Goal: Task Accomplishment & Management: Use online tool/utility

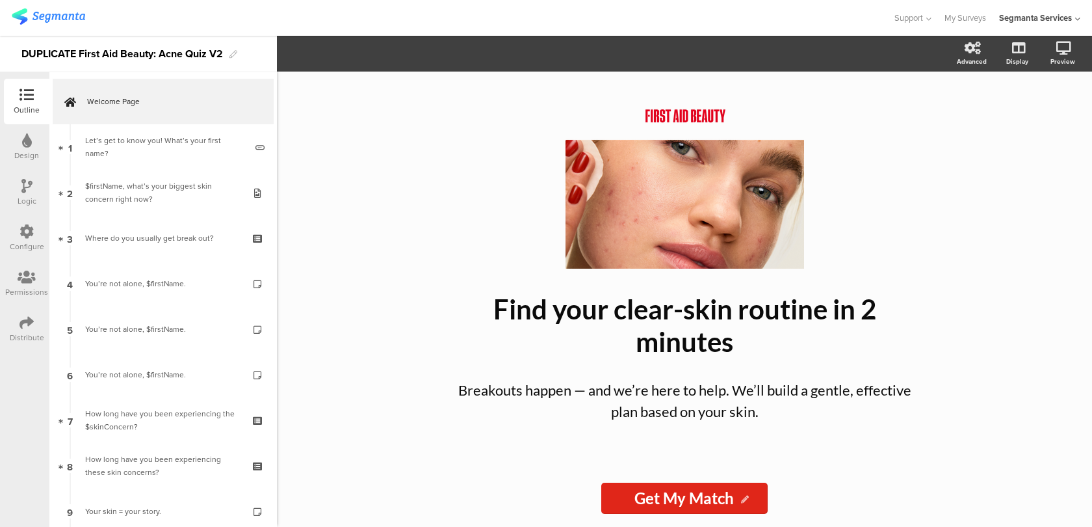
click at [157, 144] on div "Let’s get to know you! What’s your first name?" at bounding box center [165, 147] width 161 height 26
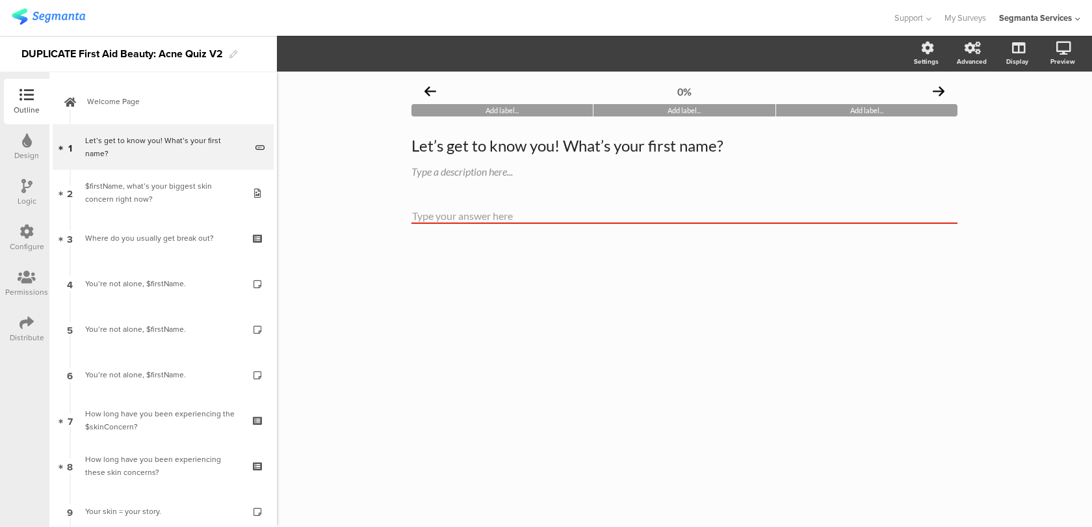
click at [31, 241] on div "Configure" at bounding box center [27, 247] width 34 height 12
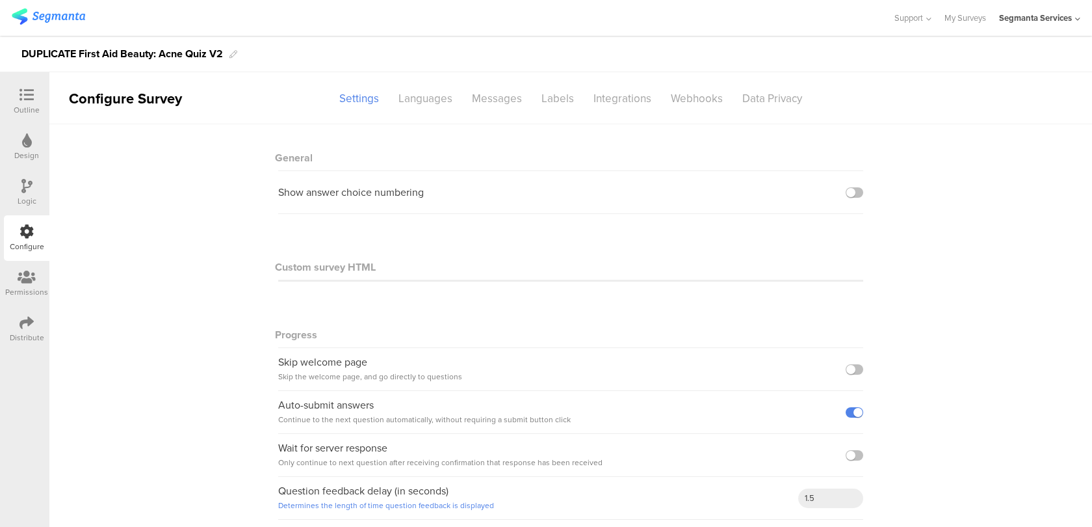
click at [29, 203] on div "Logic" at bounding box center [27, 201] width 19 height 12
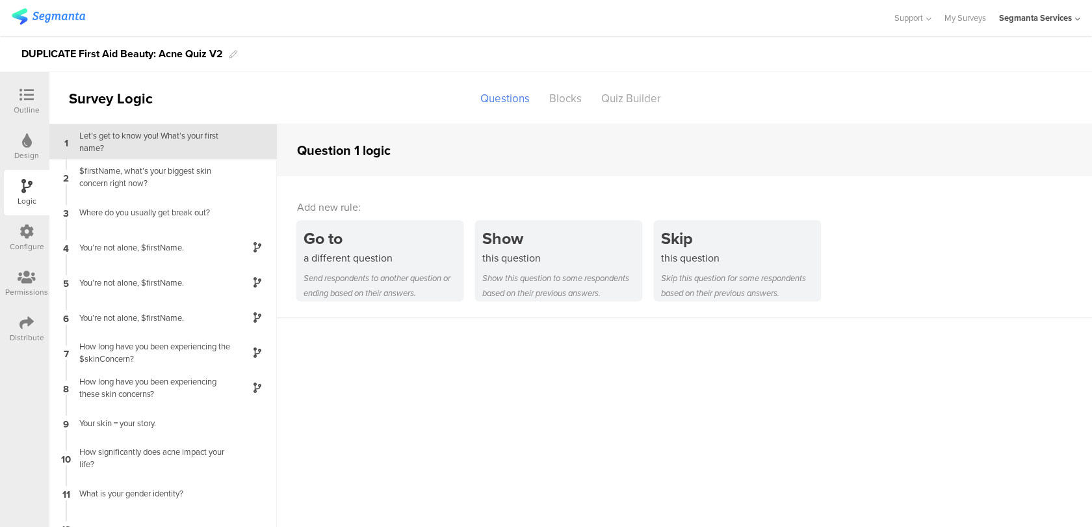
click at [28, 152] on div "Design" at bounding box center [26, 156] width 25 height 12
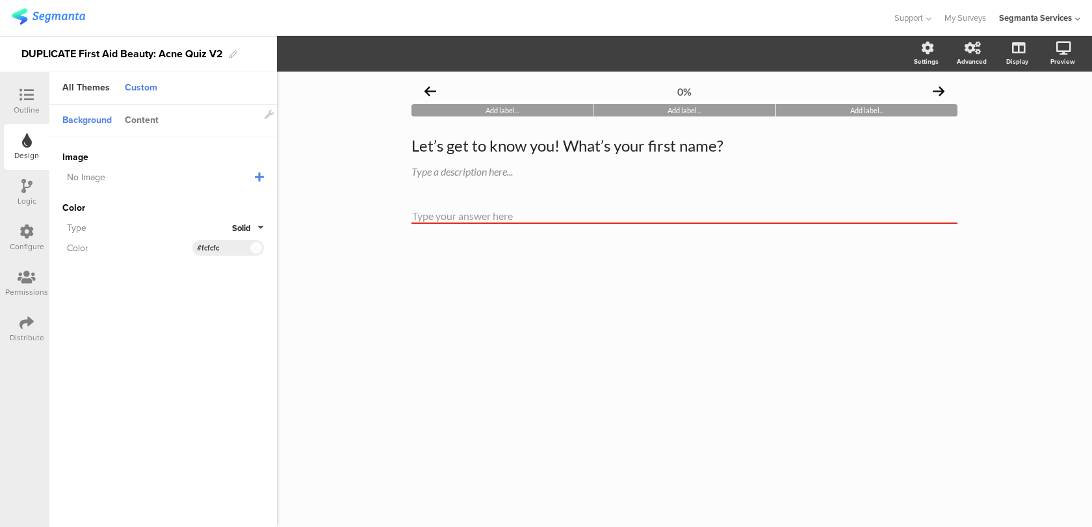
click at [150, 114] on div "Content" at bounding box center [141, 121] width 47 height 22
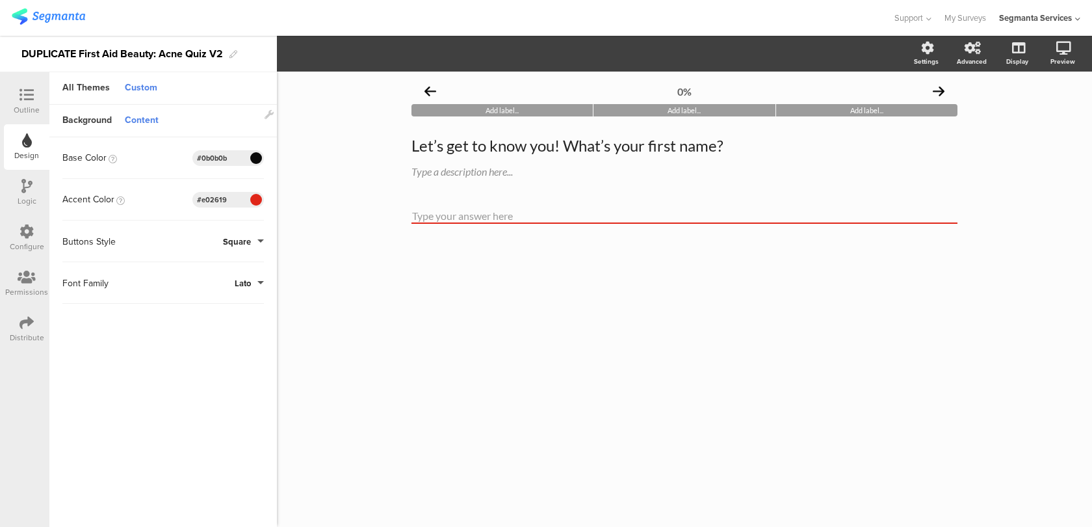
drag, startPoint x: 235, startPoint y: 200, endPoint x: 174, endPoint y: 200, distance: 61.8
click at [174, 200] on div "Accent Color #E02619 Clear OK #e02619" at bounding box center [163, 200] width 202 height 16
click at [28, 315] on icon at bounding box center [27, 322] width 14 height 14
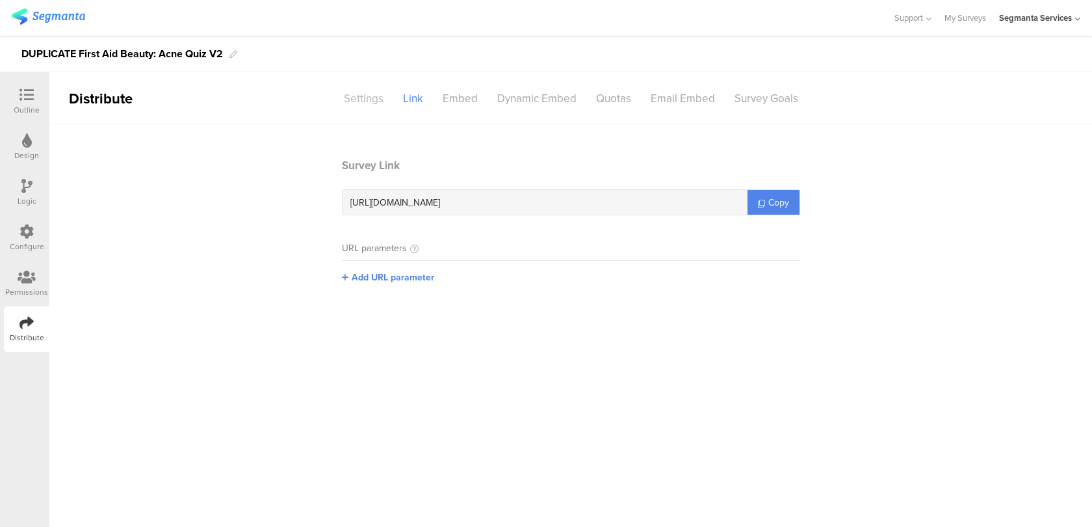
click at [361, 97] on div "Settings" at bounding box center [363, 98] width 59 height 23
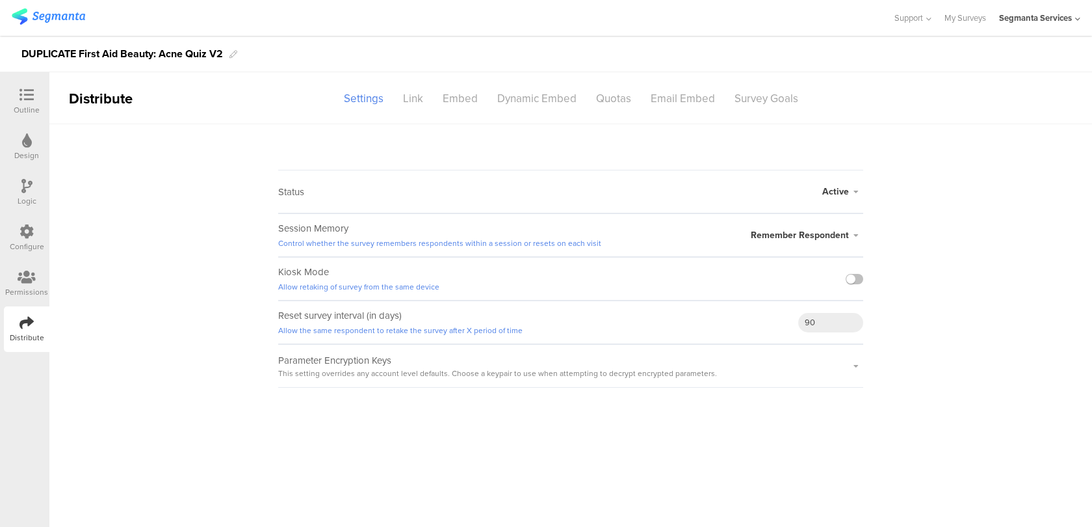
click at [25, 231] on icon at bounding box center [27, 231] width 14 height 14
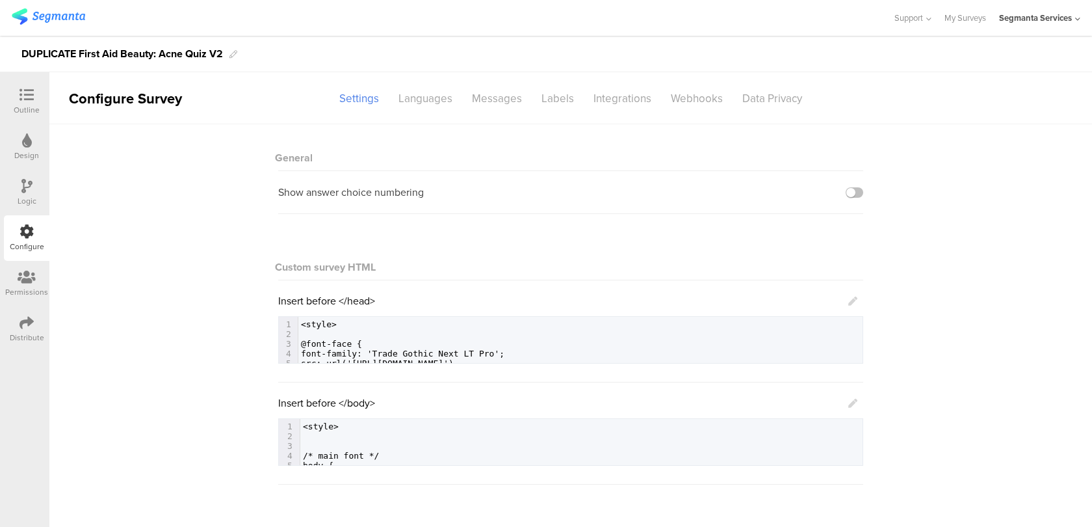
click at [850, 402] on icon at bounding box center [852, 402] width 9 height 9
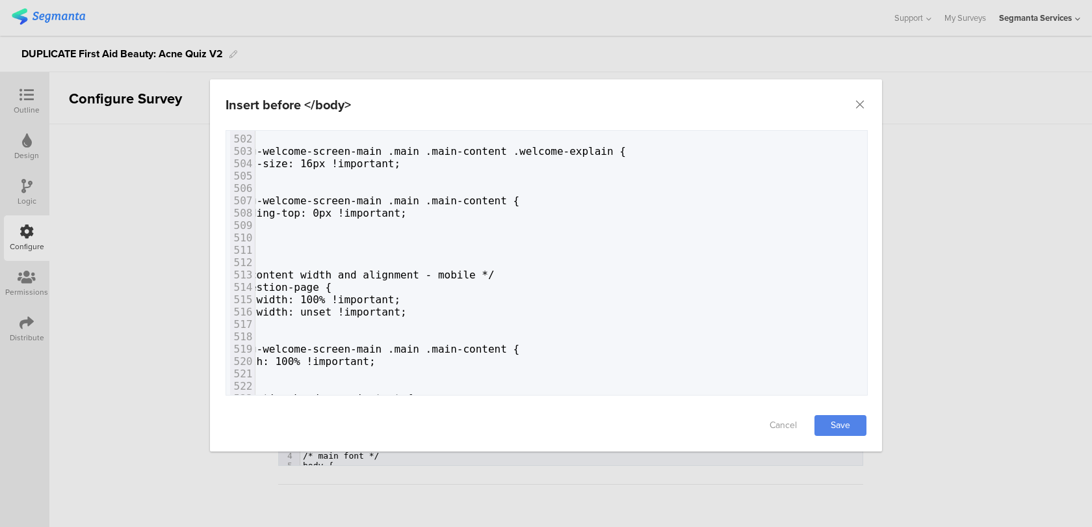
scroll to position [0, 30]
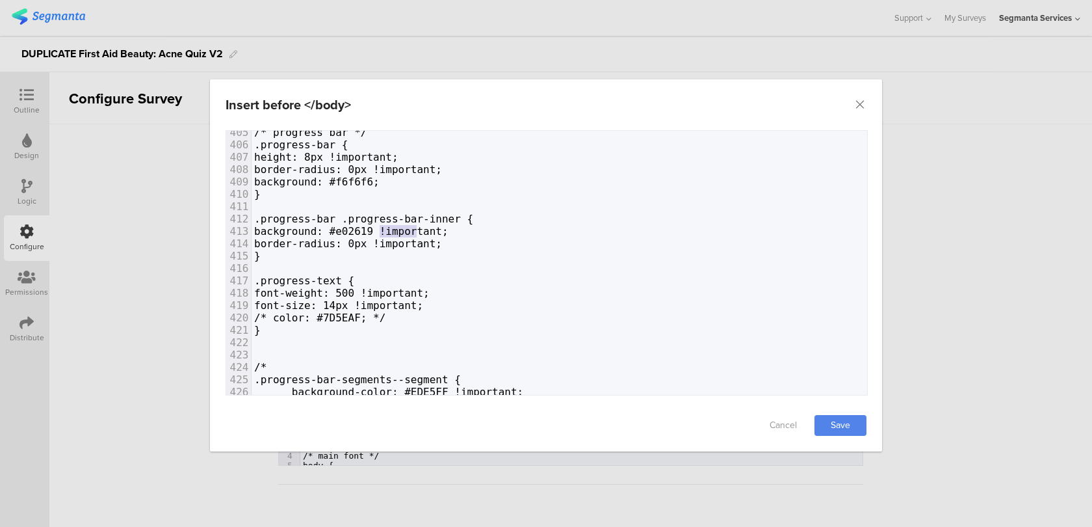
type textarea "#e02619"
drag, startPoint x: 418, startPoint y: 229, endPoint x: 374, endPoint y: 227, distance: 43.6
click at [374, 227] on span "background: #e02619 !important;" at bounding box center [351, 231] width 194 height 12
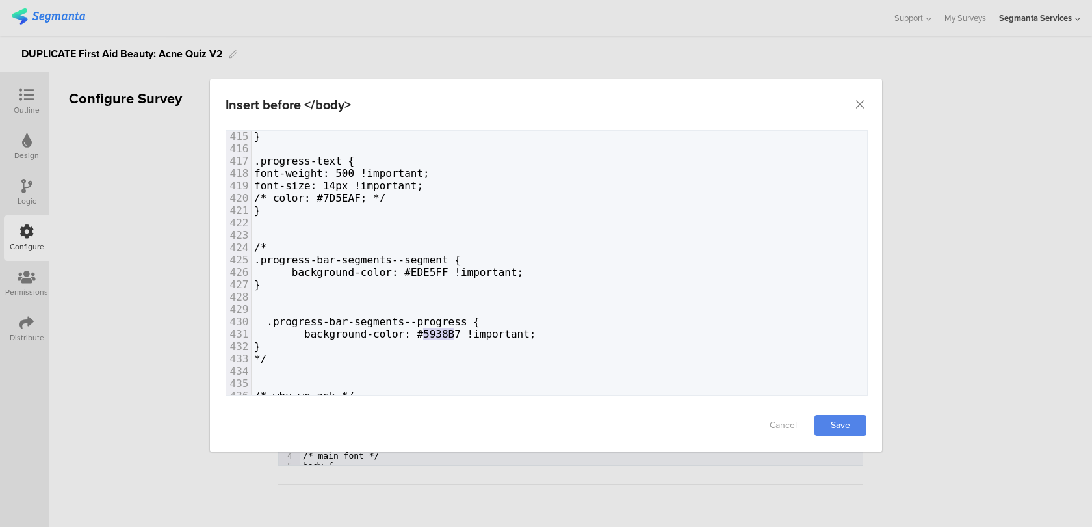
type textarea "#5938B"
drag, startPoint x: 458, startPoint y: 332, endPoint x: 419, endPoint y: 330, distance: 39.0
click at [419, 330] on span "background-color: #5938B7 !important;" at bounding box center [395, 334] width 282 height 12
paste textarea "dialog"
type textarea "#e026197"
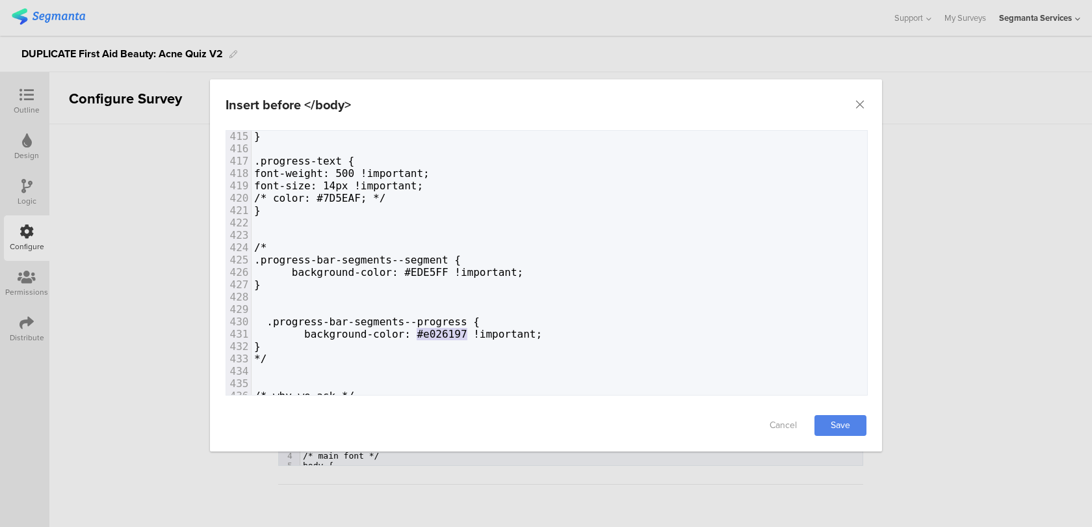
drag, startPoint x: 466, startPoint y: 329, endPoint x: 417, endPoint y: 328, distance: 48.8
click at [417, 328] on span "background-color: #e026197 !important;" at bounding box center [398, 334] width 288 height 12
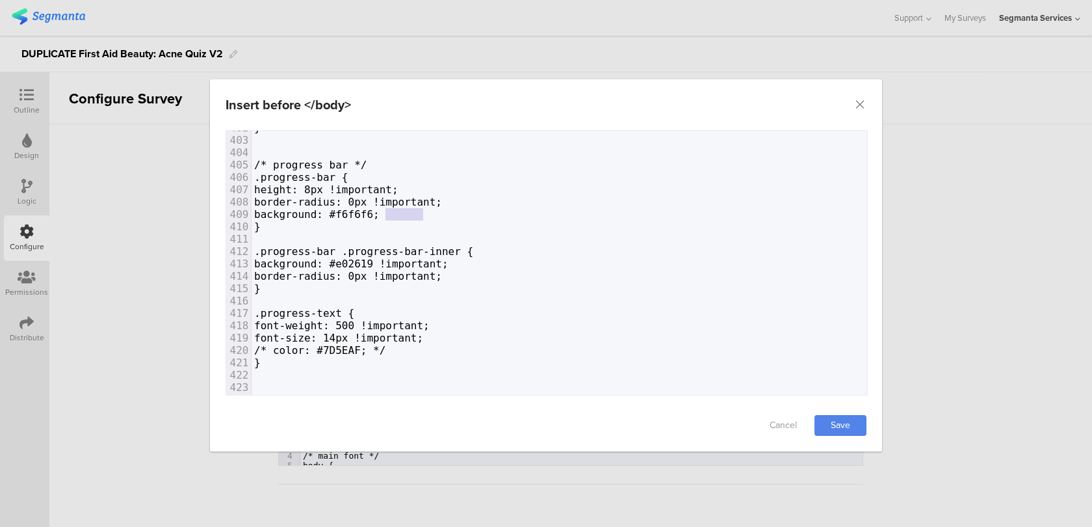
type textarea "#f6f6f6"
drag, startPoint x: 421, startPoint y: 211, endPoint x: 380, endPoint y: 213, distance: 41.6
click at [380, 213] on span "background: #f6f6f6;" at bounding box center [316, 214] width 125 height 12
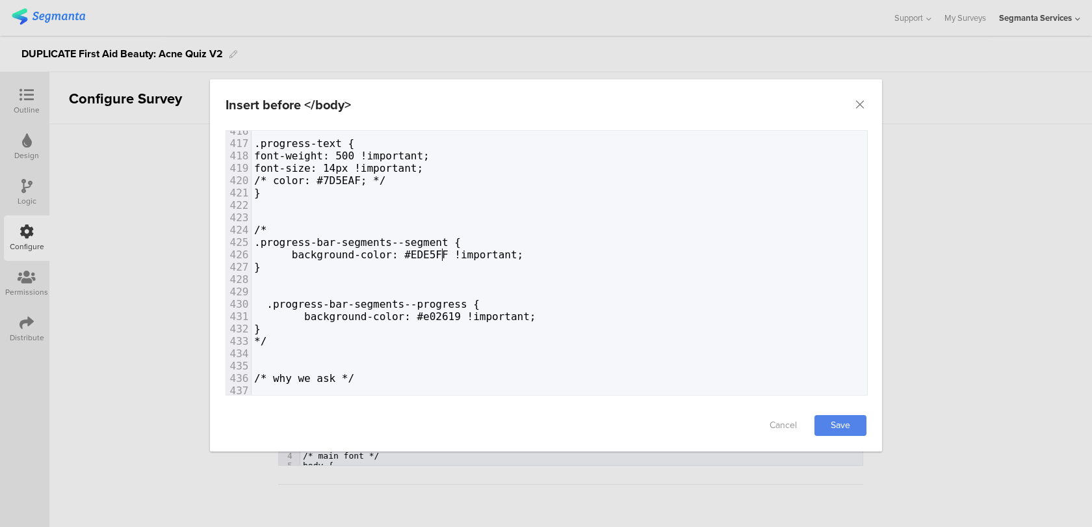
click at [443, 252] on span "background-color: #EDE5FF !important;" at bounding box center [388, 254] width 269 height 12
type textarea "#EDE5FF"
drag, startPoint x: 447, startPoint y: 252, endPoint x: 406, endPoint y: 251, distance: 41.6
click at [406, 251] on span "background-color: #EDE5FF !important;" at bounding box center [388, 254] width 269 height 12
click at [267, 228] on span "/*" at bounding box center [260, 230] width 12 height 12
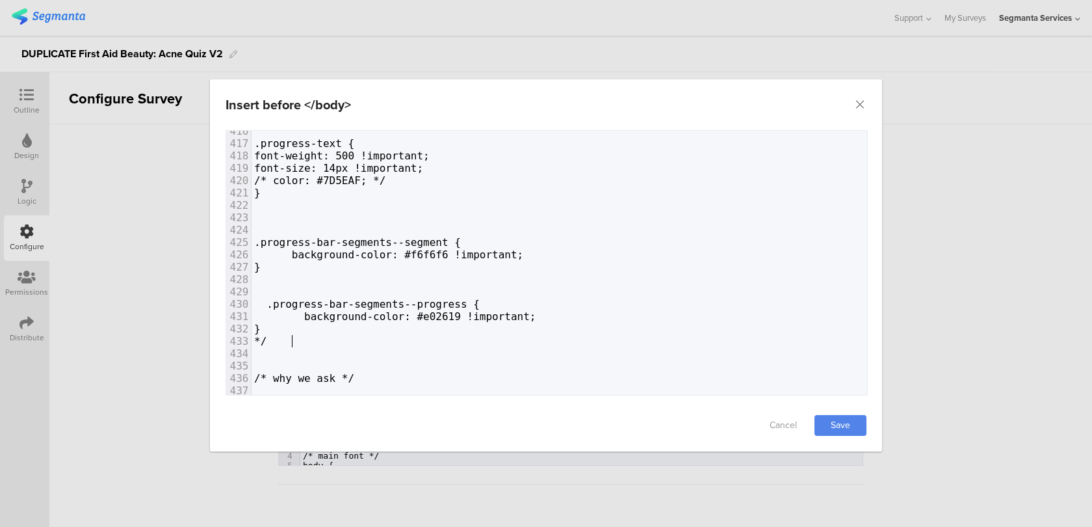
paste textarea "}"
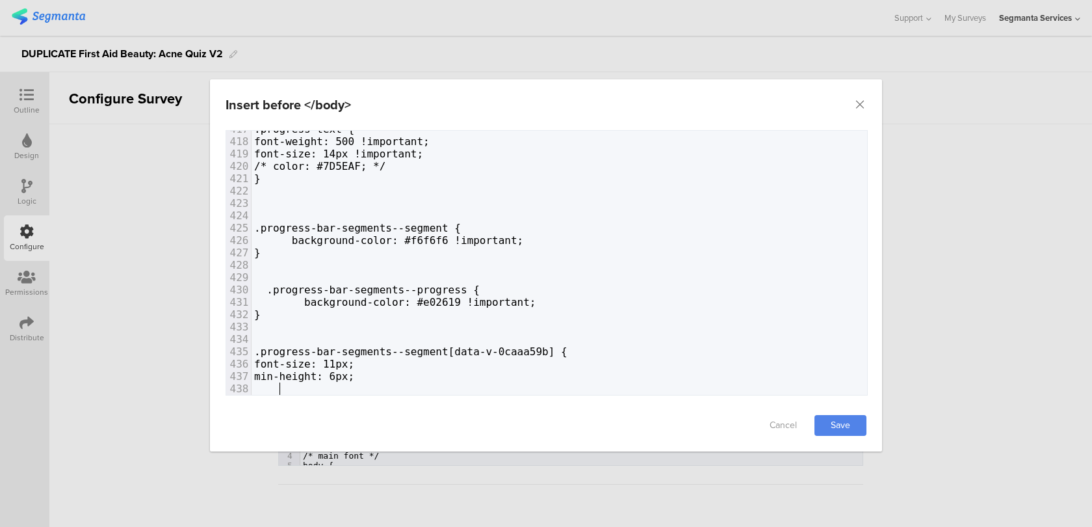
type textarea "}"
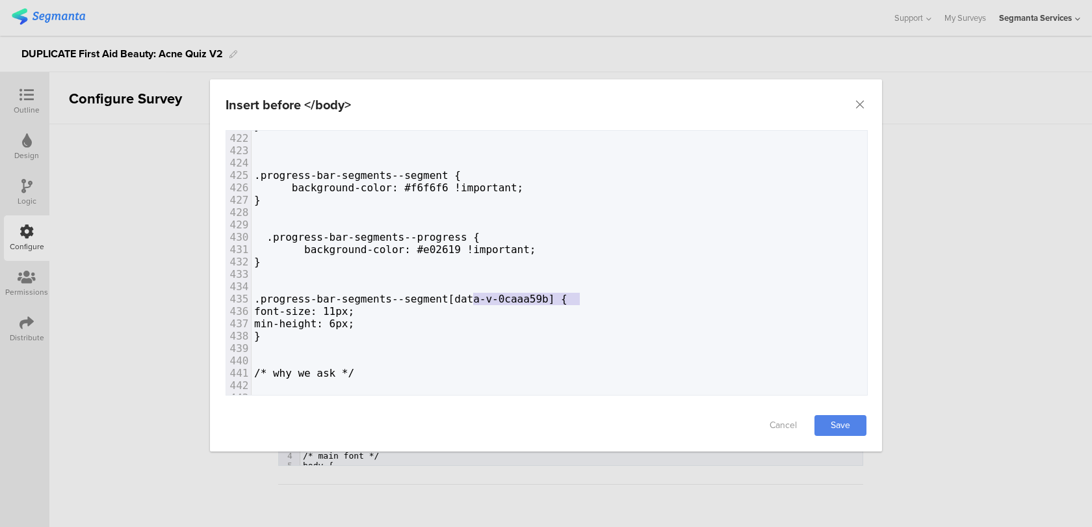
drag, startPoint x: 580, startPoint y: 293, endPoint x: 475, endPoint y: 291, distance: 105.3
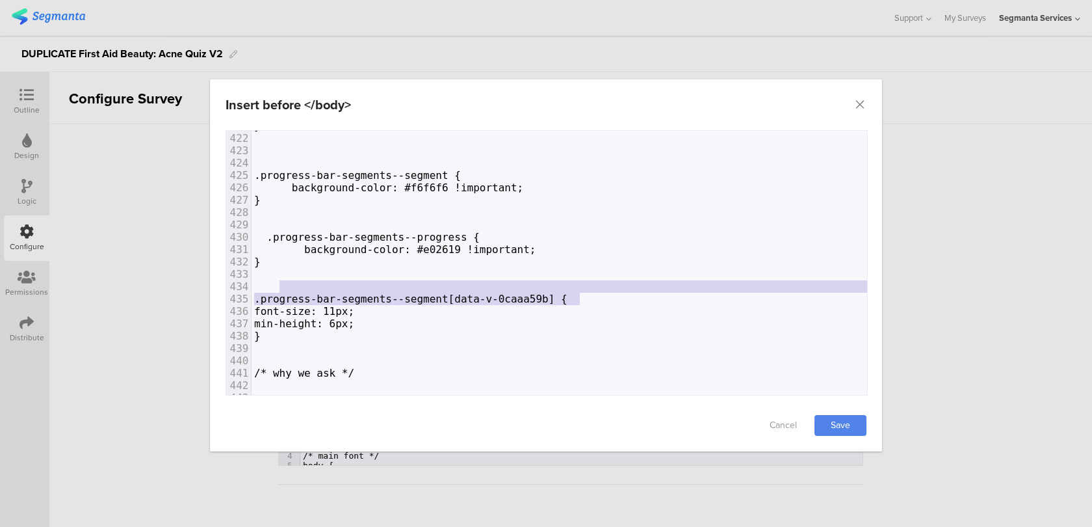
type textarea ".progress-bar-segments--segment[data-v-0caaa59b]"
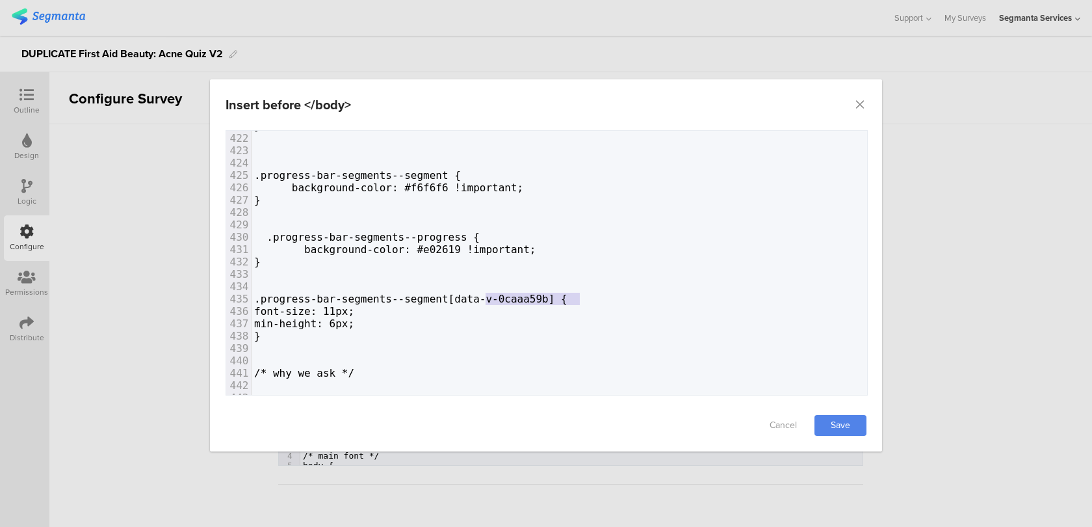
type textarea "[data-v-0caaa59b]"
drag, startPoint x: 579, startPoint y: 296, endPoint x: 475, endPoint y: 294, distance: 104.0
click at [475, 294] on span ".progress-bar-segments--segment[data-v-0caaa59b] {" at bounding box center [410, 299] width 313 height 12
type textarea "font-size: 11px;"
drag, startPoint x: 405, startPoint y: 315, endPoint x: 247, endPoint y: 313, distance: 158.0
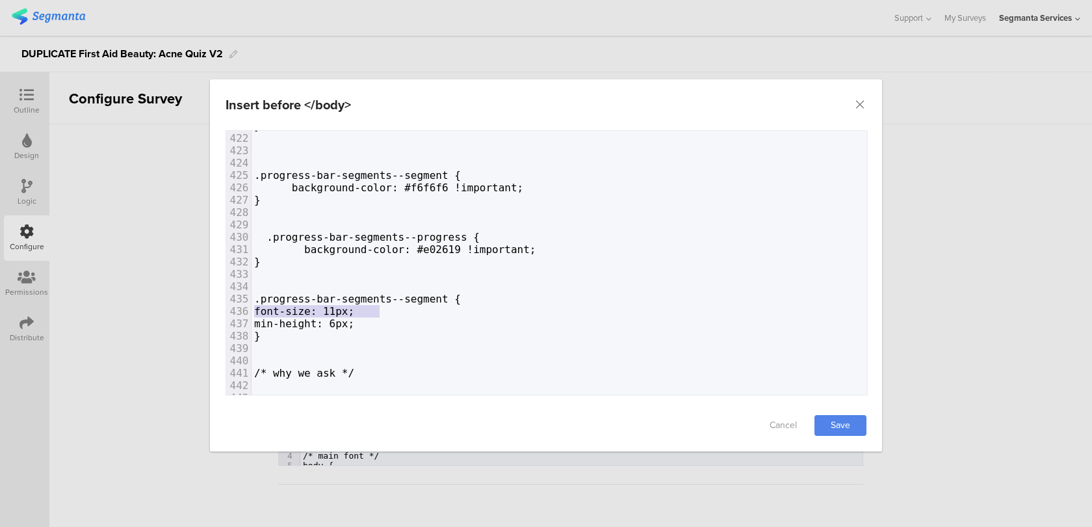
type textarea "!important;"
drag, startPoint x: 538, startPoint y: 192, endPoint x: 453, endPoint y: 190, distance: 85.2
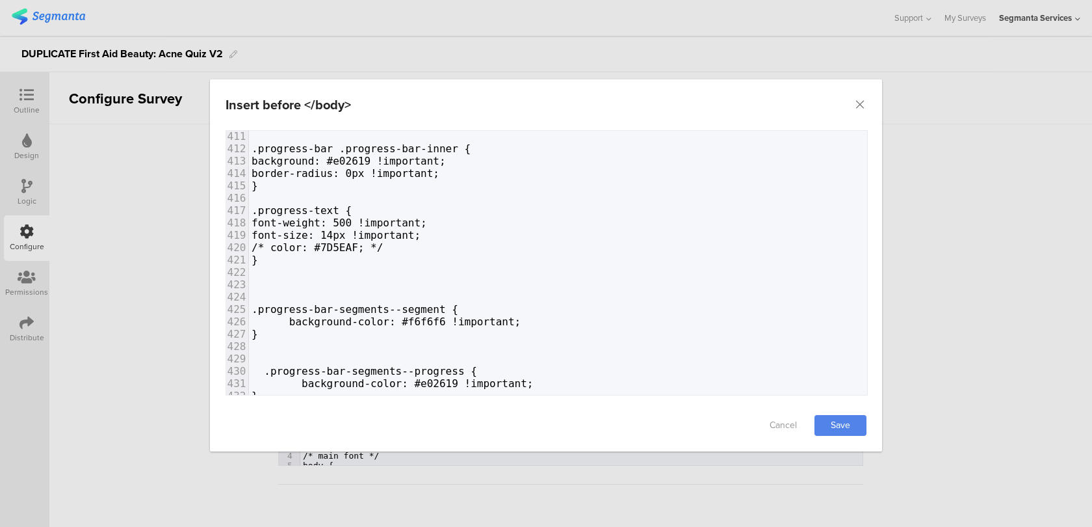
scroll to position [0, 3]
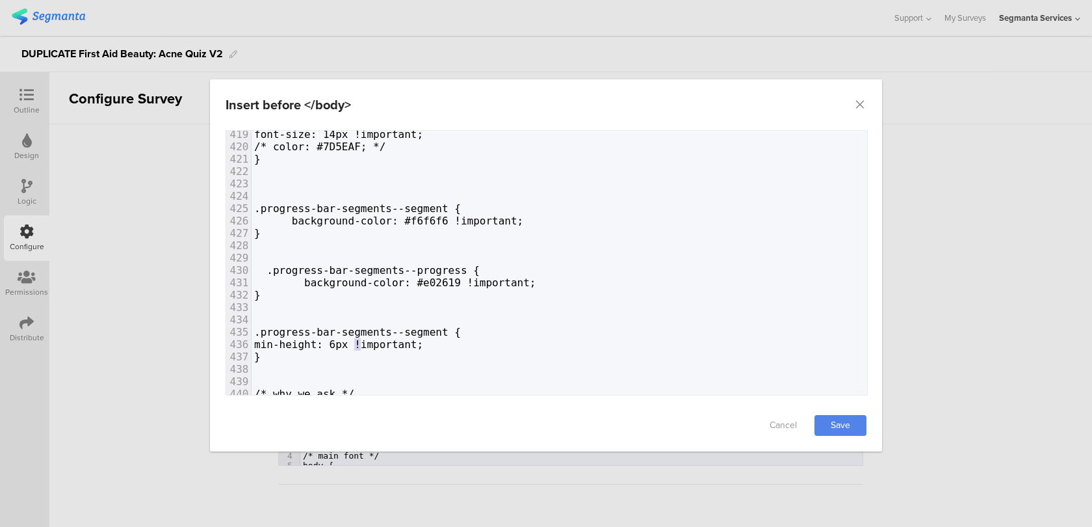
click at [359, 342] on span "min-height: 6px !important;" at bounding box center [338, 344] width 169 height 12
type textarea "8"
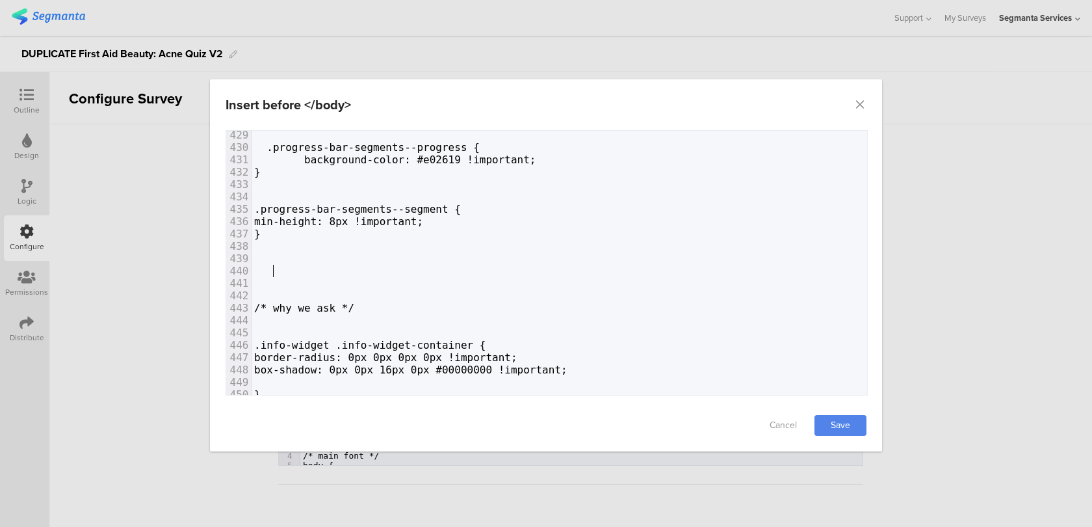
paste textarea "]"
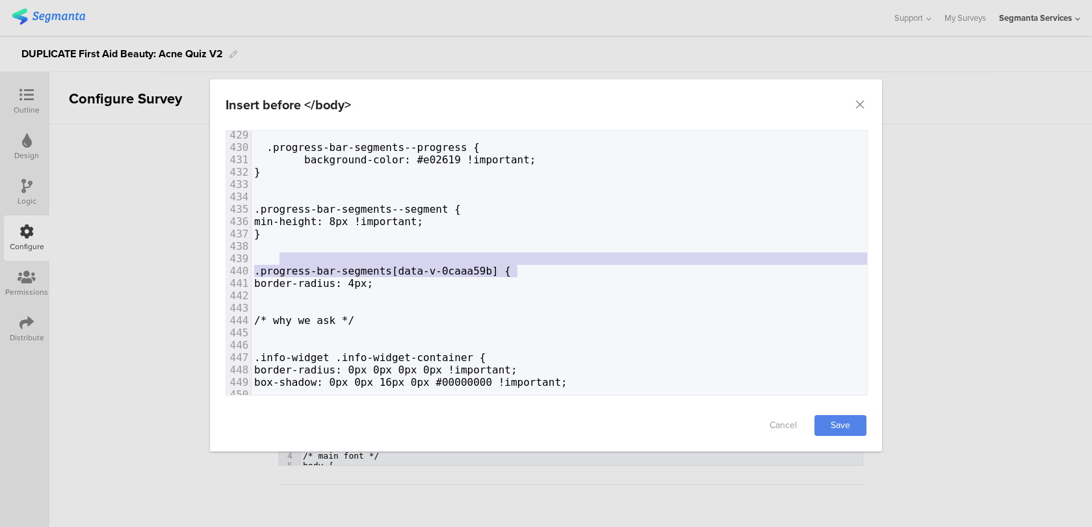
type textarea "[data-v-0caaa59b]"
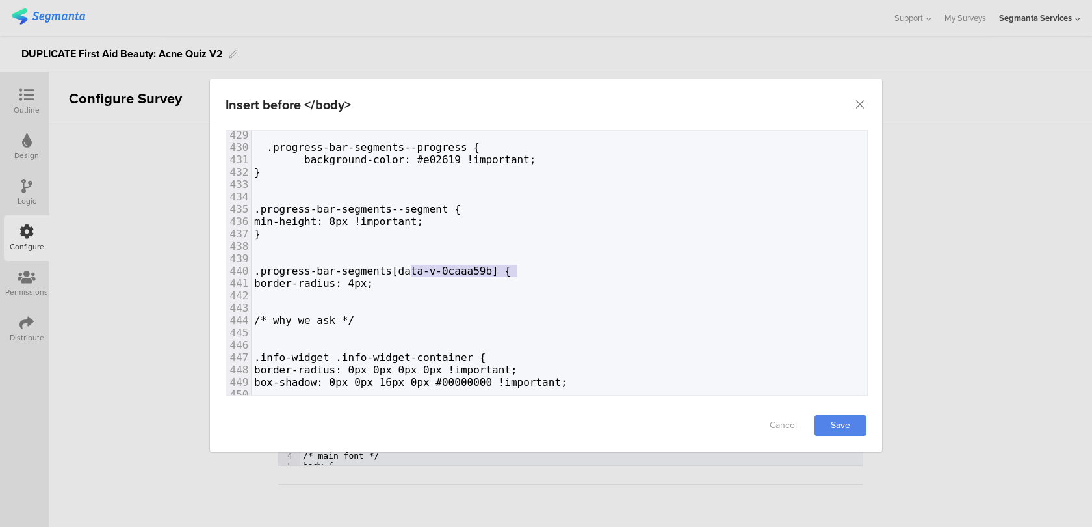
drag, startPoint x: 519, startPoint y: 267, endPoint x: 413, endPoint y: 264, distance: 105.3
click at [413, 265] on span ".progress-bar-segments[data-v-0caaa59b] {" at bounding box center [382, 271] width 257 height 12
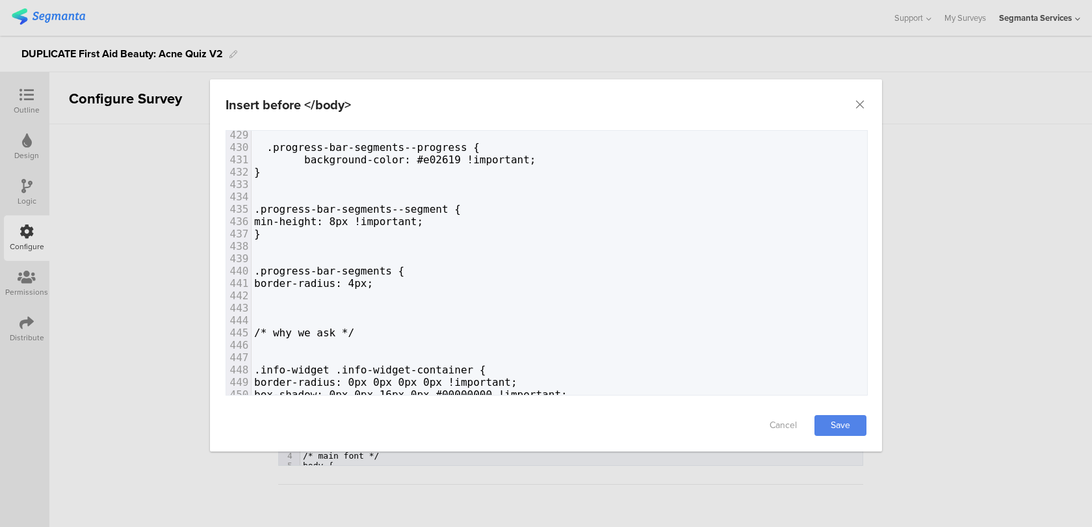
type textarea "}"
click at [373, 283] on span "border-radius: 4px;" at bounding box center [313, 283] width 119 height 12
type textarea "0"
type textarea "!important;"
drag, startPoint x: 455, startPoint y: 225, endPoint x: 379, endPoint y: 222, distance: 76.1
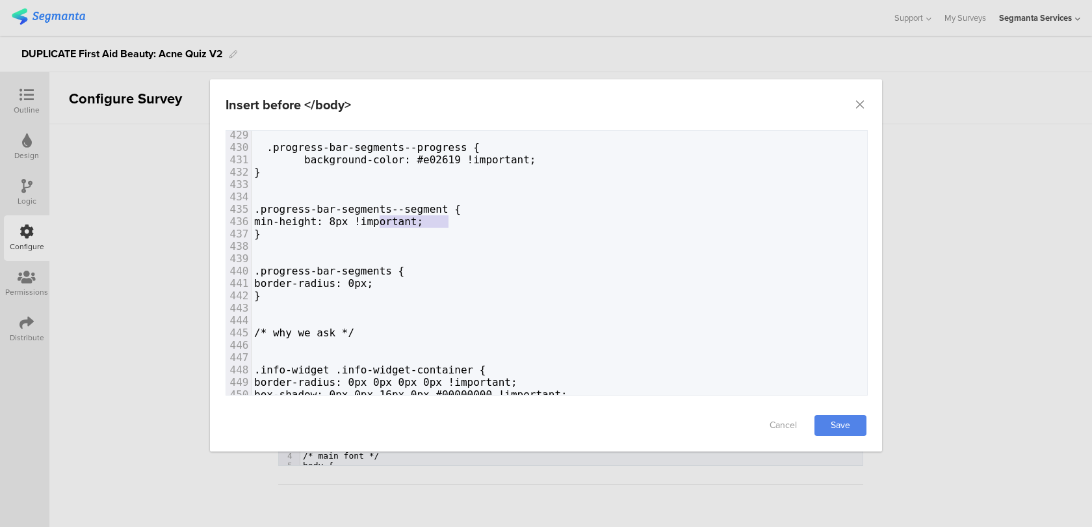
paste textarea "dialog"
click at [318, 265] on span ".progress-bar-segments {" at bounding box center [329, 271] width 150 height 12
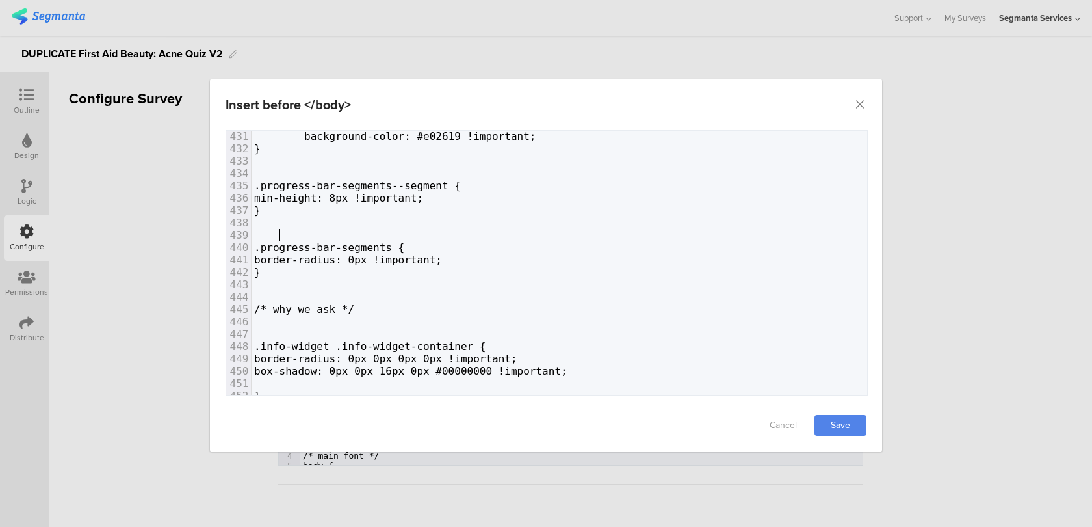
scroll to position [5309, 0]
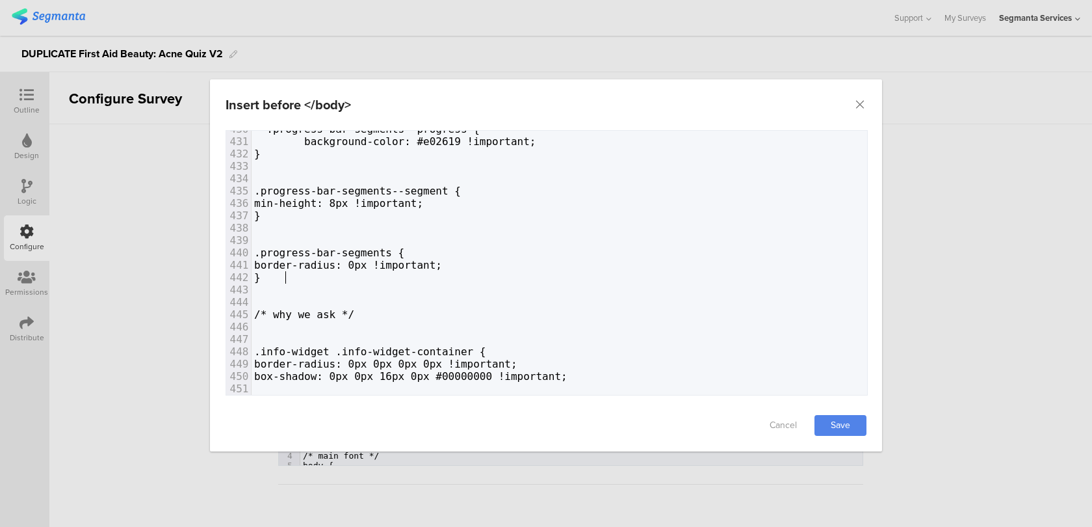
click at [846, 422] on link "Save" at bounding box center [841, 425] width 52 height 21
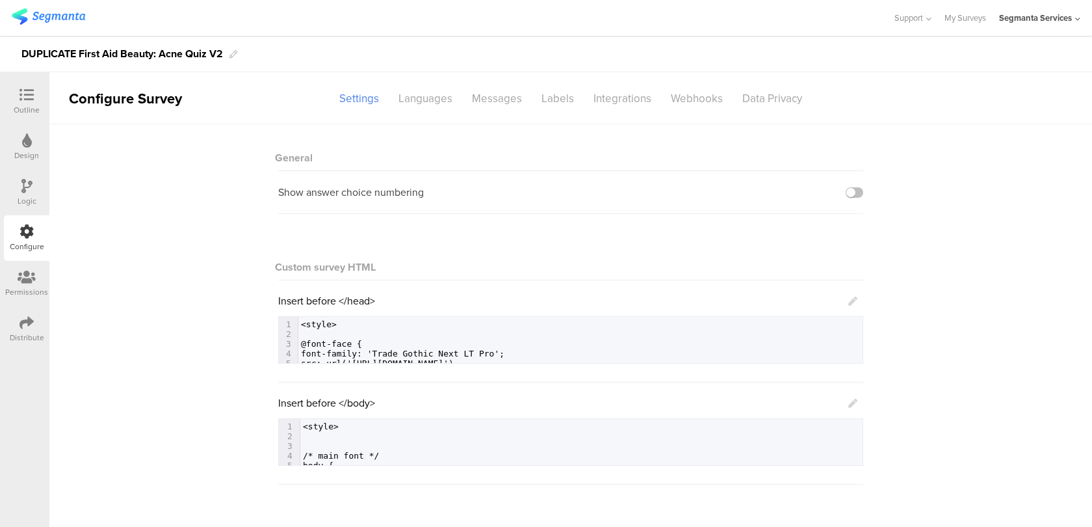
click at [857, 398] on div "Insert before </body> 624 1 <style> 2 ​ 3 ​ 4 /* main font */ 5 body { 6 color:…" at bounding box center [570, 430] width 585 height 70
click at [850, 407] on icon at bounding box center [852, 402] width 9 height 9
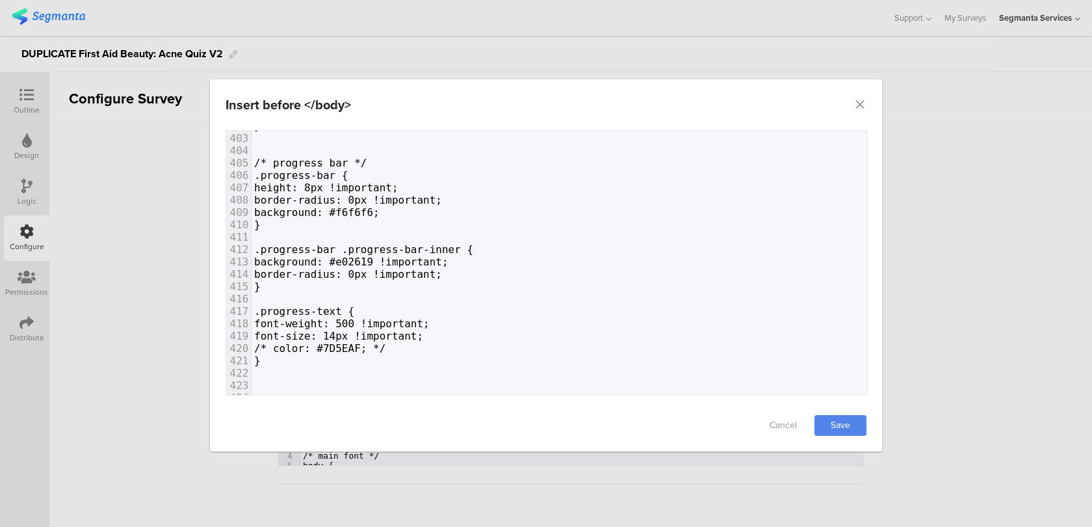
scroll to position [5105, 0]
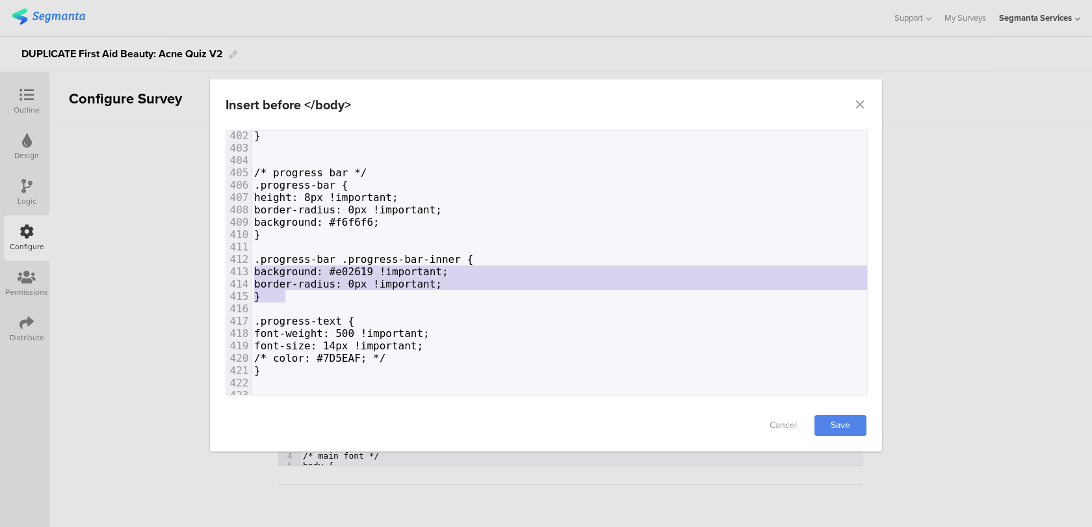
type textarea ".progress-bar .progress-bar-inner { background: #e02619 !important; border-radi…"
drag, startPoint x: 303, startPoint y: 293, endPoint x: 207, endPoint y: 254, distance: 103.0
click at [207, 254] on div "Insert before </body> Failed saving changes. If the problem persists please con…" at bounding box center [546, 263] width 1092 height 527
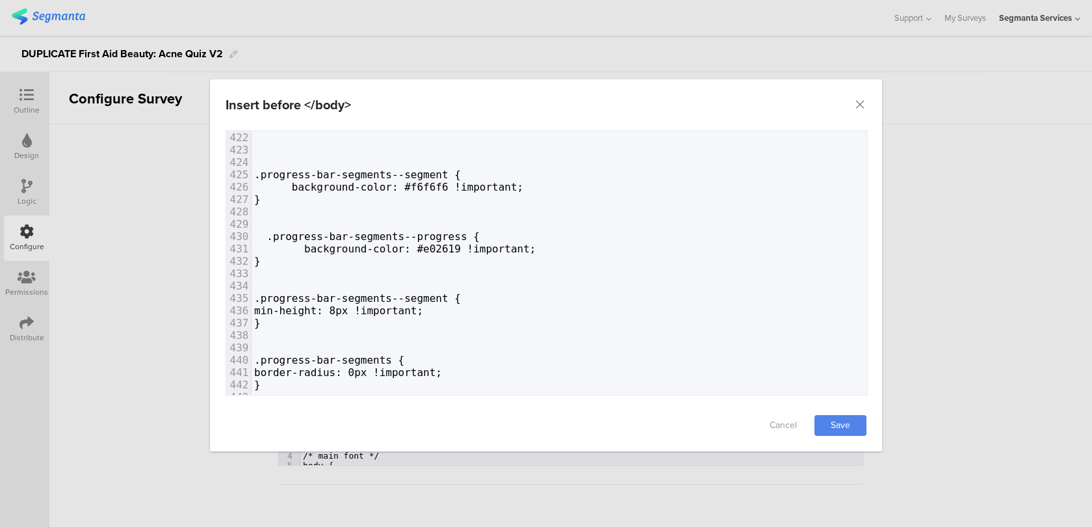
scroll to position [5203, 0]
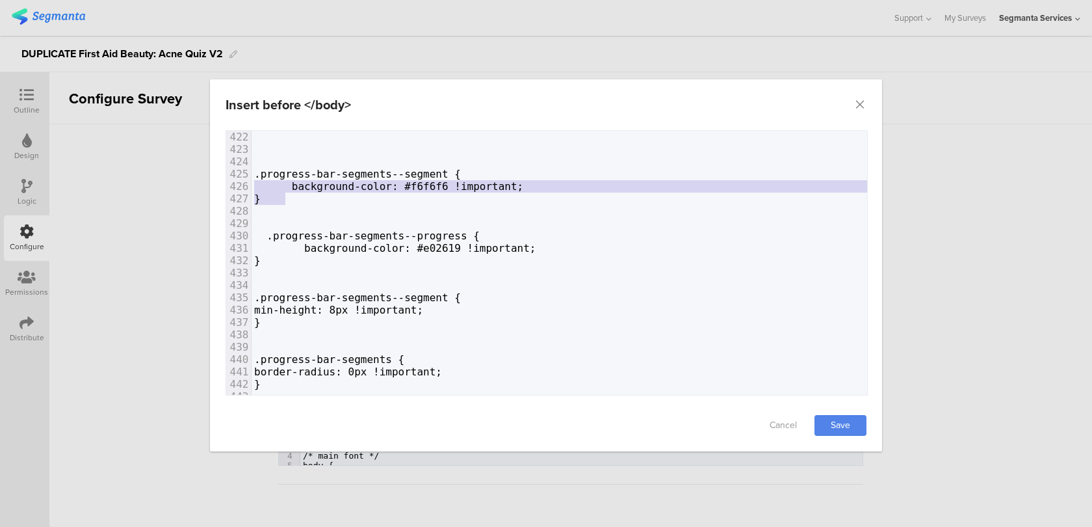
type textarea ".progress-bar-segments--segment { background-color: #f6f6f6 !important; }"
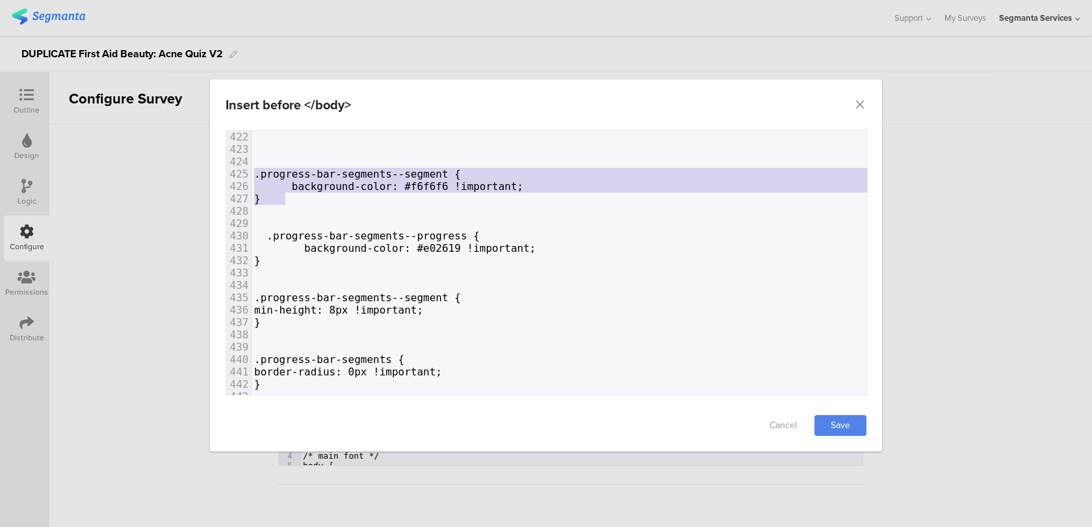
drag, startPoint x: 287, startPoint y: 203, endPoint x: 220, endPoint y: 177, distance: 71.0
click at [220, 177] on div "Failed saving changes. If the problem persists please contact us at [EMAIL_ADDR…" at bounding box center [546, 264] width 672 height 269
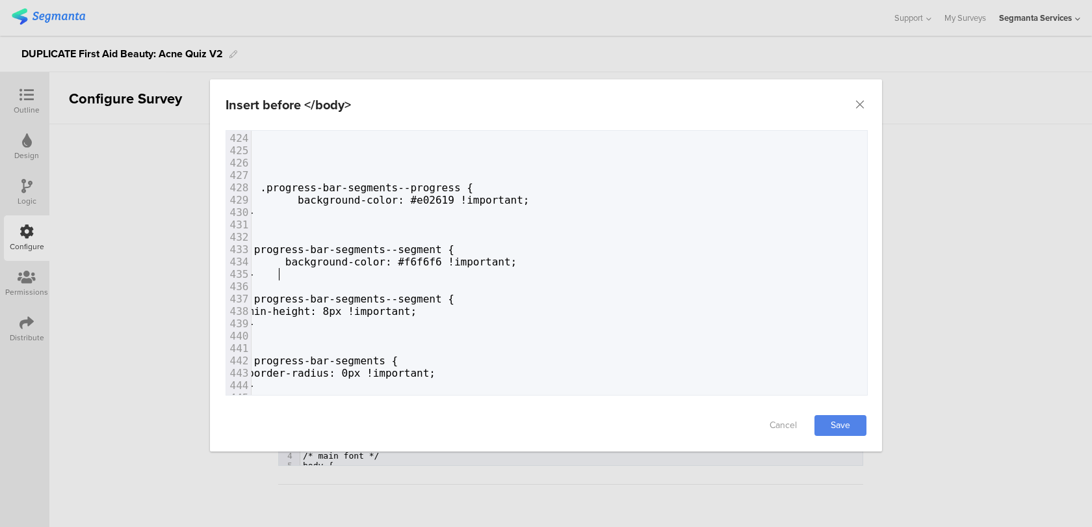
scroll to position [5159, 0]
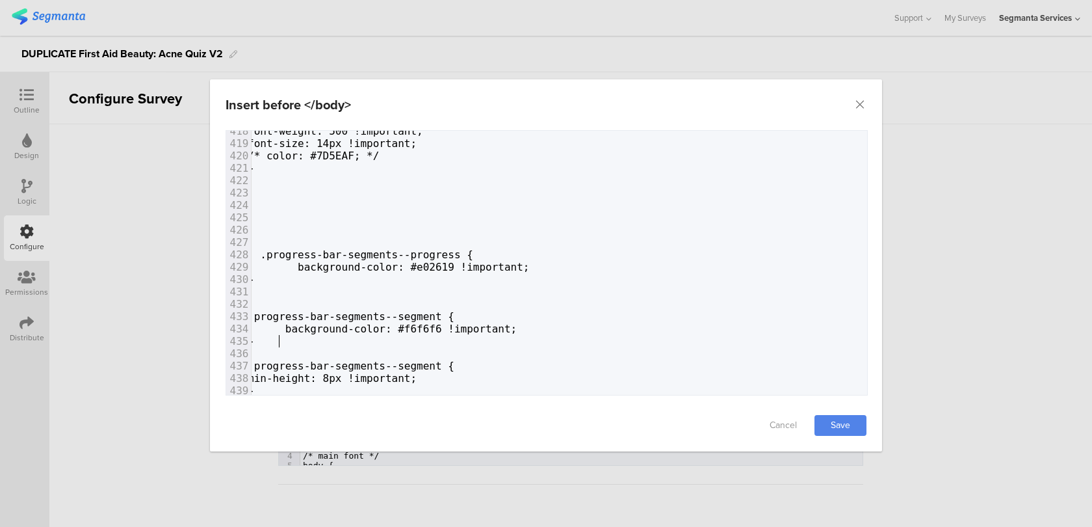
click at [265, 203] on span "dialog" at bounding box center [260, 205] width 25 height 12
click at [856, 419] on link "Save" at bounding box center [841, 425] width 52 height 21
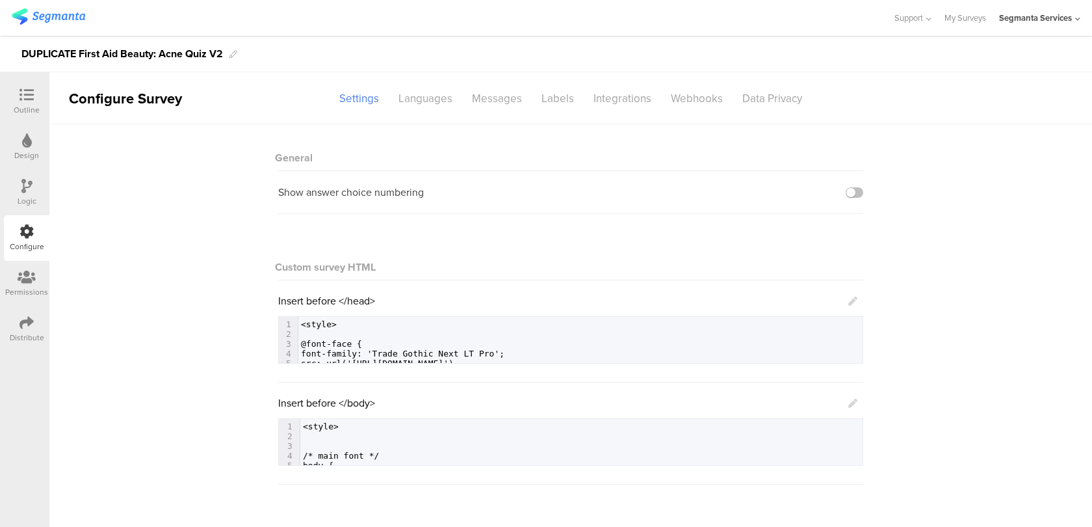
click at [855, 407] on icon at bounding box center [852, 402] width 9 height 9
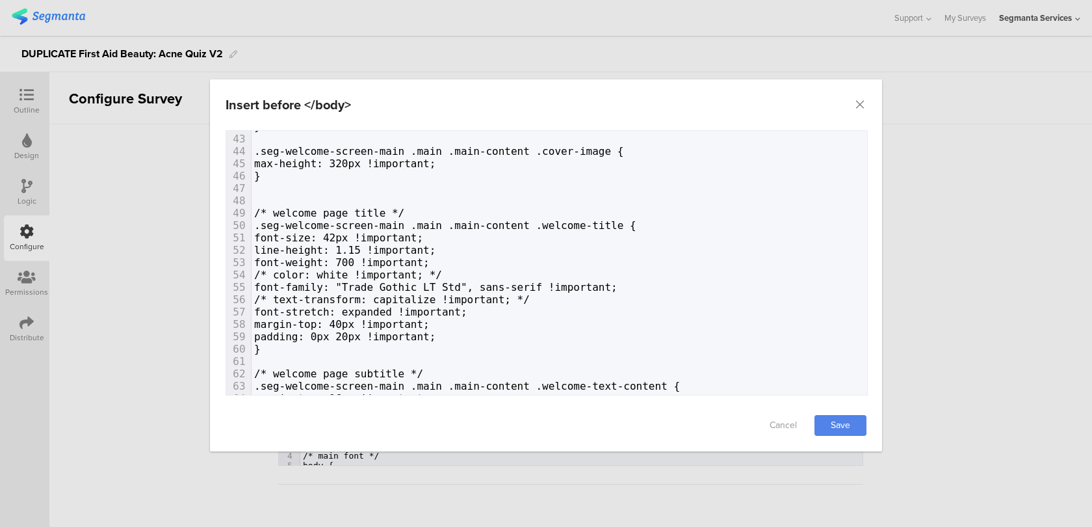
scroll to position [1352, 0]
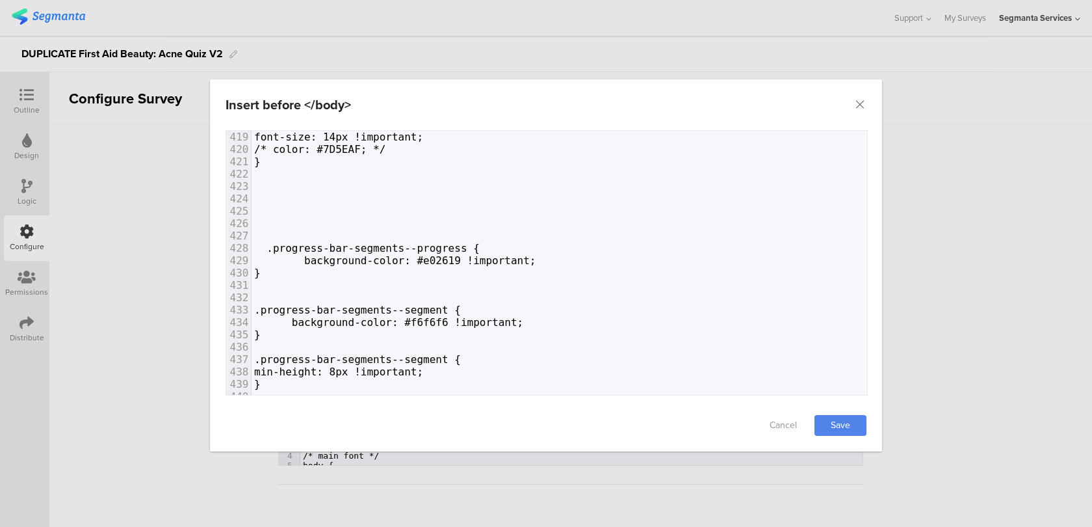
type textarea ".*"
type textarea "ח"
type textarea "q*"
type textarea "."
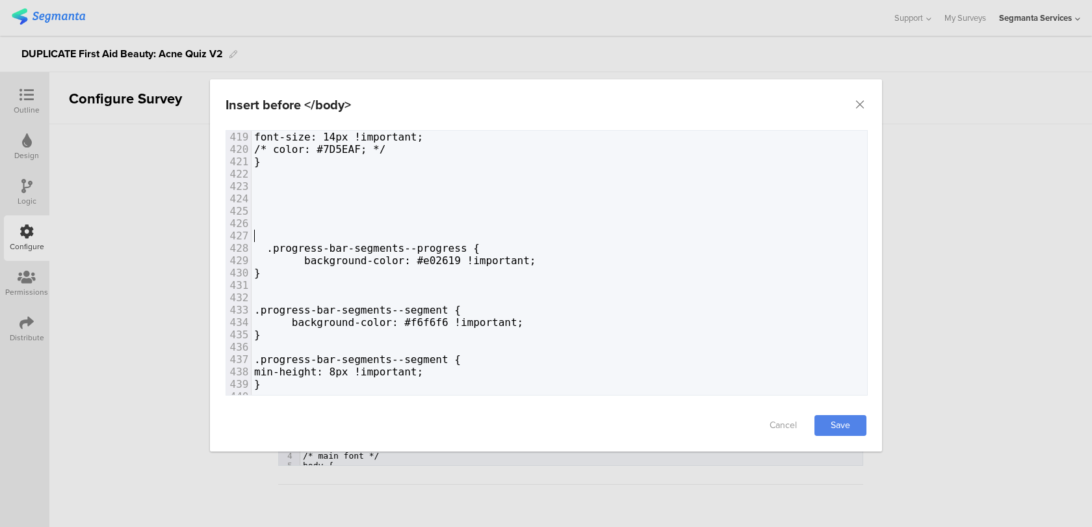
type textarea "."
type textarea "q"
type textarea "/*"
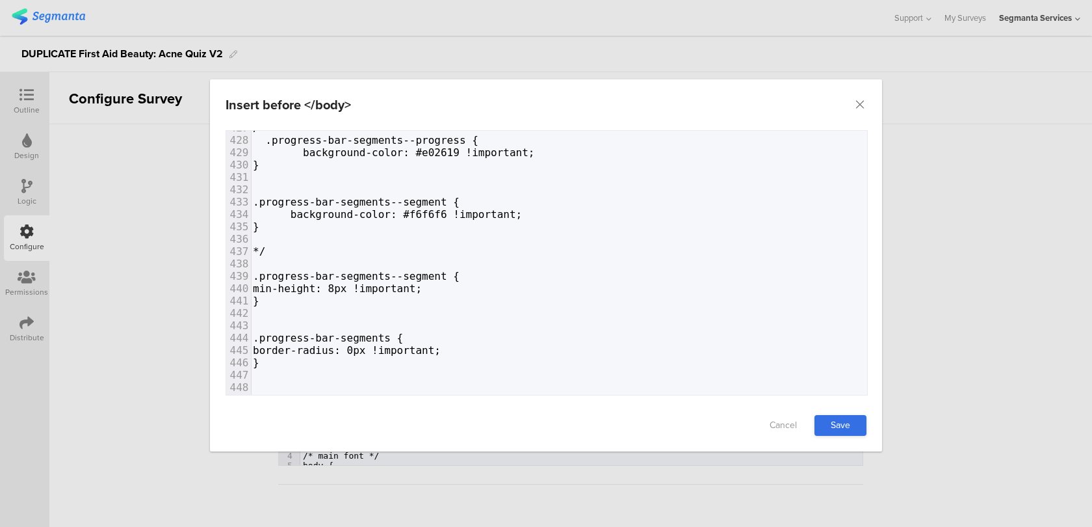
type textarea "*/"
click at [844, 416] on link "Save" at bounding box center [841, 425] width 52 height 21
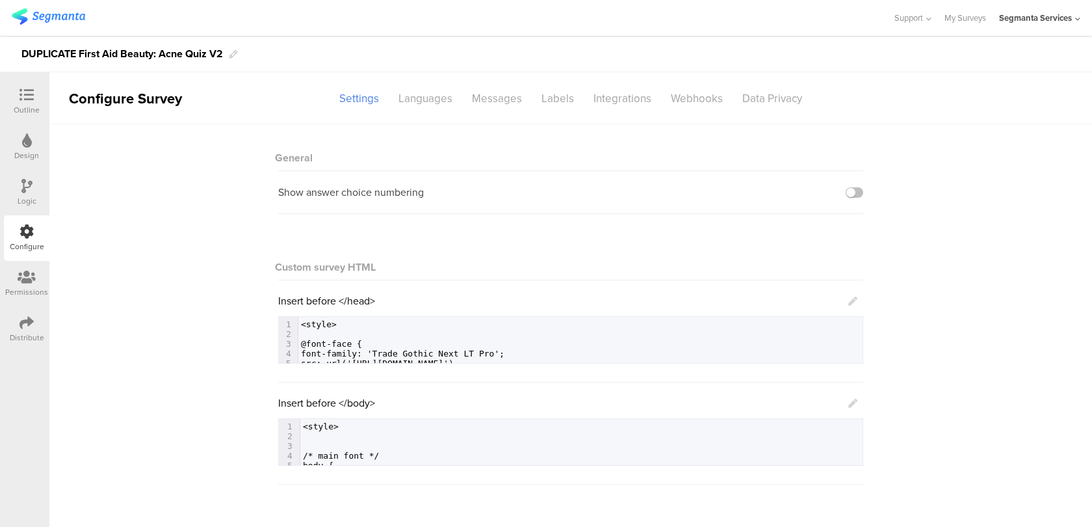
click at [24, 90] on icon at bounding box center [27, 95] width 14 height 14
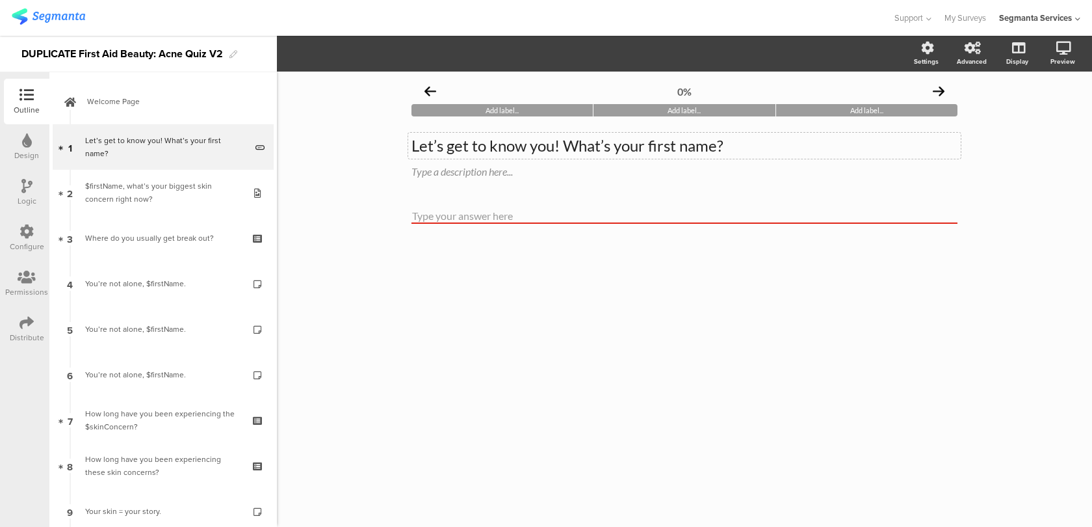
click at [565, 146] on p "Let’s get to know you! What’s your first name?" at bounding box center [684, 146] width 546 height 20
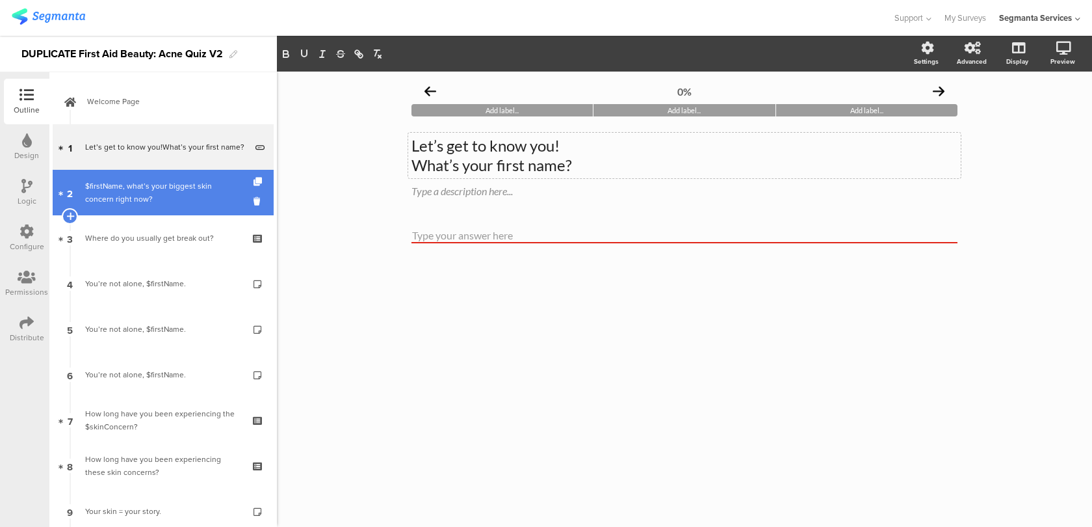
click at [205, 206] on link "2 $firstName, what’s your biggest skin concern right now?" at bounding box center [163, 193] width 221 height 46
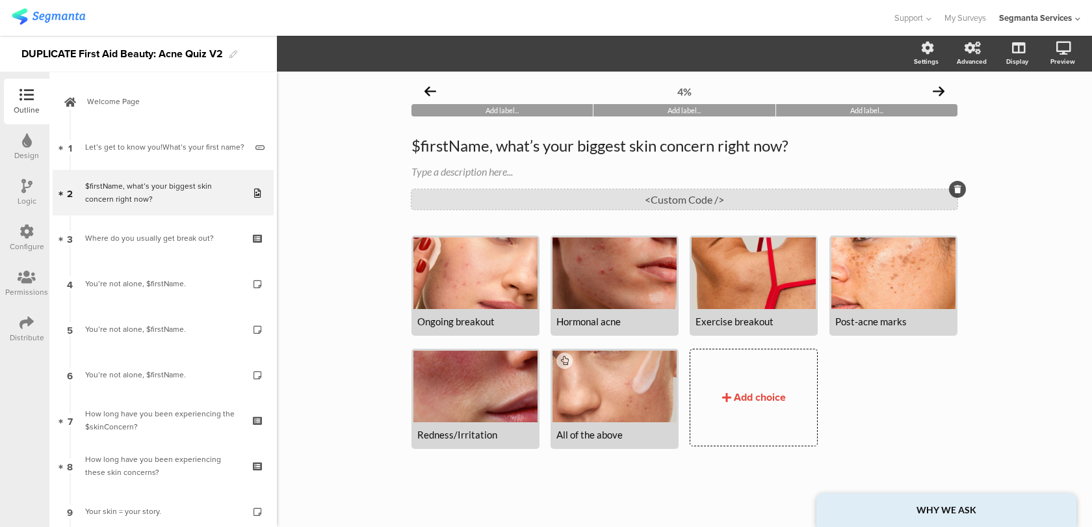
click at [471, 202] on div "<Custom Code />" at bounding box center [684, 199] width 546 height 20
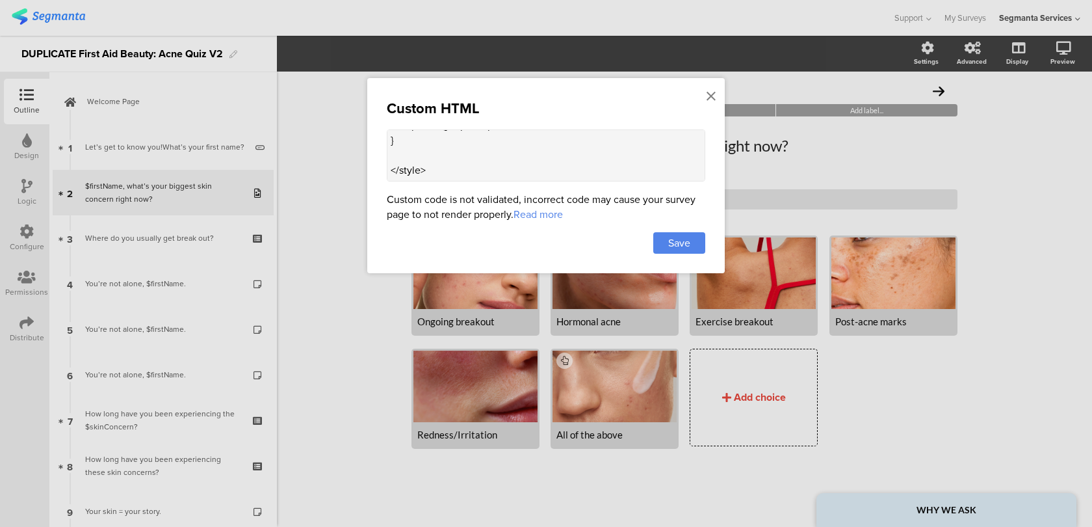
scroll to position [315, 0]
click at [707, 94] on icon at bounding box center [711, 96] width 9 height 14
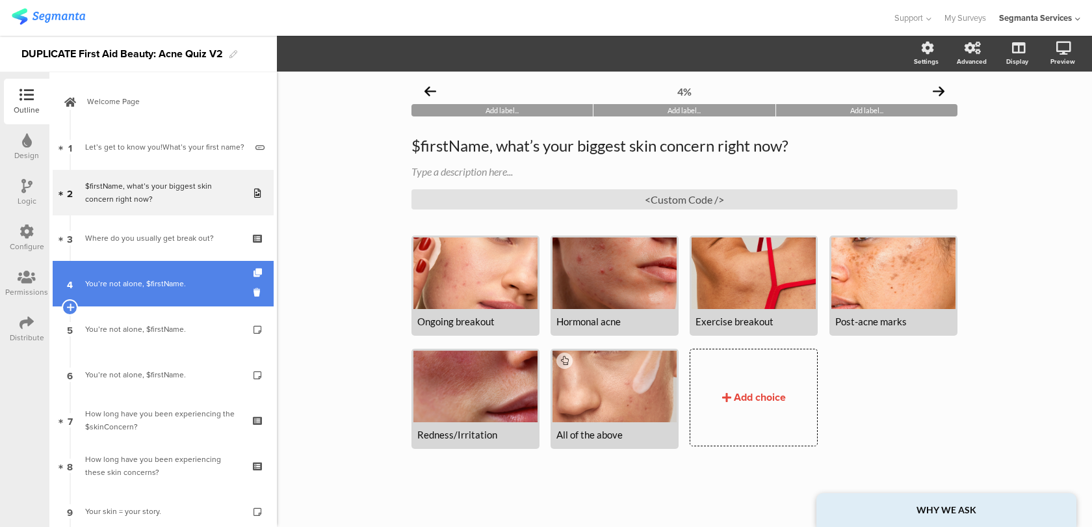
click at [218, 281] on div "You’re not alone, $firstName." at bounding box center [162, 283] width 155 height 13
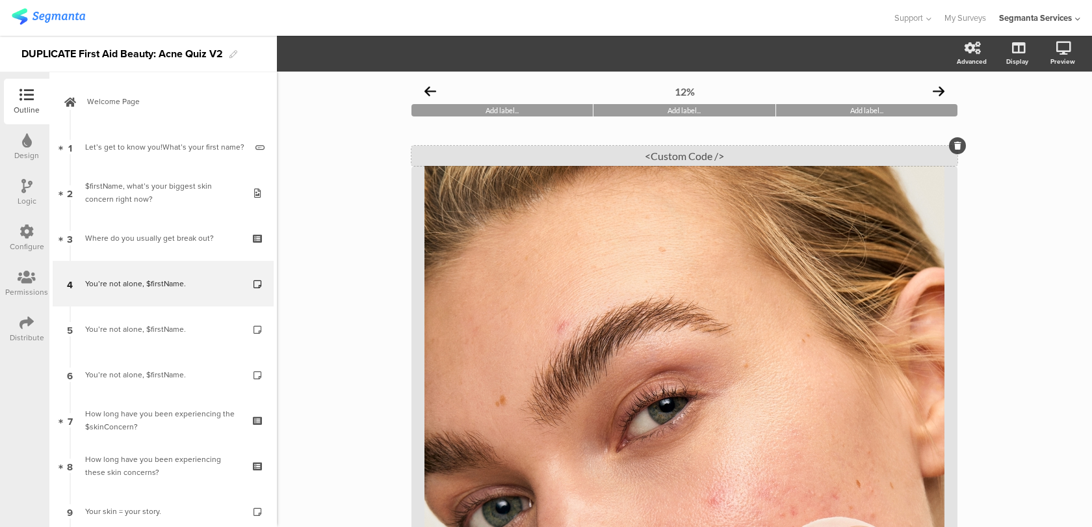
click at [612, 159] on div "<Custom Code />" at bounding box center [684, 156] width 546 height 20
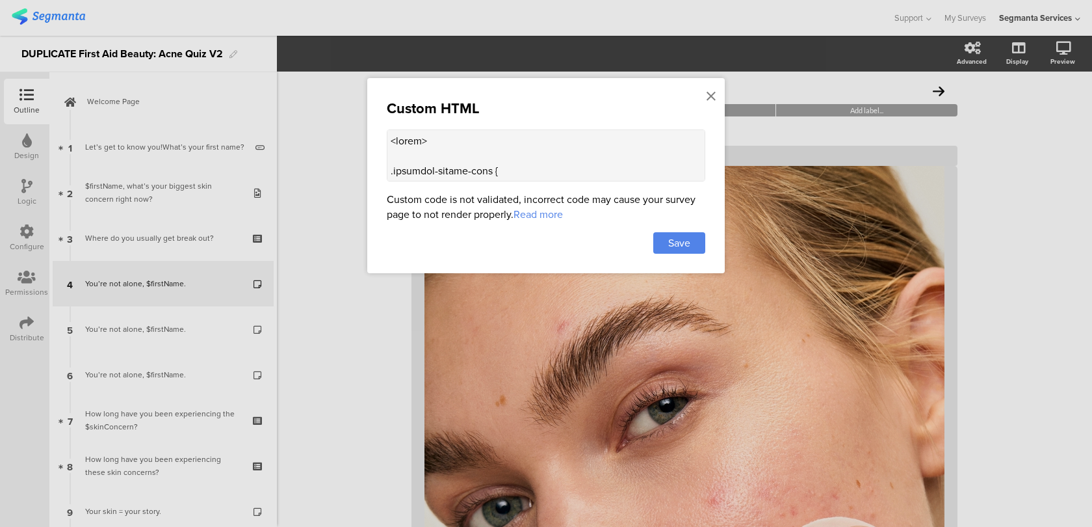
click at [478, 142] on textarea at bounding box center [546, 155] width 319 height 52
paste textarea ".progress-bar-segments[data-v-0caaa59b] { display: none !important;"
drag, startPoint x: 582, startPoint y: 139, endPoint x: 504, endPoint y: 135, distance: 78.8
click at [504, 135] on textarea at bounding box center [546, 155] width 319 height 52
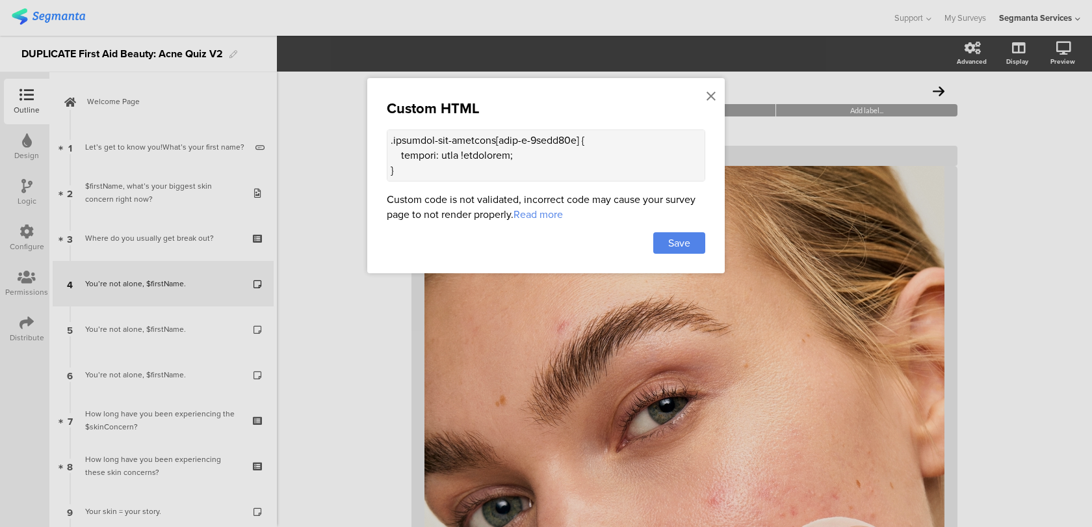
scroll to position [29, 0]
drag, startPoint x: 419, startPoint y: 169, endPoint x: 386, endPoint y: 145, distance: 41.0
click at [387, 145] on textarea at bounding box center [546, 155] width 319 height 52
type textarea "<style> .progress-bar-segments { display: none !important; } .animated-router-v…"
click at [673, 250] on span "Save" at bounding box center [679, 242] width 22 height 15
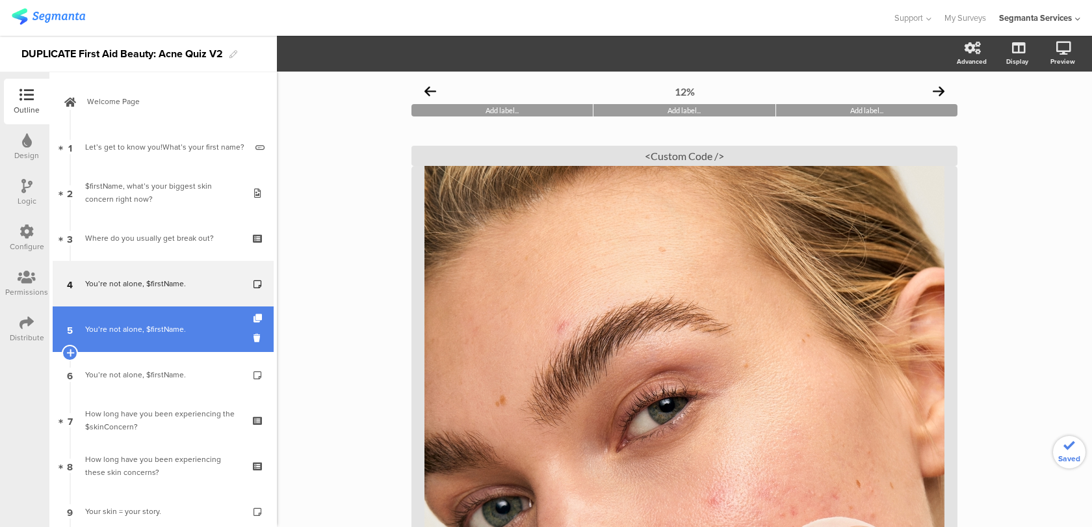
click at [190, 329] on div "You’re not alone, $firstName." at bounding box center [162, 328] width 155 height 13
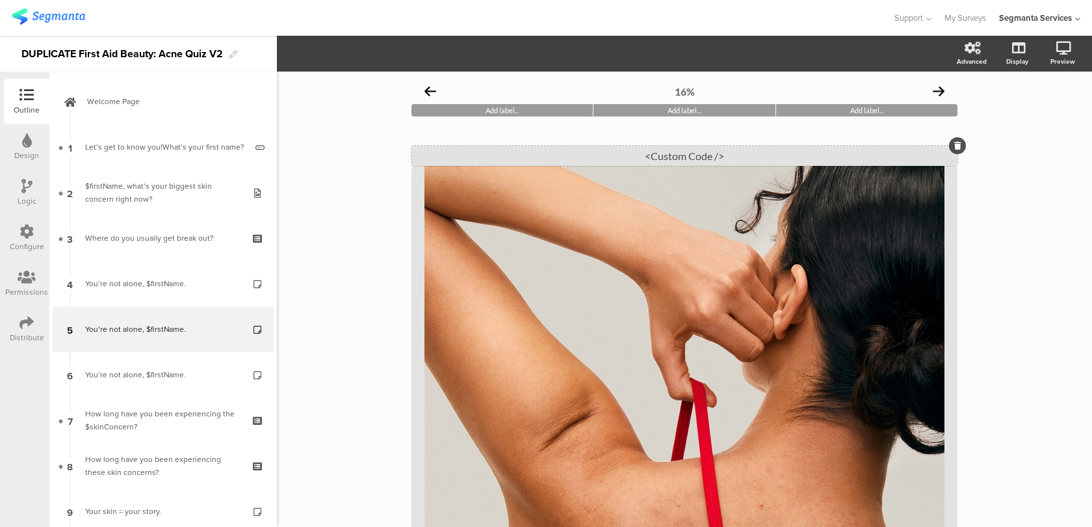
click at [585, 164] on div "<Custom Code />" at bounding box center [684, 156] width 546 height 20
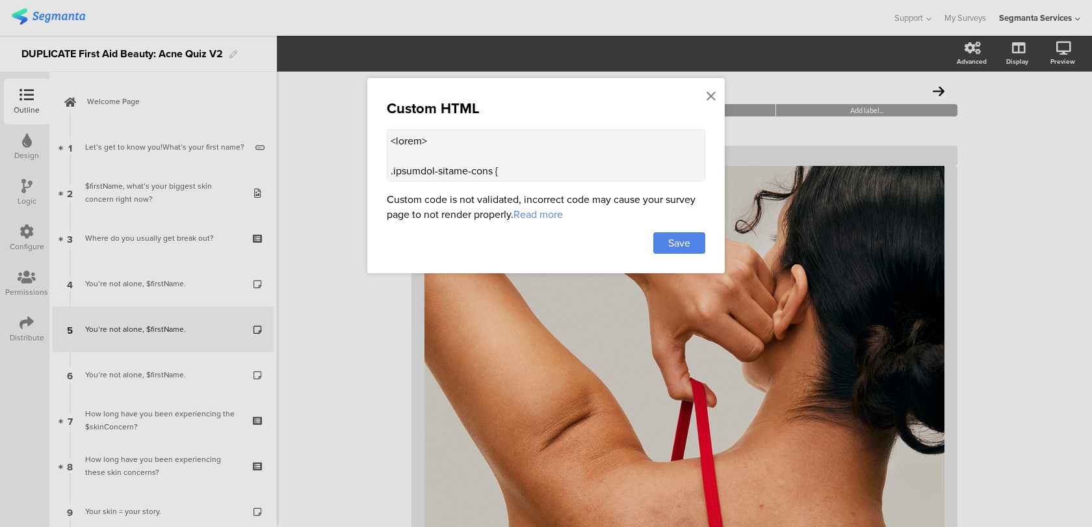
click at [444, 150] on textarea at bounding box center [546, 155] width 319 height 52
paste textarea ".progress-bar-segments { display: none !important; }"
type textarea "<style> .progress-bar-segments { display: none !important; } .animated-router-v…"
click at [698, 251] on div "Save" at bounding box center [679, 242] width 52 height 21
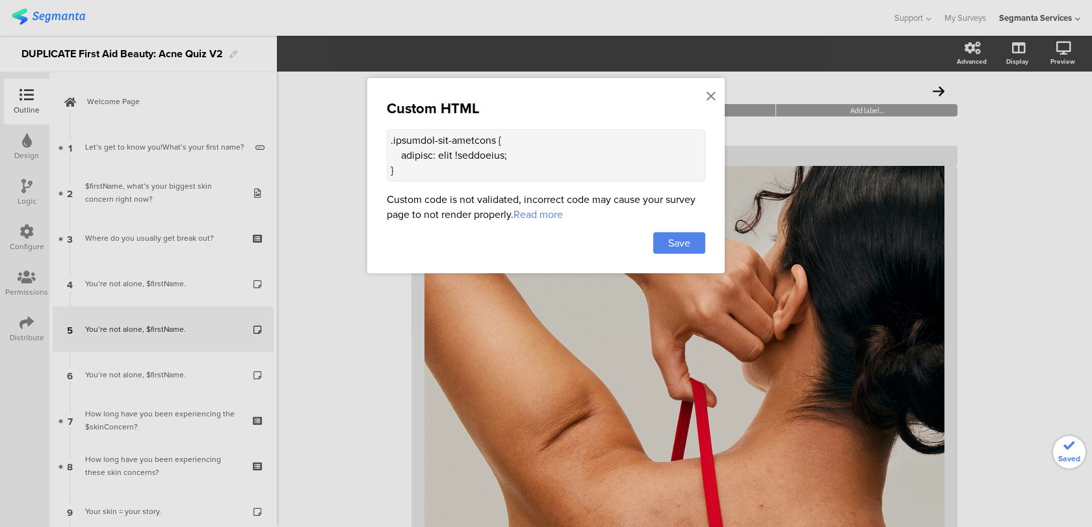
click at [213, 379] on div at bounding box center [546, 263] width 1092 height 527
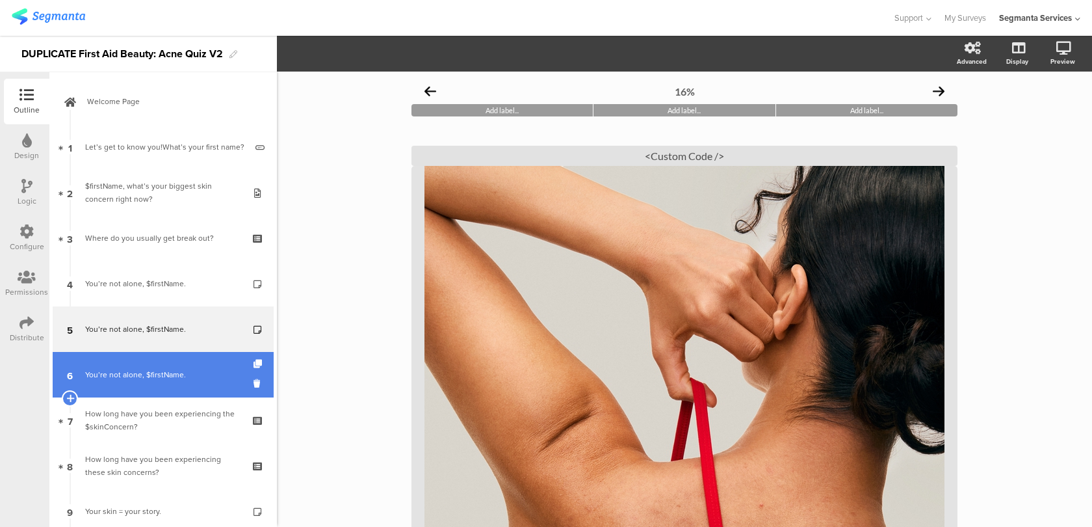
click at [213, 379] on div "You’re not alone, $firstName." at bounding box center [162, 374] width 155 height 13
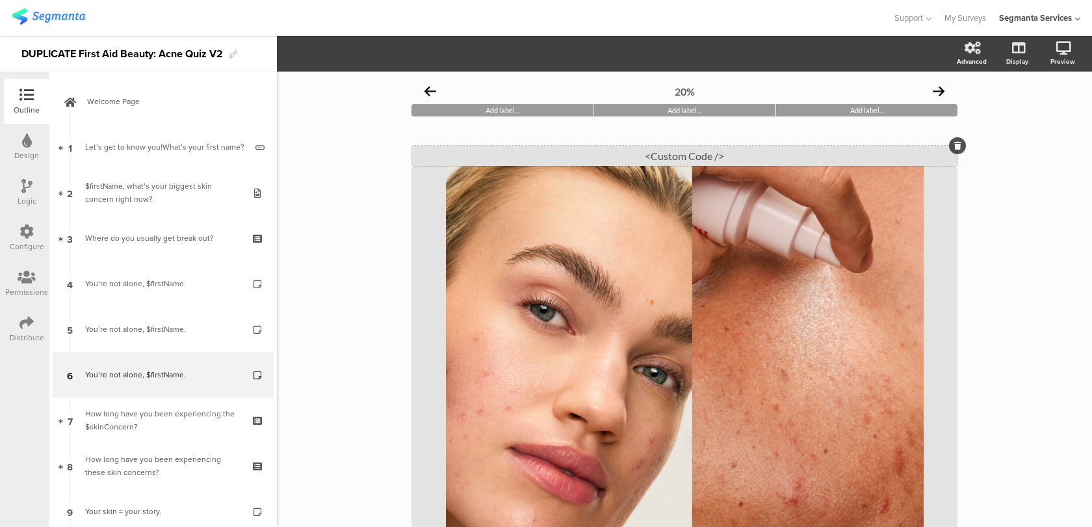
click at [575, 161] on div "<Custom Code />" at bounding box center [684, 156] width 546 height 20
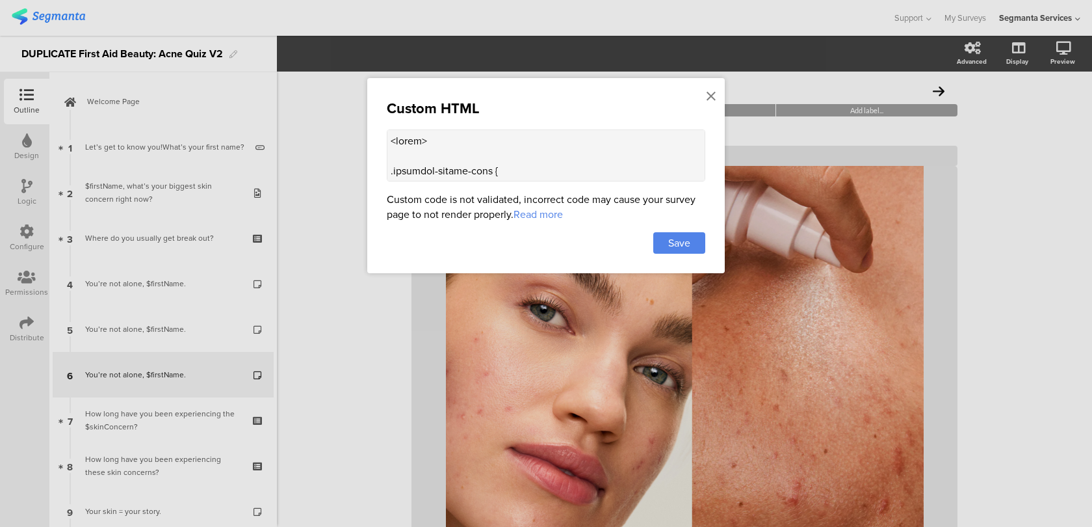
click at [495, 142] on textarea at bounding box center [546, 155] width 319 height 52
paste textarea ".progress-bar-segments { display: none !important; }"
type textarea "<style> .progress-bar-segments { display: none !important; } .animated-router-v…"
click at [700, 242] on div "Save" at bounding box center [679, 242] width 52 height 21
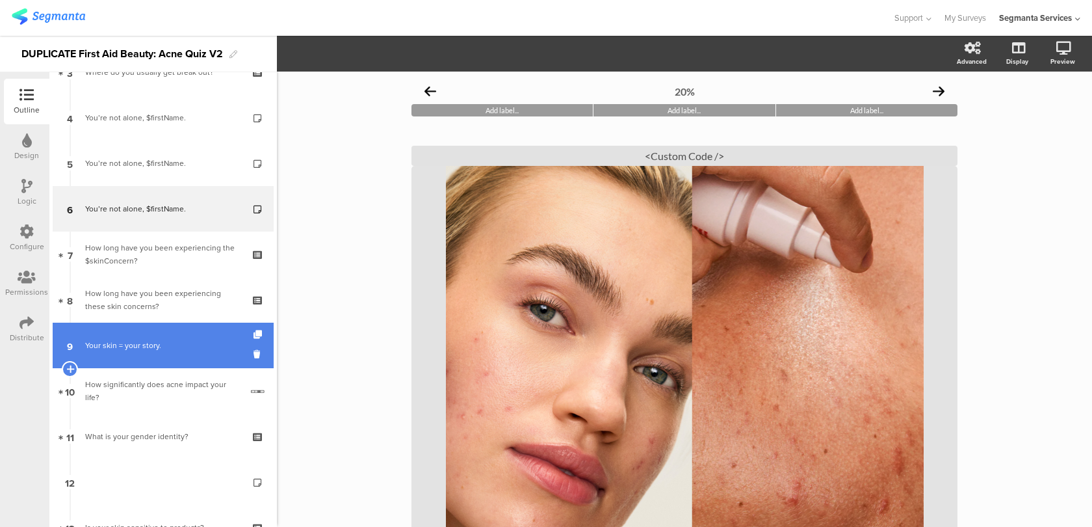
scroll to position [170, 0]
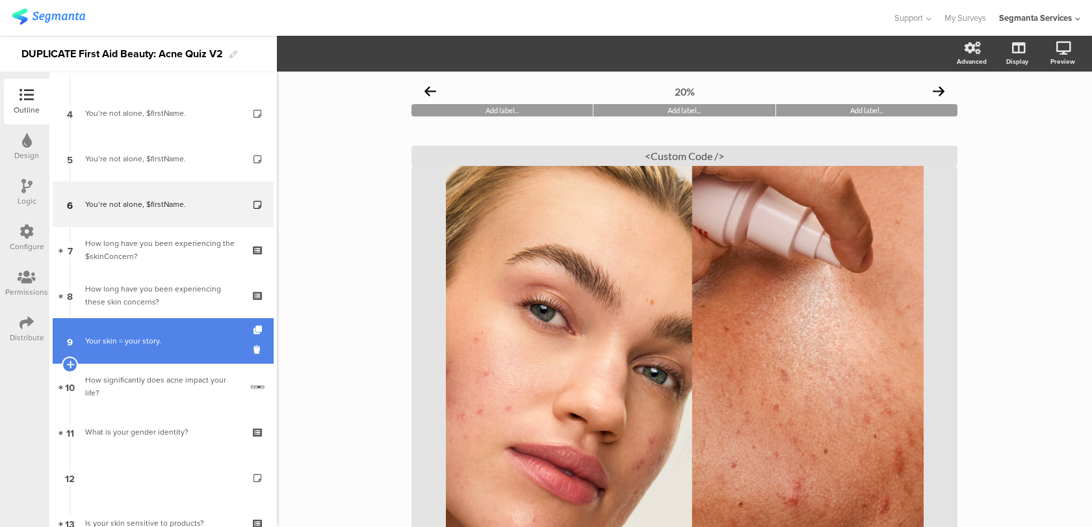
click at [183, 352] on link "9 Your skin = your story." at bounding box center [163, 341] width 221 height 46
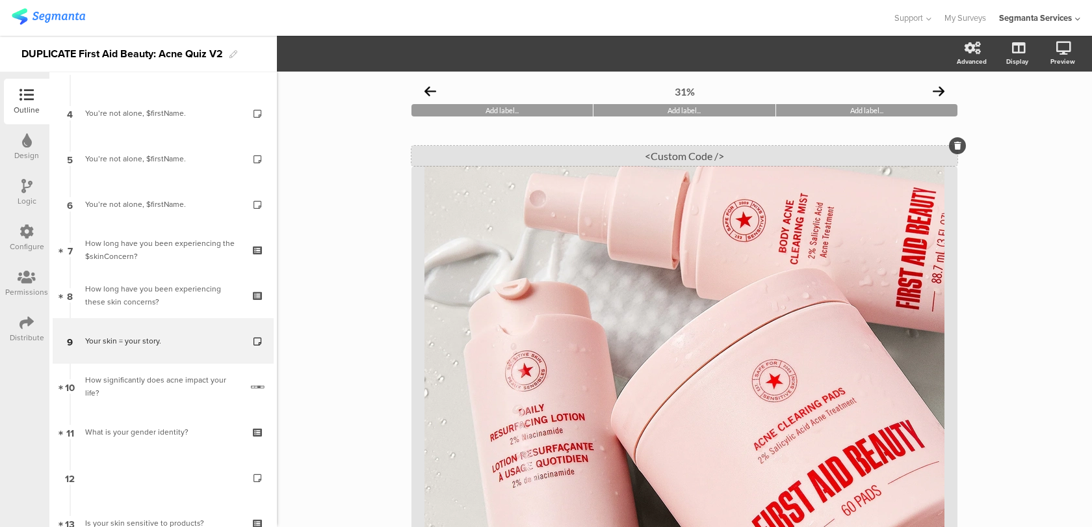
click at [540, 157] on div "<Custom Code />" at bounding box center [684, 156] width 546 height 20
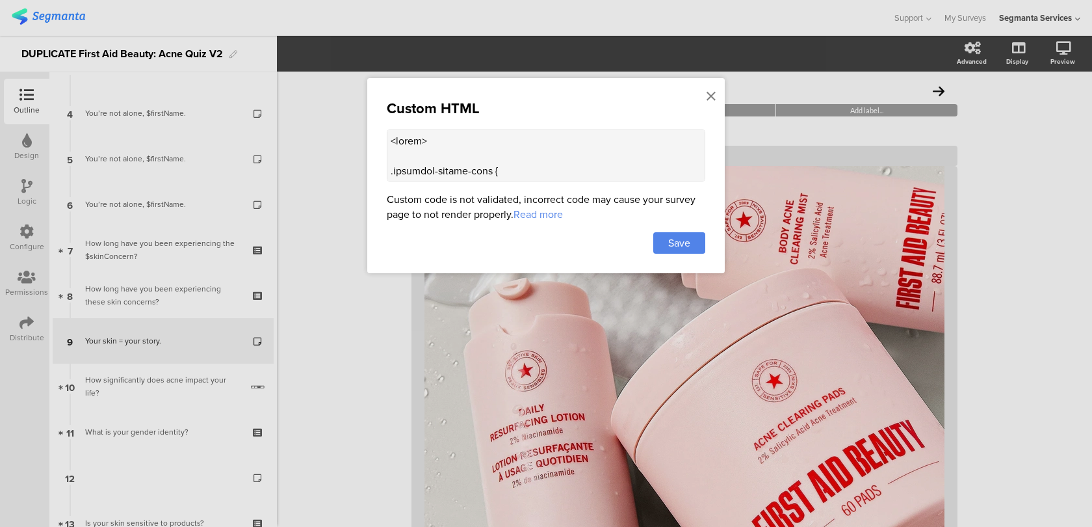
click at [510, 135] on textarea at bounding box center [546, 155] width 319 height 52
paste textarea ".progress-bar-segments { display: none !important; }"
type textarea "<style> .progress-bar-segments { display: none !important; } .animated-router-v…"
click at [686, 248] on span "Save" at bounding box center [679, 242] width 22 height 15
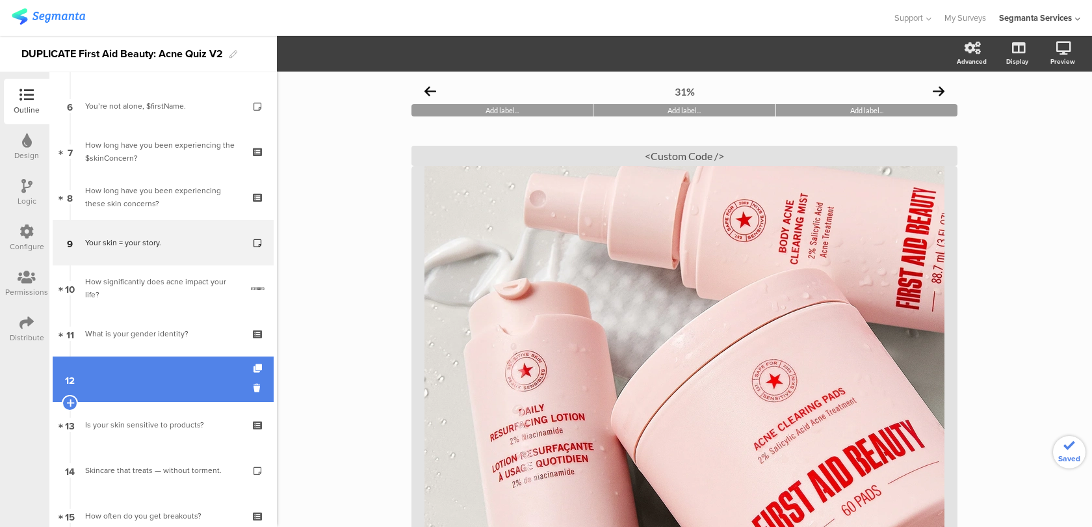
scroll to position [288, 0]
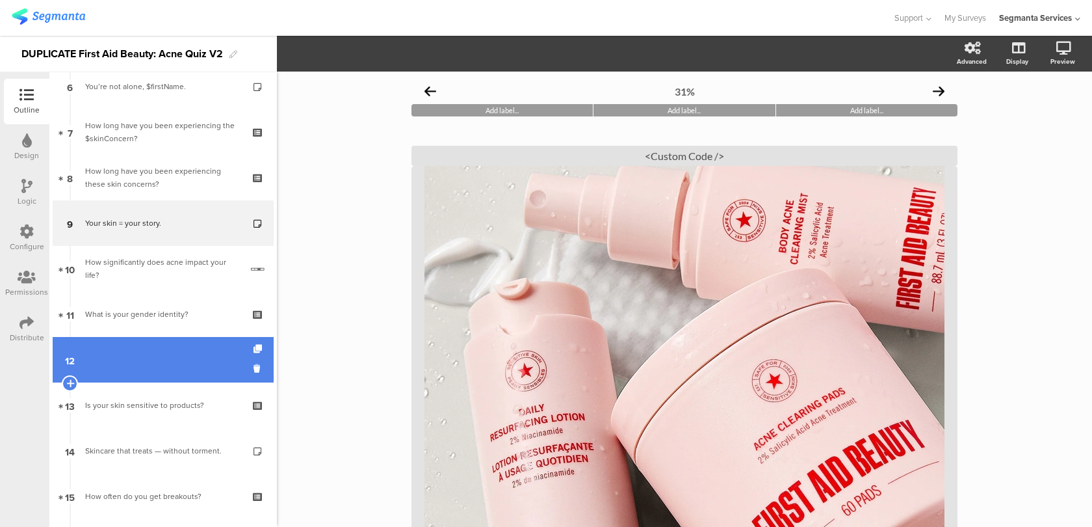
click at [196, 372] on link "12" at bounding box center [163, 360] width 221 height 46
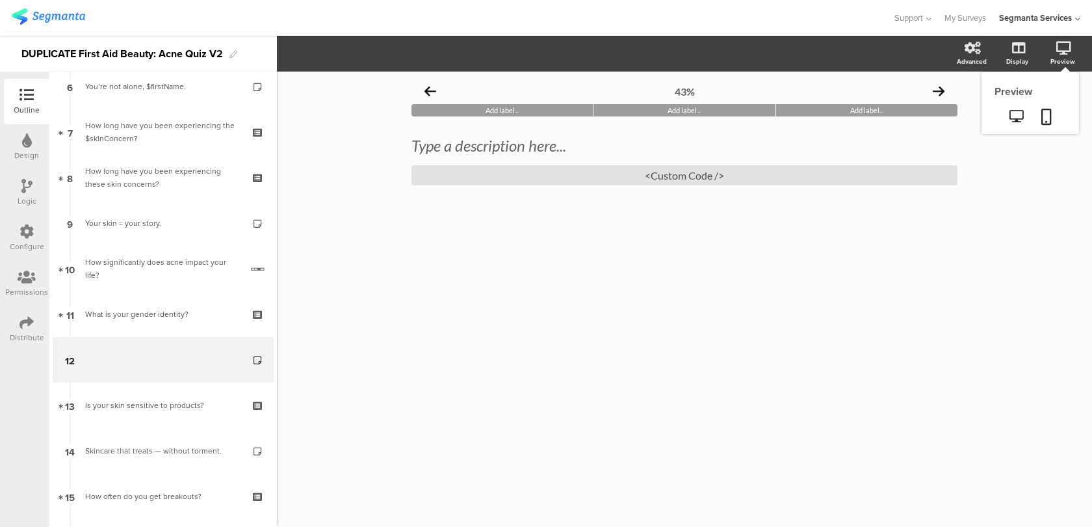
click at [1043, 104] on sg-preview-menu at bounding box center [1031, 117] width 98 height 33
click at [1043, 107] on link at bounding box center [1046, 117] width 29 height 25
click at [576, 170] on div "<Custom Code />" at bounding box center [684, 175] width 546 height 20
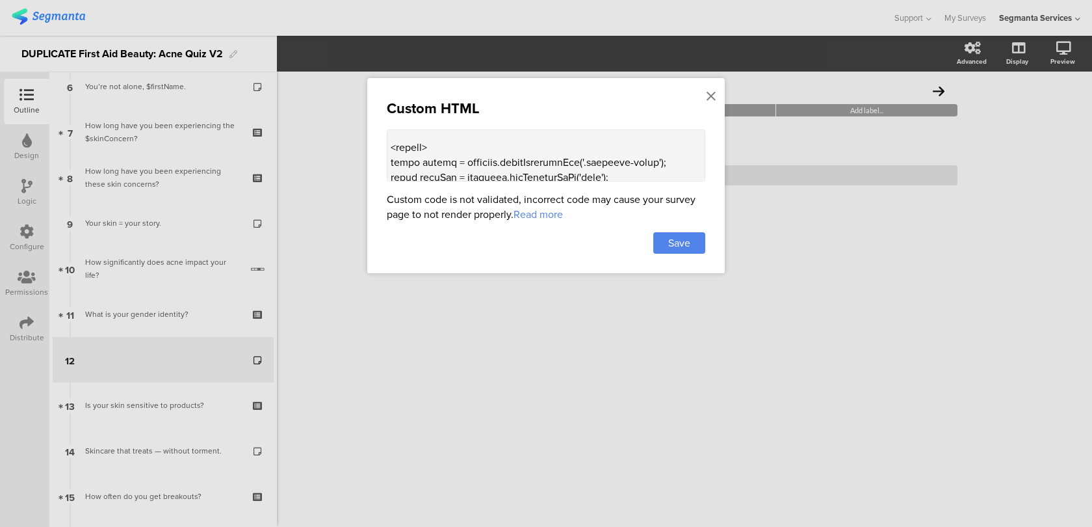
scroll to position [1288, 0]
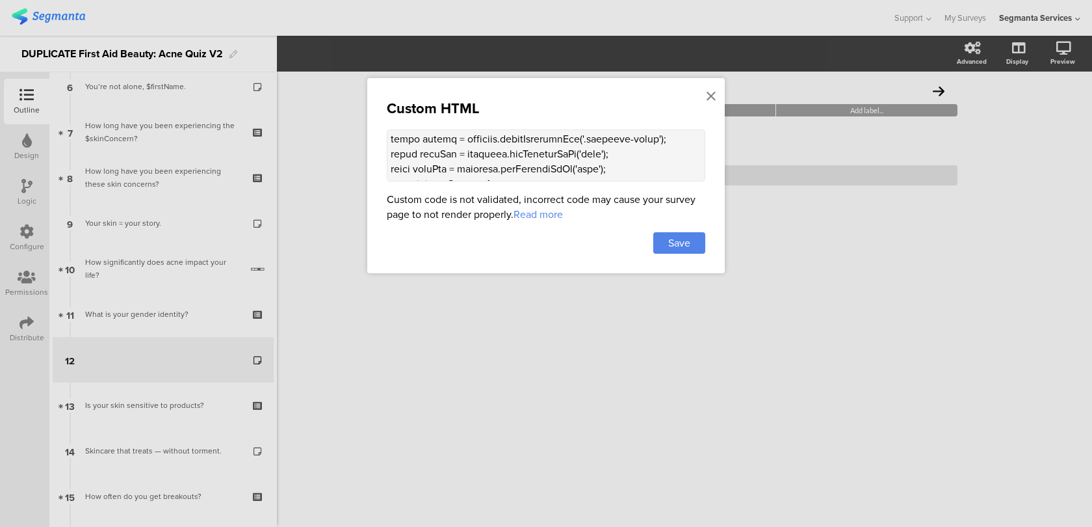
click at [444, 133] on textarea at bounding box center [546, 155] width 319 height 52
paste textarea ".progress-bar-segments { display: none !important; }"
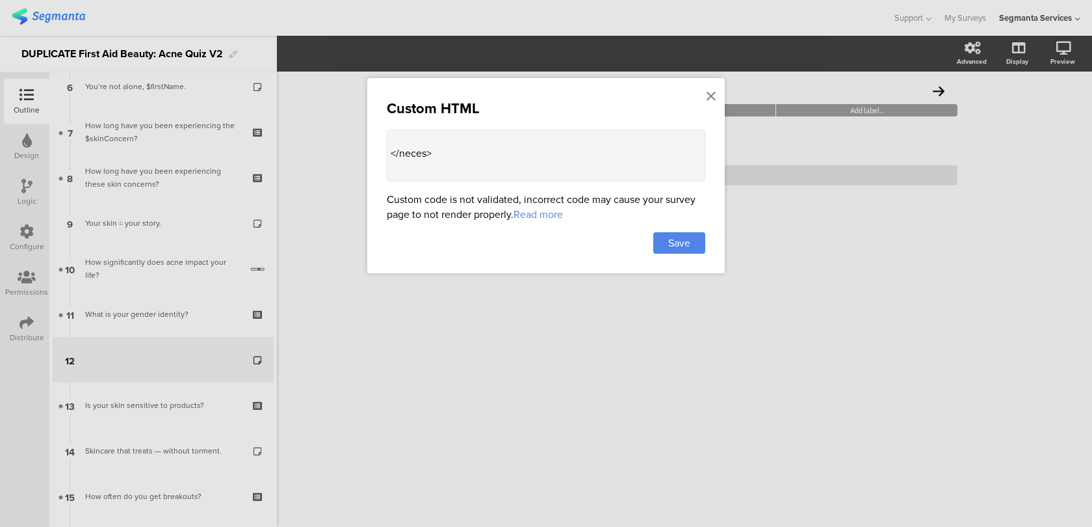
scroll to position [1319, 0]
type textarea "<!-- Lore Ipsumd Sitame Consecte --> <adi elits="doeiusmo-temporinc"> <u8>Labor…"
click at [661, 243] on div "Save" at bounding box center [679, 242] width 52 height 21
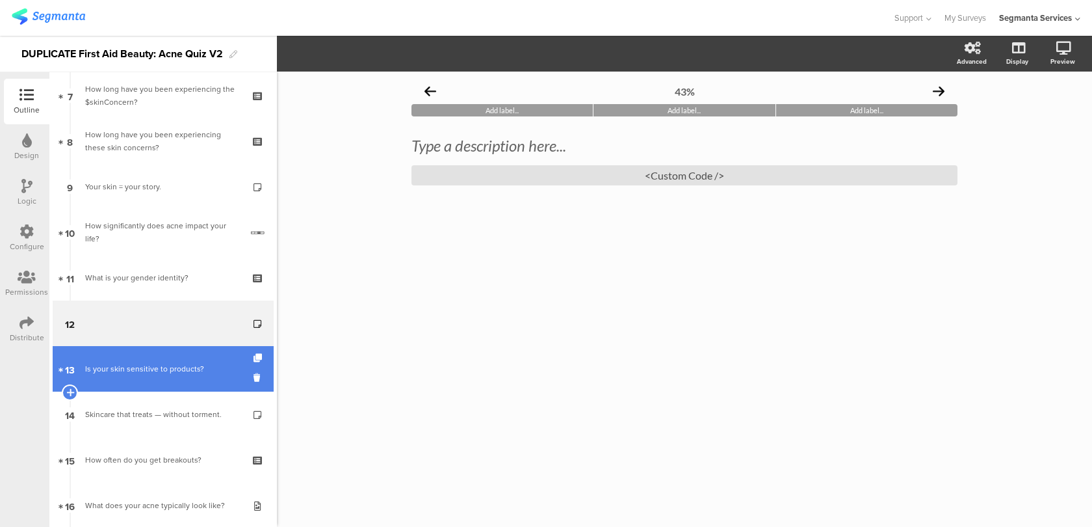
scroll to position [343, 0]
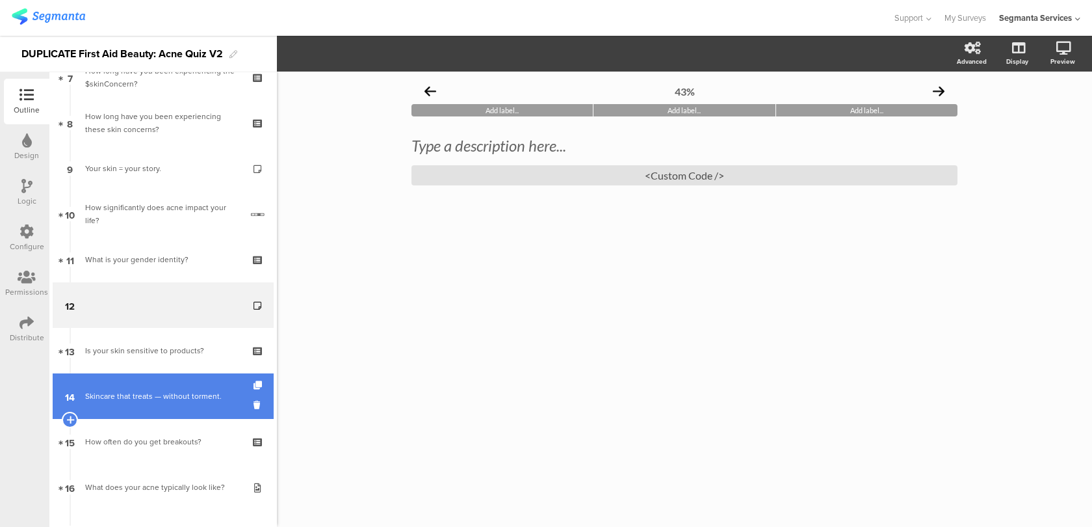
click at [189, 396] on div "Skincare that treats — without torment." at bounding box center [162, 395] width 155 height 13
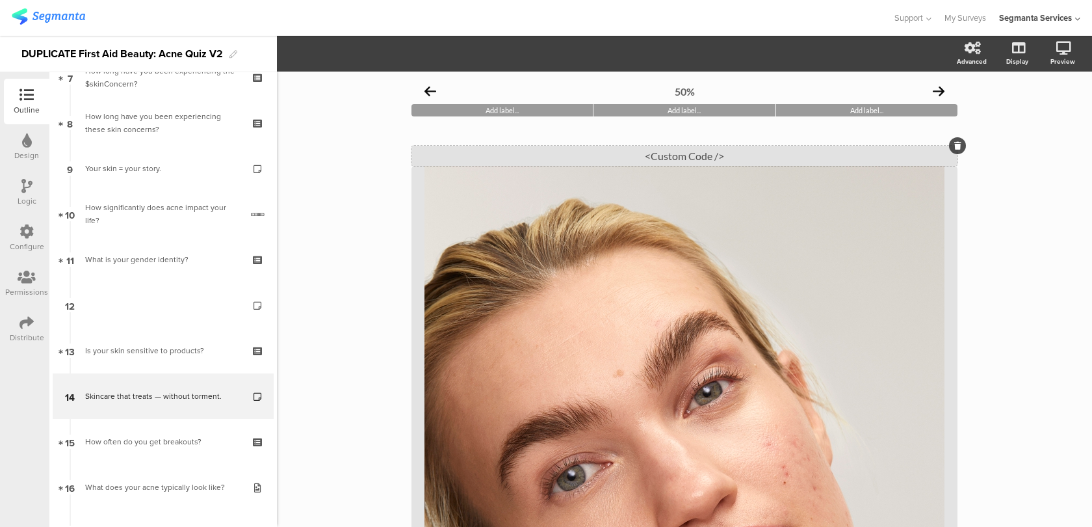
click at [517, 154] on div "<Custom Code />" at bounding box center [684, 156] width 546 height 20
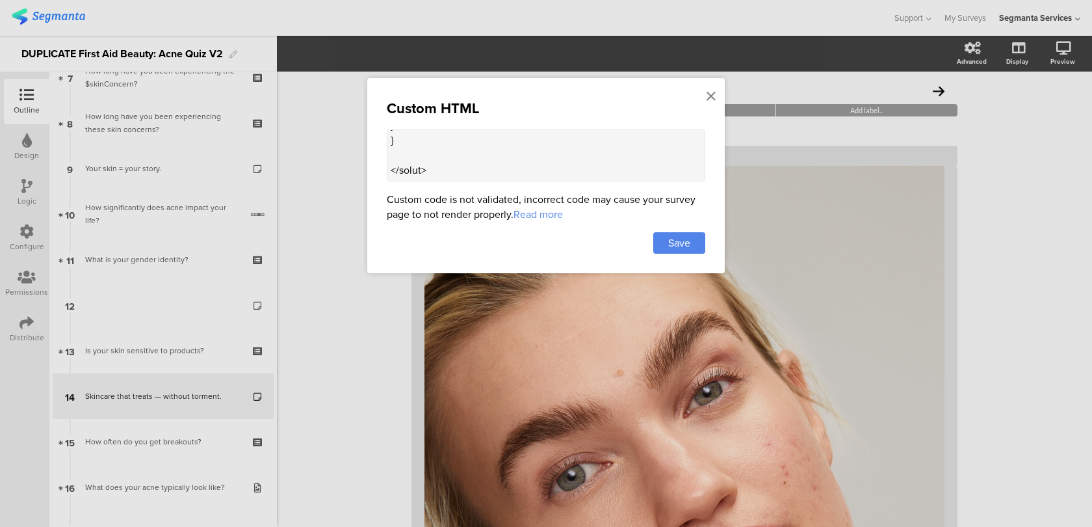
scroll to position [1188, 0]
click at [432, 142] on textarea at bounding box center [546, 155] width 319 height 52
click at [433, 140] on textarea at bounding box center [546, 155] width 319 height 52
paste textarea ".progress-bar-segments { display: none !important; }"
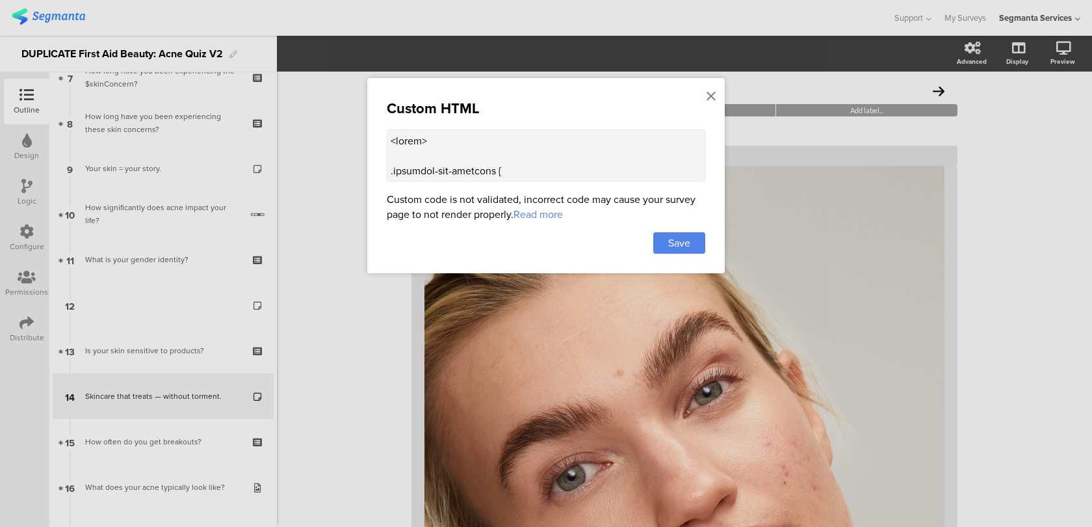
scroll to position [31, 0]
type textarea "<style> .progress-bar-segments { display: none !important; } .animated-router-v…"
click at [692, 240] on div "Save" at bounding box center [679, 242] width 52 height 21
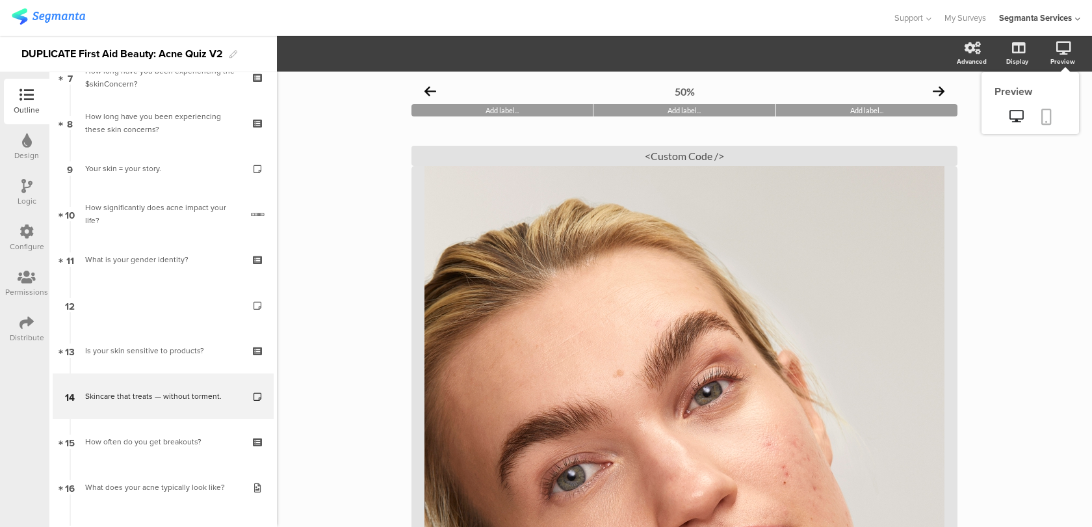
click at [1047, 117] on icon at bounding box center [1046, 117] width 10 height 16
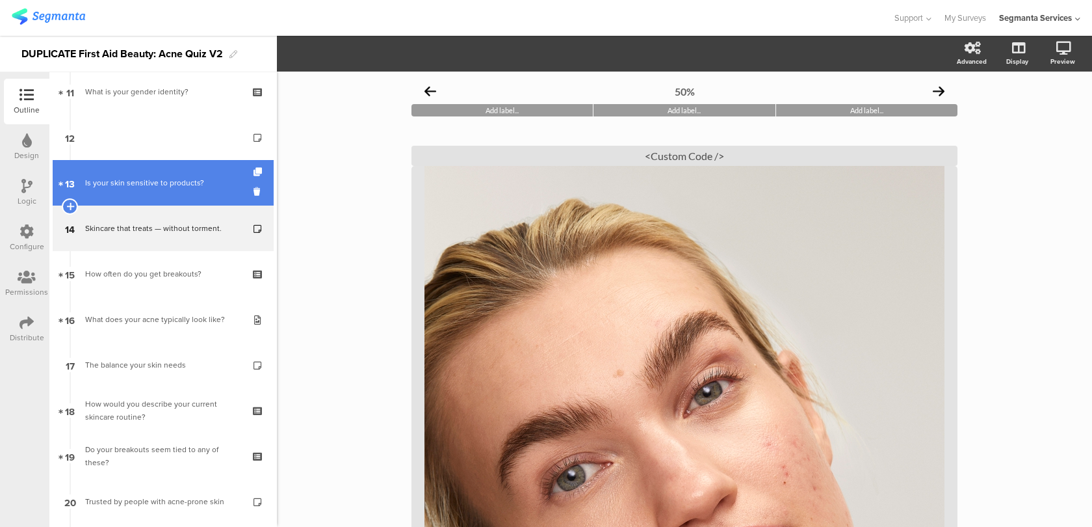
scroll to position [569, 0]
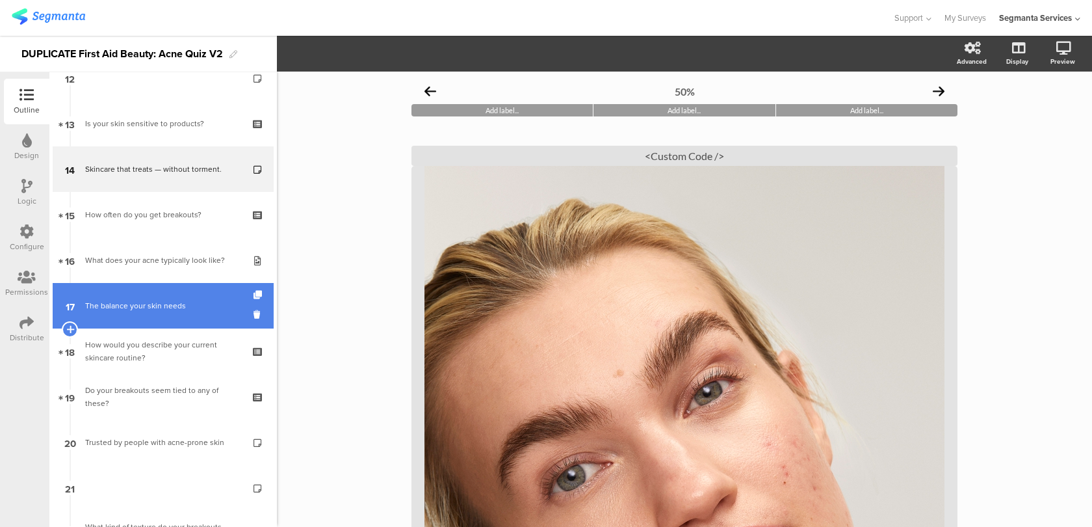
click at [198, 309] on div "The balance your skin needs" at bounding box center [162, 305] width 155 height 13
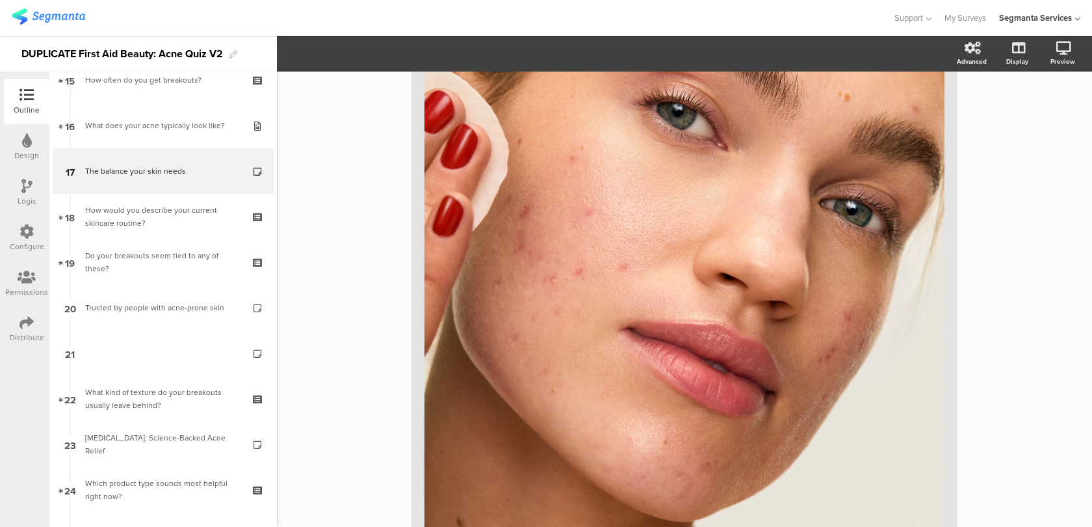
scroll to position [535, 0]
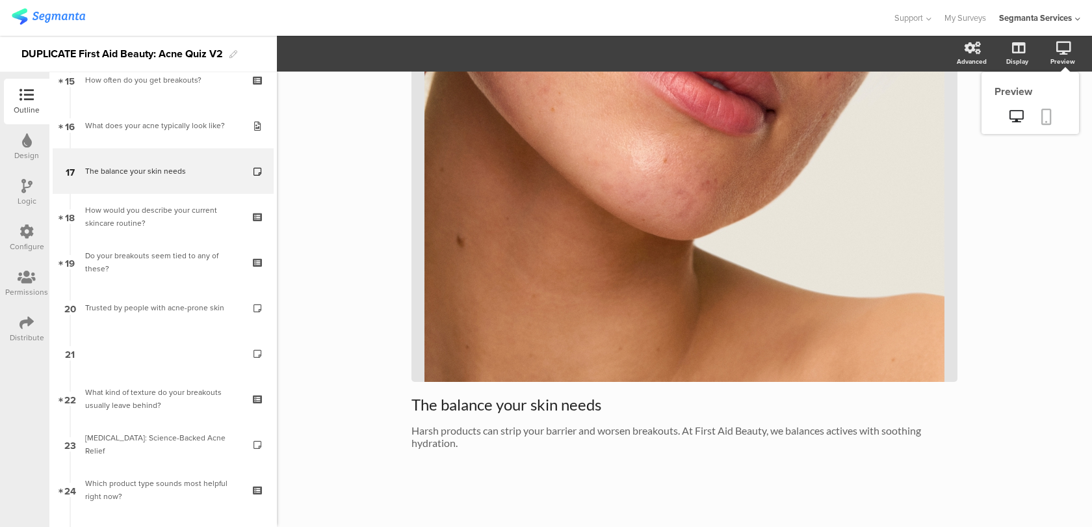
click at [1045, 109] on icon at bounding box center [1046, 117] width 10 height 16
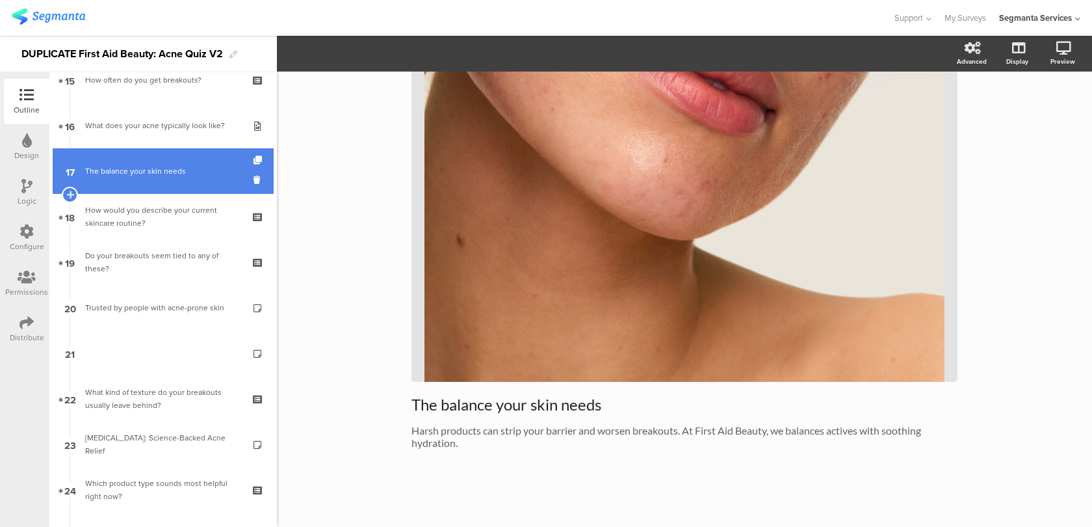
click at [241, 163] on link "17 The balance your skin needs" at bounding box center [163, 171] width 221 height 46
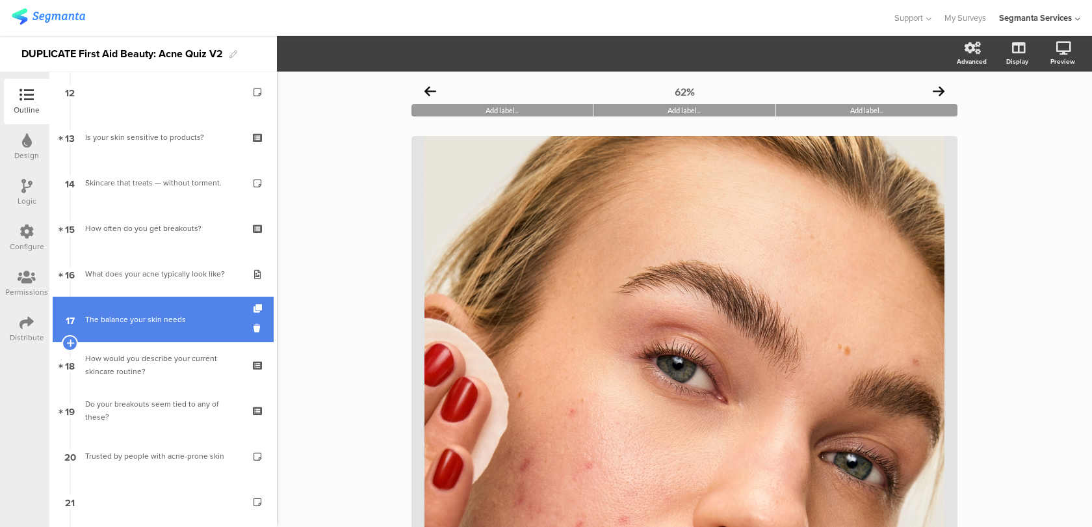
scroll to position [548, 0]
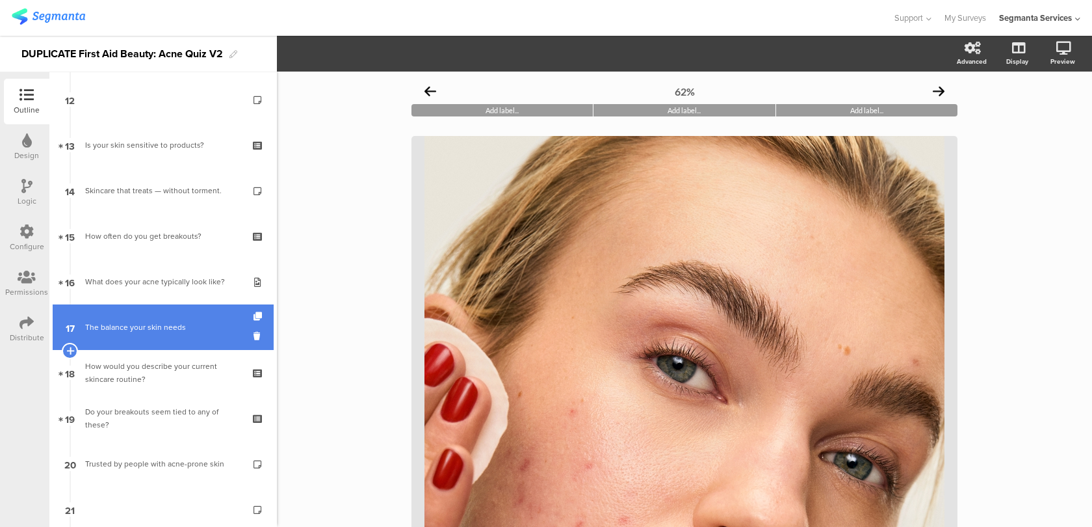
click at [183, 190] on div "Skincare that treats — without torment." at bounding box center [162, 190] width 155 height 13
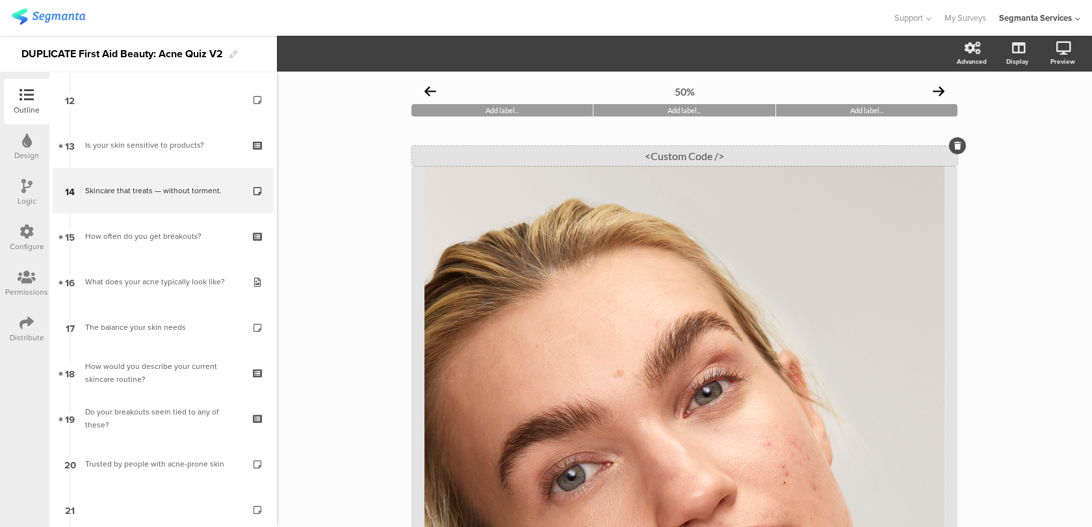
click at [533, 151] on div "<Custom Code />" at bounding box center [684, 156] width 546 height 20
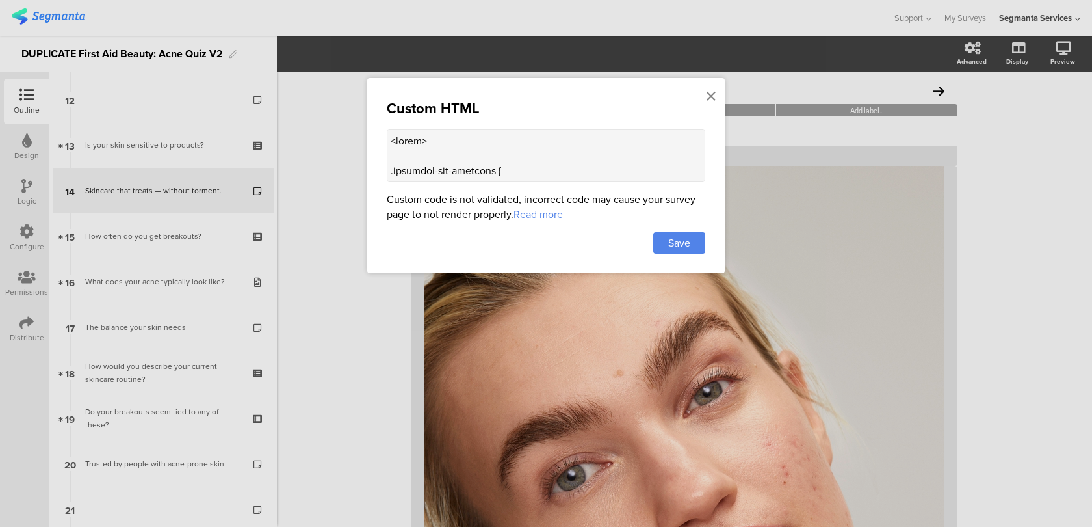
click at [510, 140] on textarea at bounding box center [546, 155] width 319 height 52
click at [707, 96] on icon at bounding box center [711, 96] width 9 height 14
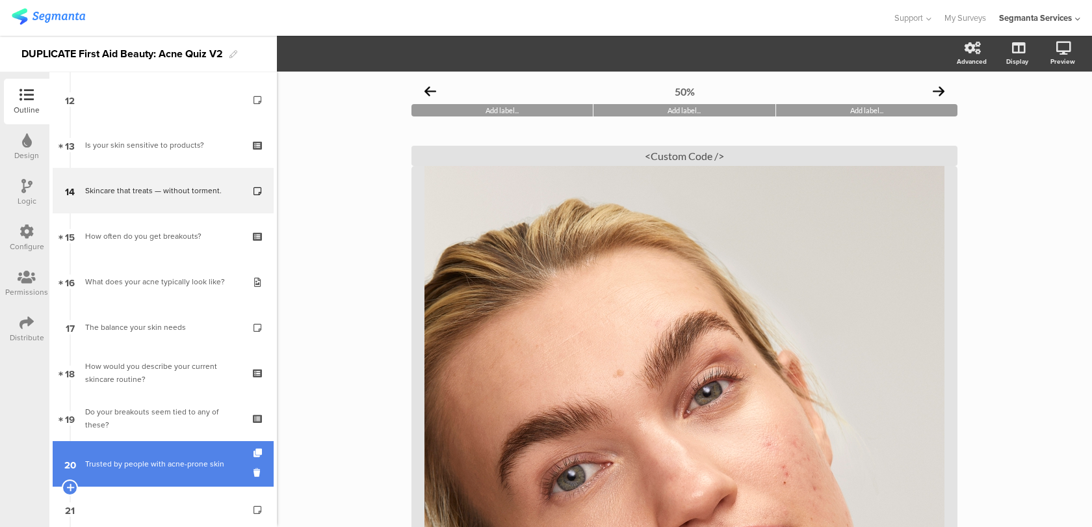
click at [190, 471] on link "20 Trusted by people with acne-prone skin" at bounding box center [163, 464] width 221 height 46
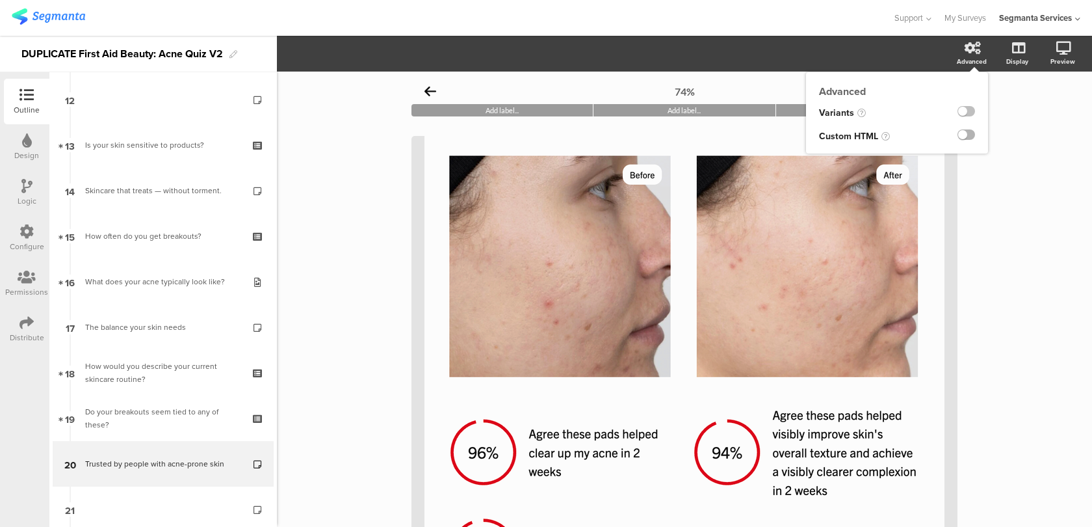
click at [965, 133] on label at bounding box center [967, 134] width 18 height 10
click at [0, 0] on input "checkbox" at bounding box center [0, 0] width 0 height 0
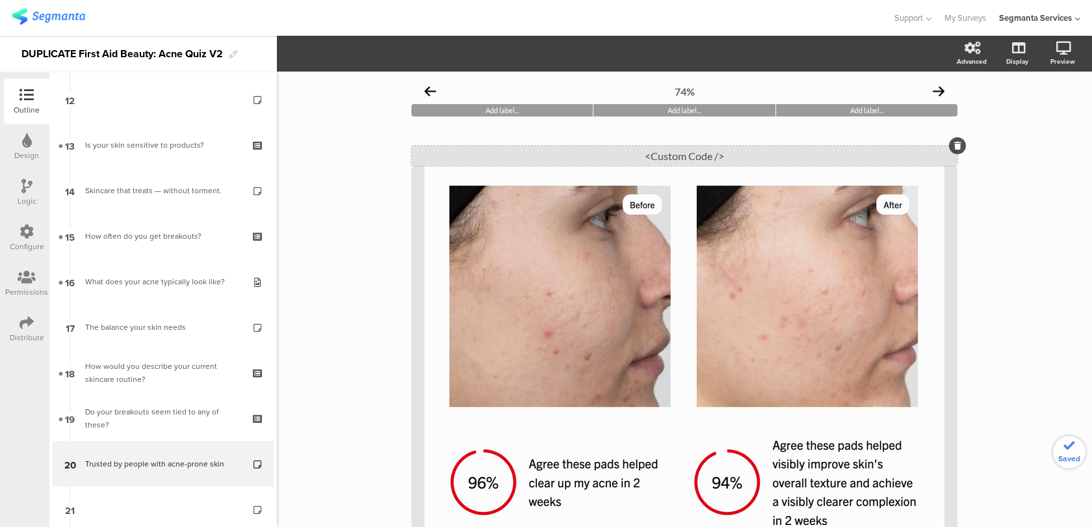
click at [751, 157] on div "<Custom Code />" at bounding box center [684, 156] width 546 height 20
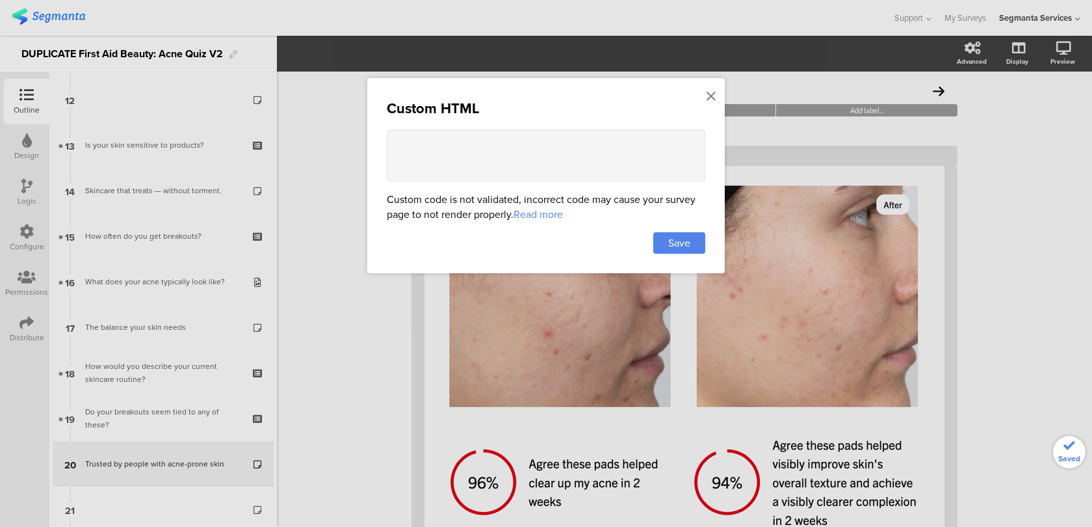
click at [585, 158] on textarea at bounding box center [546, 155] width 319 height 52
paste textarea "<style> .progress-bar-segments { display: none !important; } .animated-router-v…"
type textarea "<style> .progress-bar-segments { display: none !important; } .animated-router-v…"
click at [671, 235] on div "Save" at bounding box center [679, 242] width 52 height 21
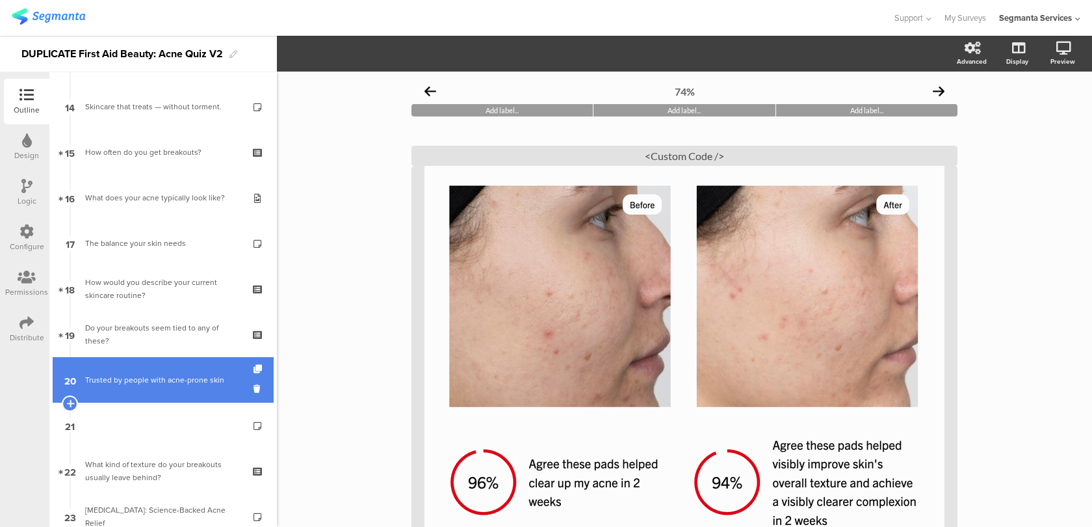
scroll to position [642, 0]
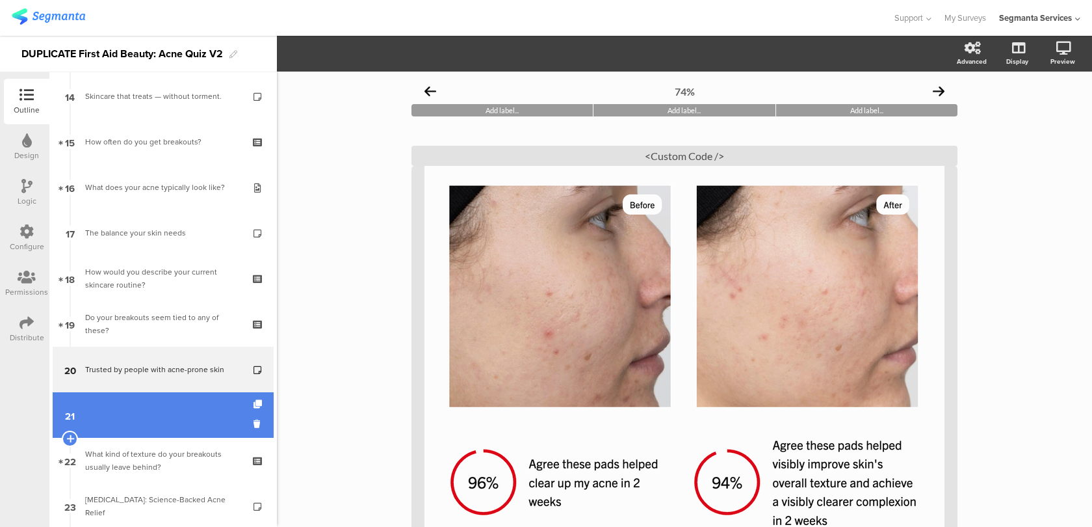
click at [226, 404] on link "21" at bounding box center [163, 415] width 221 height 46
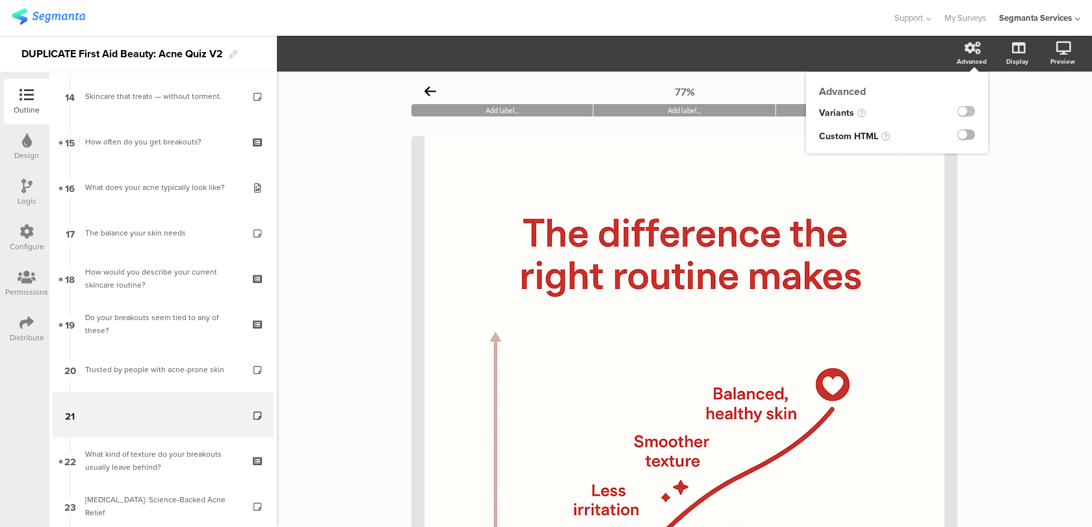
click at [973, 133] on label at bounding box center [967, 134] width 18 height 10
click at [0, 0] on input "checkbox" at bounding box center [0, 0] width 0 height 0
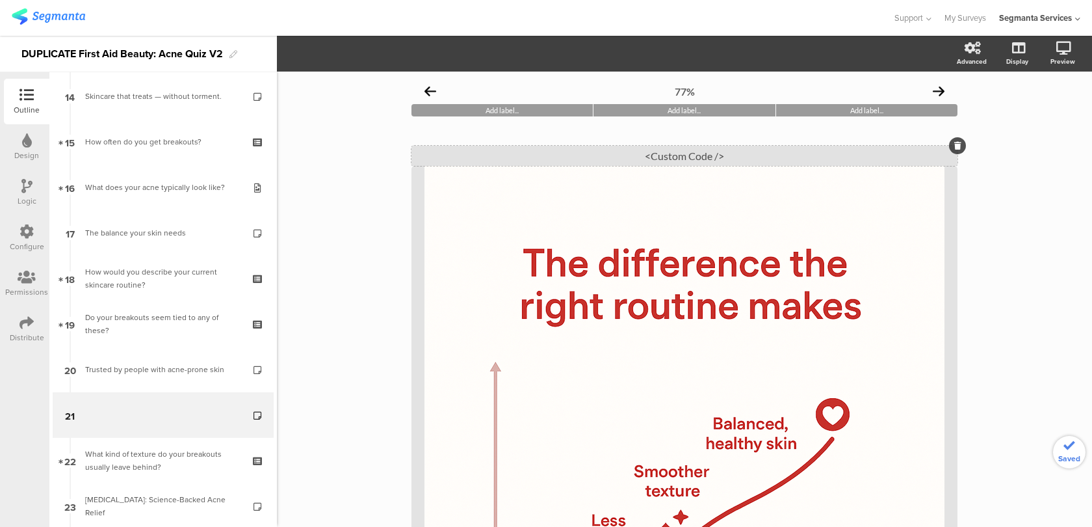
click at [726, 152] on div "<Custom Code />" at bounding box center [684, 156] width 546 height 20
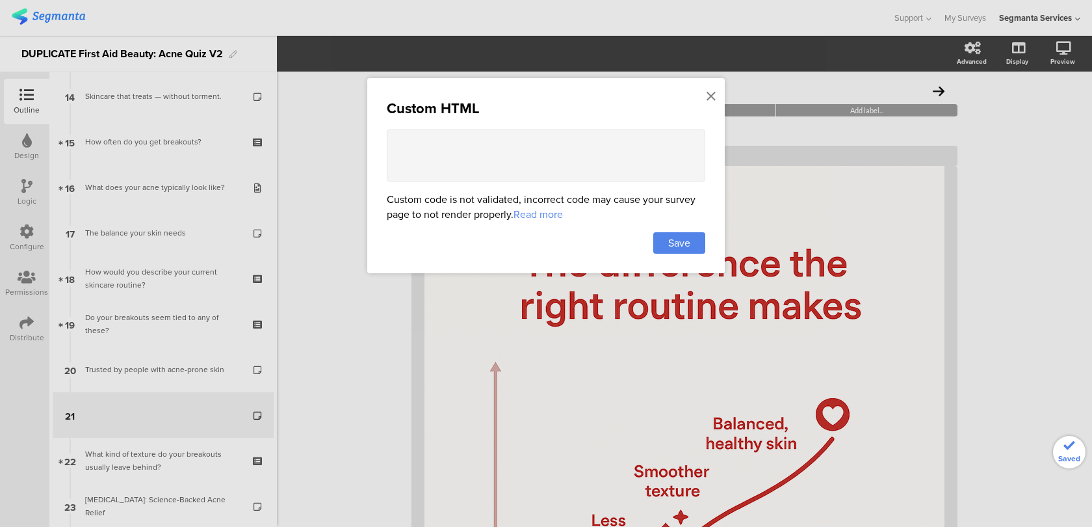
click at [514, 146] on textarea at bounding box center [546, 155] width 319 height 52
paste textarea "<style> .progress-bar-segments { display: none !important; } .animated-router-v…"
type textarea "<style> .progress-bar-segments { display: none !important; } .animated-router-v…"
click at [694, 239] on div "Save" at bounding box center [679, 242] width 52 height 21
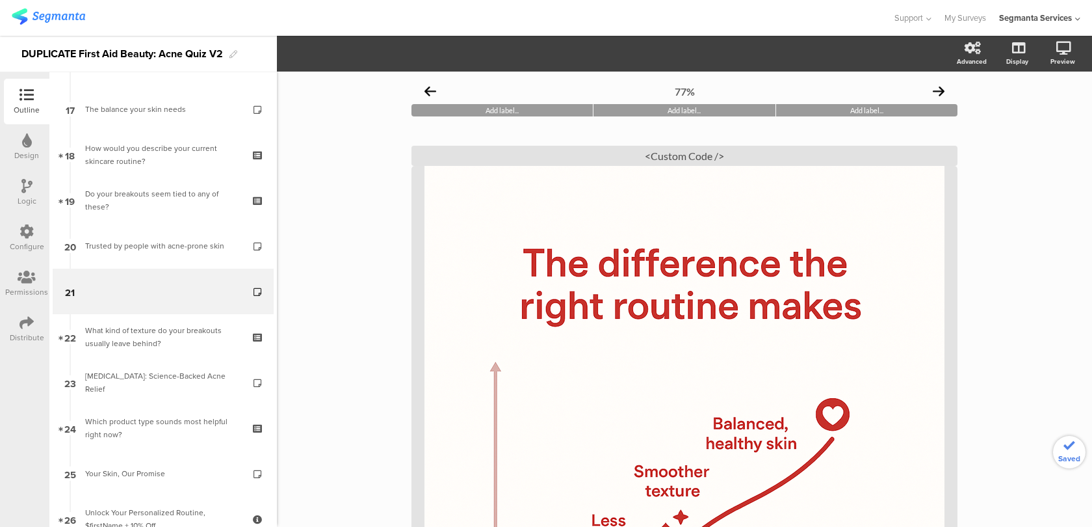
scroll to position [778, 0]
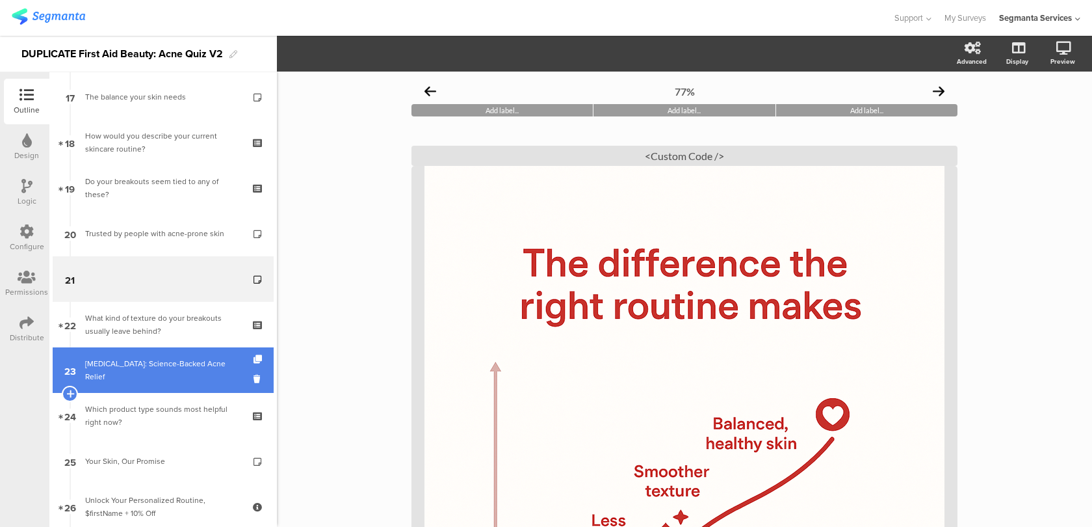
click at [215, 376] on link "23 [MEDICAL_DATA]: Science-Backed Acne Relief" at bounding box center [163, 370] width 221 height 46
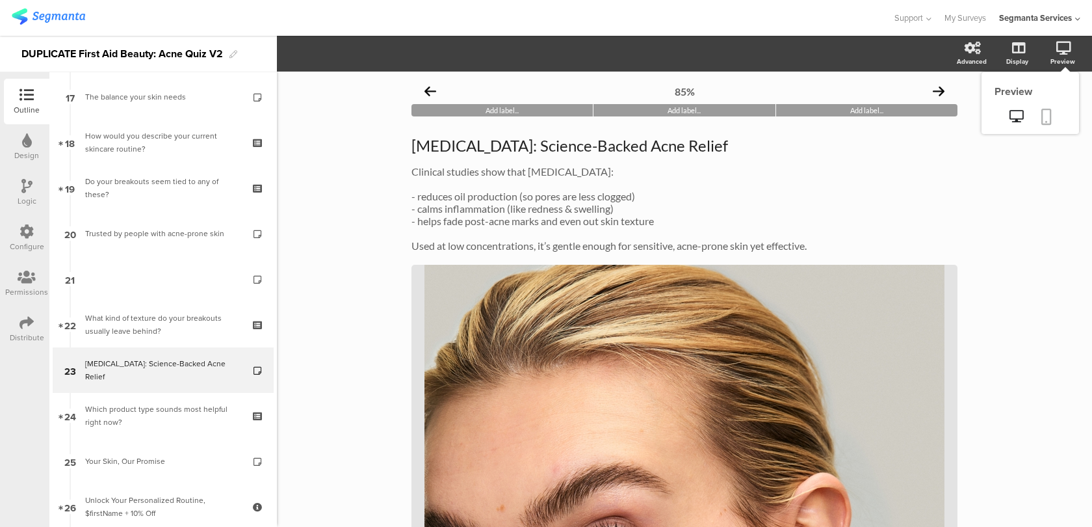
click at [1045, 112] on icon at bounding box center [1046, 117] width 10 height 16
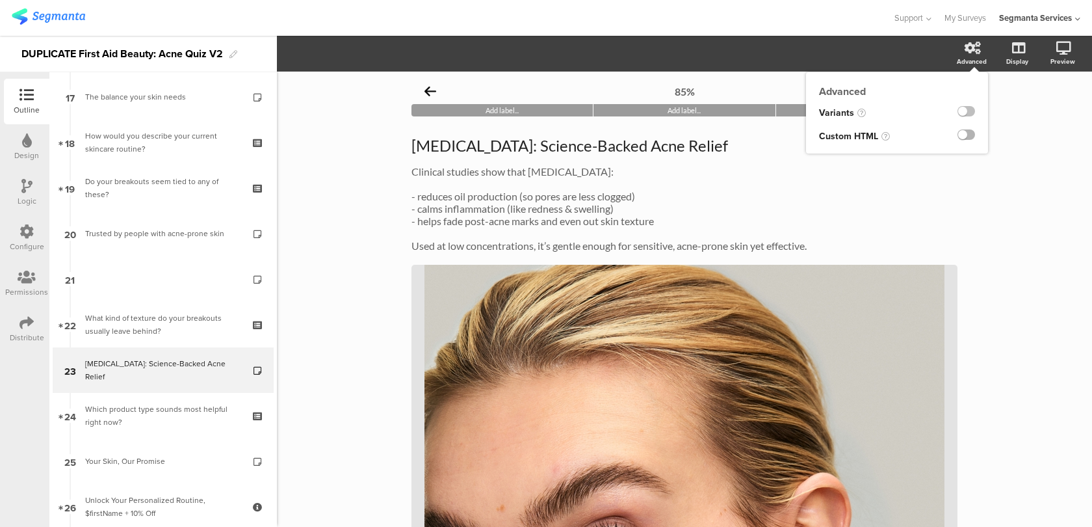
click at [964, 132] on label at bounding box center [967, 134] width 18 height 10
click at [0, 0] on input "checkbox" at bounding box center [0, 0] width 0 height 0
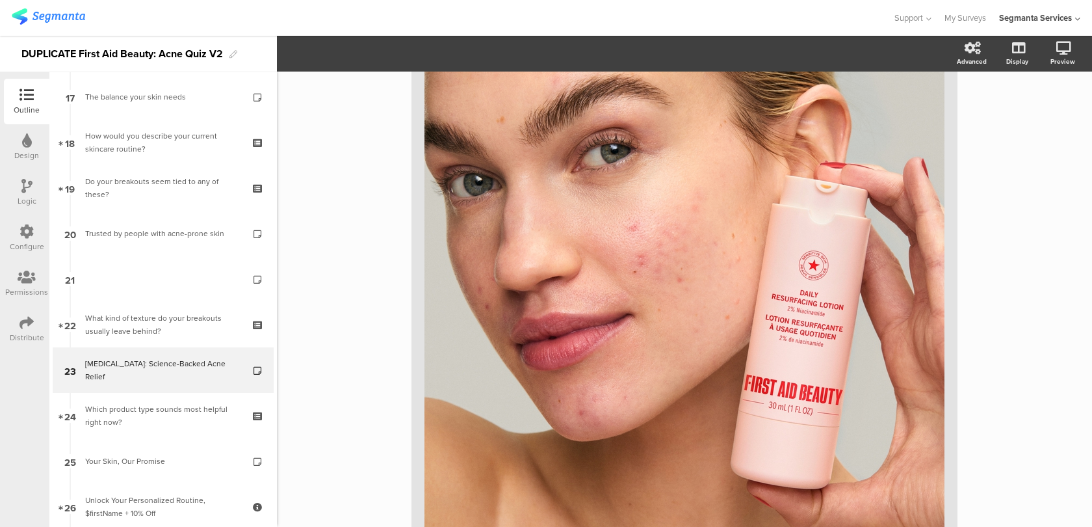
scroll to position [629, 0]
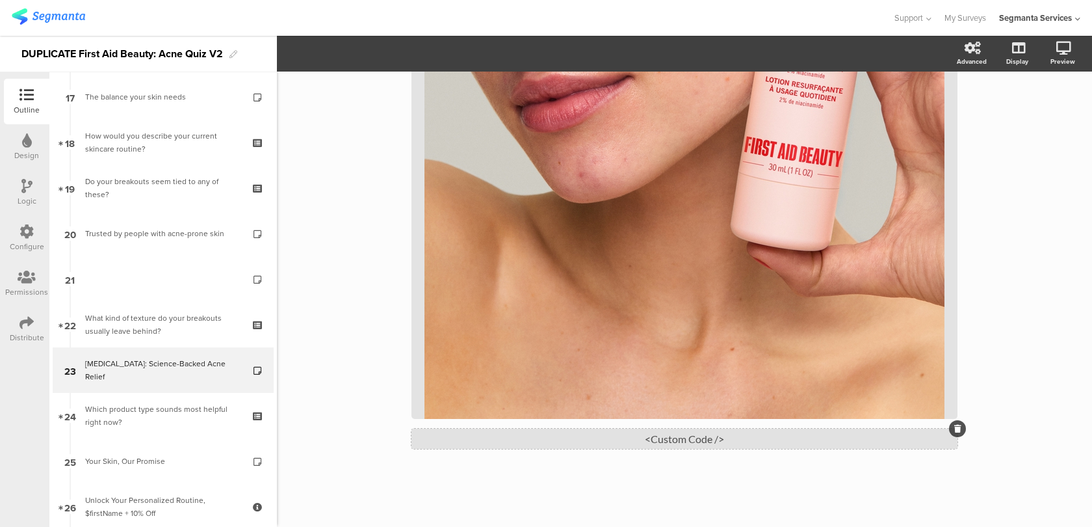
click at [662, 445] on div "<Custom Code />" at bounding box center [684, 438] width 546 height 20
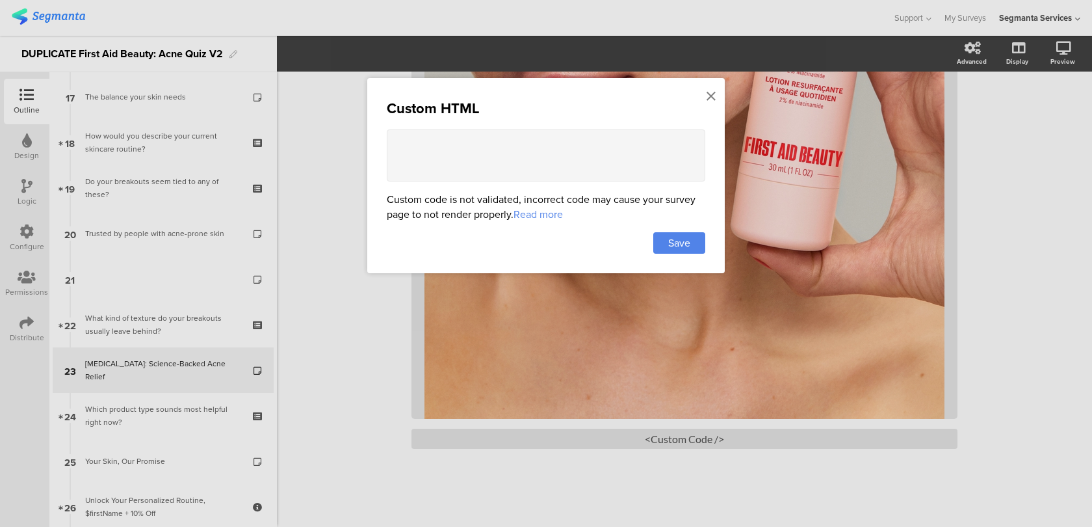
click at [599, 164] on textarea at bounding box center [546, 155] width 319 height 52
paste textarea "<style> .progress-bar-segments { display: none !important; } .animated-router-v…"
type textarea "<style> .progress-bar-segments { display: none !important; } .animated-router-v…"
click at [688, 244] on span "Save" at bounding box center [679, 242] width 22 height 15
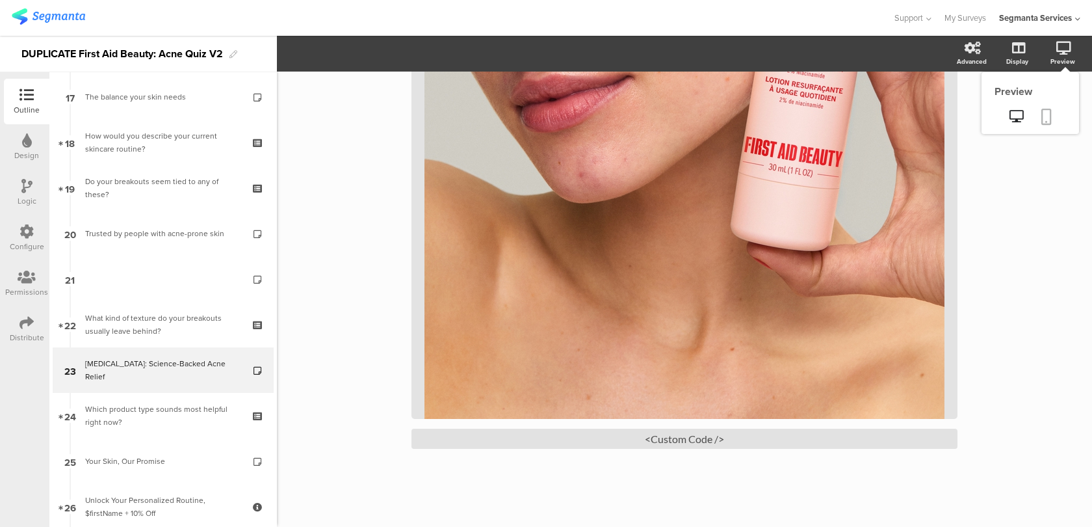
click at [1046, 118] on icon at bounding box center [1046, 117] width 10 height 16
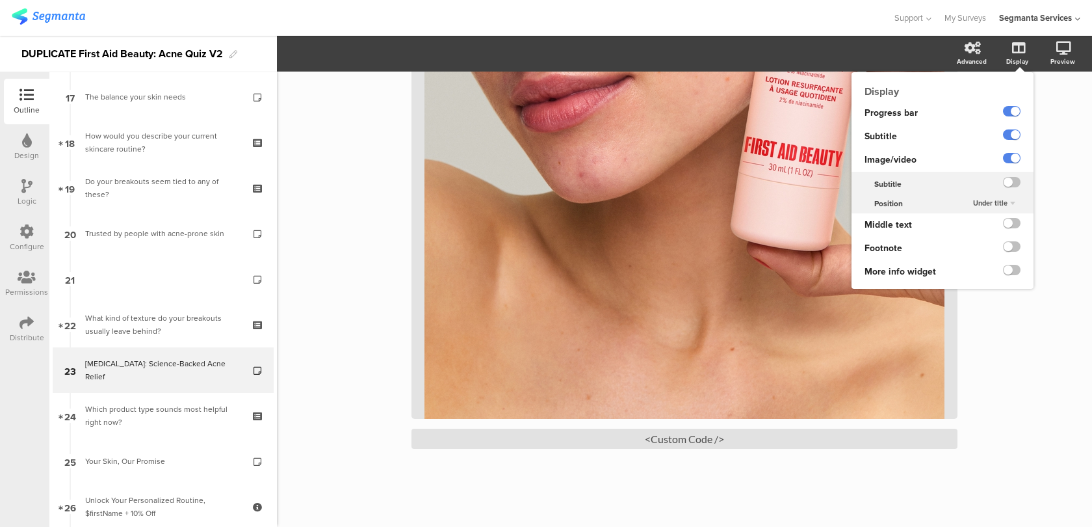
click at [1010, 202] on div "Under title" at bounding box center [994, 204] width 53 height 16
click at [1009, 226] on div "Under title Above title" at bounding box center [991, 222] width 77 height 27
click at [1009, 226] on div "Above title" at bounding box center [991, 229] width 77 height 14
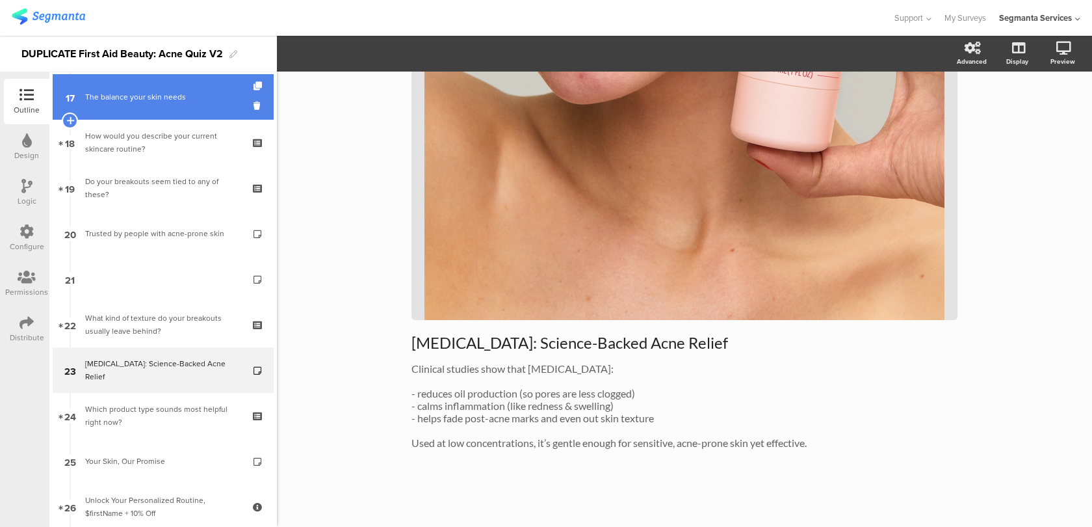
click at [228, 105] on link "17 The balance your skin needs" at bounding box center [163, 97] width 221 height 46
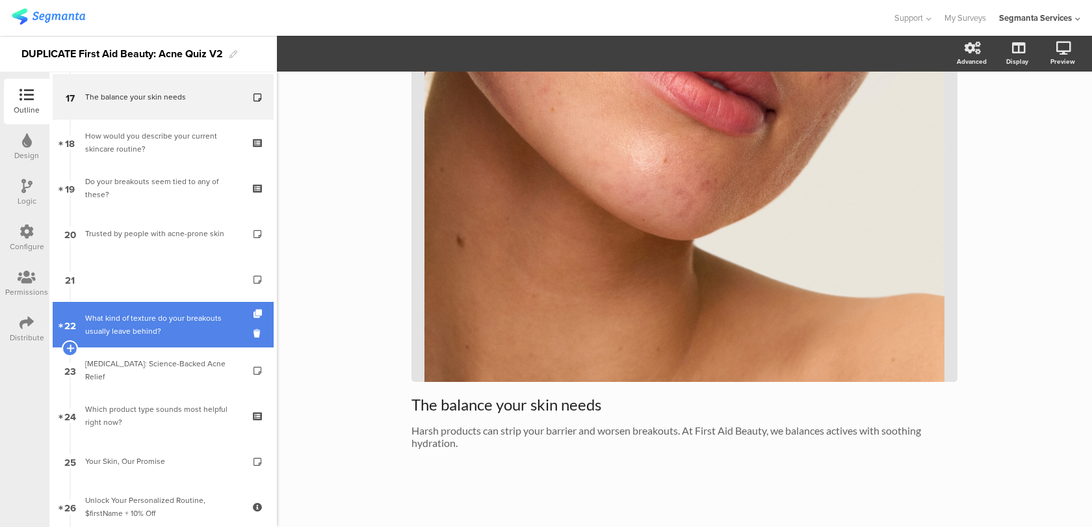
scroll to position [301, 0]
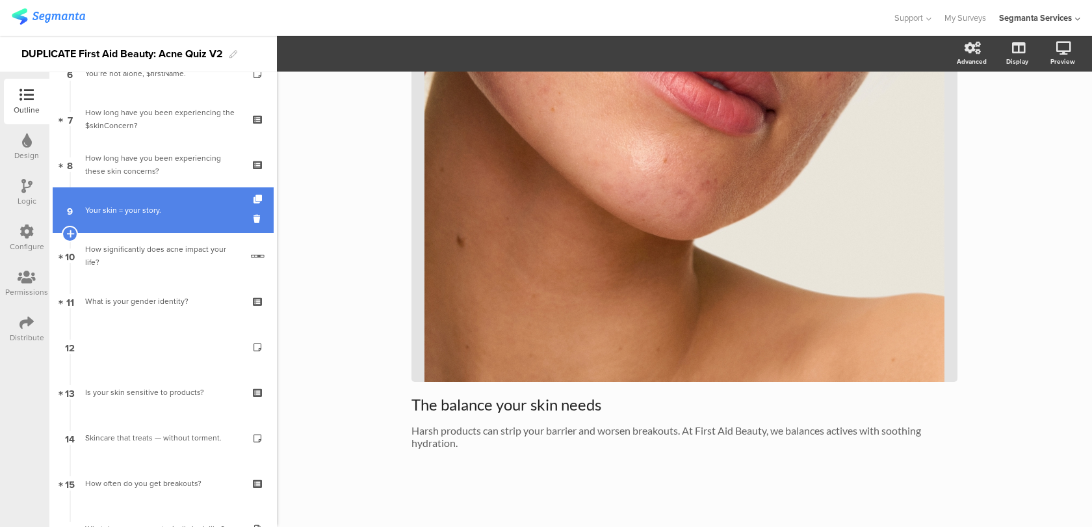
click at [207, 216] on link "9 Your skin = your story." at bounding box center [163, 210] width 221 height 46
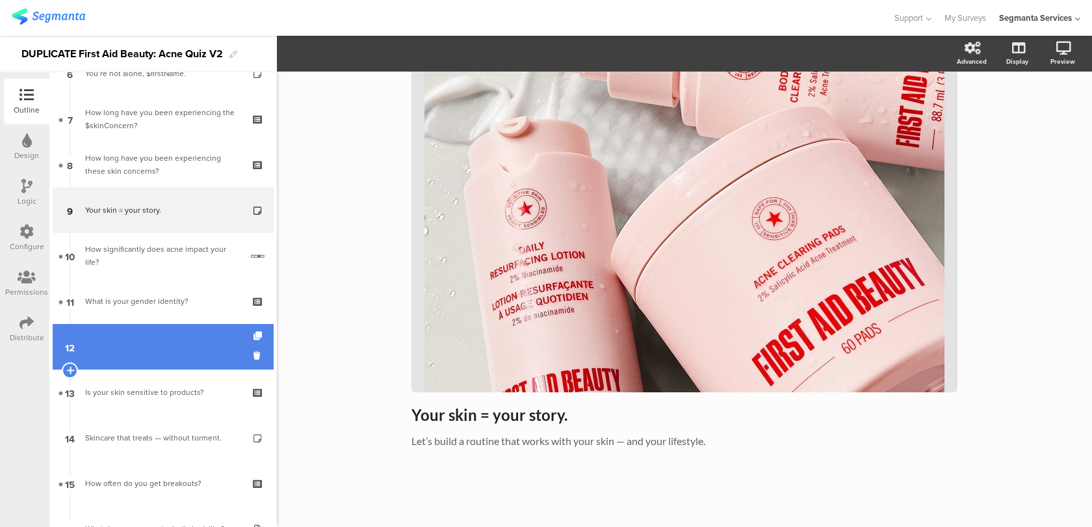
click at [170, 343] on link "12" at bounding box center [163, 347] width 221 height 46
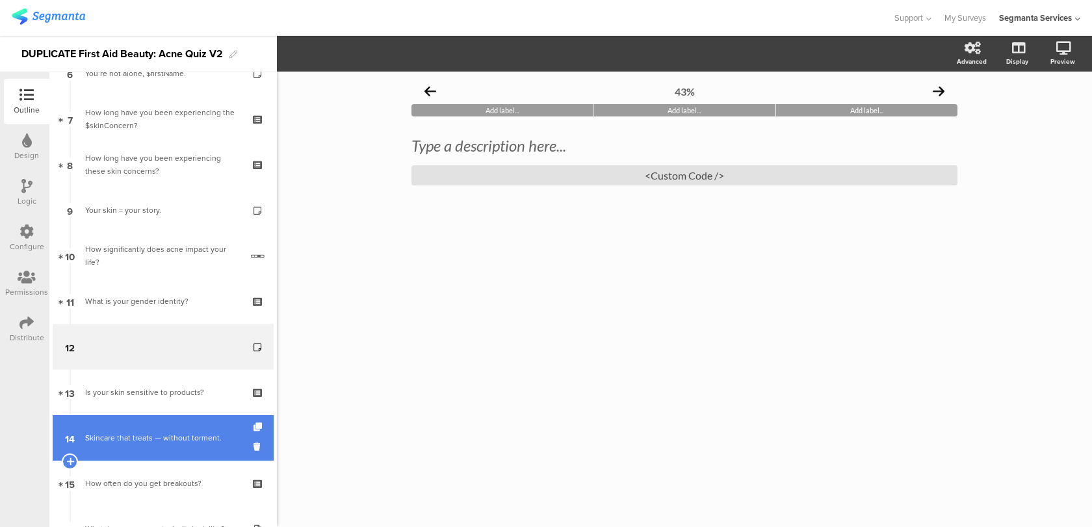
click at [179, 448] on link "14 Skincare that treats — without torment." at bounding box center [163, 438] width 221 height 46
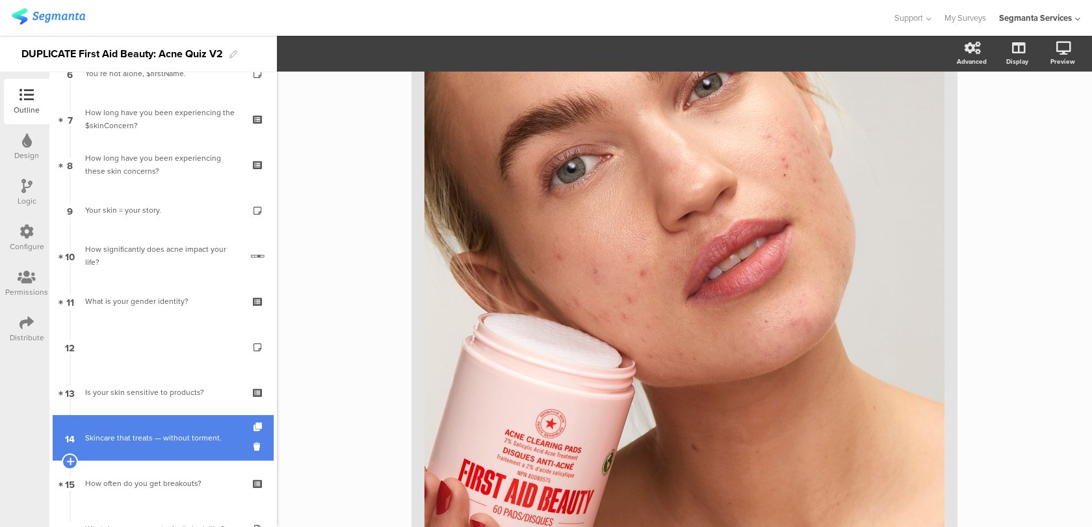
scroll to position [504, 0]
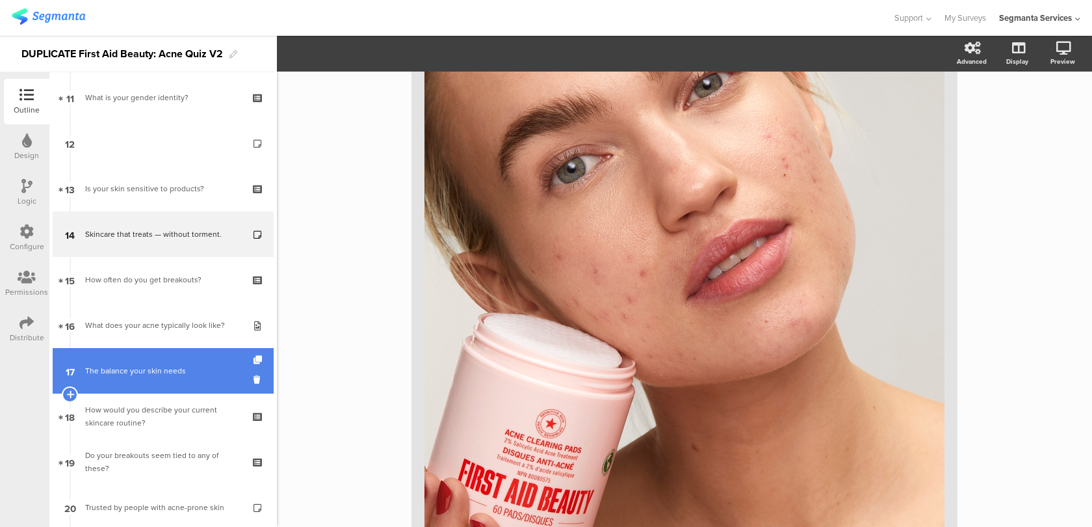
click at [196, 363] on link "17 The balance your skin needs" at bounding box center [163, 371] width 221 height 46
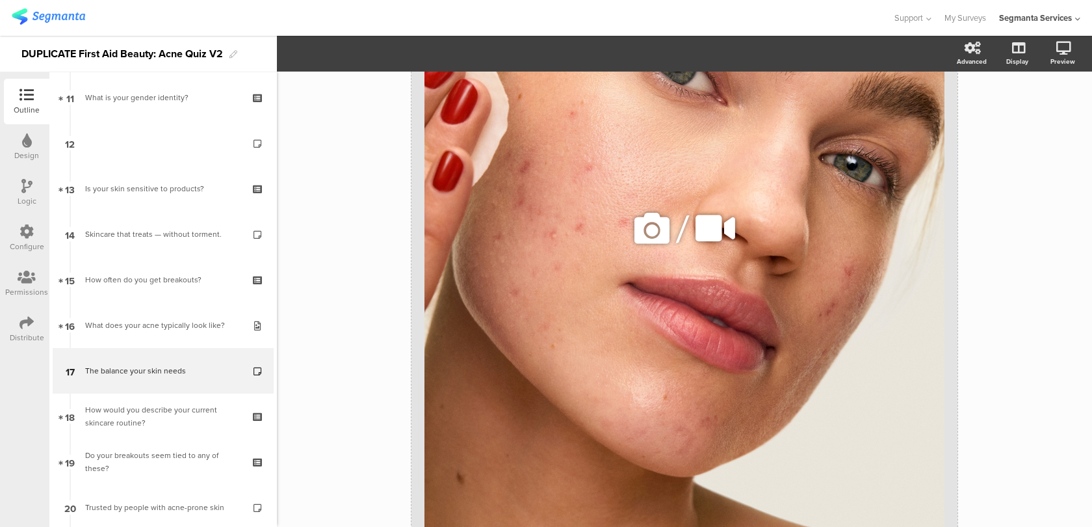
scroll to position [535, 0]
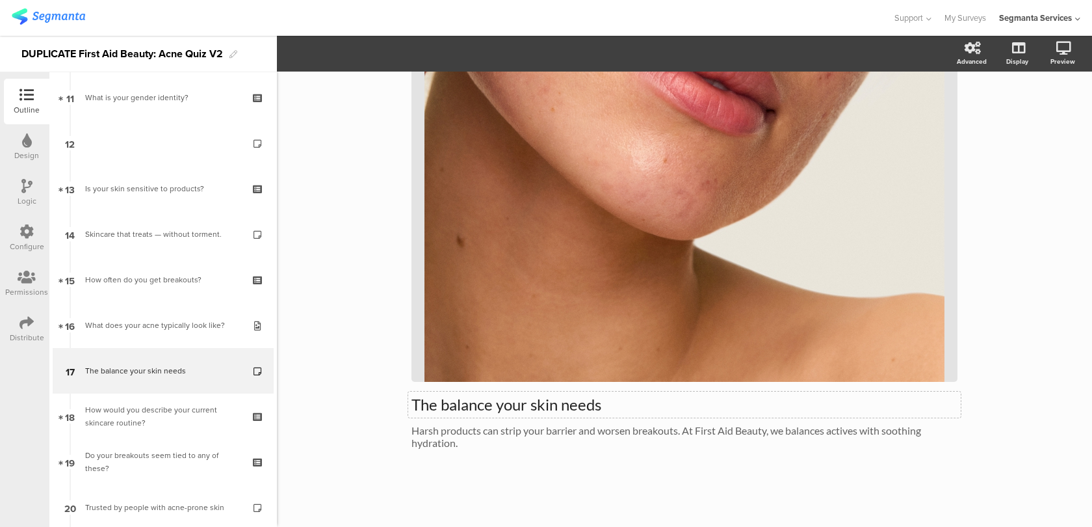
click at [565, 397] on p "The balance your skin needs" at bounding box center [684, 405] width 546 height 20
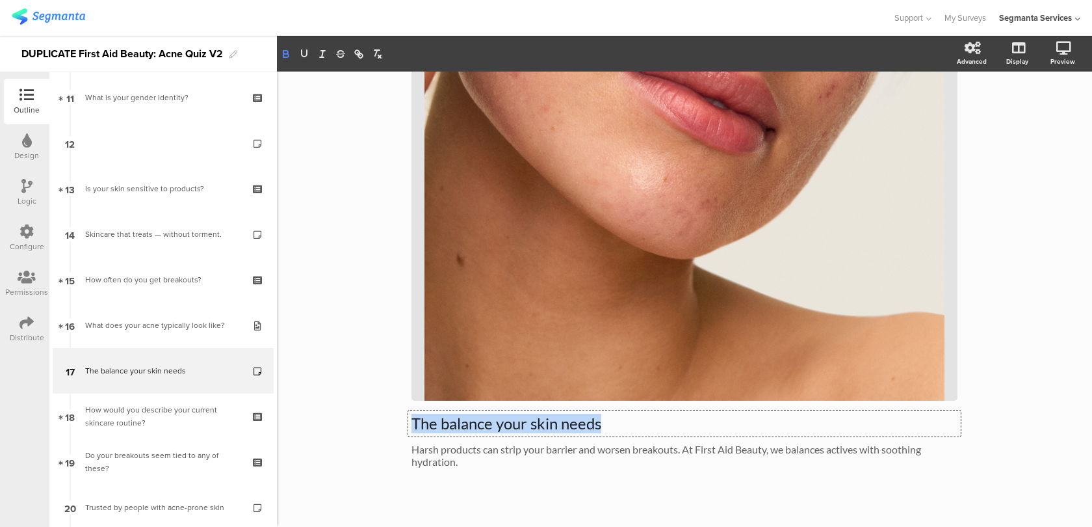
click at [289, 56] on icon "button" at bounding box center [286, 54] width 12 height 12
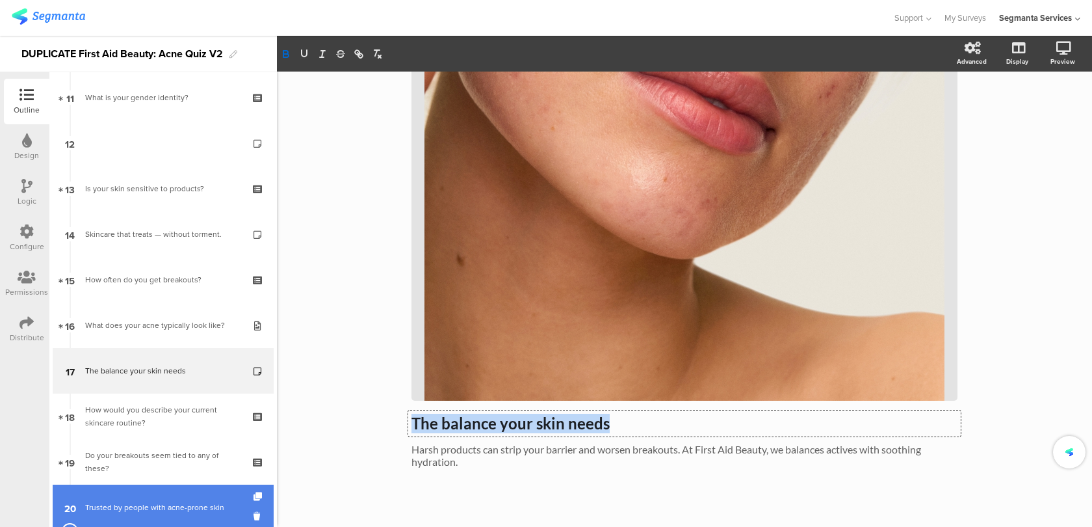
click at [236, 495] on link "20 Trusted by people with acne-prone skin" at bounding box center [163, 507] width 221 height 46
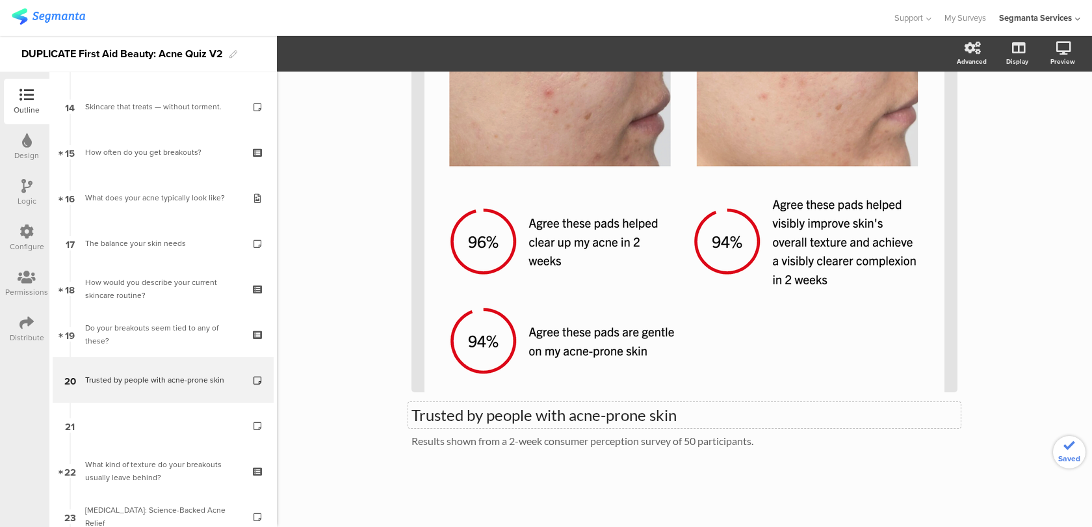
scroll to position [675, 0]
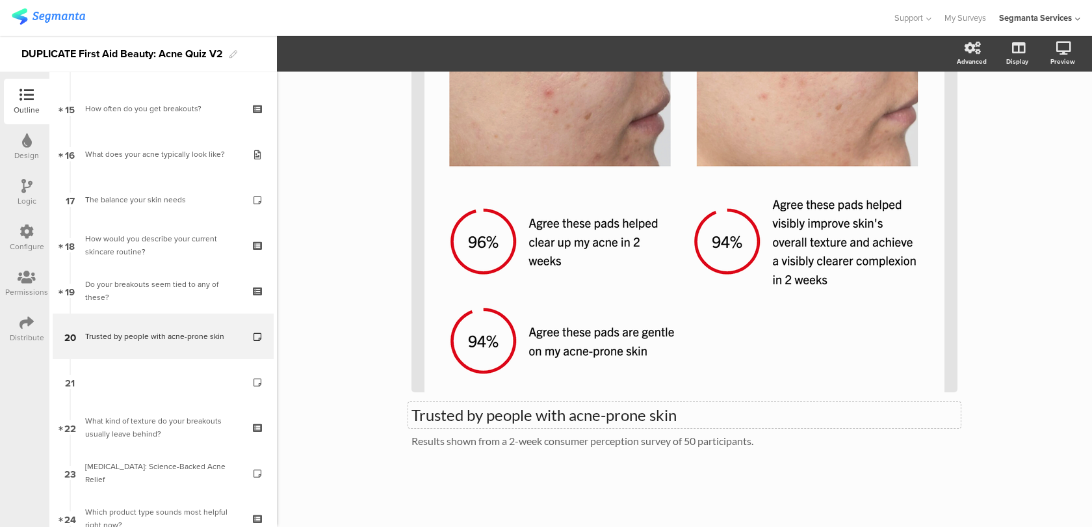
click at [536, 413] on div "Trusted by people with acne-prone skin Trusted by people with acne-prone skin R…" at bounding box center [684, 171] width 546 height 579
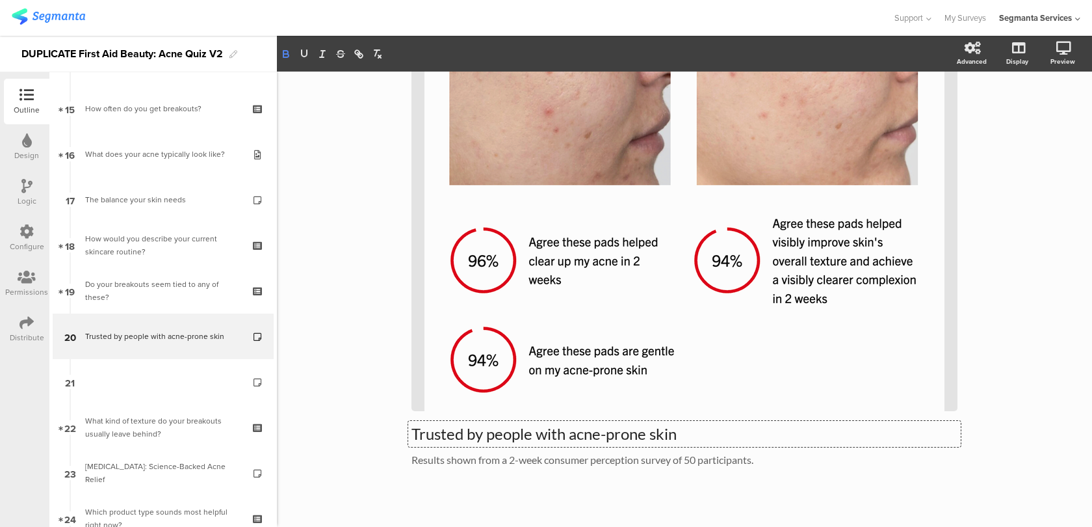
click at [285, 57] on icon "button" at bounding box center [285, 55] width 5 height 3
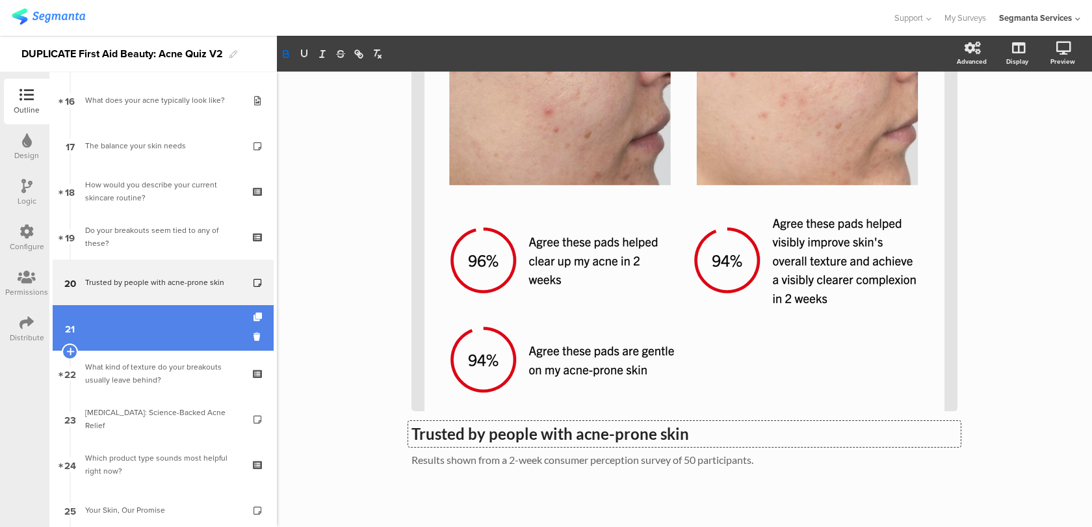
scroll to position [736, 0]
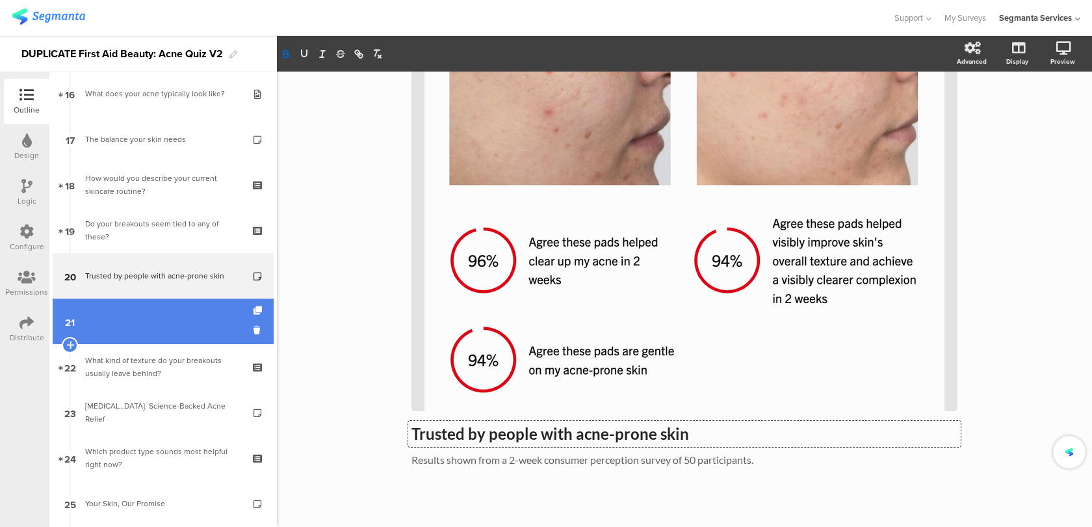
click at [193, 331] on link "21" at bounding box center [163, 321] width 221 height 46
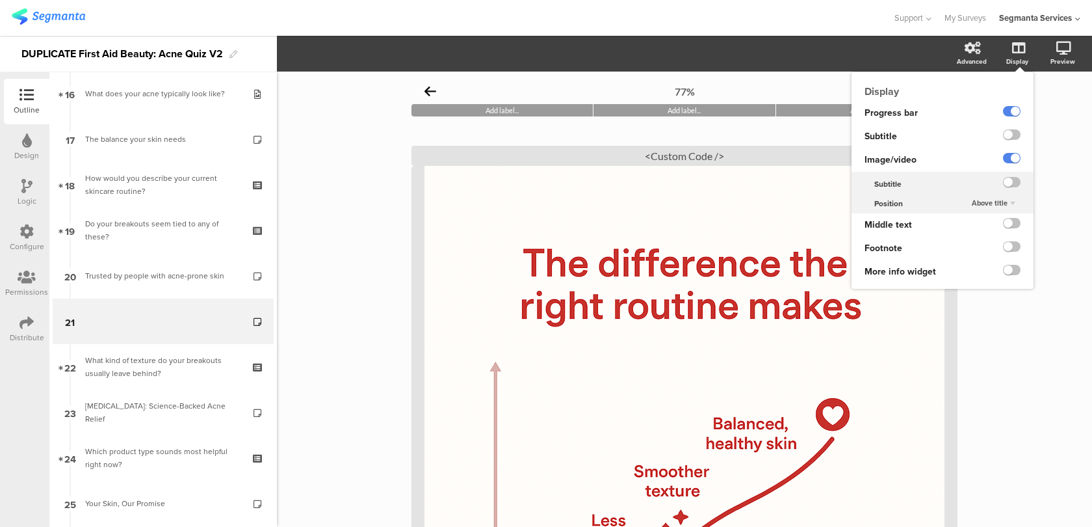
click at [1002, 205] on span "Above title" at bounding box center [990, 203] width 36 height 10
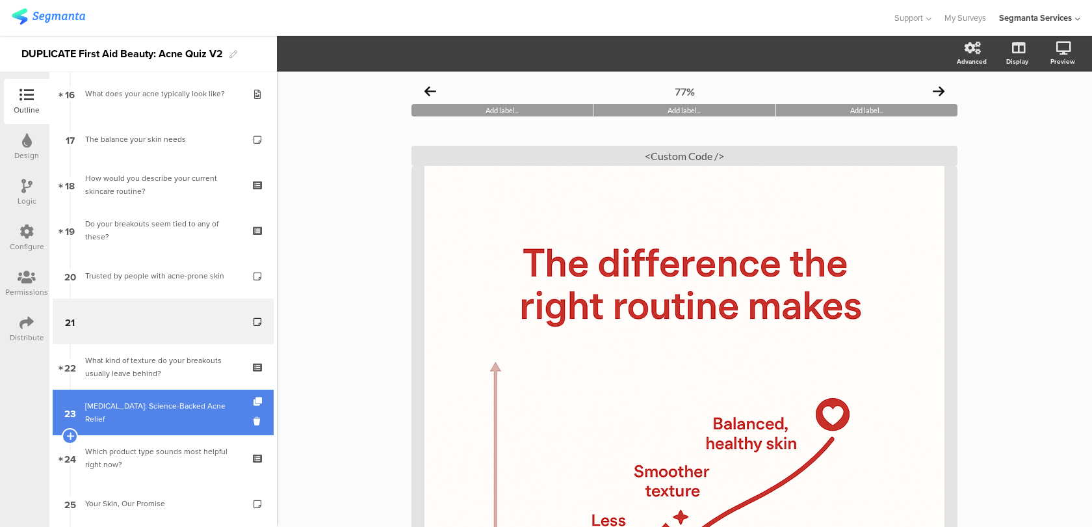
click at [205, 419] on link "23 [MEDICAL_DATA]: Science-Backed Acne Relief" at bounding box center [163, 412] width 221 height 46
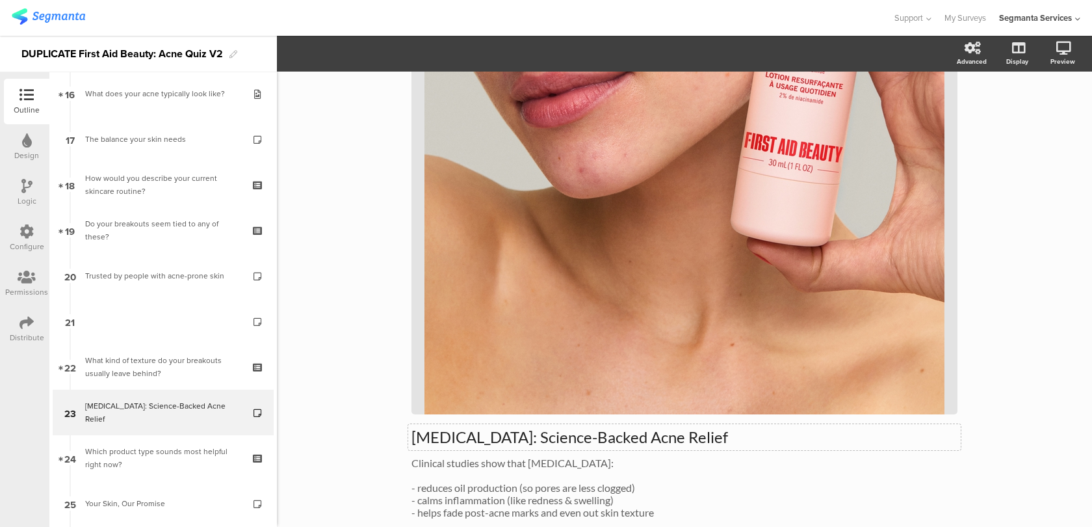
click at [578, 445] on p "[MEDICAL_DATA]: Science-Backed Acne Relief" at bounding box center [684, 437] width 546 height 20
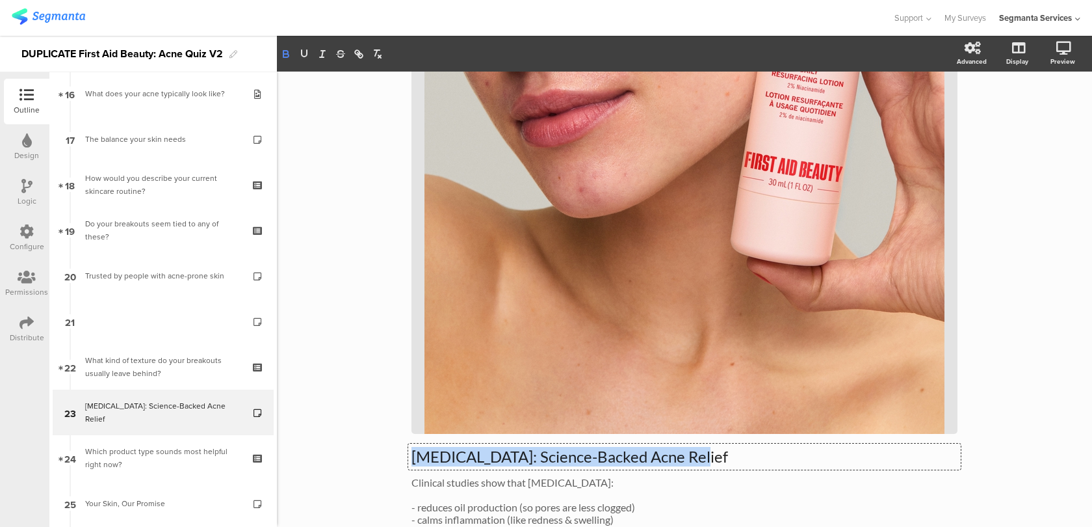
click at [285, 59] on icon "button" at bounding box center [286, 54] width 12 height 12
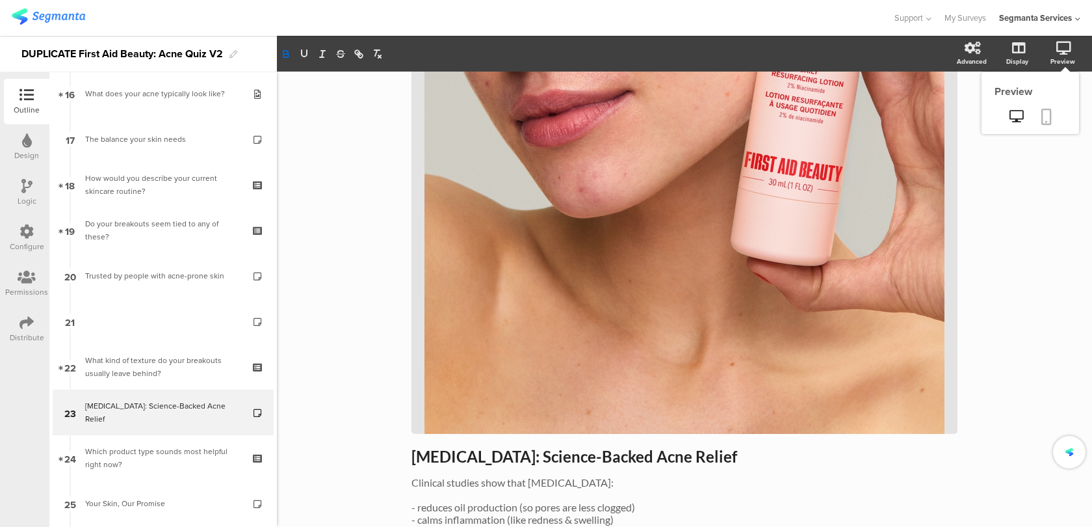
click at [1059, 109] on link at bounding box center [1046, 117] width 29 height 25
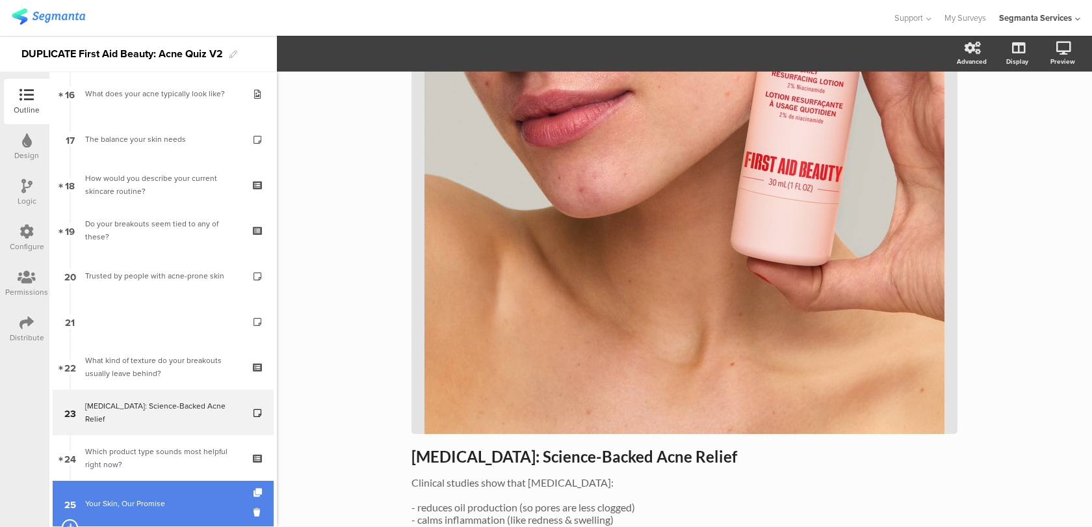
click at [208, 489] on link "25 Your Skin, Our Promise" at bounding box center [163, 503] width 221 height 46
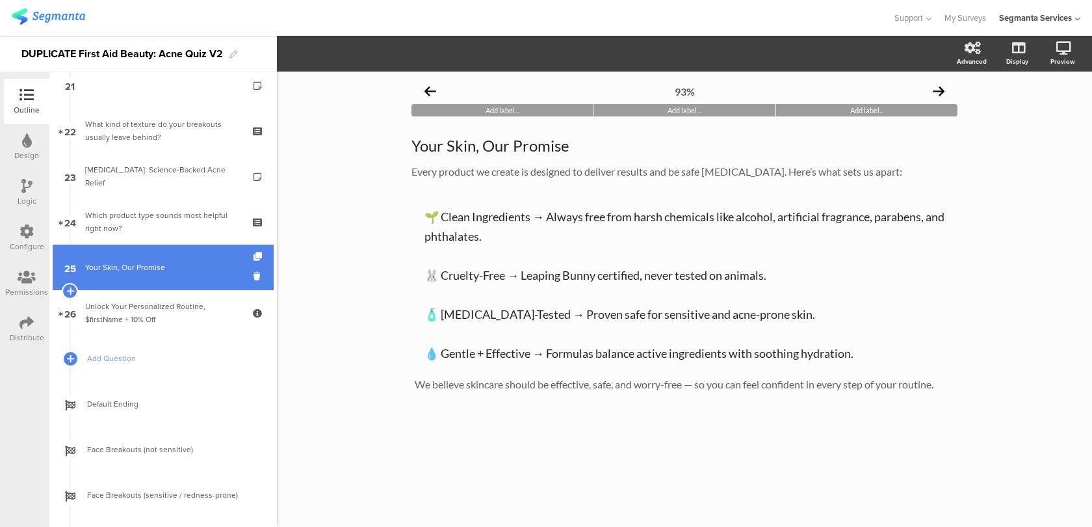
scroll to position [1019, 0]
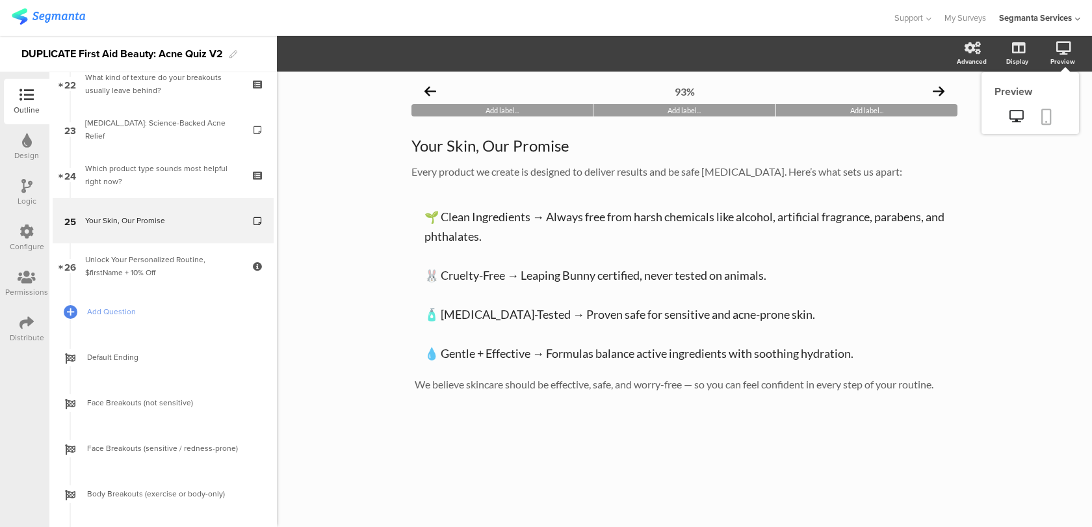
click at [1051, 121] on link at bounding box center [1046, 117] width 29 height 25
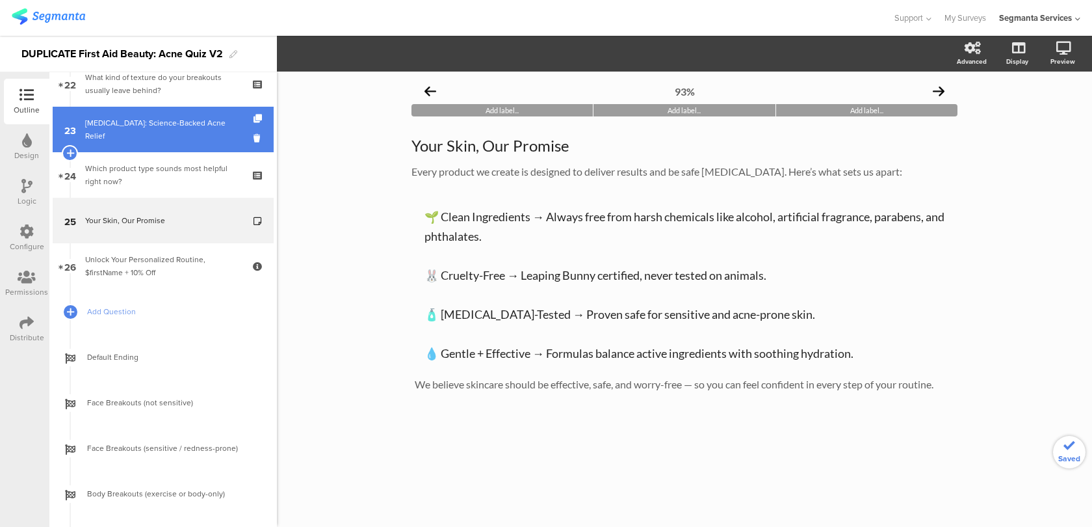
click at [216, 133] on div "[MEDICAL_DATA]: Science-Backed Acne Relief" at bounding box center [162, 129] width 155 height 26
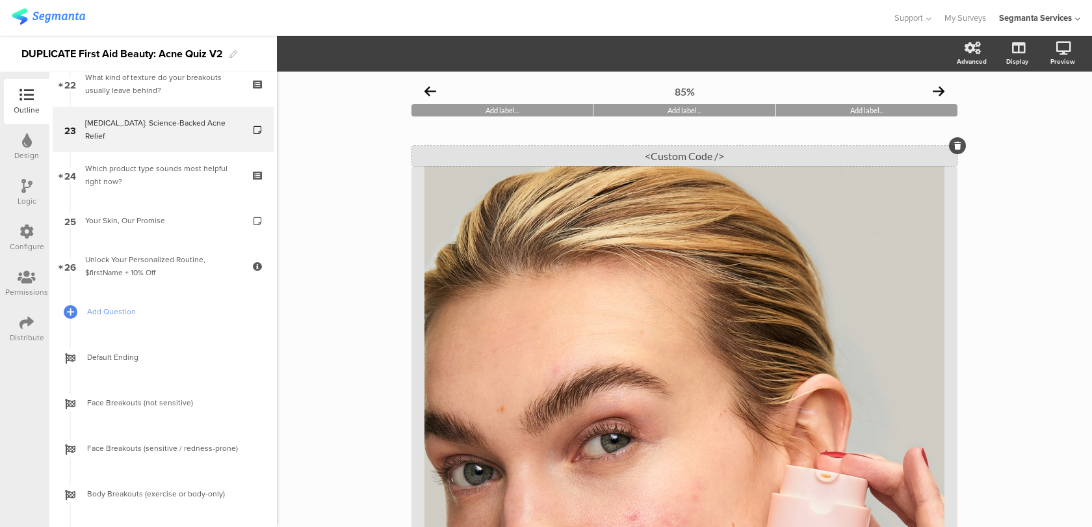
click at [695, 151] on div "<Custom Code />" at bounding box center [684, 156] width 546 height 20
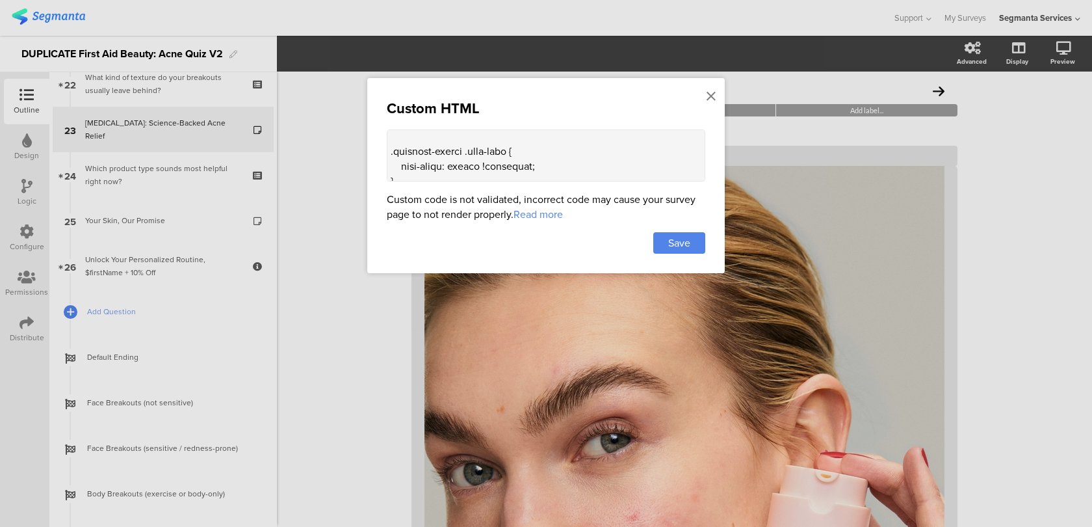
scroll to position [154, 0]
drag, startPoint x: 415, startPoint y: 174, endPoint x: 379, endPoint y: 149, distance: 43.5
click at [379, 149] on div "Custom HTML Custom code is not validated, incorrect code may cause your survey …" at bounding box center [546, 175] width 358 height 195
type textarea "<style> .progress-bar-segments { display: none !important; } .animated-router-v…"
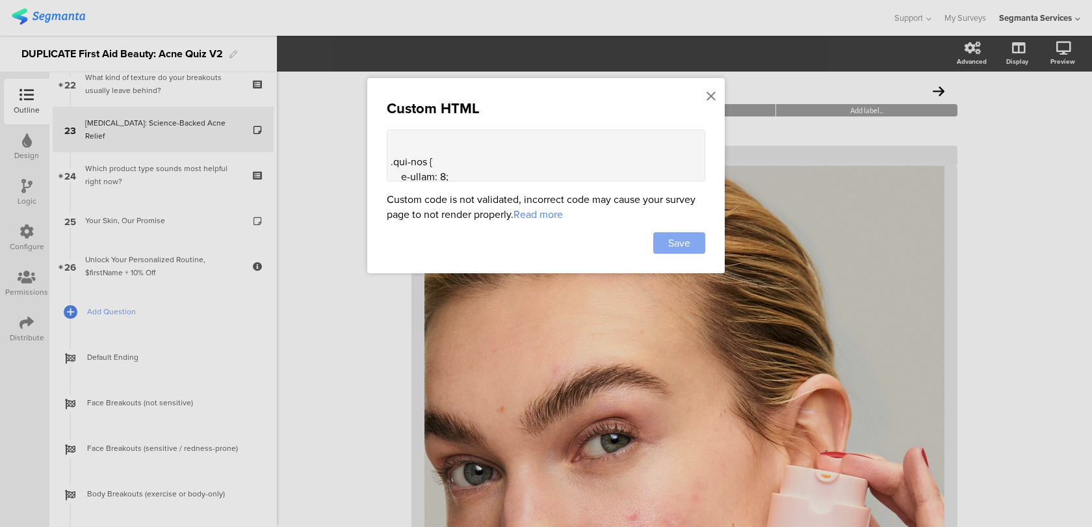
click at [683, 247] on span "Save" at bounding box center [679, 242] width 22 height 15
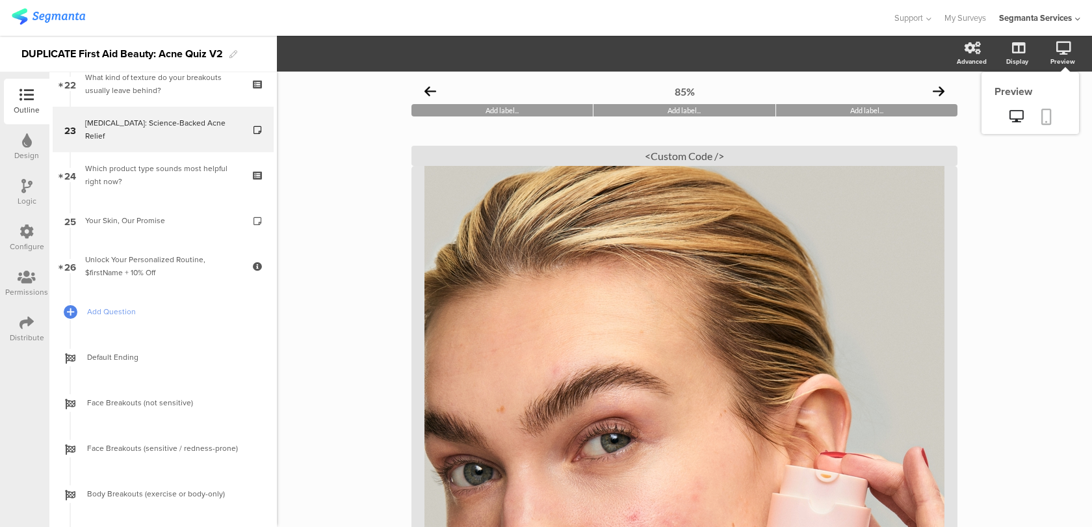
click at [1053, 117] on link at bounding box center [1046, 117] width 29 height 25
click at [656, 155] on div "<Custom Code />" at bounding box center [684, 156] width 546 height 20
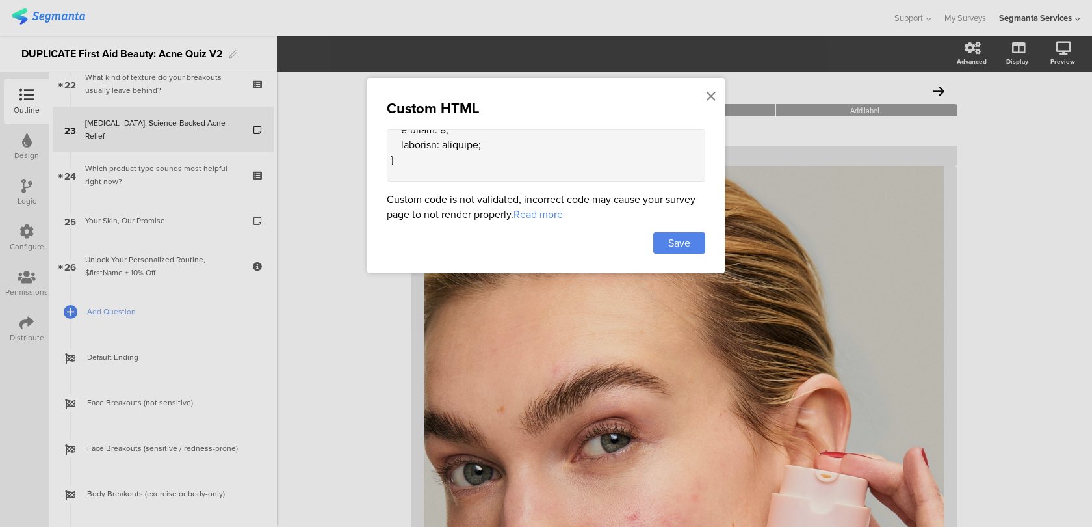
scroll to position [196, 0]
click at [640, 160] on textarea at bounding box center [546, 155] width 319 height 52
paste textarea ".question-header .main-text { text-align: center !important; }"
type textarea "<style> .progress-bar-segments { display: none !important; } .animated-router-v…"
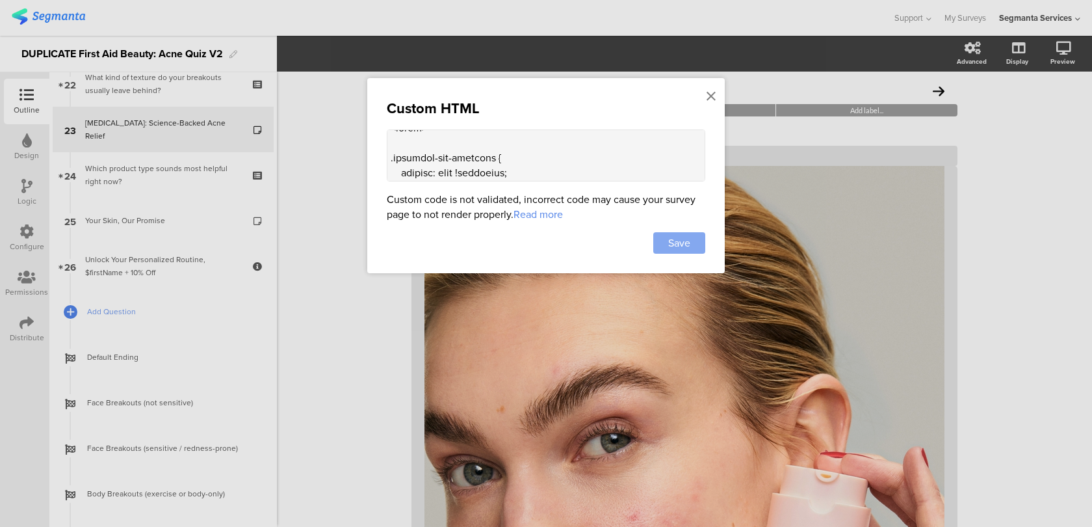
click at [700, 245] on div "Save" at bounding box center [679, 242] width 52 height 21
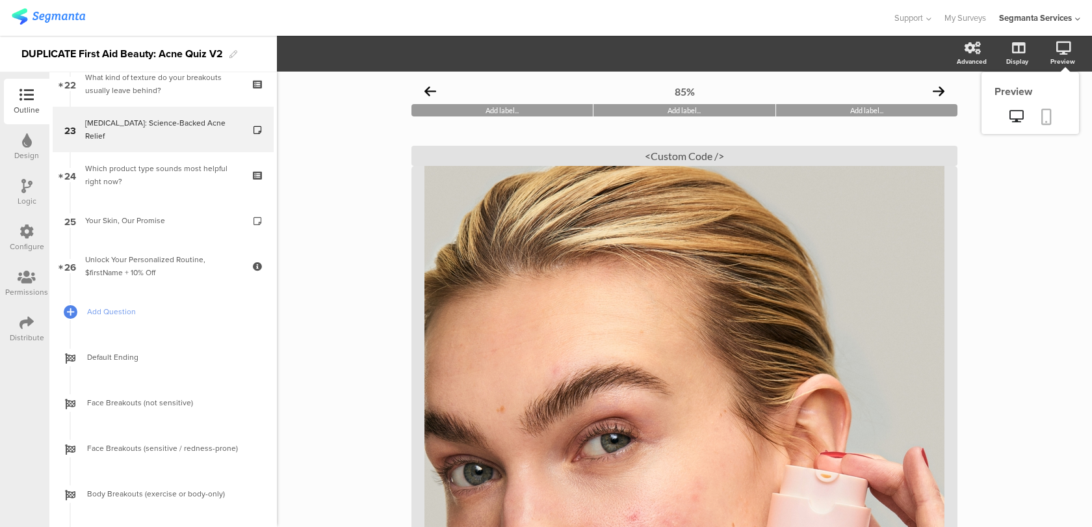
click at [1047, 112] on icon at bounding box center [1046, 117] width 10 height 16
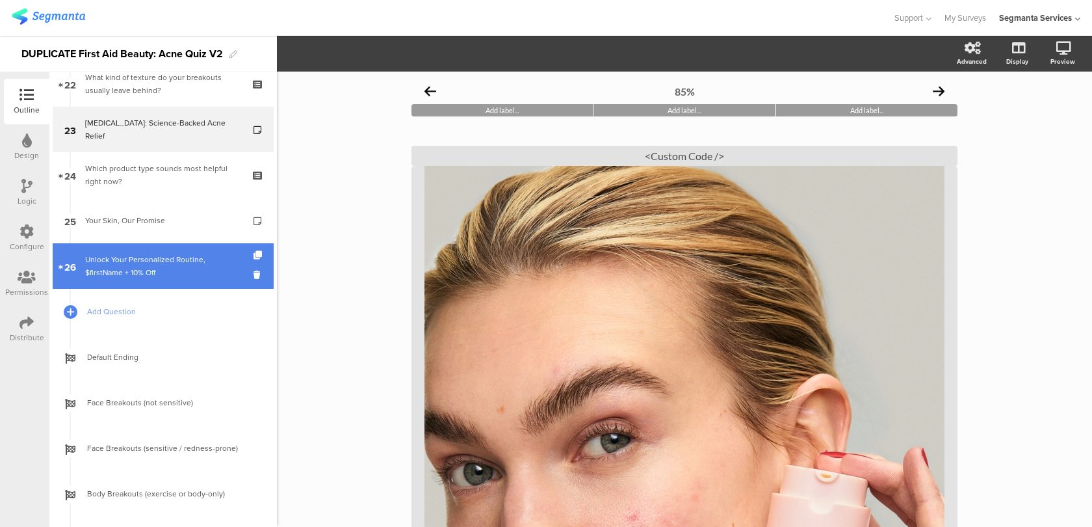
click at [222, 260] on div "Unlock Your Personalized Routine, $firstName + 10% Off" at bounding box center [162, 266] width 155 height 26
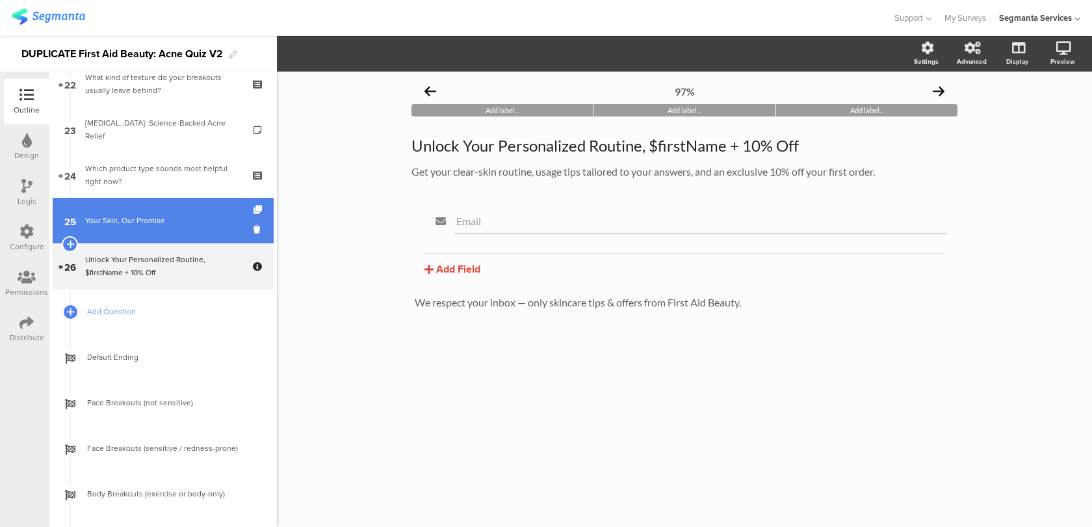
click at [227, 214] on div "Your Skin, Our Promise" at bounding box center [162, 220] width 155 height 13
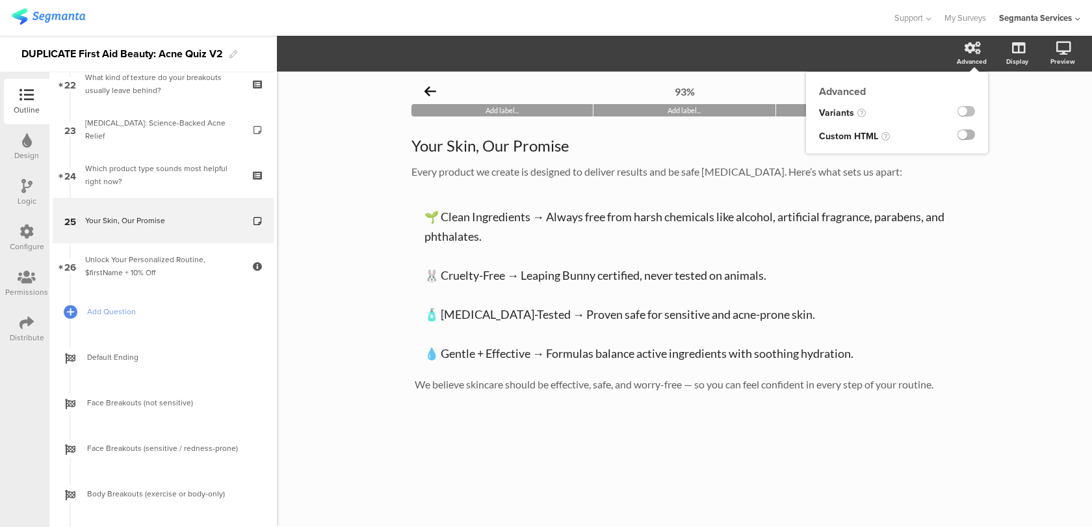
click at [963, 135] on label at bounding box center [967, 134] width 18 height 10
click at [0, 0] on input "checkbox" at bounding box center [0, 0] width 0 height 0
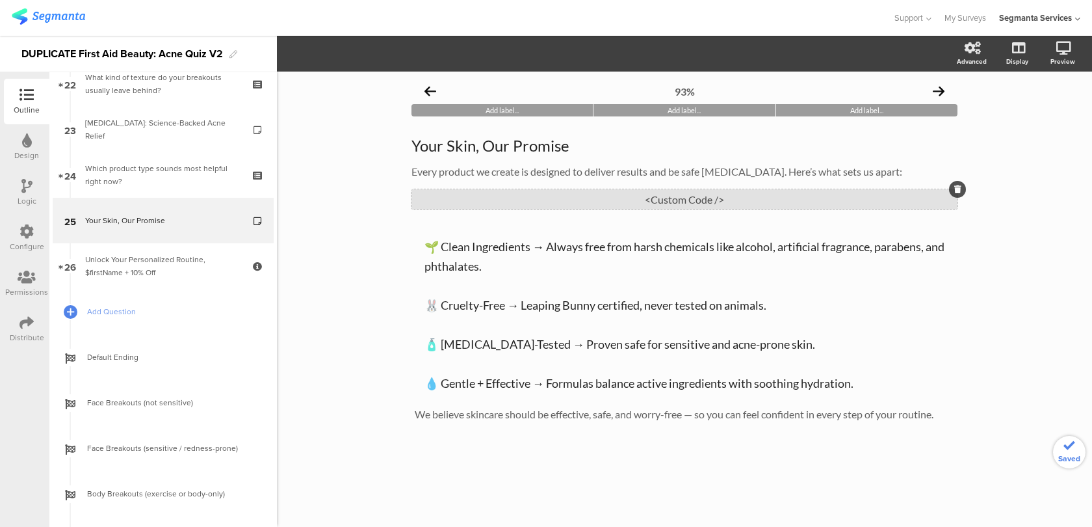
click at [746, 203] on div "<Custom Code />" at bounding box center [684, 199] width 546 height 20
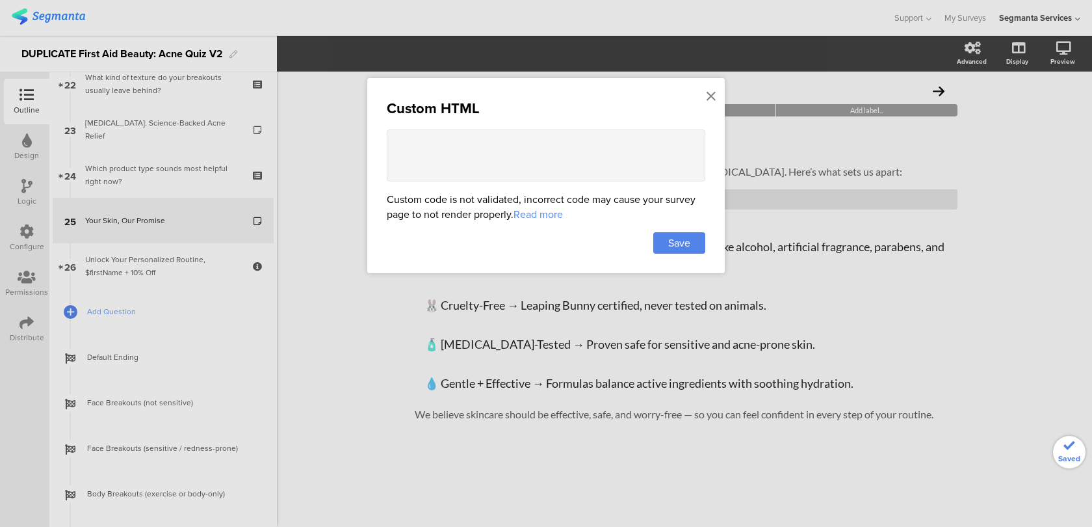
click at [509, 142] on textarea at bounding box center [546, 155] width 319 height 52
paste textarea "<style> .progress-bar-segments { display: none !important; } .animated-router-v…"
type textarea "<style> .progress-bar-segments { display: none !important; } .animated-router-v…"
click at [691, 238] on div "Save" at bounding box center [679, 242] width 52 height 21
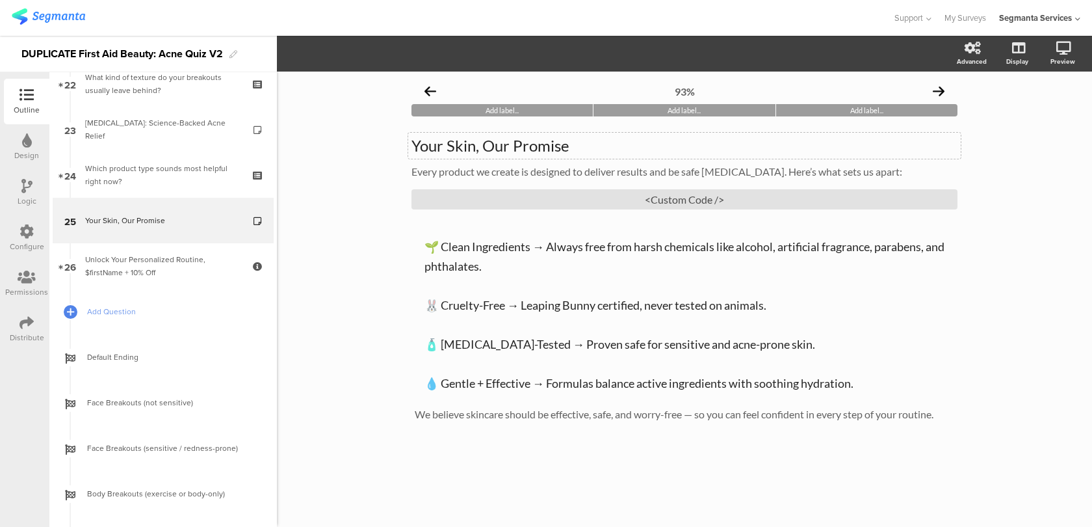
click at [558, 148] on p "Your Skin, Our Promise" at bounding box center [684, 146] width 546 height 20
click at [286, 57] on icon "button" at bounding box center [285, 55] width 5 height 3
click at [1046, 128] on link at bounding box center [1046, 117] width 29 height 25
click at [495, 192] on div "<Custom Code />" at bounding box center [684, 199] width 546 height 20
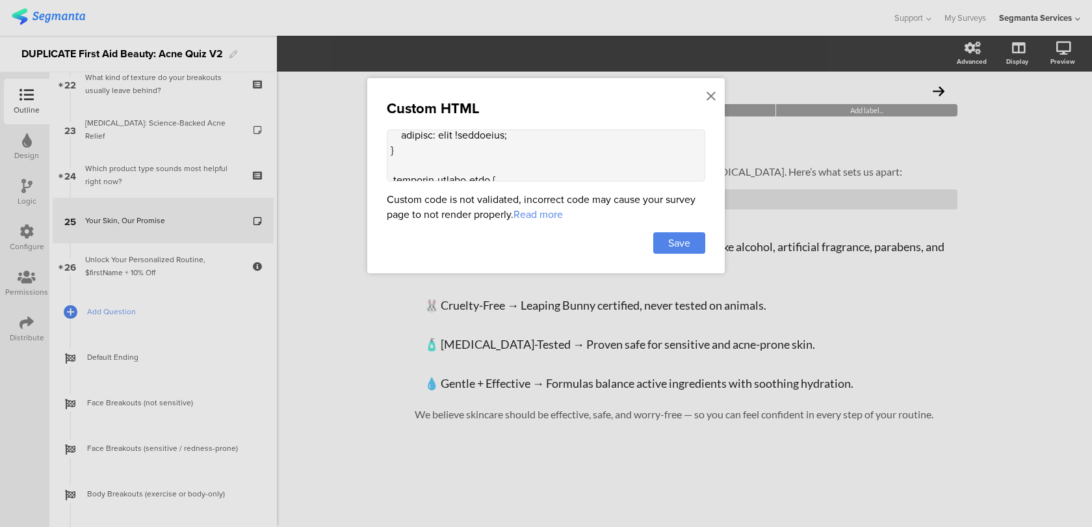
scroll to position [66, 0]
click at [504, 159] on textarea at bounding box center [546, 155] width 319 height 52
paste textarea ".question-header[data-v-e5dba86e] { margin-top: -12px !important;"
drag, startPoint x: 553, startPoint y: 154, endPoint x: 467, endPoint y: 153, distance: 85.2
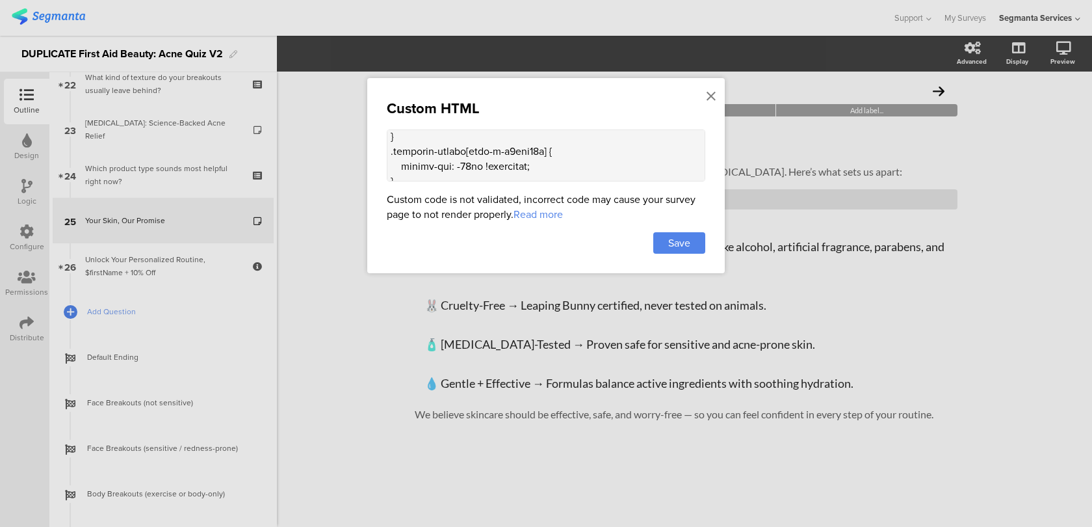
click at [467, 153] on textarea at bounding box center [546, 155] width 319 height 52
type textarea "<style> .progress-bar-segments { display: none !important; } .question-header {…"
click at [678, 242] on span "Save" at bounding box center [679, 242] width 22 height 15
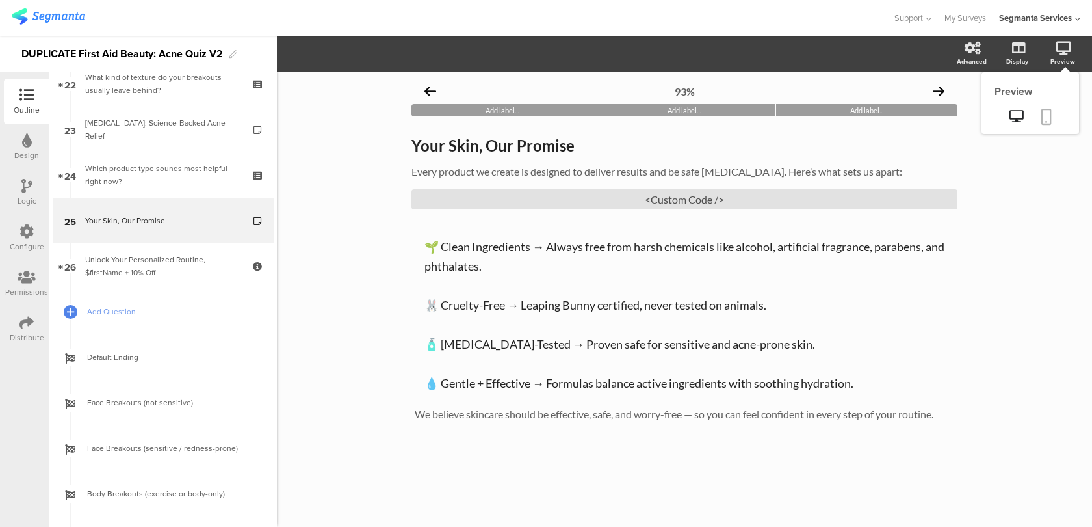
click at [1048, 111] on icon at bounding box center [1046, 117] width 10 height 16
click at [1045, 106] on link at bounding box center [1046, 117] width 29 height 25
click at [578, 189] on sg-custom-html-editor "<Custom Code />" at bounding box center [684, 194] width 546 height 30
click at [505, 198] on div "<Custom Code />" at bounding box center [684, 199] width 546 height 20
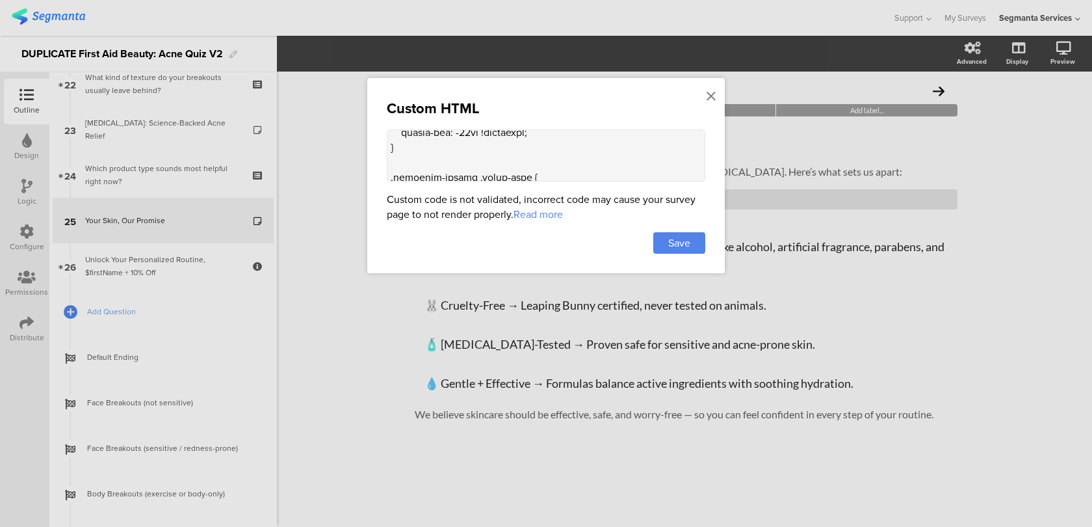
scroll to position [546, 0]
drag, startPoint x: 471, startPoint y: 156, endPoint x: 459, endPoint y: 156, distance: 11.7
click at [459, 156] on textarea at bounding box center [546, 155] width 319 height 52
drag, startPoint x: 410, startPoint y: 170, endPoint x: 384, endPoint y: 142, distance: 38.2
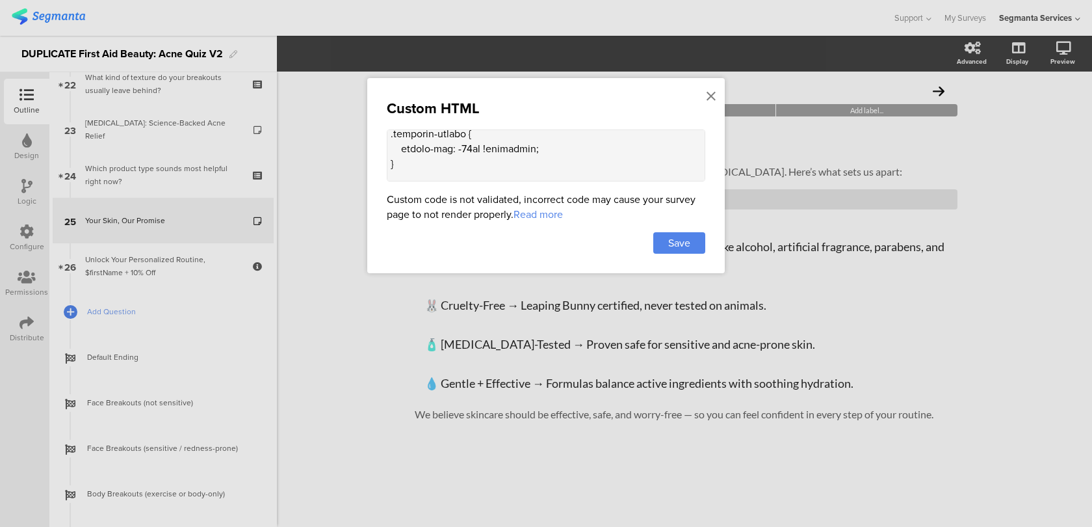
click at [384, 142] on div "Custom HTML Custom code is not validated, incorrect code may cause your survey …" at bounding box center [546, 175] width 358 height 195
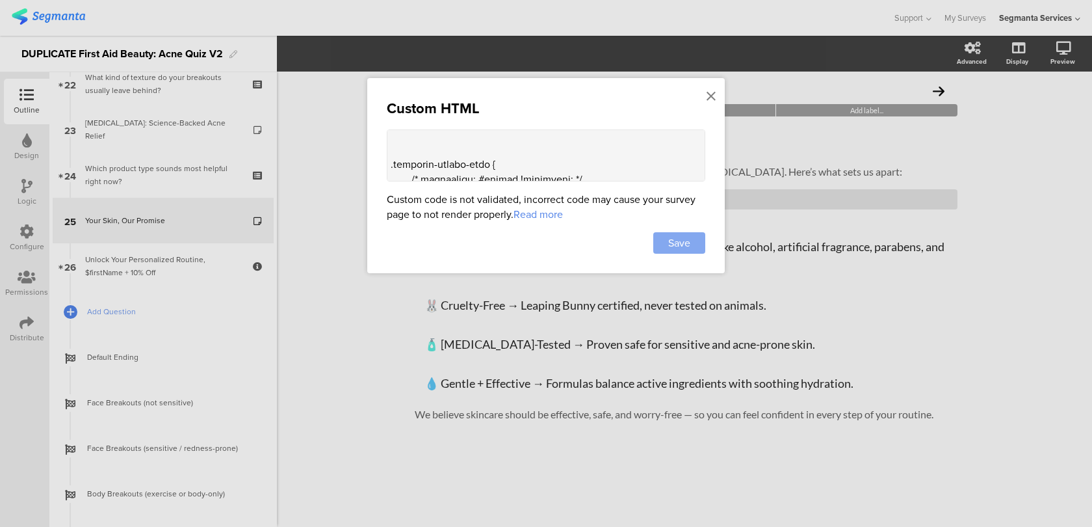
type textarea "<style> .progress-bar-segments { display: none !important; } .animated-router-v…"
click at [675, 237] on span "Save" at bounding box center [679, 242] width 22 height 15
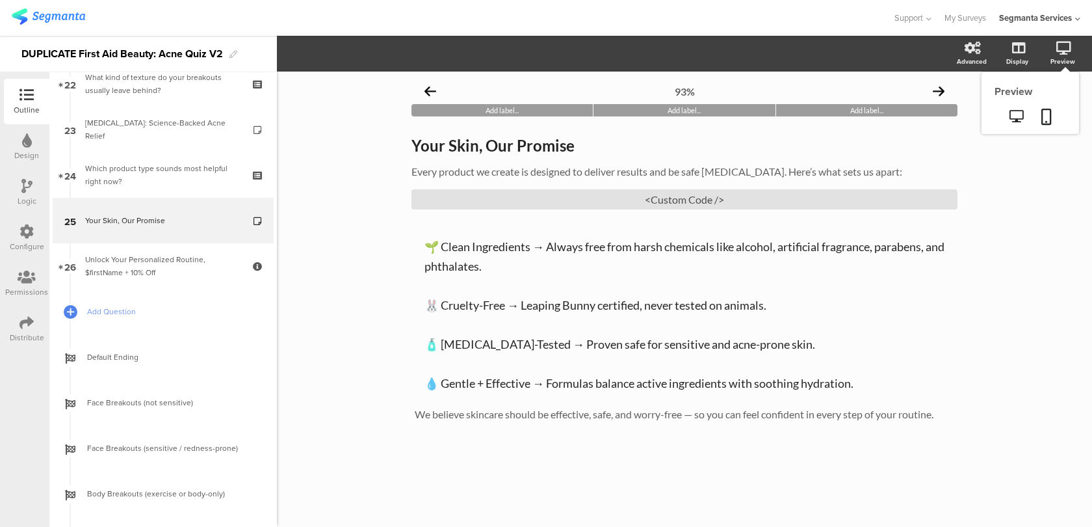
click at [1058, 102] on sg-preview-menu at bounding box center [1031, 117] width 98 height 33
click at [1045, 116] on icon at bounding box center [1046, 117] width 10 height 16
click at [550, 209] on div "<Custom Code />" at bounding box center [684, 199] width 546 height 20
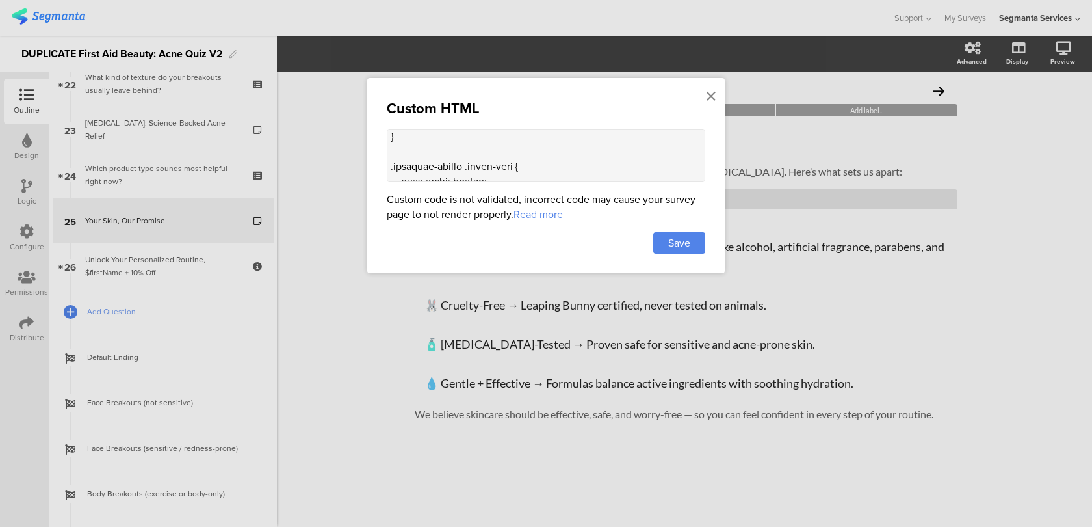
scroll to position [522, 0]
click at [462, 135] on textarea at bounding box center [546, 155] width 319 height 52
click at [466, 152] on textarea at bounding box center [546, 155] width 319 height 52
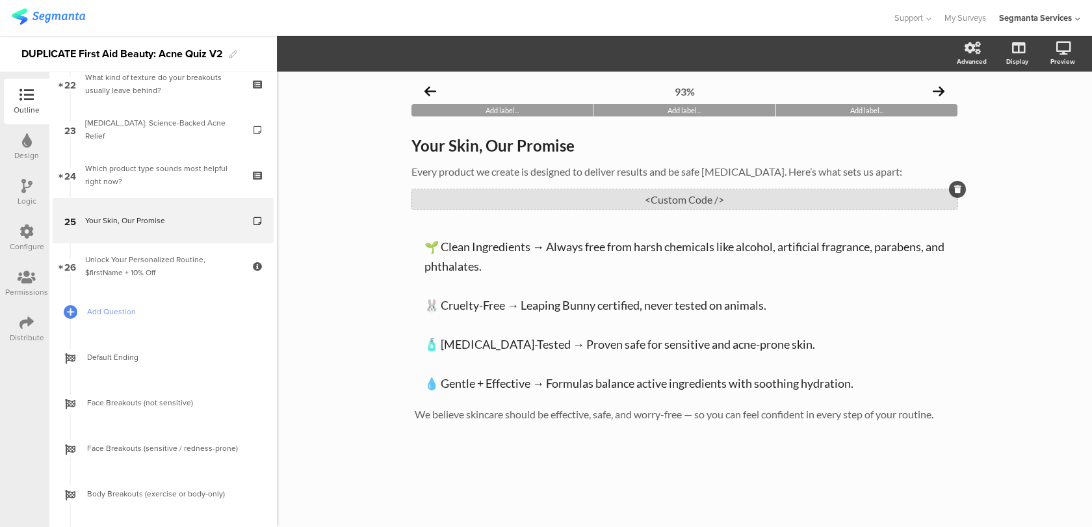
click at [464, 192] on div "<Custom Code />" at bounding box center [684, 199] width 546 height 20
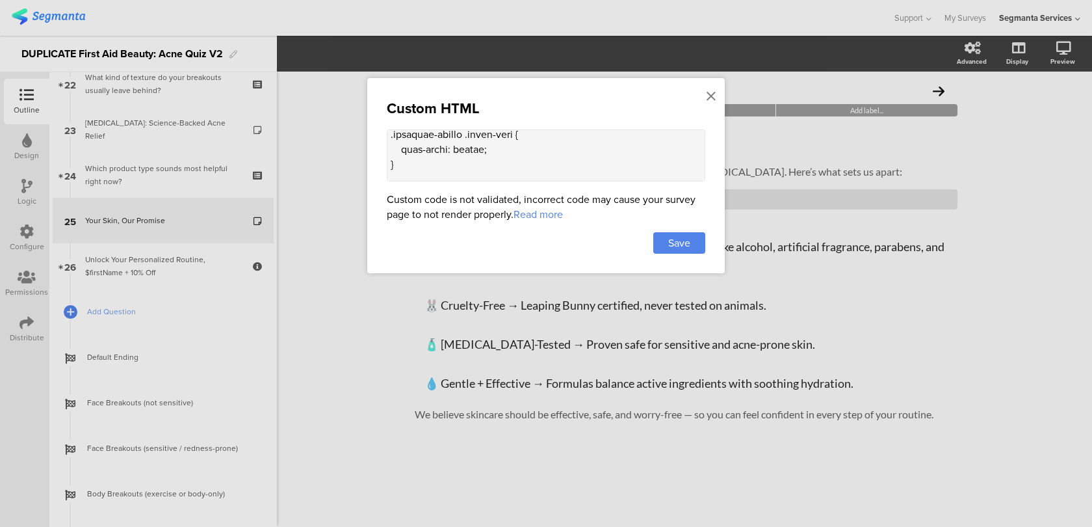
scroll to position [508, 0]
drag, startPoint x: 469, startPoint y: 162, endPoint x: 461, endPoint y: 161, distance: 8.5
click at [461, 161] on textarea at bounding box center [546, 155] width 319 height 52
type textarea "<style> .progress-bar-segments { display: none !important; } .animated-router-v…"
click at [673, 253] on div "Save" at bounding box center [679, 242] width 52 height 21
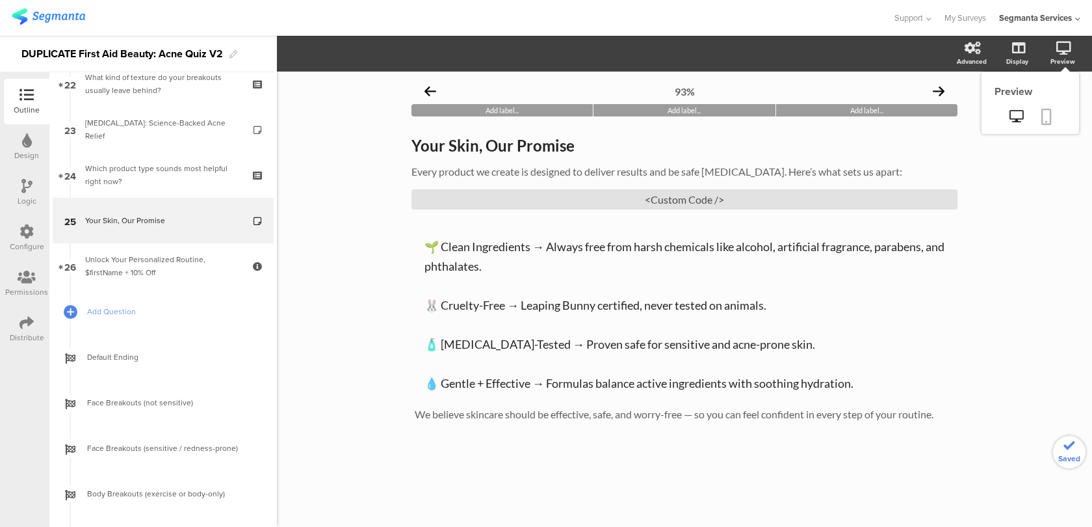
click at [1047, 118] on icon at bounding box center [1046, 117] width 10 height 16
click at [510, 196] on div "<Custom Code />" at bounding box center [684, 199] width 546 height 20
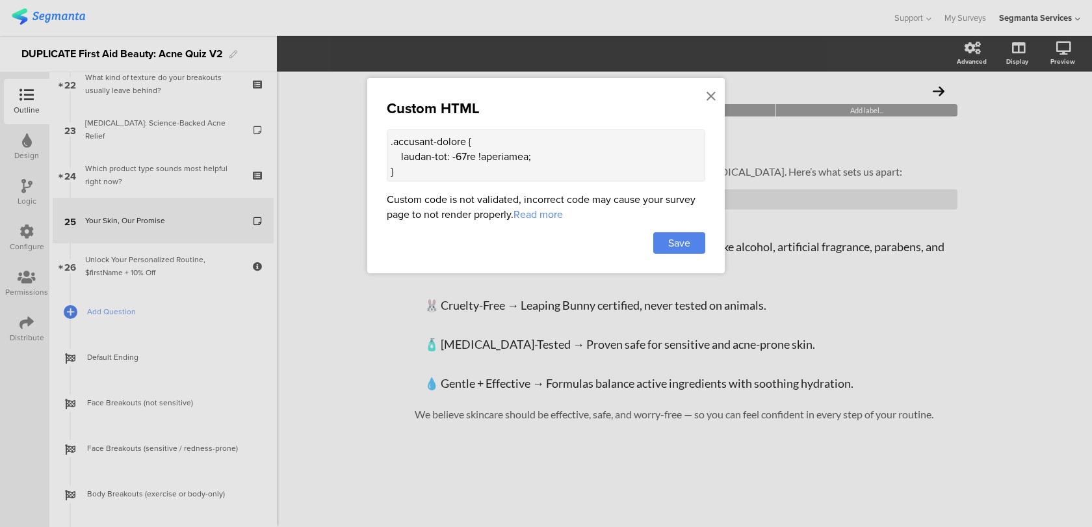
scroll to position [510, 0]
drag, startPoint x: 469, startPoint y: 161, endPoint x: 458, endPoint y: 161, distance: 11.7
click at [458, 161] on textarea at bounding box center [546, 155] width 319 height 52
type textarea "<style> .progress-bar-segments { display: none !important; } .animated-router-v…"
click at [670, 240] on span "Save" at bounding box center [679, 242] width 22 height 15
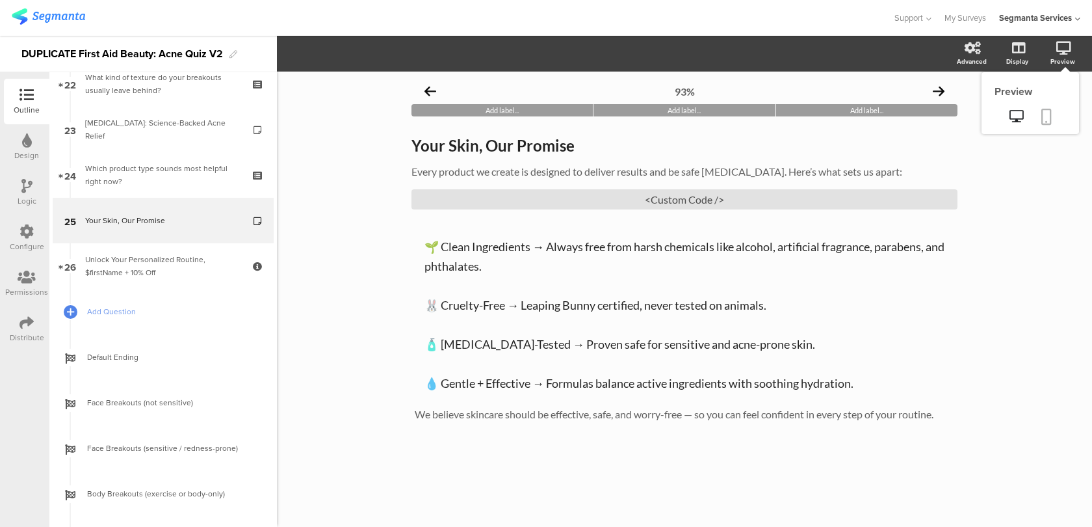
click at [1034, 125] on link at bounding box center [1046, 117] width 29 height 25
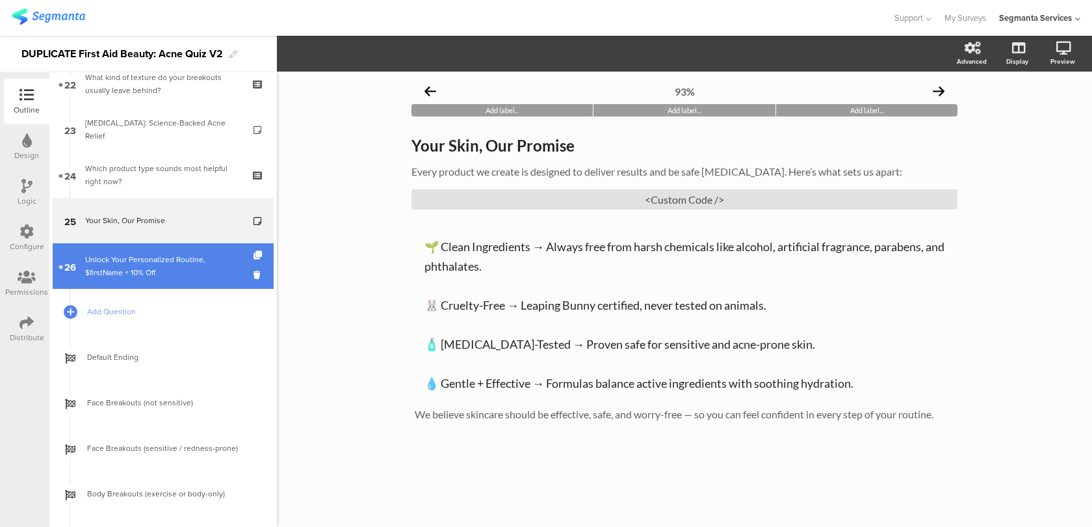
click at [185, 270] on div "Unlock Your Personalized Routine, $firstName + 10% Off" at bounding box center [162, 266] width 155 height 26
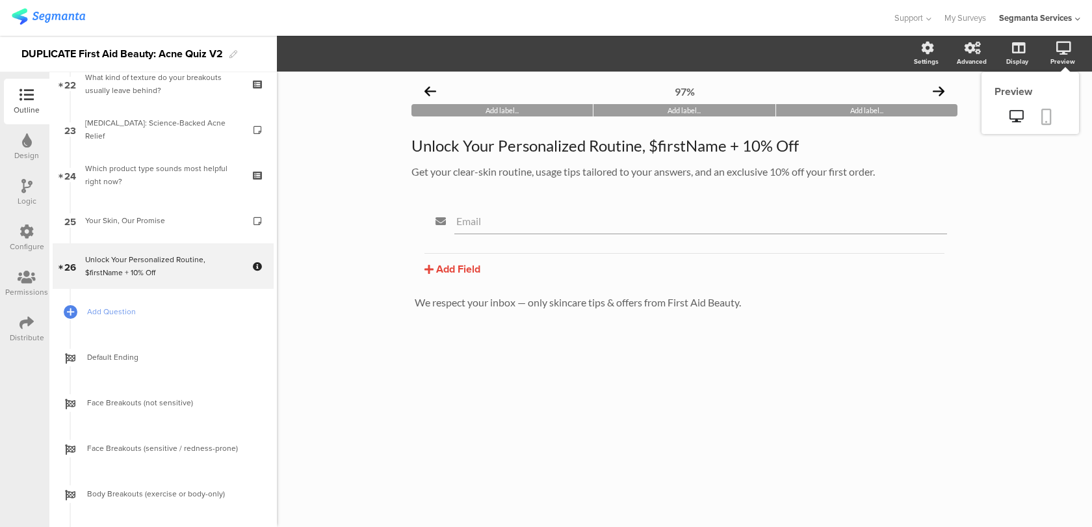
click at [1047, 111] on icon at bounding box center [1046, 117] width 10 height 16
click at [16, 221] on div "Configure" at bounding box center [27, 238] width 46 height 46
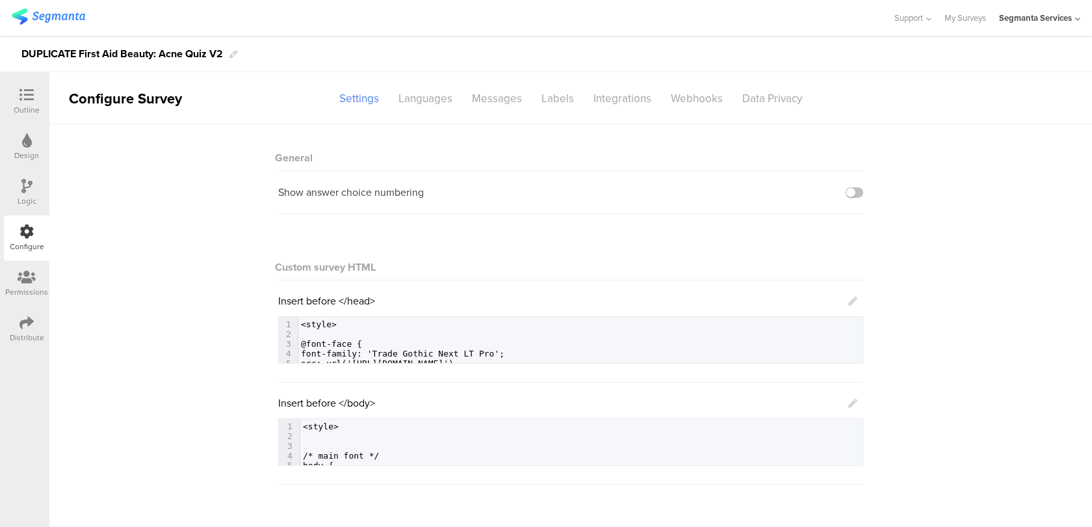
click at [851, 404] on icon at bounding box center [852, 402] width 9 height 9
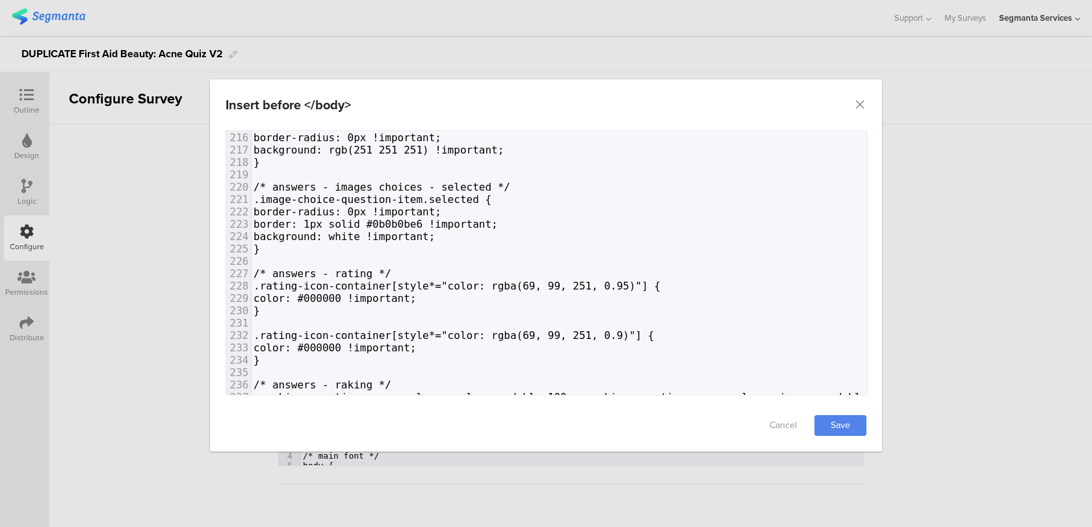
scroll to position [2776, 0]
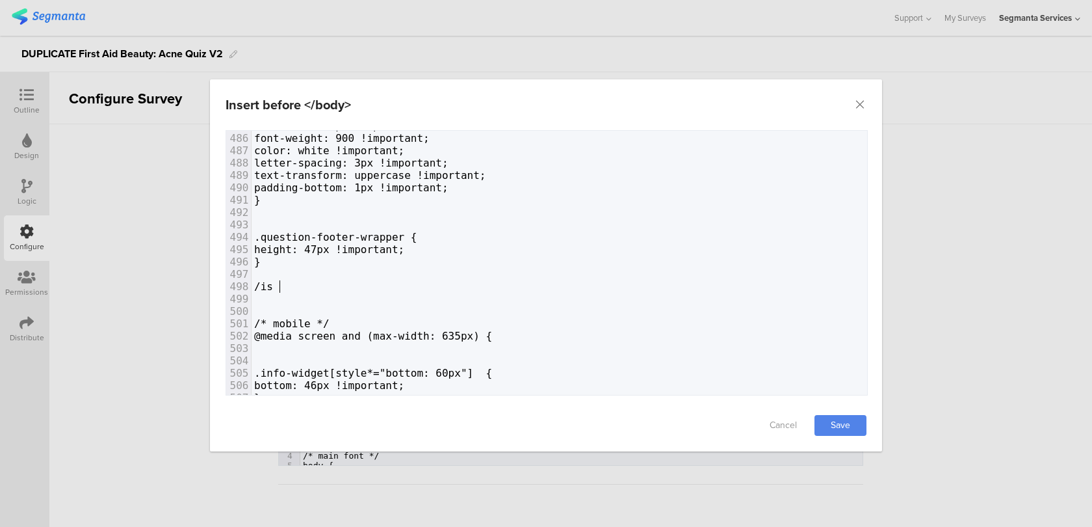
type textarea "/is the"
type textarea "f"
type textarea "* footn"
type textarea "note */"
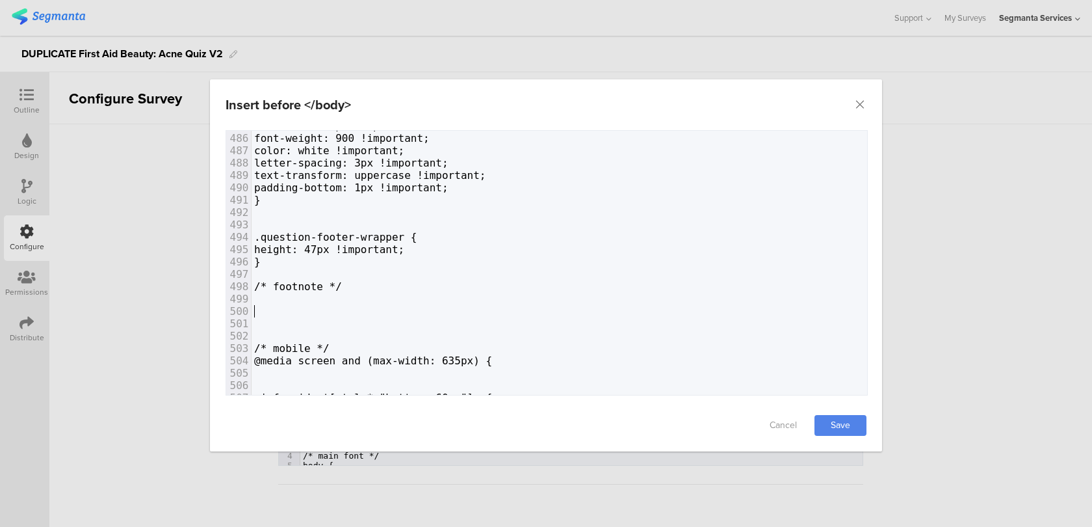
paste textarea "e"
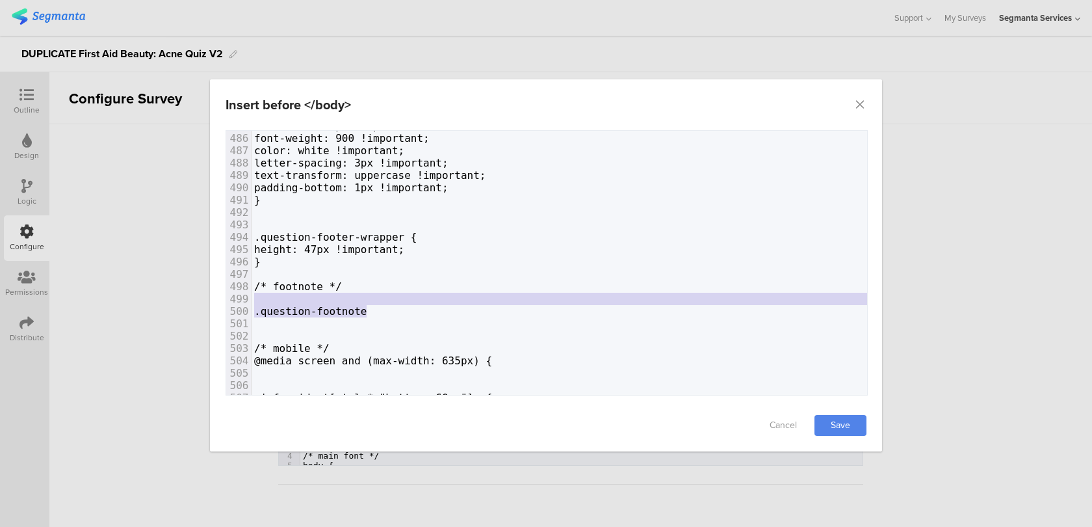
drag, startPoint x: 372, startPoint y: 315, endPoint x: 237, endPoint y: 302, distance: 135.8
type textarea ".question-footnote"
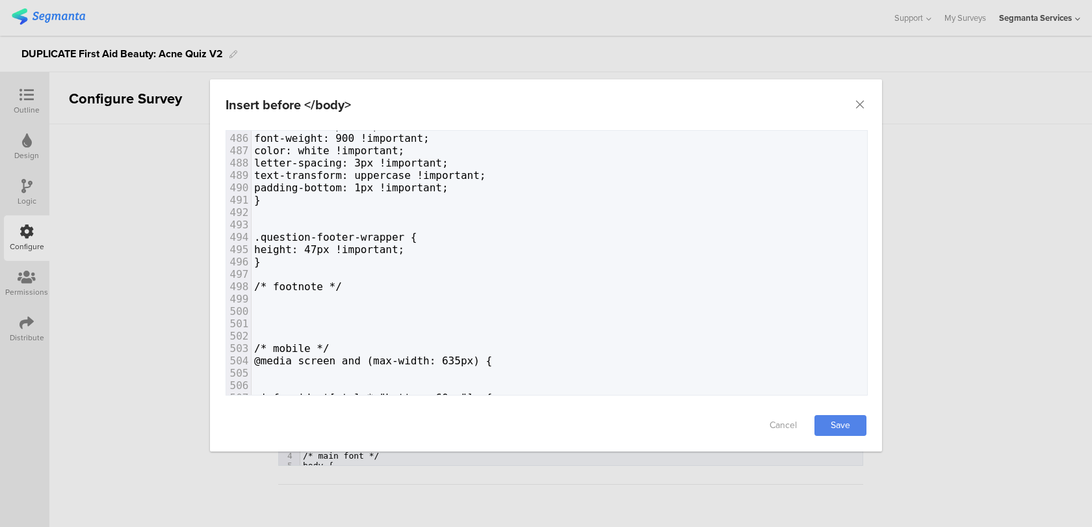
paste textarea "dialog"
type textarea "{"
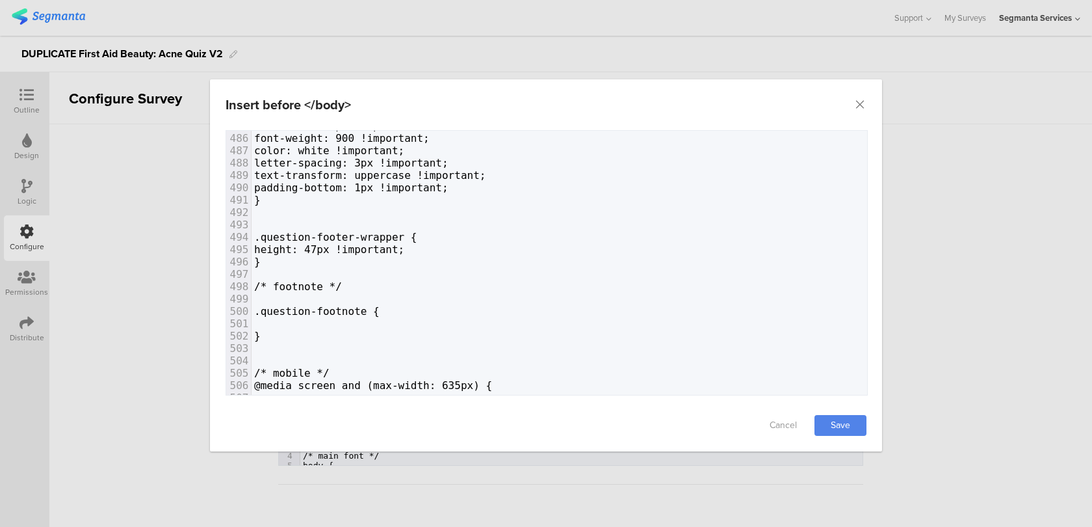
type textarea "}"
paste textarea "dialog"
drag, startPoint x: 315, startPoint y: 324, endPoint x: 297, endPoint y: 324, distance: 18.2
click at [297, 324] on span "padding: 0px !important;" at bounding box center [329, 323] width 150 height 12
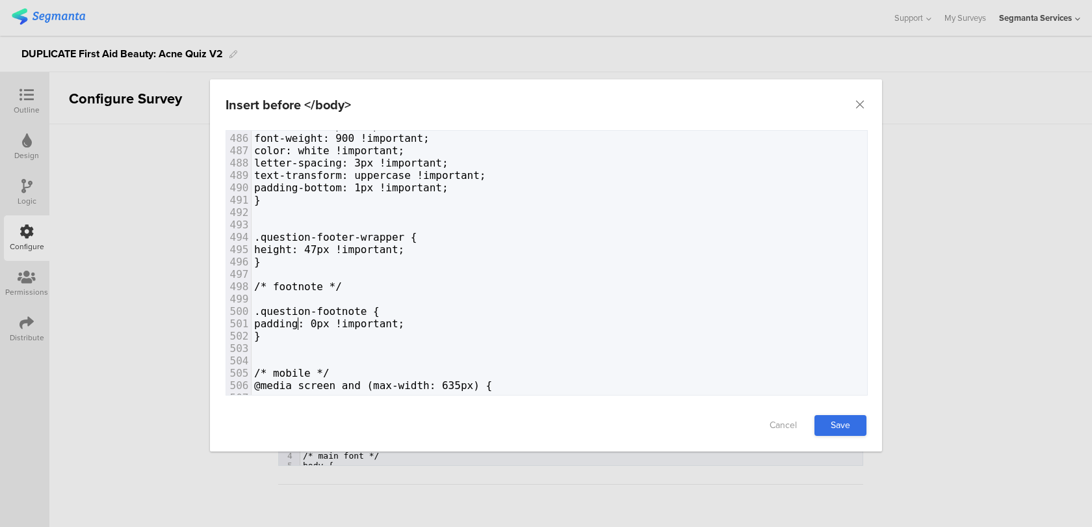
click at [838, 421] on link "Save" at bounding box center [841, 425] width 52 height 21
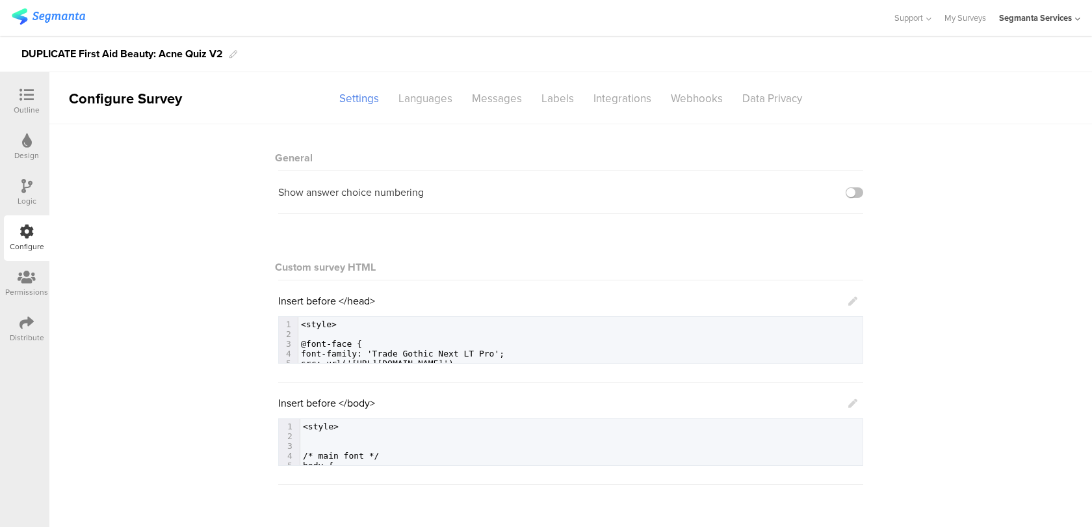
click at [38, 98] on div at bounding box center [27, 96] width 26 height 16
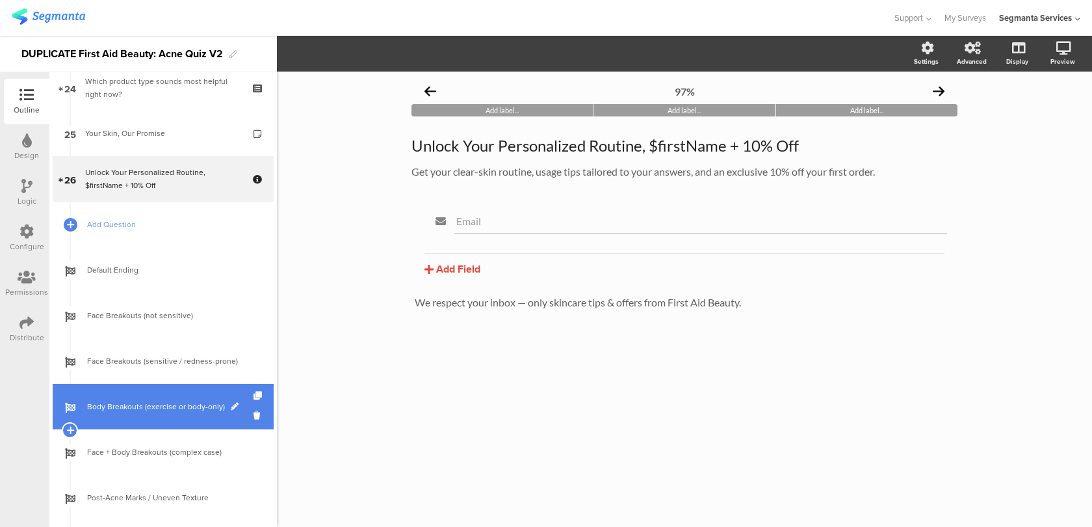
scroll to position [1071, 0]
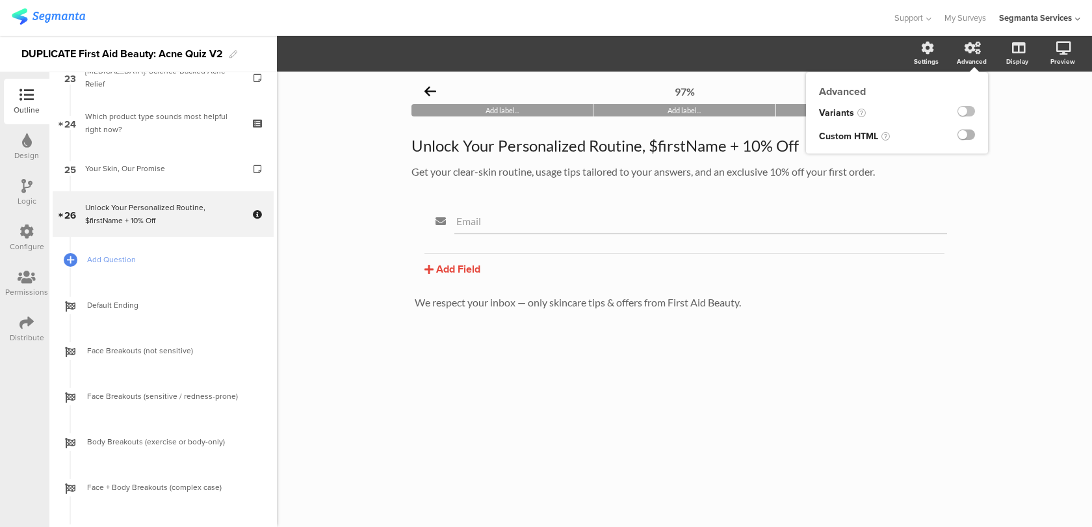
click at [972, 133] on label at bounding box center [967, 134] width 18 height 10
click at [0, 0] on input "checkbox" at bounding box center [0, 0] width 0 height 0
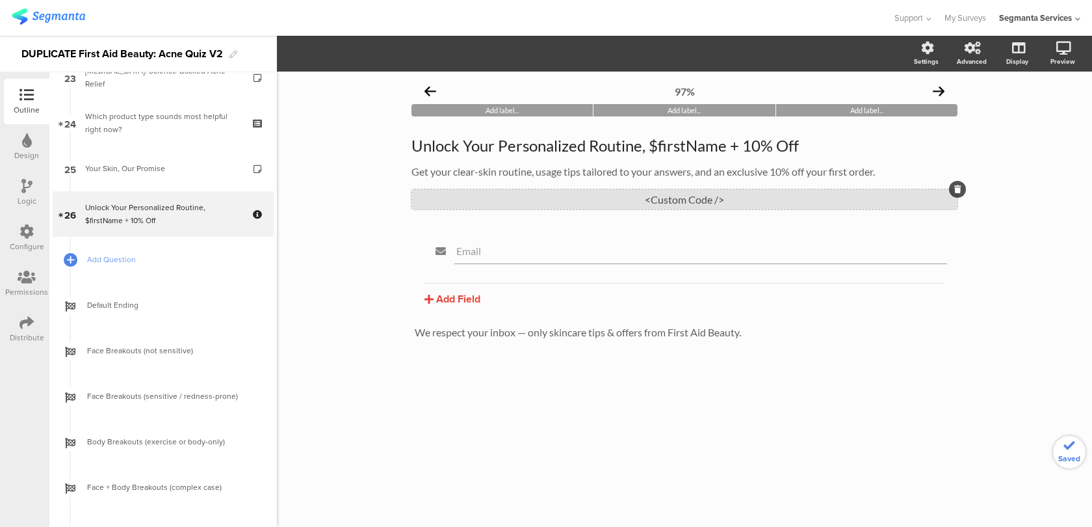
click at [712, 202] on div "<Custom Code />" at bounding box center [684, 199] width 546 height 20
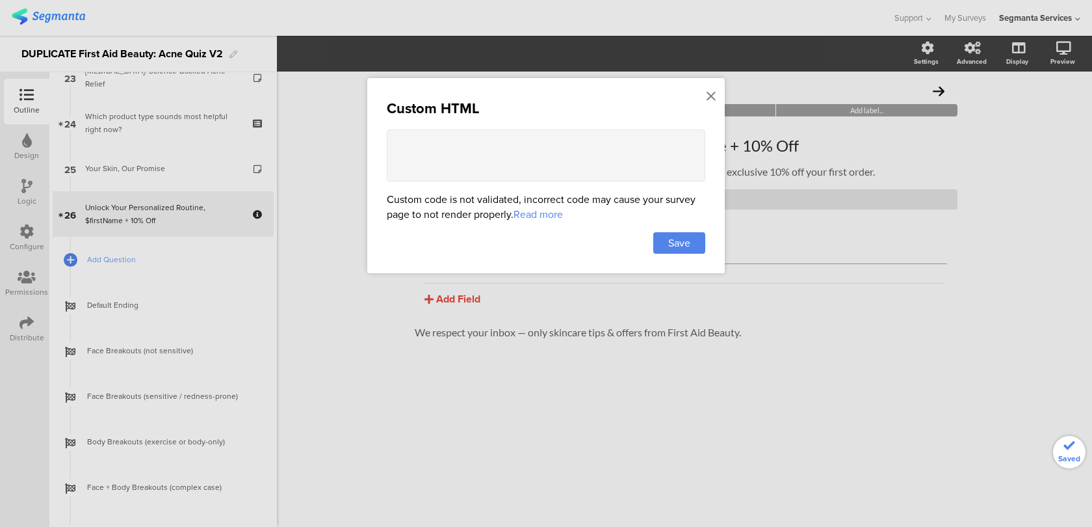
click at [524, 151] on textarea at bounding box center [546, 155] width 319 height 52
type textarea "M"
click at [401, 157] on textarea "<style> </style>" at bounding box center [546, 155] width 319 height 52
paste textarea ".contact-question-page .contact-input-component"
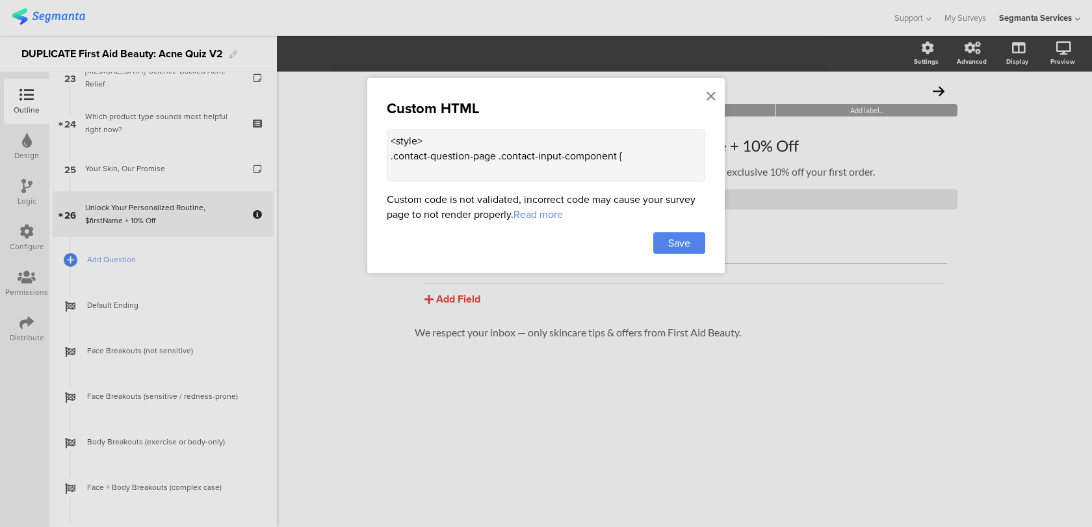
scroll to position [15, 0]
click at [406, 159] on textarea "<style> .contact-question-page .contact-input-component { } </style>" at bounding box center [546, 155] width 319 height 52
paste textarea "margin-left: -15px !important;"
type textarea "<style> .contact-question-page .contact-input-component { margin-left: -15px !i…"
click at [642, 232] on div "Custom HTML <style> .contact-question-page .contact-input-component { margin-le…" at bounding box center [546, 175] width 358 height 195
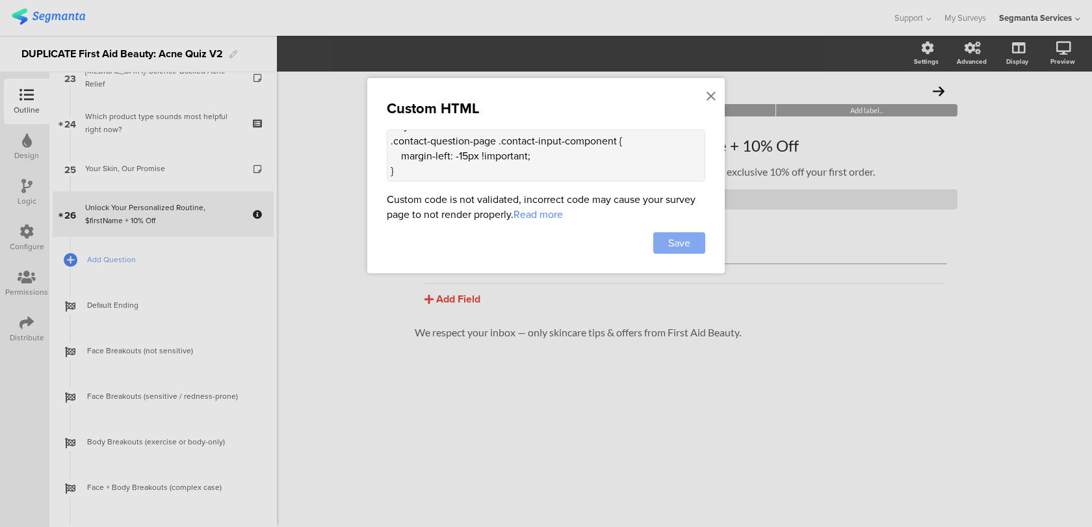
click at [675, 244] on span "Save" at bounding box center [679, 242] width 22 height 15
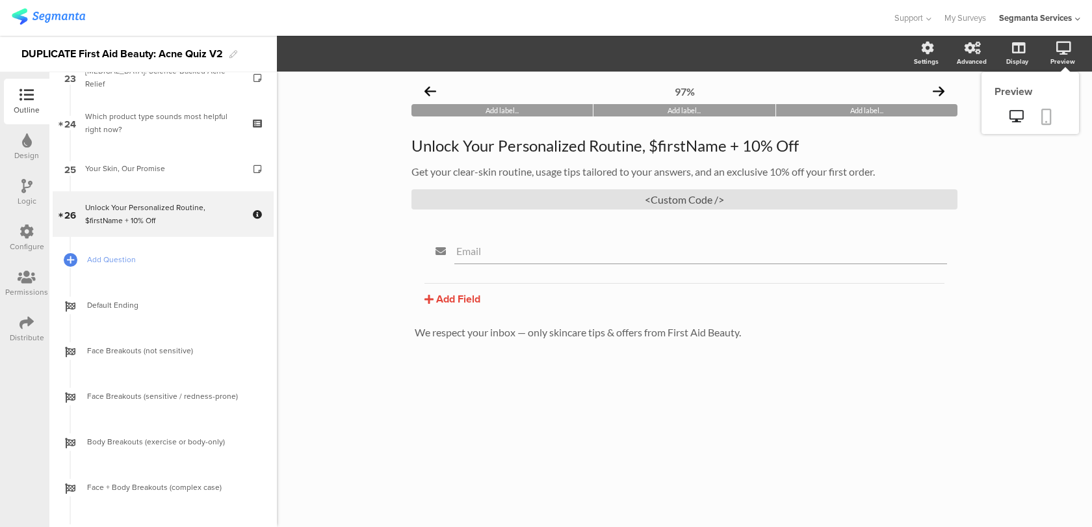
click at [1053, 112] on link at bounding box center [1046, 117] width 29 height 25
click at [435, 144] on p "Unlock Your Personalized Routine, $firstName + 10% Off" at bounding box center [684, 146] width 546 height 20
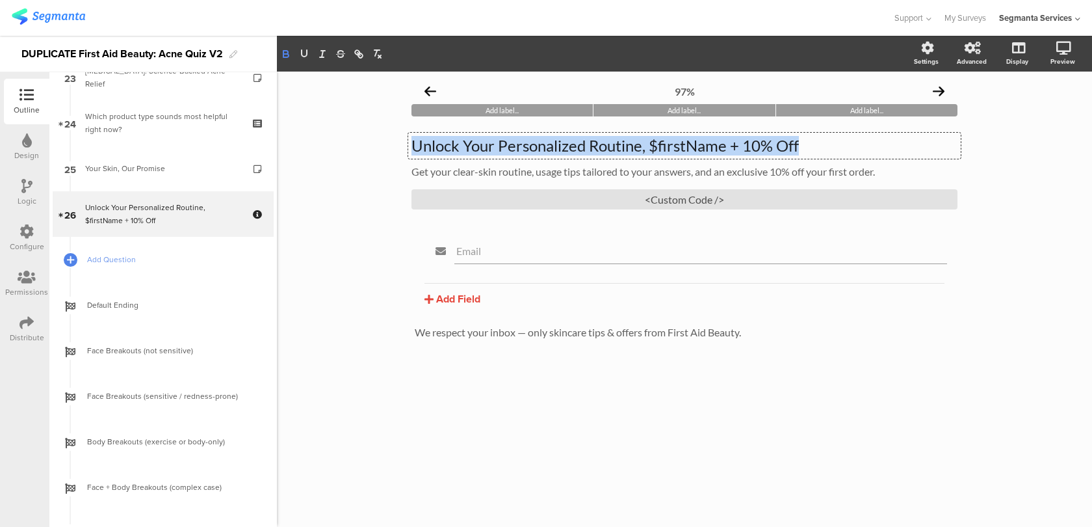
click at [285, 52] on icon "button" at bounding box center [286, 54] width 12 height 12
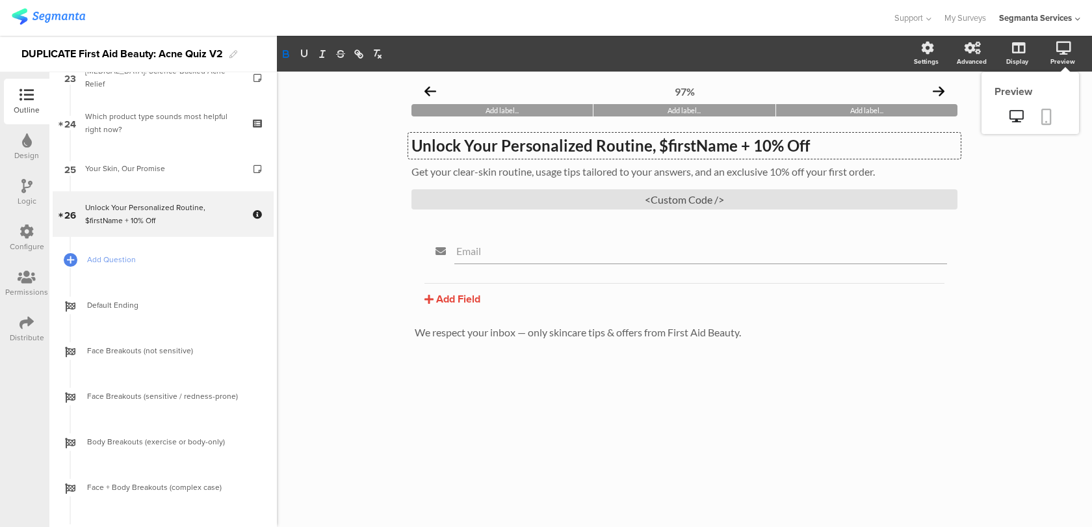
click at [1051, 116] on icon at bounding box center [1046, 117] width 10 height 16
click at [611, 204] on div "<Custom Code />" at bounding box center [684, 199] width 546 height 20
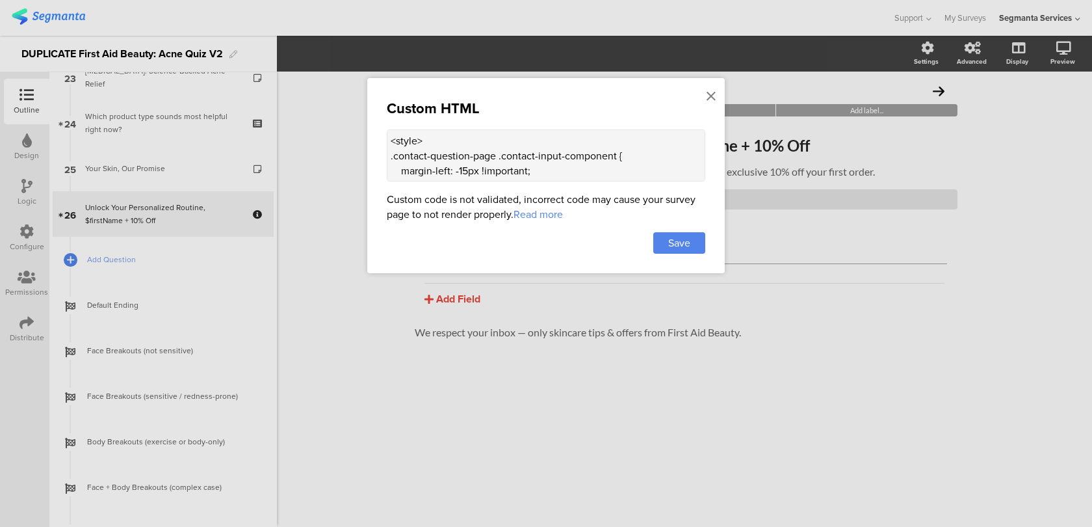
scroll to position [49, 0]
click at [449, 149] on textarea "<style> .contact-question-page .contact-input-component { margin-left: -15px !i…" at bounding box center [546, 155] width 319 height 52
paste textarea ".question-header .main-text { text-align: center !important;"
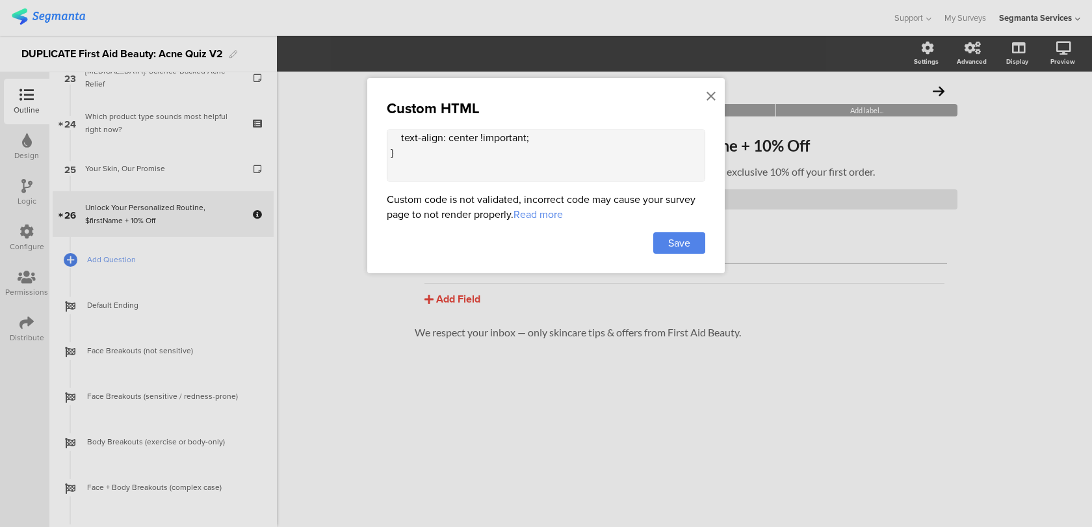
scroll to position [109, 0]
paste textarea ".question-header .extra-text[data-v-e5dba86e] { text-align: center !important;"
drag, startPoint x: 598, startPoint y: 140, endPoint x: 521, endPoint y: 137, distance: 76.8
click at [521, 137] on textarea "<style> .contact-question-page .contact-input-component { margin-left: -15px !i…" at bounding box center [546, 155] width 319 height 52
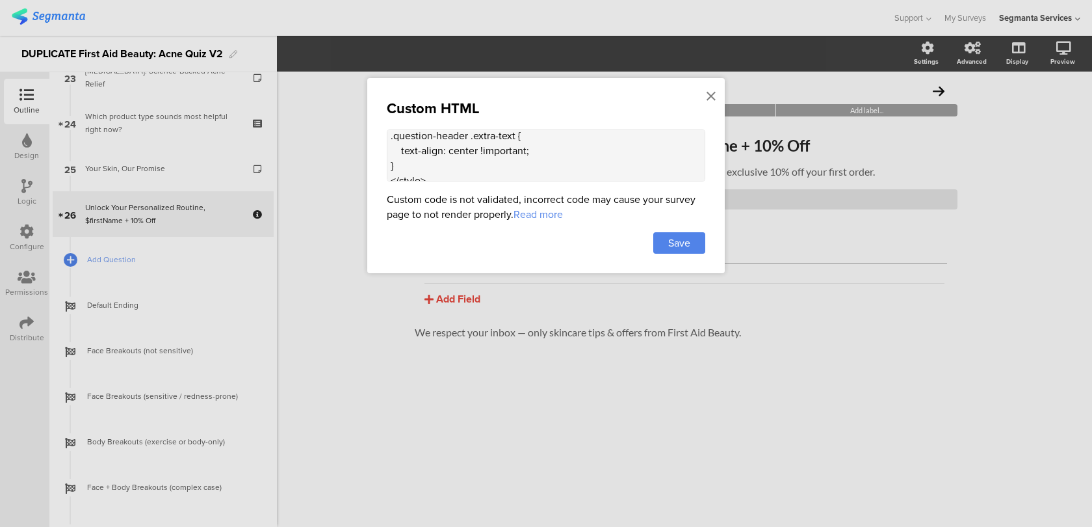
click at [519, 171] on textarea "<style> .contact-question-page .contact-input-component { margin-left: -15px !i…" at bounding box center [546, 155] width 319 height 52
drag, startPoint x: 549, startPoint y: 146, endPoint x: 358, endPoint y: 142, distance: 191.8
click at [358, 142] on div "Custom HTML <style> .contact-question-page .contact-input-component { margin-le…" at bounding box center [546, 263] width 1092 height 527
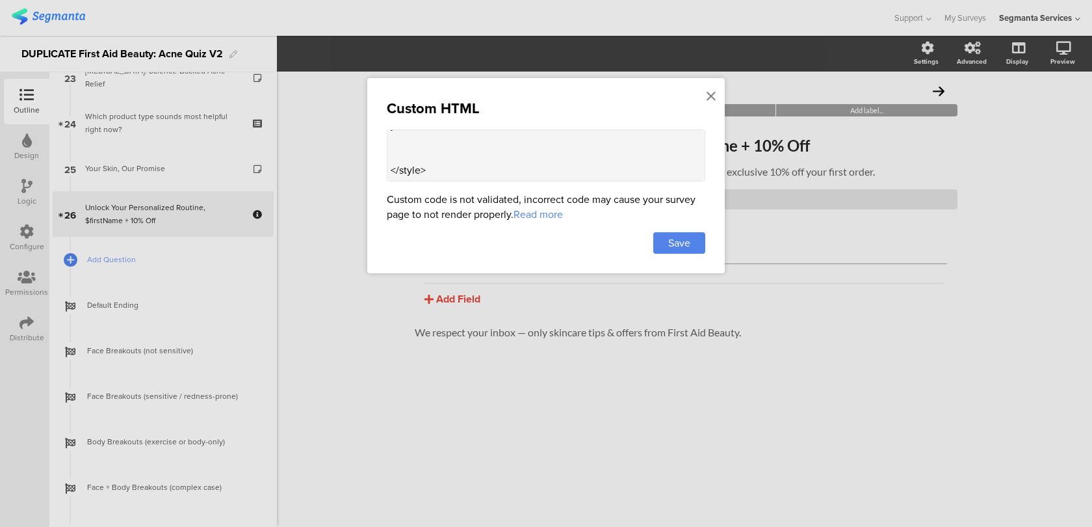
click at [420, 150] on textarea "<style> .contact-question-page .contact-input-component { margin-left: -15px !i…" at bounding box center [546, 155] width 319 height 52
paste textarea ".question-footnote[data-v-56ef9ffc]"
drag, startPoint x: 558, startPoint y: 156, endPoint x: 490, endPoint y: 154, distance: 67.6
click at [490, 154] on textarea "<style> .contact-question-page .contact-input-component { margin-left: -15px !i…" at bounding box center [546, 155] width 319 height 52
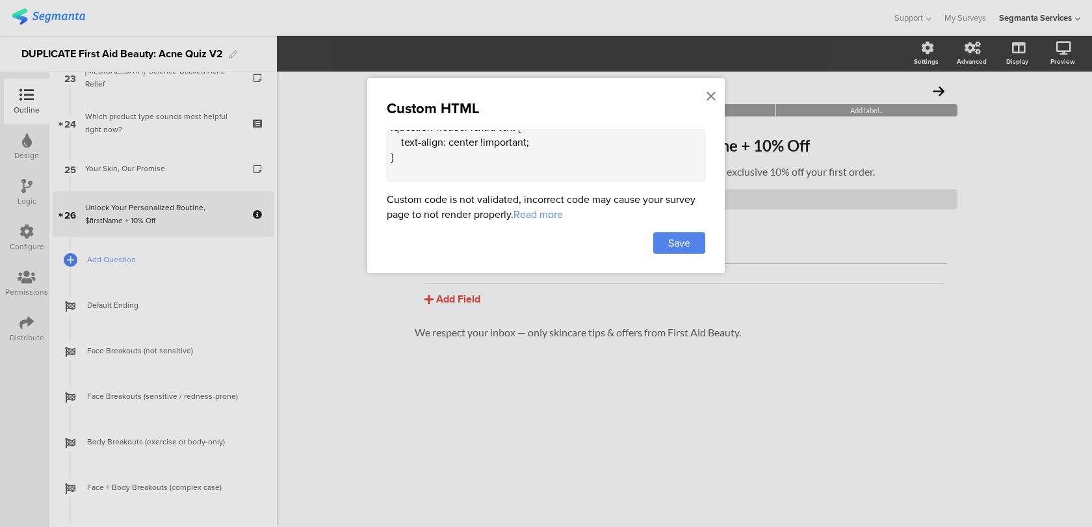
drag, startPoint x: 543, startPoint y: 145, endPoint x: 402, endPoint y: 143, distance: 141.1
click at [402, 143] on textarea "<style> .contact-question-page .contact-input-component { margin-left: -15px !i…" at bounding box center [546, 155] width 319 height 52
click at [441, 159] on textarea "<style> .contact-question-page .contact-input-component { margin-left: -15px !i…" at bounding box center [546, 155] width 319 height 52
paste textarea "text-align: center !important;"
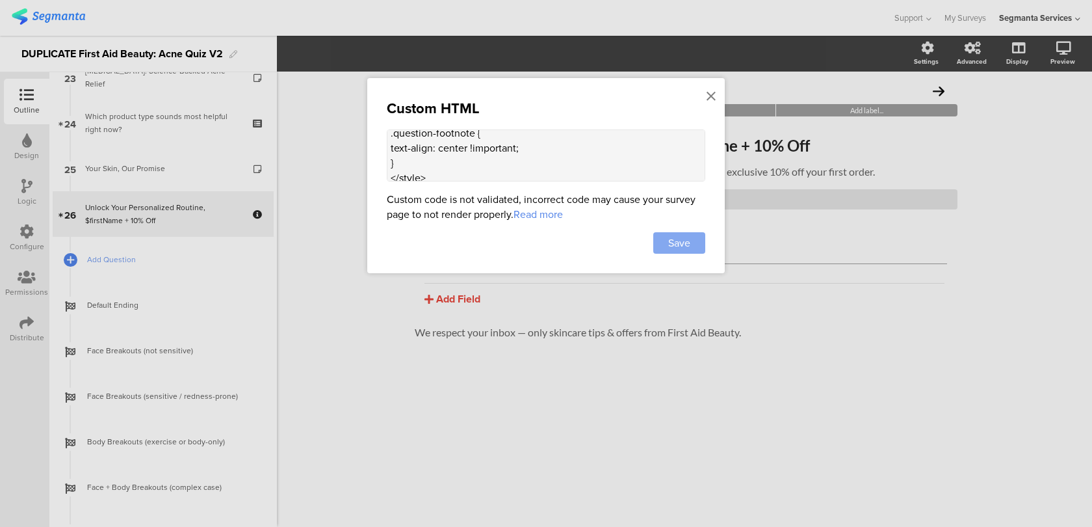
type textarea "<style> .contact-question-page .contact-input-component { margin-left: -15px !i…"
click at [686, 244] on span "Save" at bounding box center [679, 242] width 22 height 15
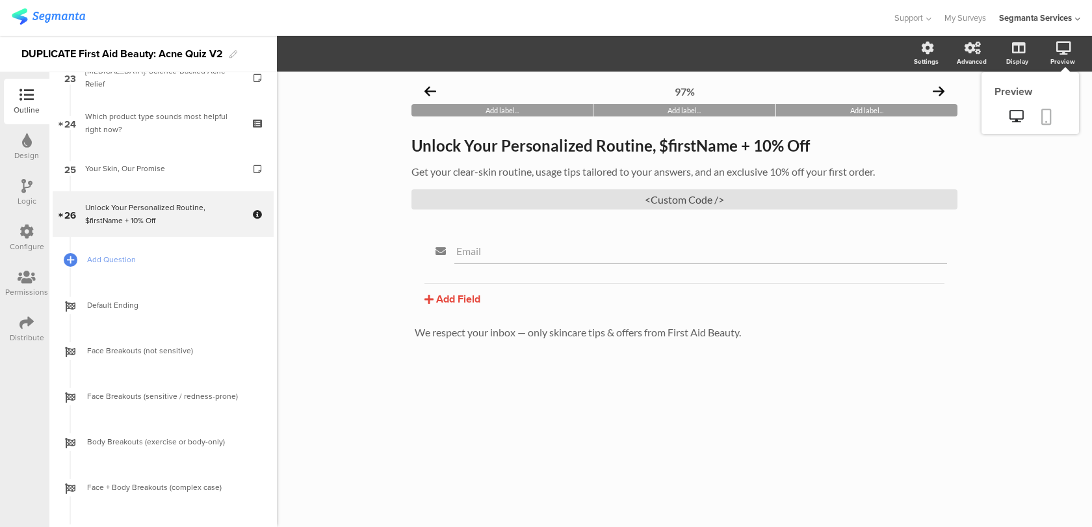
click at [1041, 122] on link at bounding box center [1046, 117] width 29 height 25
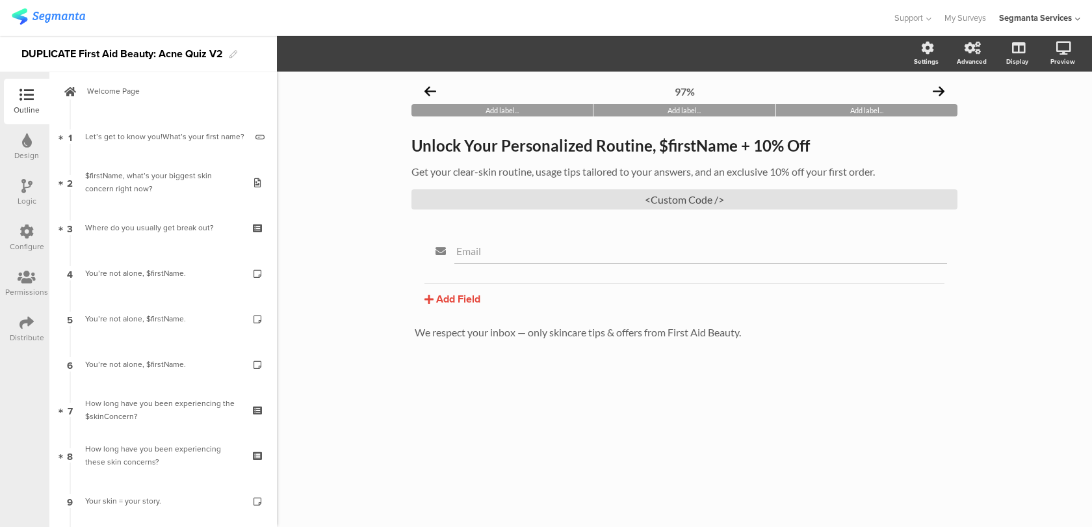
scroll to position [0, 0]
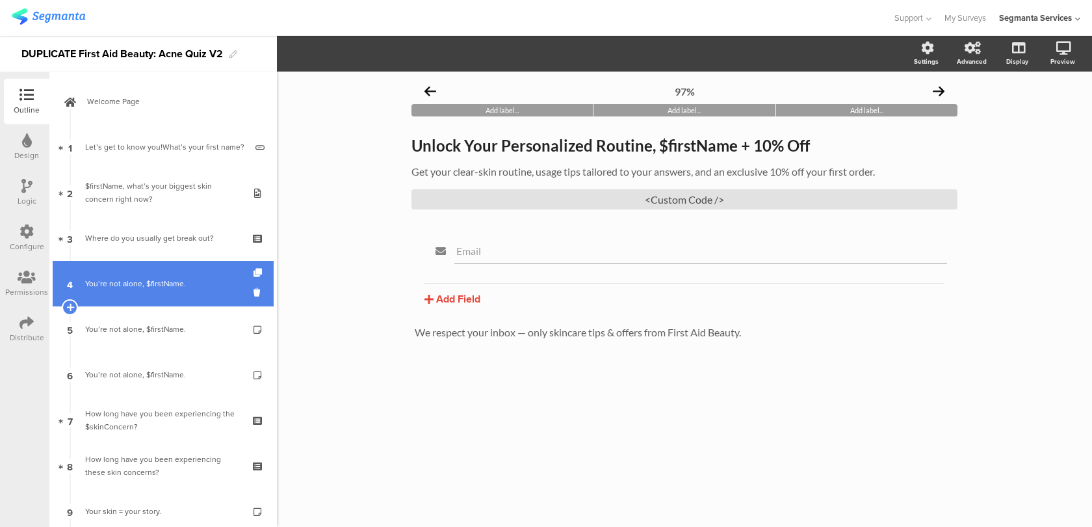
click at [172, 276] on link "4 You’re not alone, $firstName." at bounding box center [163, 284] width 221 height 46
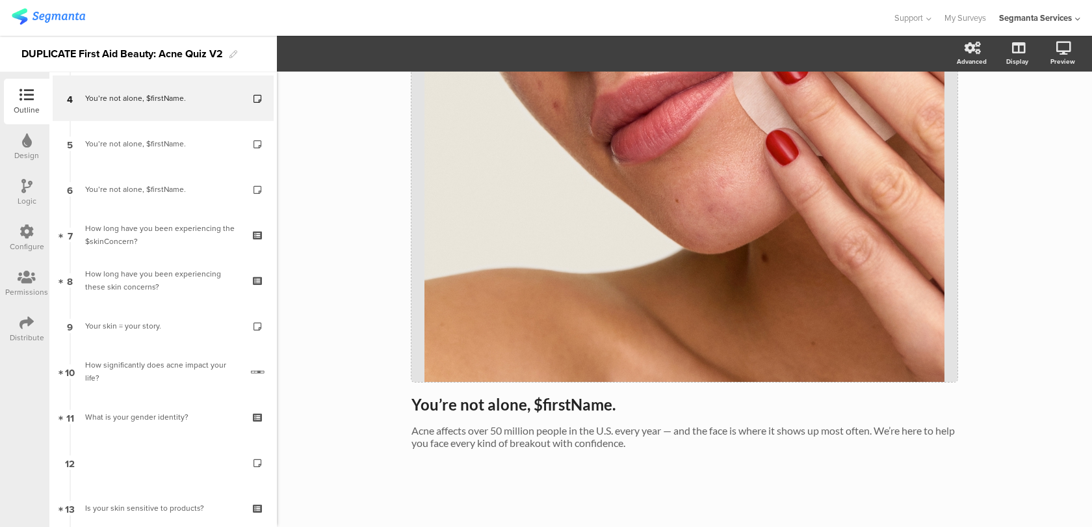
scroll to position [424, 0]
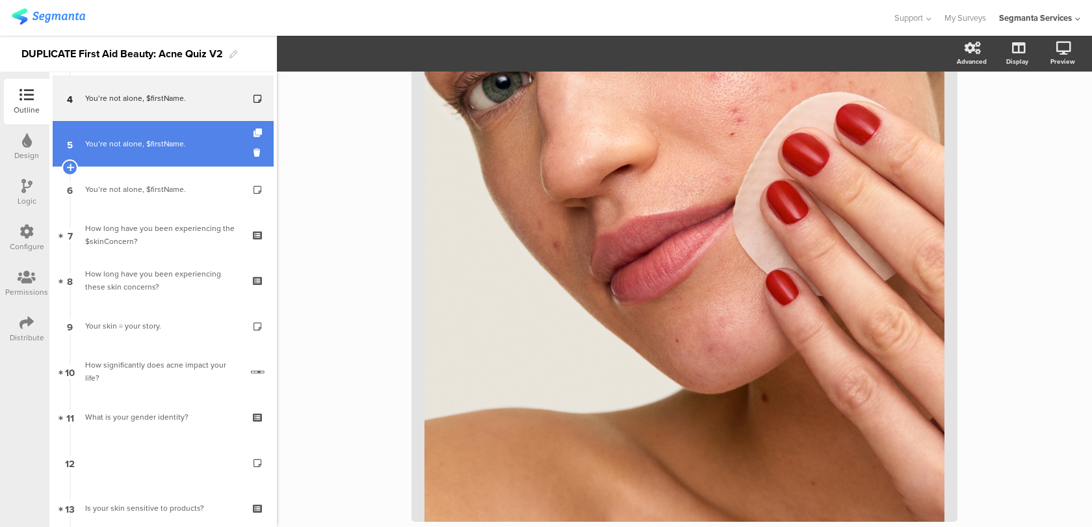
click at [195, 151] on link "5 You’re not alone, $firstName." at bounding box center [163, 144] width 221 height 46
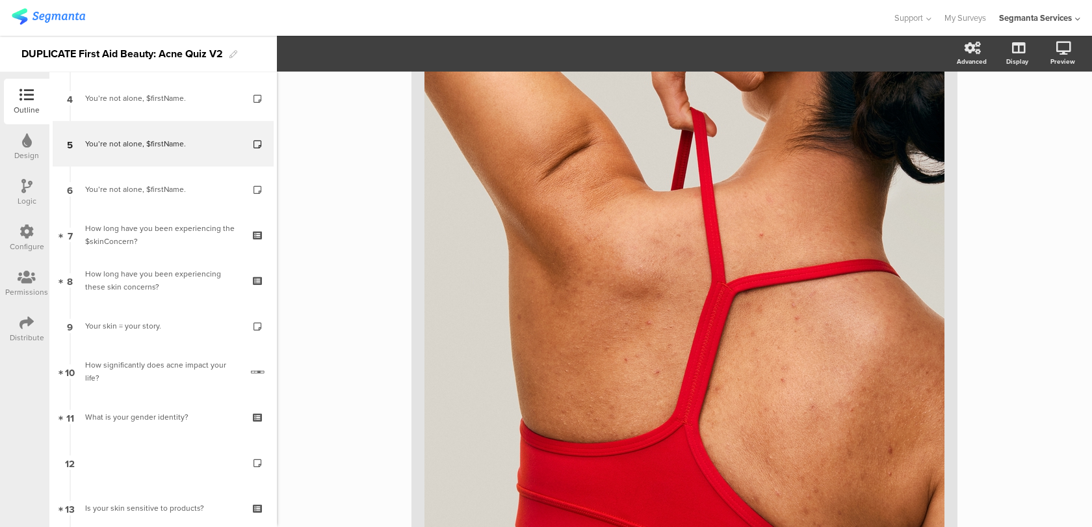
scroll to position [159, 0]
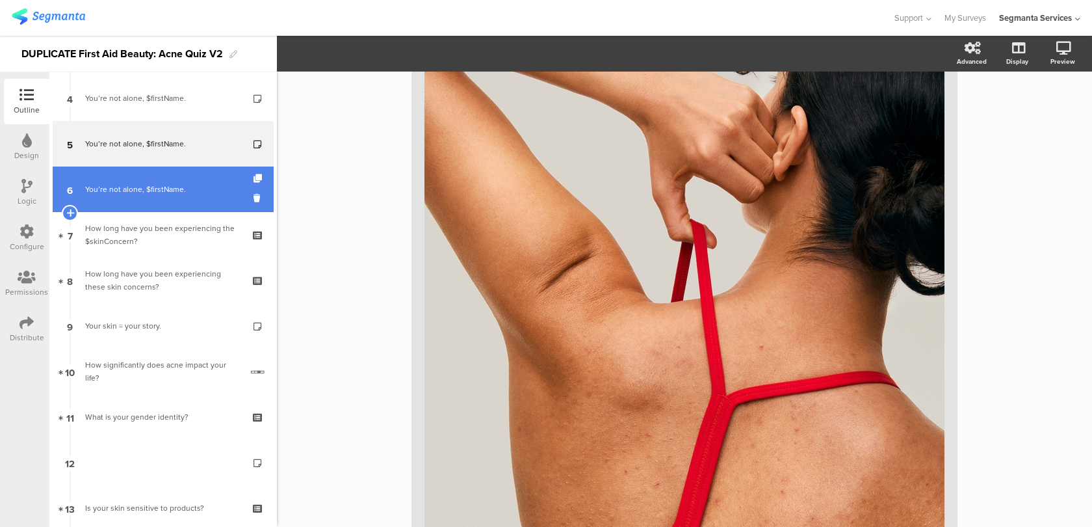
click at [187, 203] on link "6 You’re not alone, $firstName." at bounding box center [163, 189] width 221 height 46
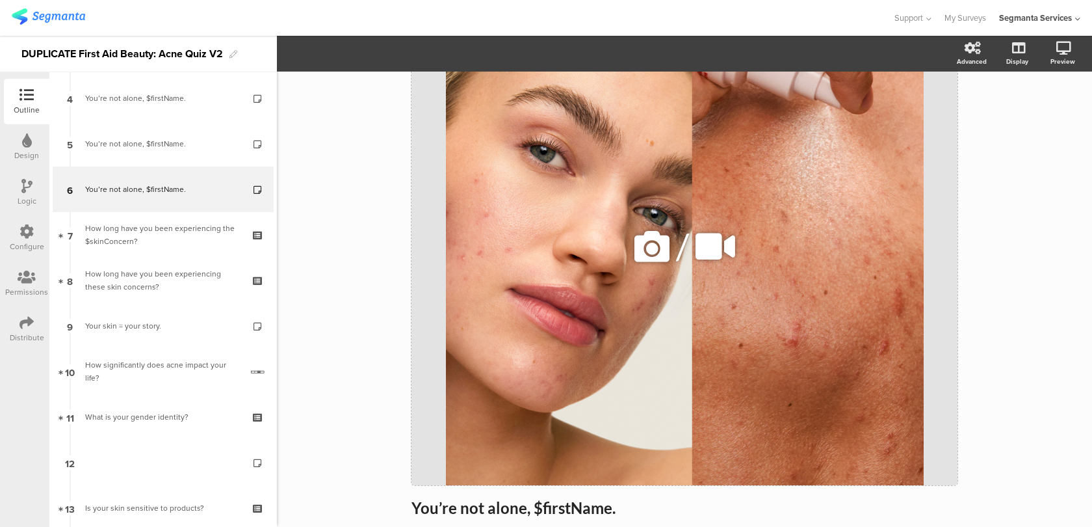
scroll to position [42, 0]
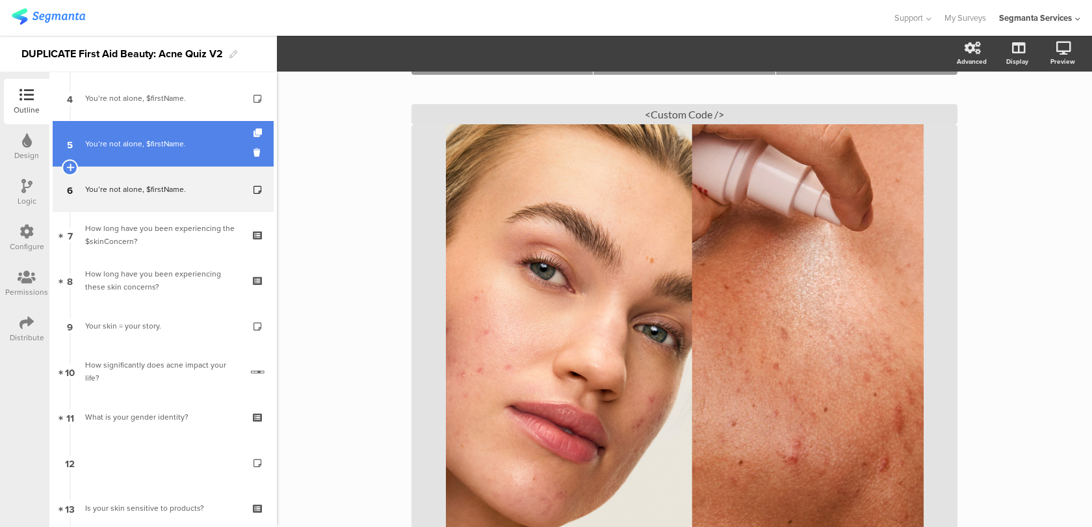
click at [202, 154] on link "5 You’re not alone, $firstName." at bounding box center [163, 144] width 221 height 46
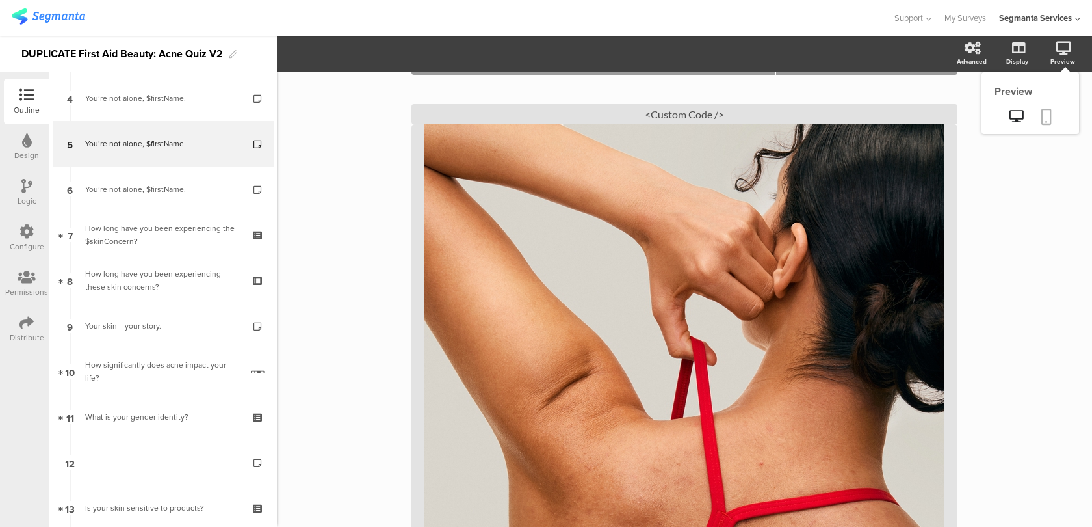
click at [1049, 110] on icon at bounding box center [1046, 117] width 10 height 16
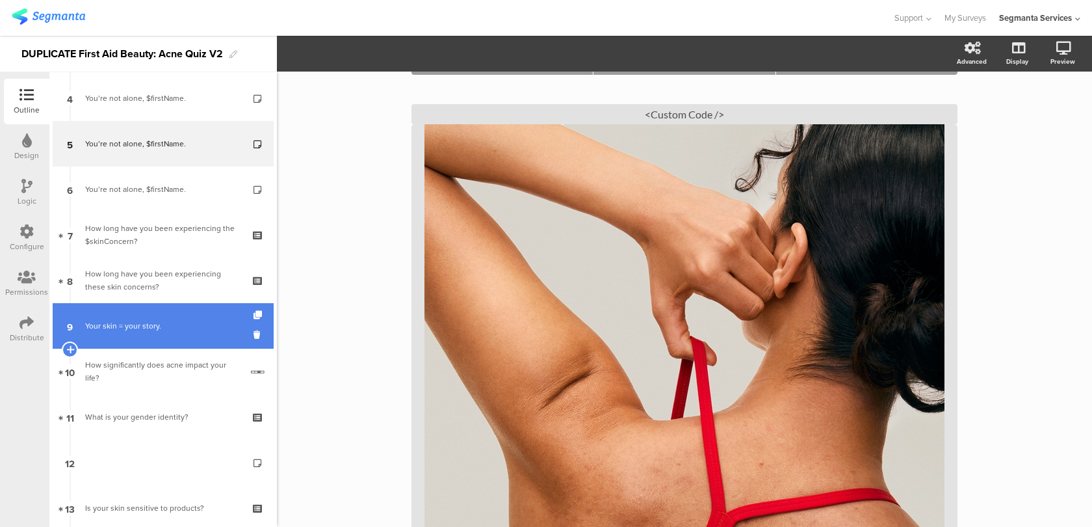
click at [186, 328] on div "Your skin = your story." at bounding box center [162, 325] width 155 height 13
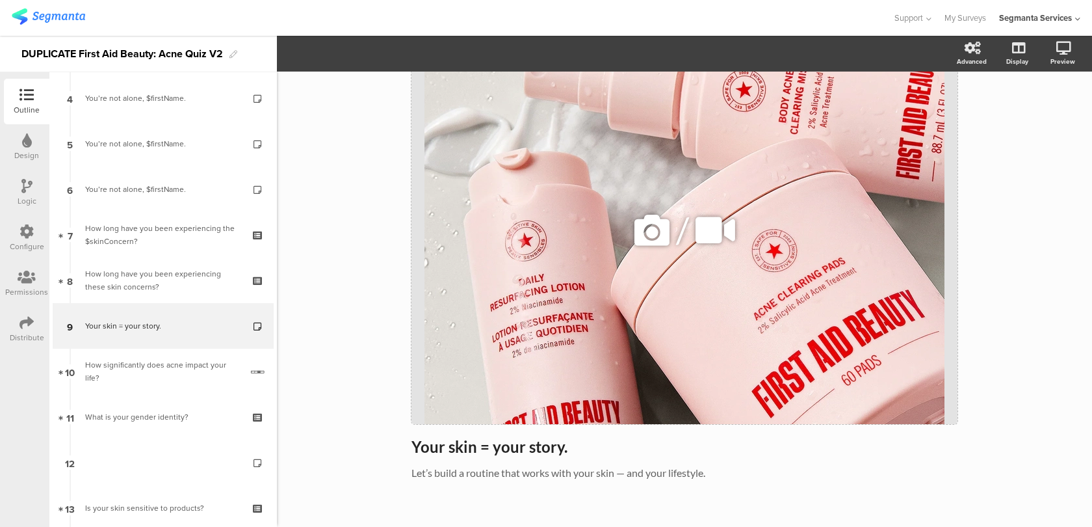
scroll to position [161, 0]
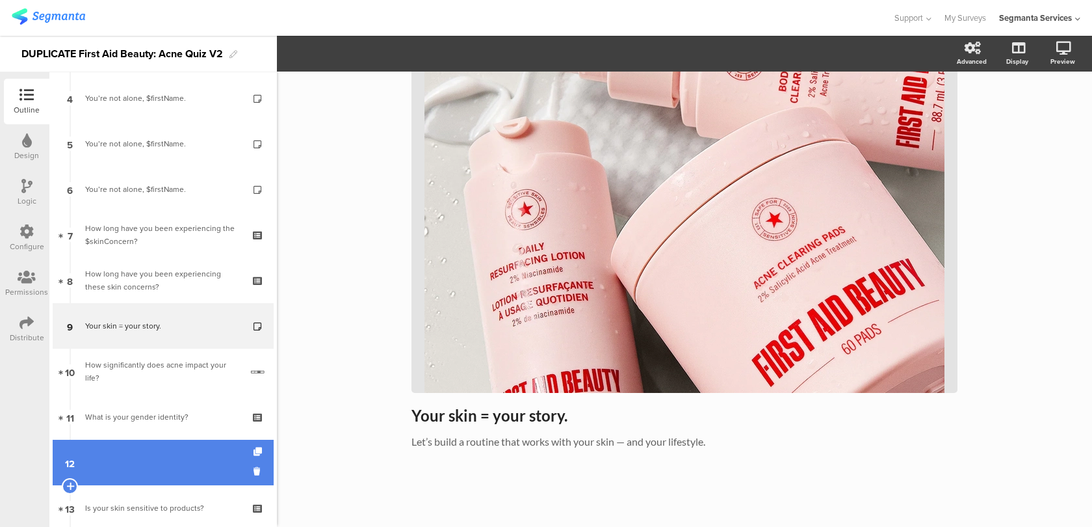
click at [178, 465] on link "12" at bounding box center [163, 462] width 221 height 46
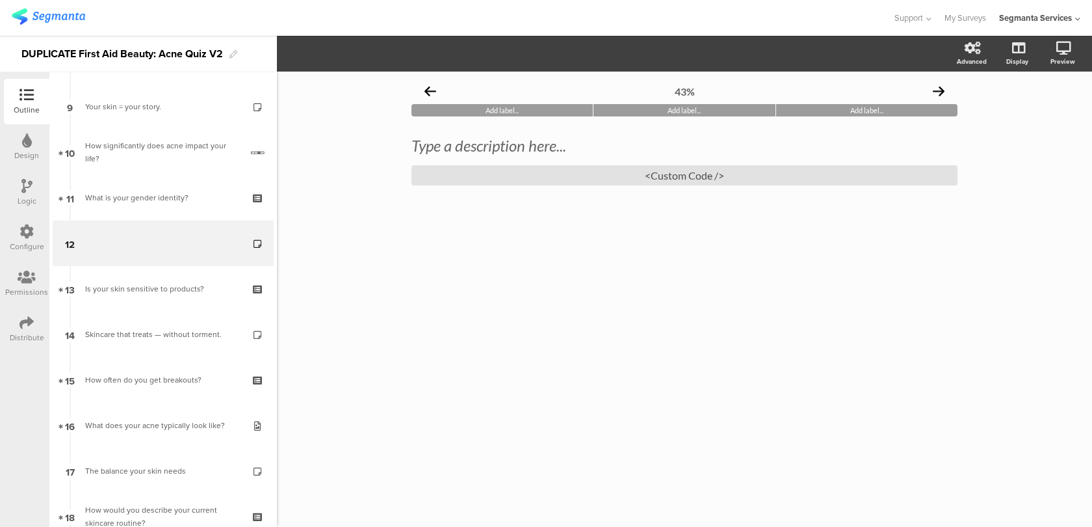
scroll to position [407, 0]
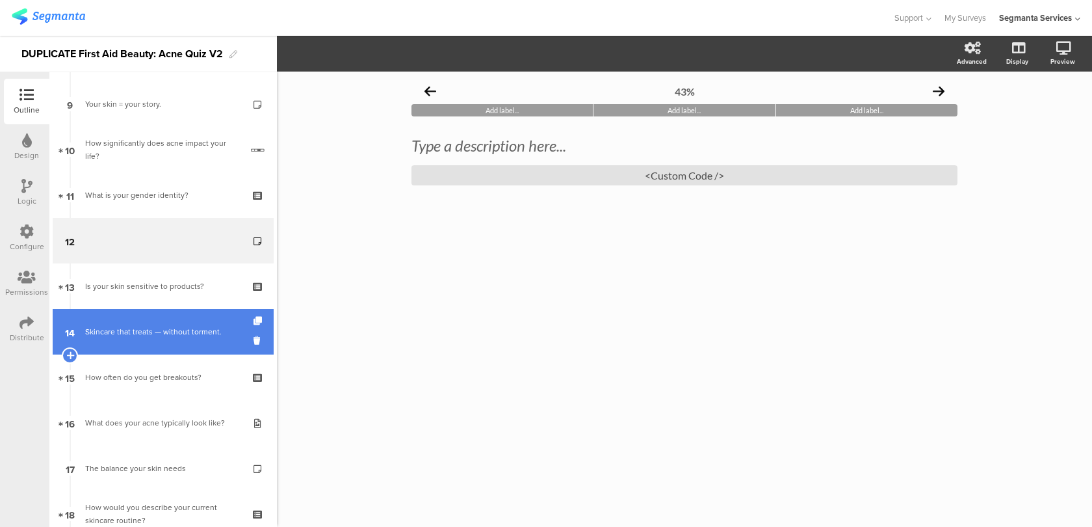
click at [199, 328] on div "Skincare that treats — without torment." at bounding box center [162, 331] width 155 height 13
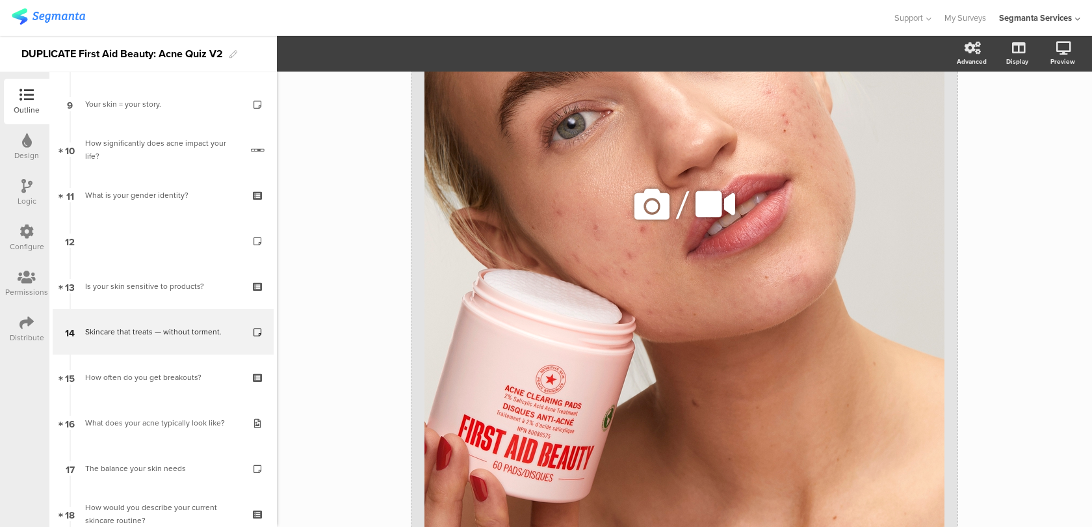
scroll to position [555, 0]
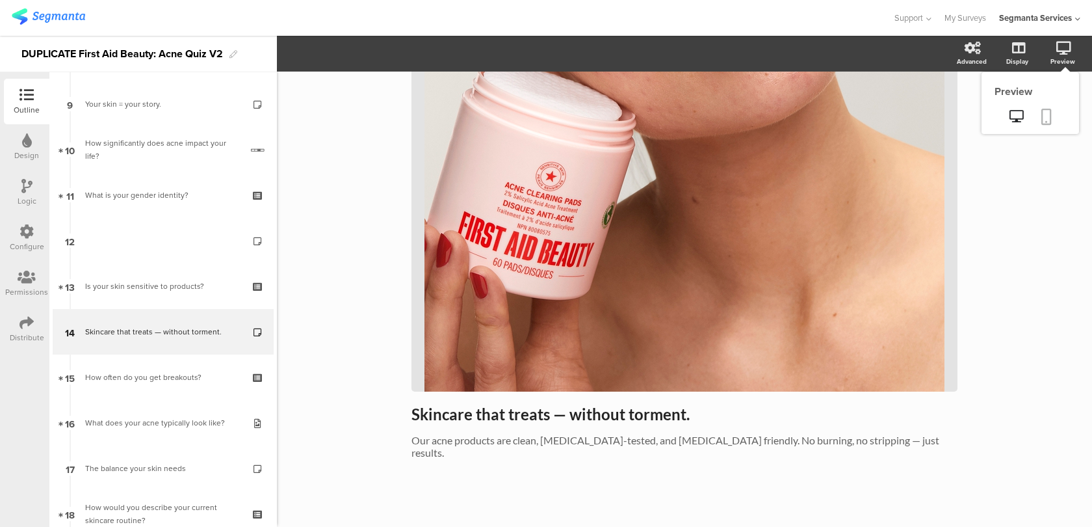
click at [1047, 116] on icon at bounding box center [1046, 117] width 10 height 16
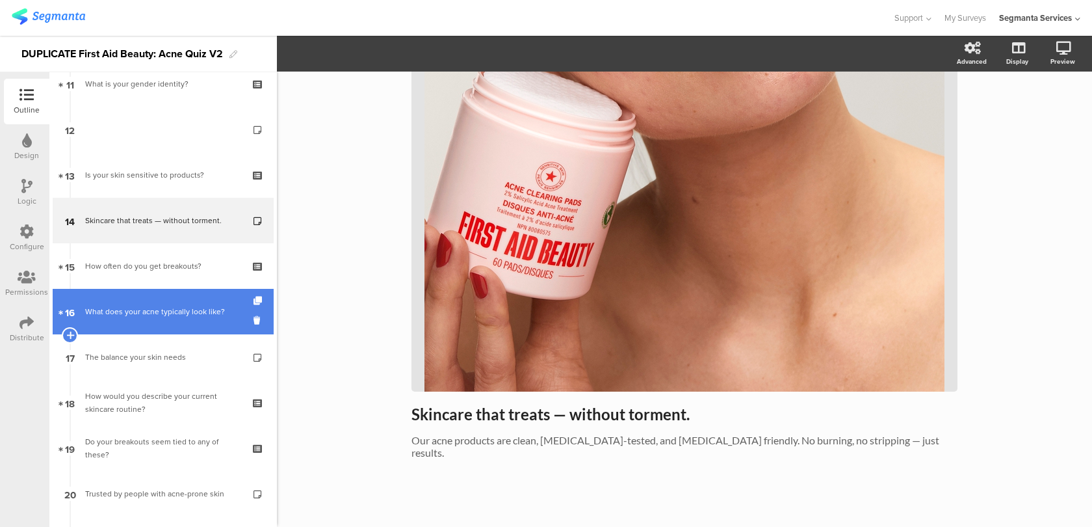
scroll to position [525, 0]
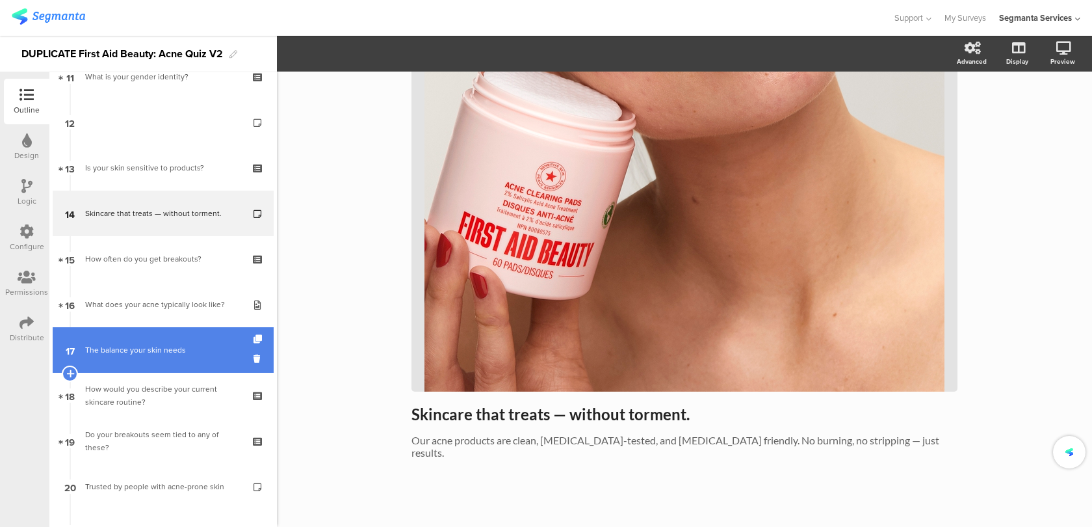
click at [215, 345] on div "The balance your skin needs" at bounding box center [162, 349] width 155 height 13
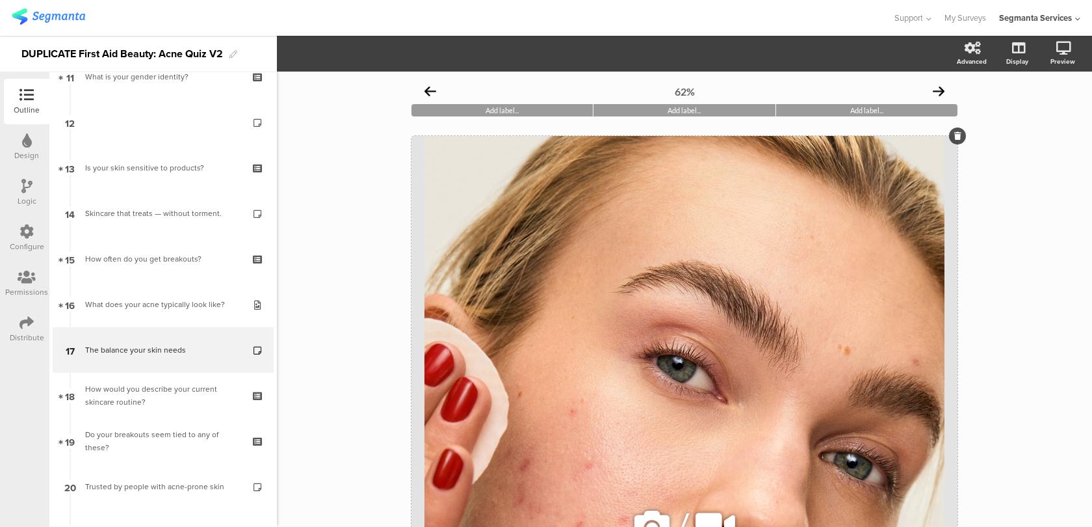
scroll to position [199, 0]
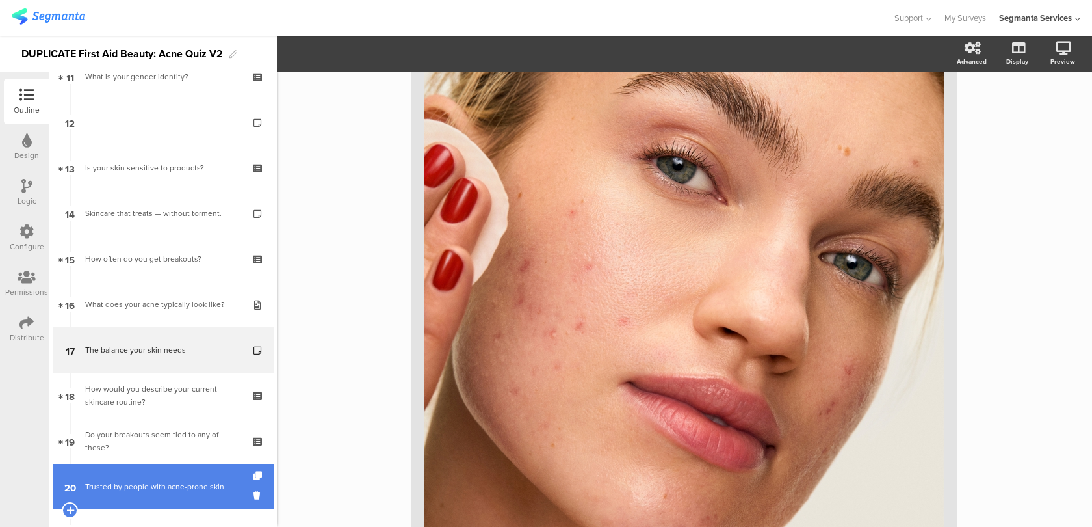
click at [184, 491] on div "Trusted by people with acne-prone skin" at bounding box center [162, 486] width 155 height 13
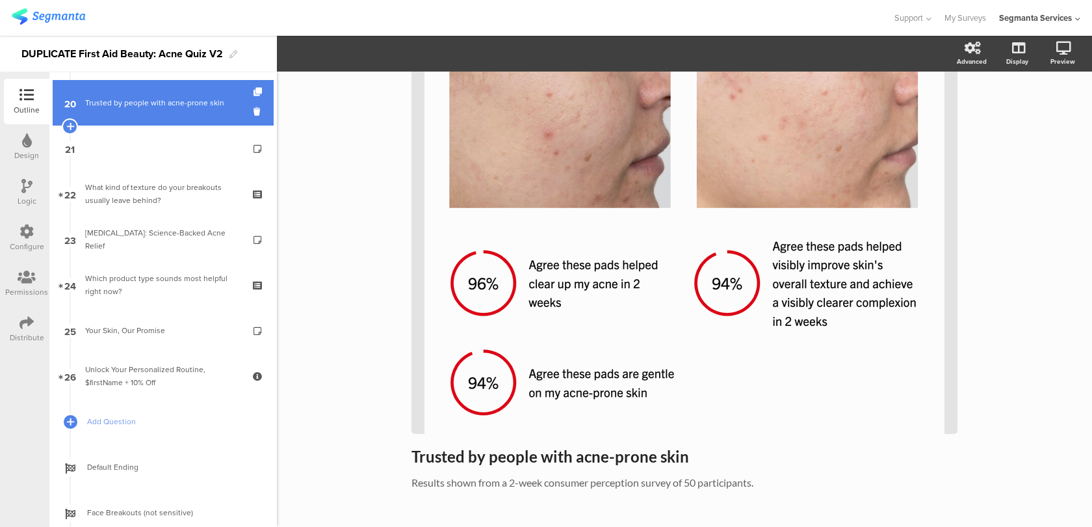
scroll to position [820, 0]
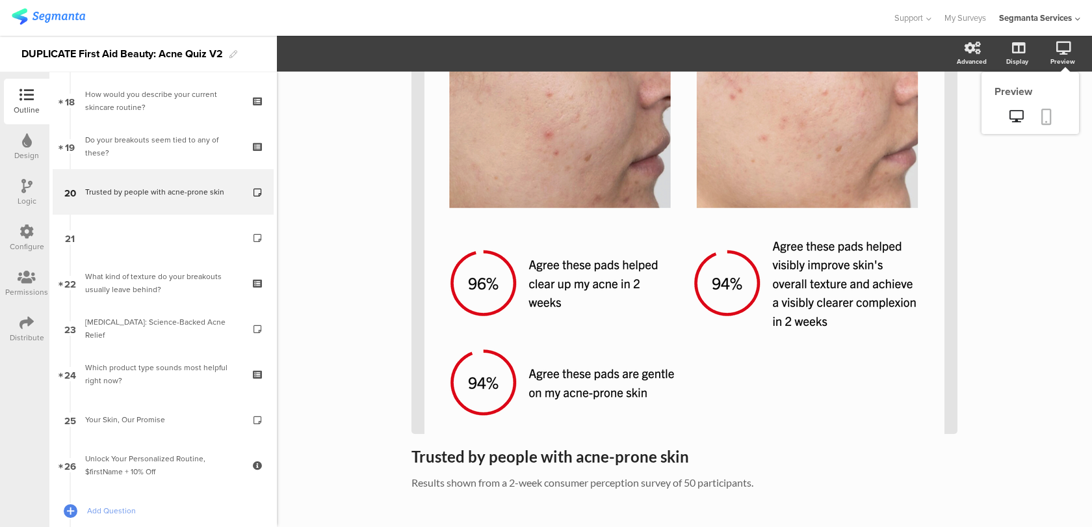
click at [1047, 117] on icon at bounding box center [1046, 117] width 10 height 16
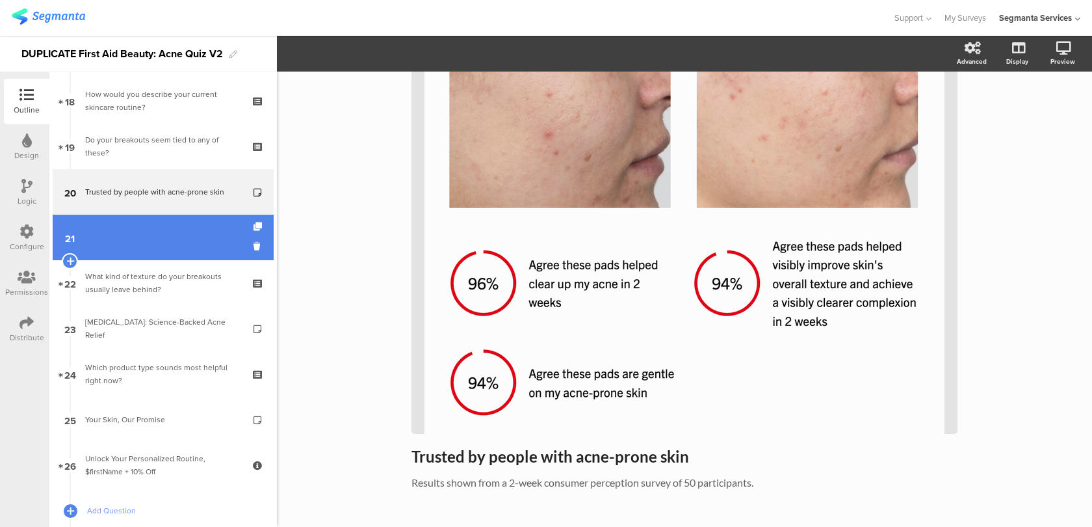
click at [201, 250] on link "21" at bounding box center [163, 238] width 221 height 46
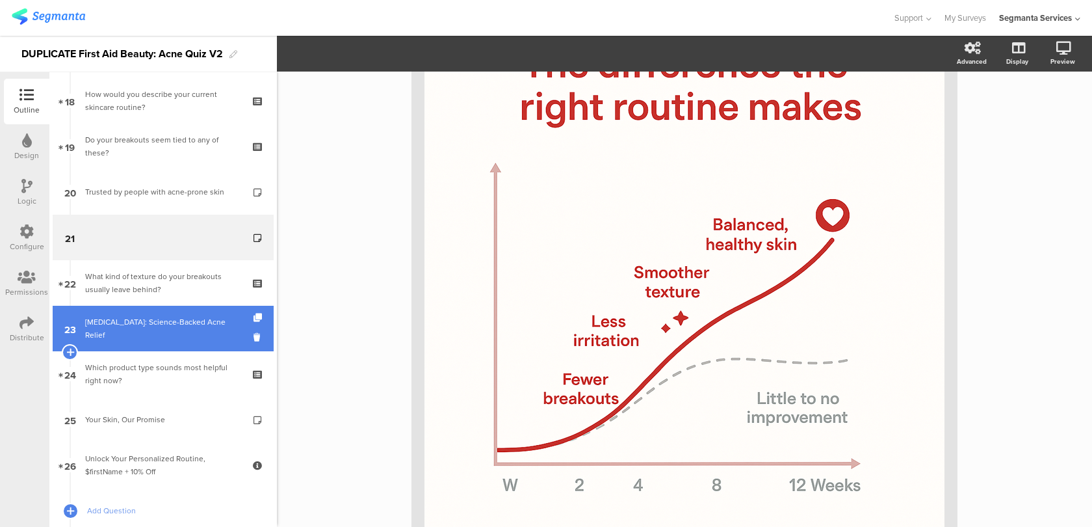
click at [233, 333] on div "[MEDICAL_DATA]: Science-Backed Acne Relief" at bounding box center [162, 328] width 155 height 26
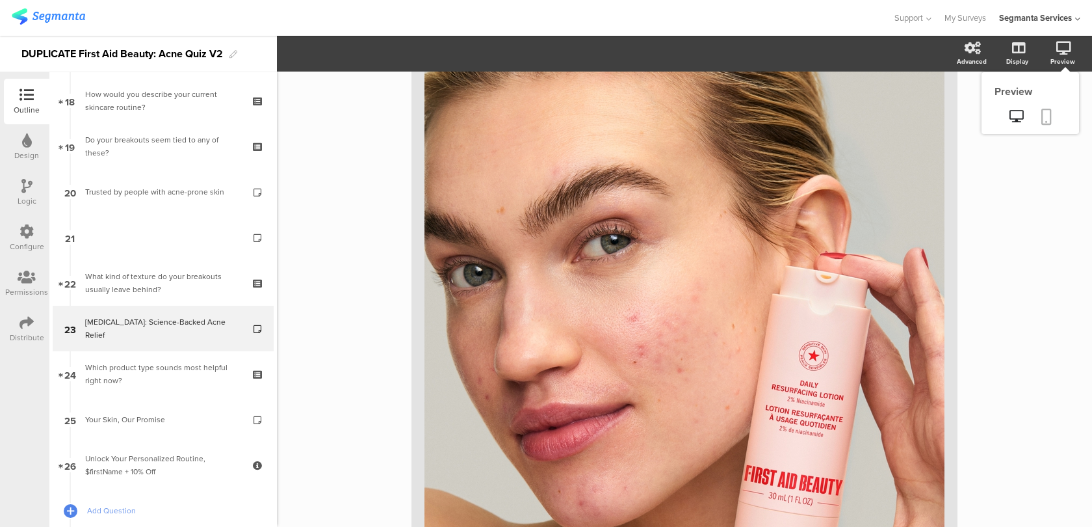
click at [1049, 121] on icon at bounding box center [1046, 117] width 10 height 16
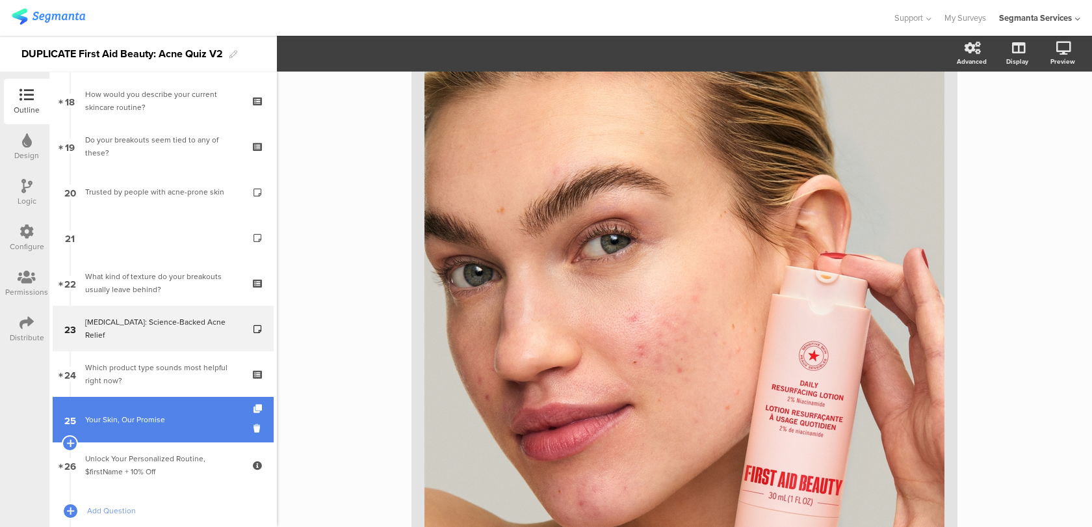
click at [181, 408] on link "25 Your Skin, Our Promise" at bounding box center [163, 420] width 221 height 46
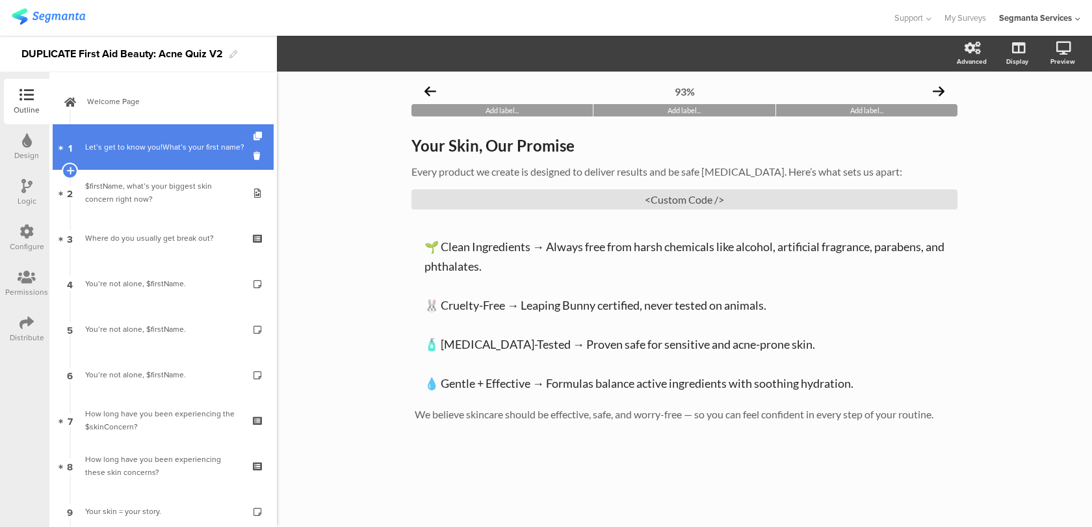
click at [208, 153] on div "Let’s get to know you!What’s your first name?" at bounding box center [165, 146] width 161 height 13
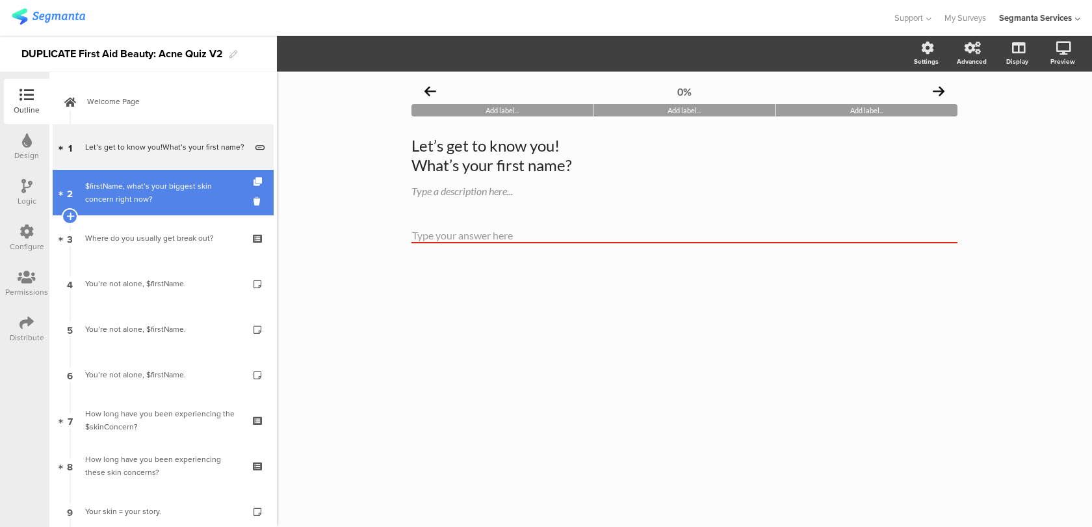
click at [203, 198] on div "$firstName, what’s your biggest skin concern right now?" at bounding box center [162, 192] width 155 height 26
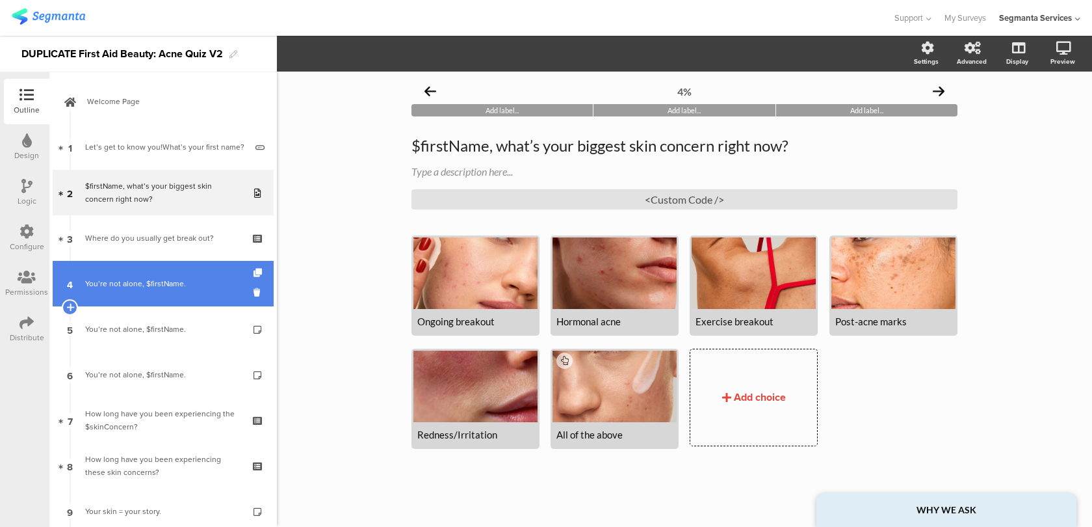
click at [202, 274] on link "4 You’re not alone, $firstName." at bounding box center [163, 284] width 221 height 46
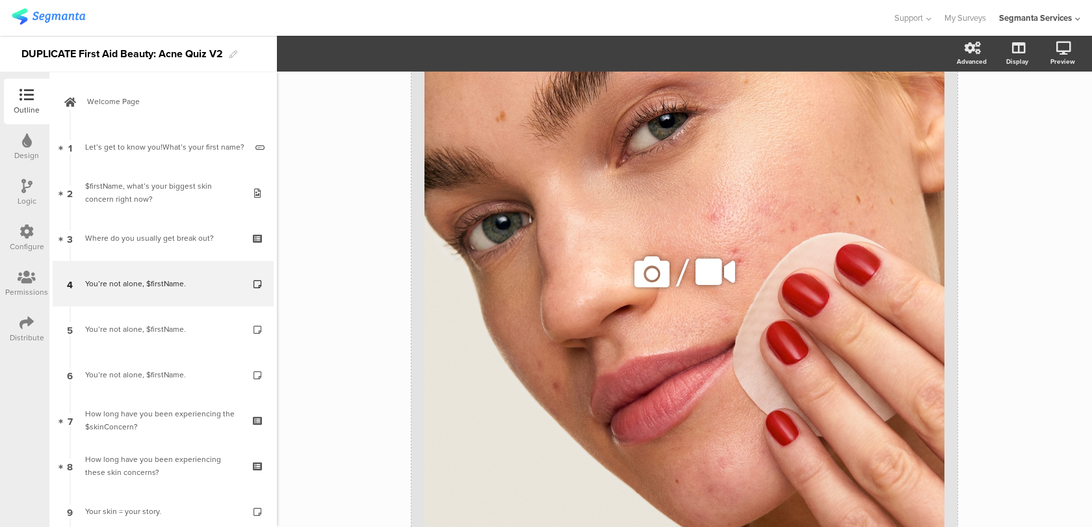
scroll to position [288, 0]
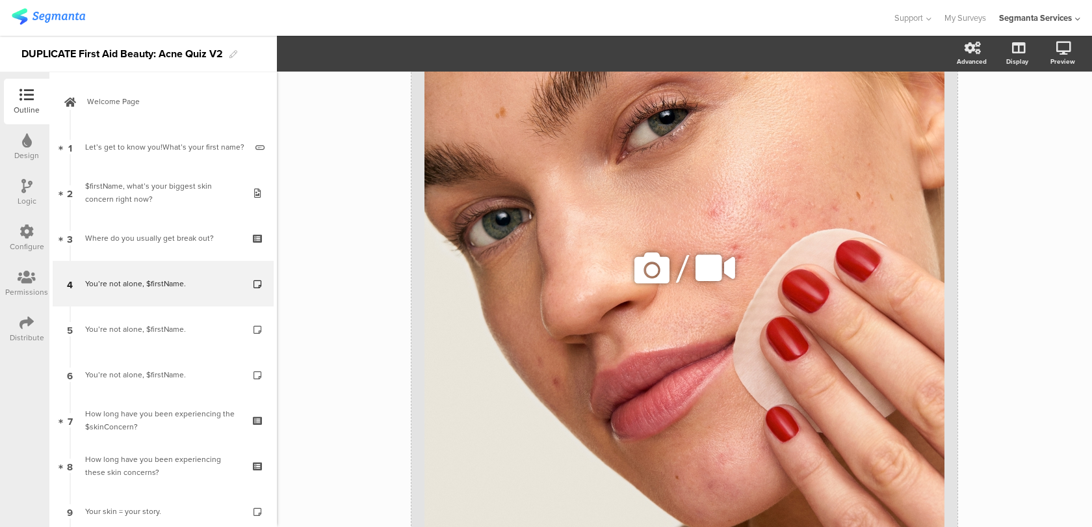
click at [653, 258] on icon at bounding box center [652, 268] width 44 height 44
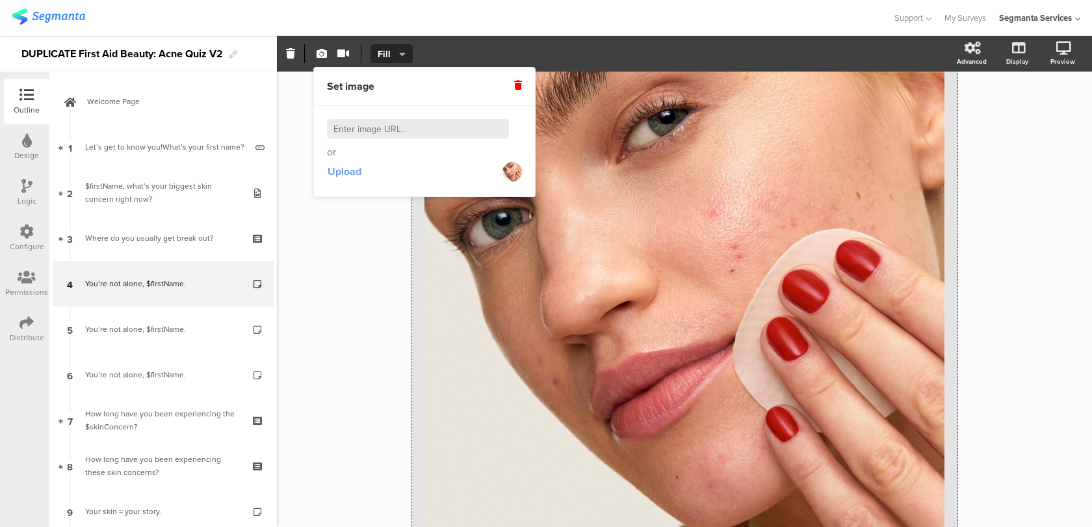
click at [360, 174] on span "Upload" at bounding box center [345, 171] width 34 height 15
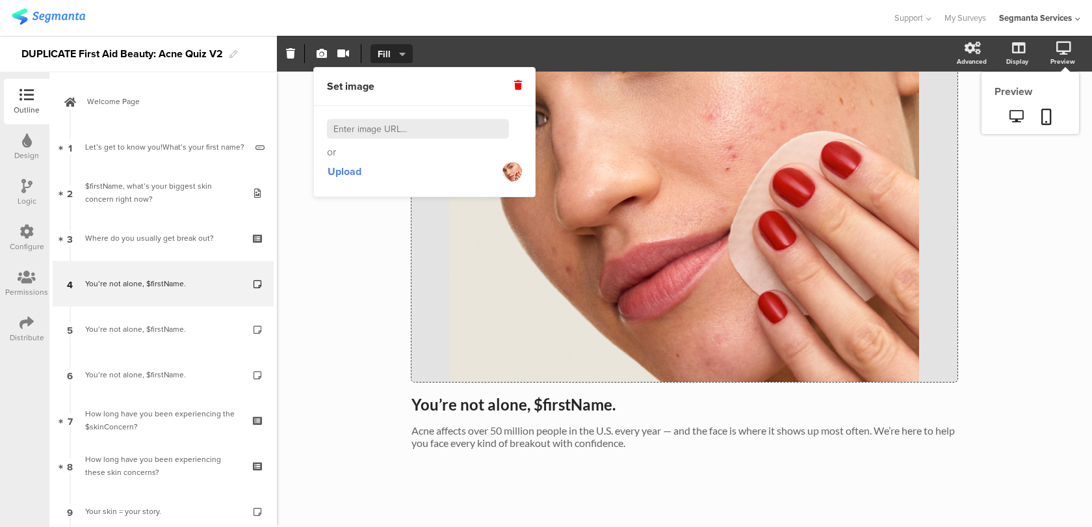
scroll to position [255, 0]
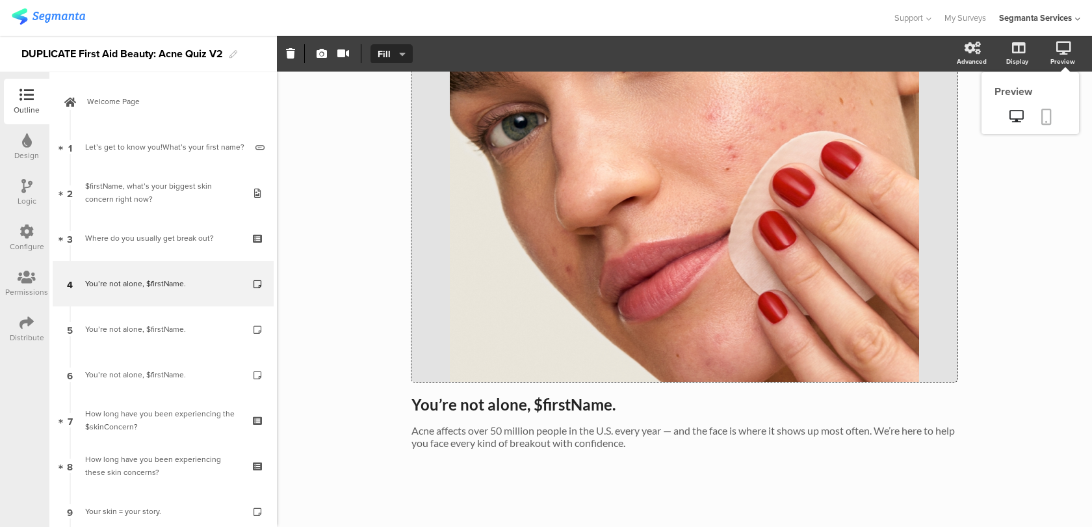
click at [1047, 114] on icon at bounding box center [1046, 117] width 10 height 16
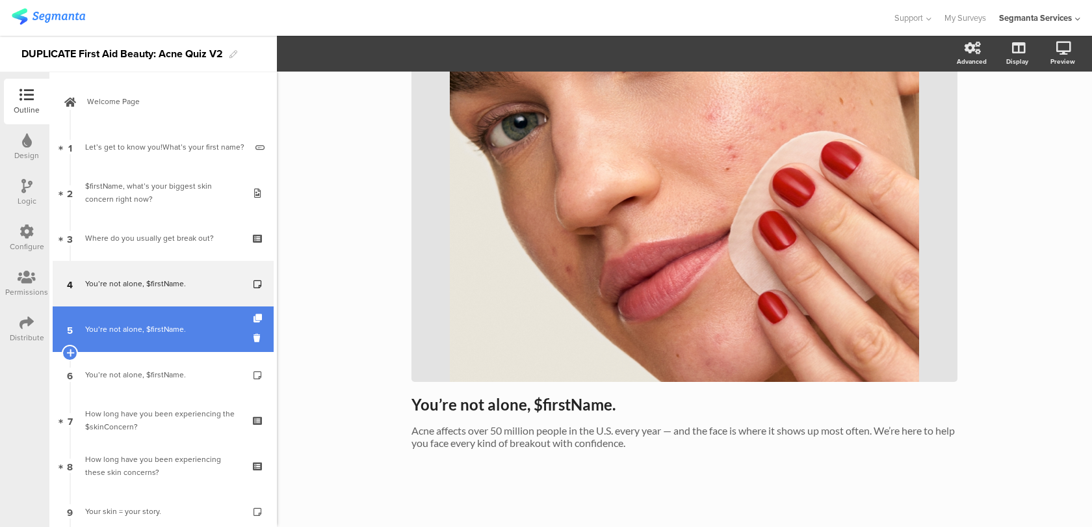
click at [220, 334] on div "You’re not alone, $firstName." at bounding box center [162, 328] width 155 height 13
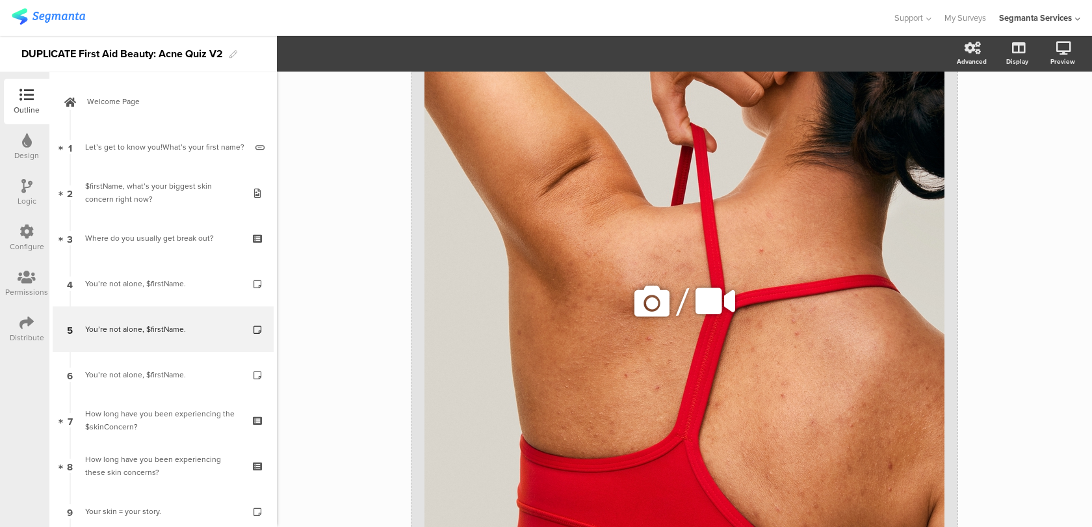
click at [654, 302] on icon at bounding box center [652, 301] width 44 height 44
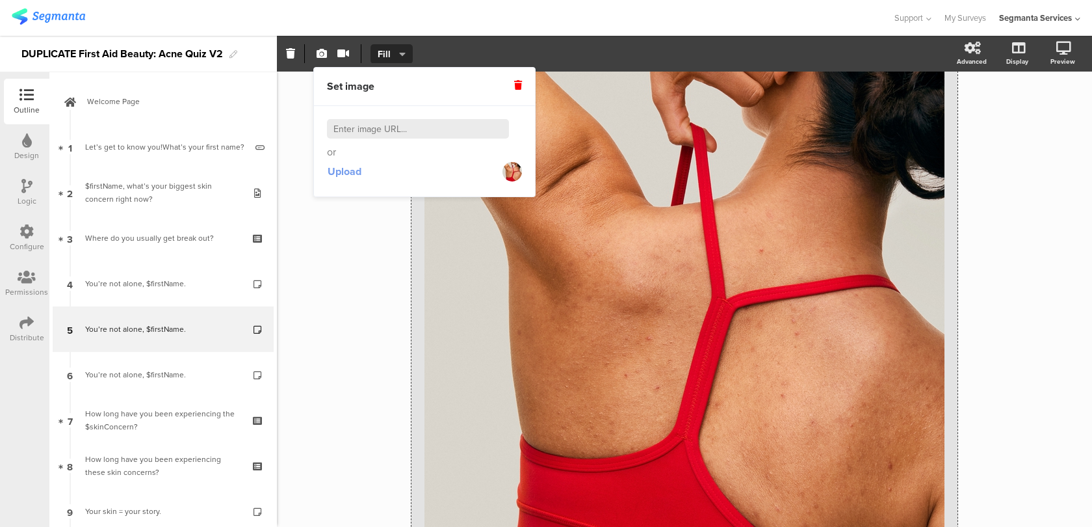
click at [348, 170] on span "Upload" at bounding box center [345, 171] width 34 height 15
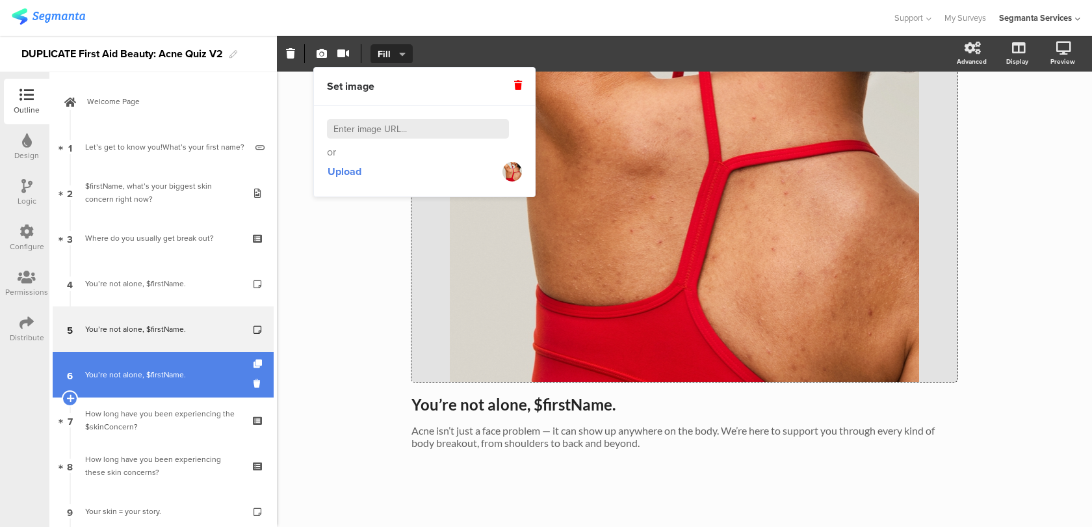
click at [193, 391] on link "6 You’re not alone, $firstName." at bounding box center [163, 375] width 221 height 46
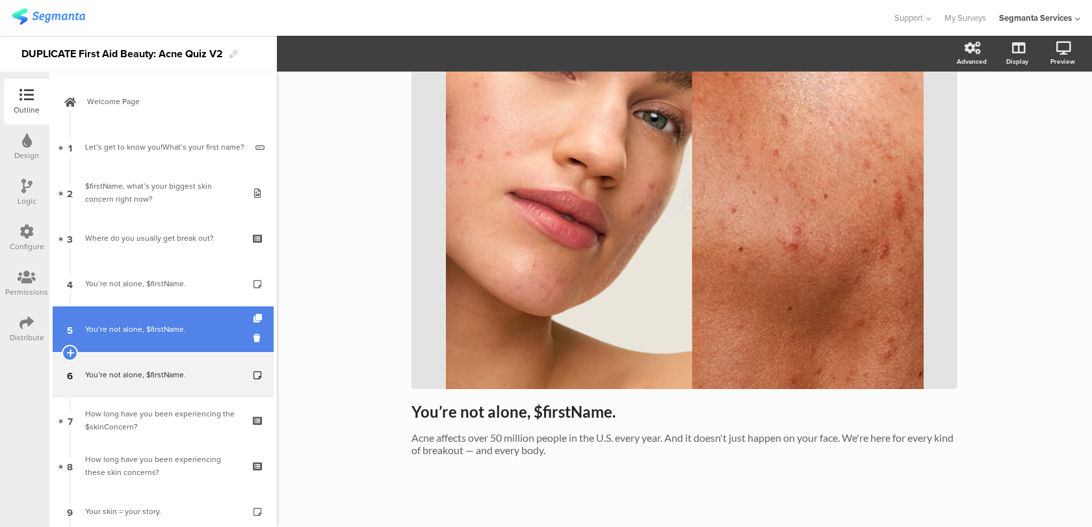
click at [233, 346] on link "5 You’re not alone, $firstName." at bounding box center [163, 329] width 221 height 46
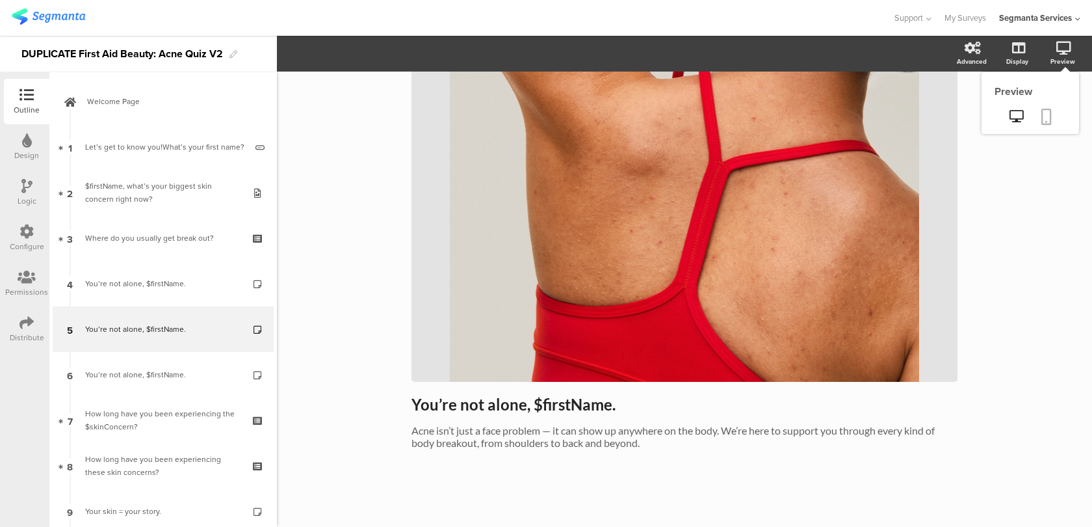
click at [1041, 118] on icon at bounding box center [1046, 117] width 10 height 16
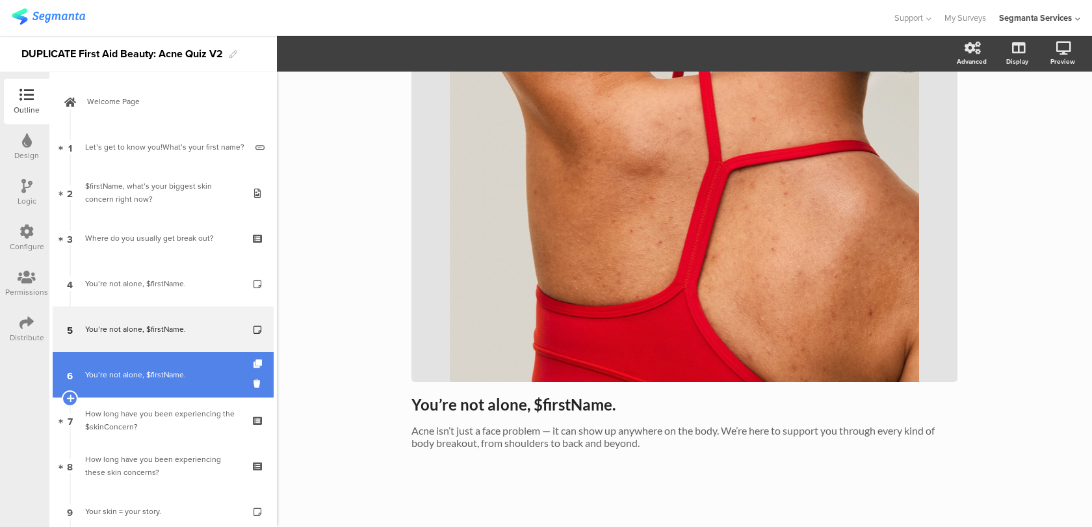
click at [209, 358] on link "6 You’re not alone, $firstName." at bounding box center [163, 375] width 221 height 46
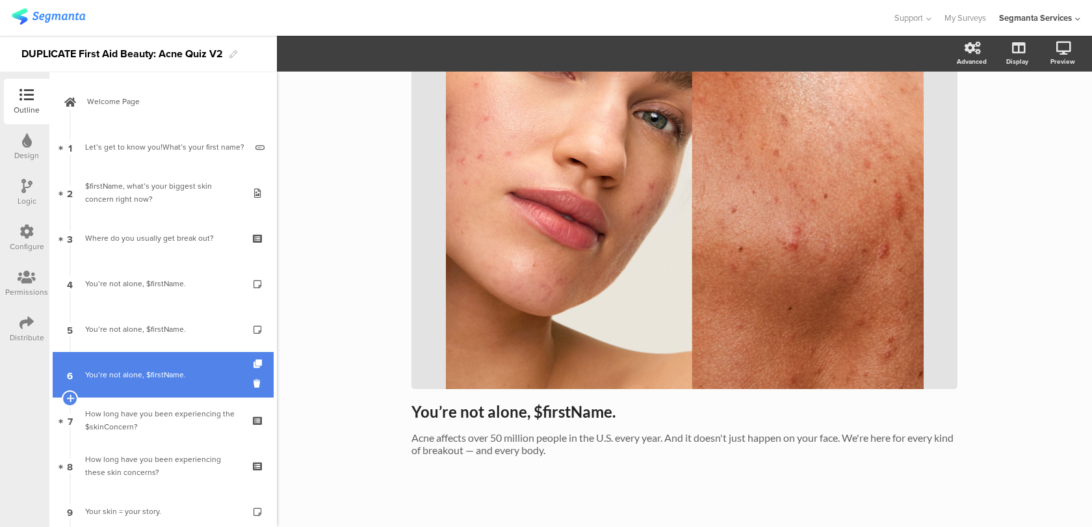
scroll to position [122, 0]
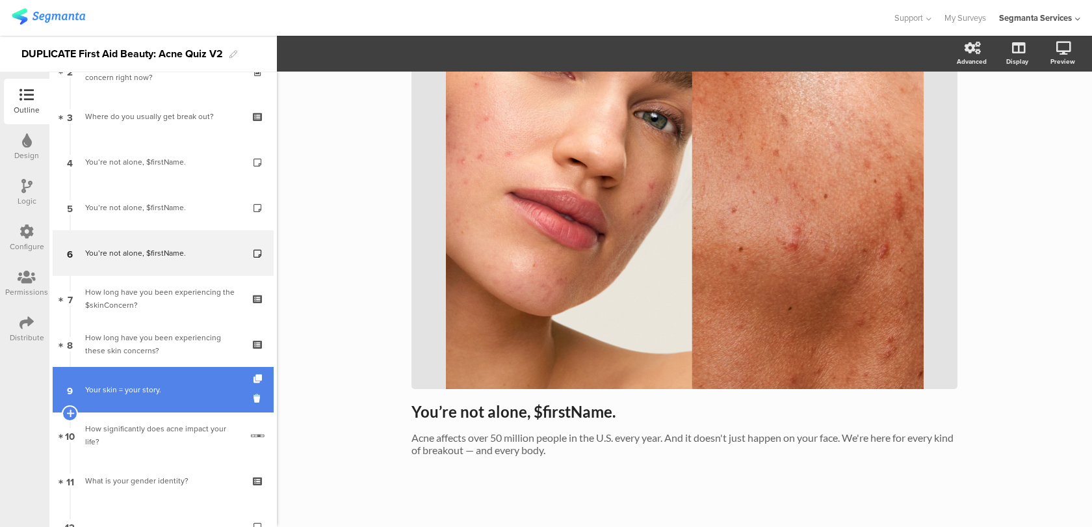
click at [229, 381] on link "9 Your skin = your story." at bounding box center [163, 390] width 221 height 46
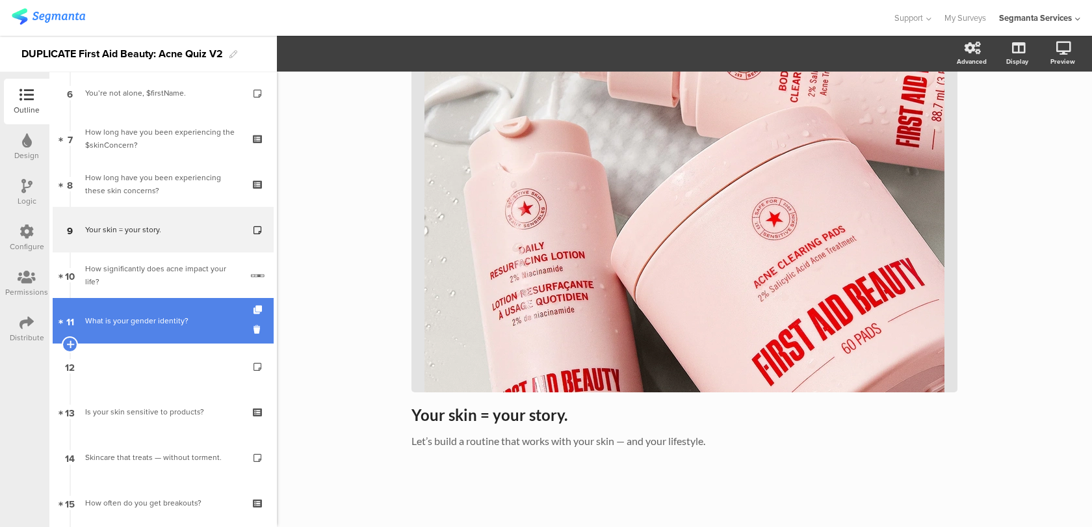
scroll to position [321, 0]
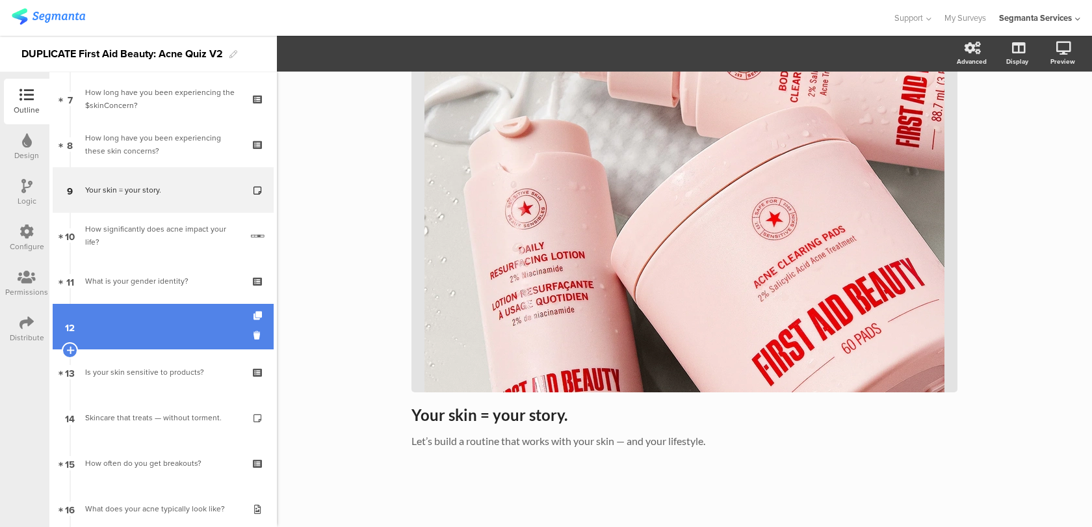
click at [227, 307] on link "12" at bounding box center [163, 327] width 221 height 46
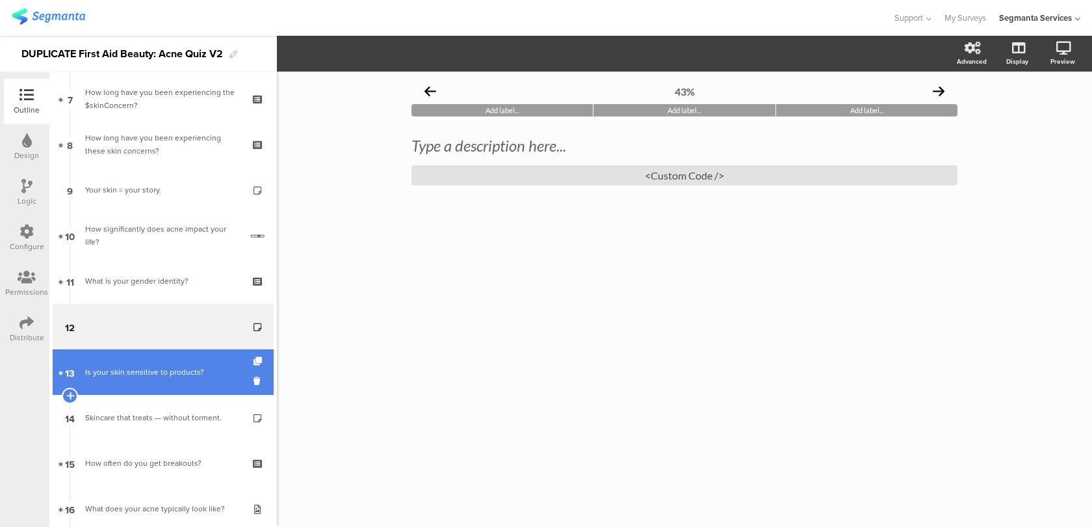
scroll to position [380, 0]
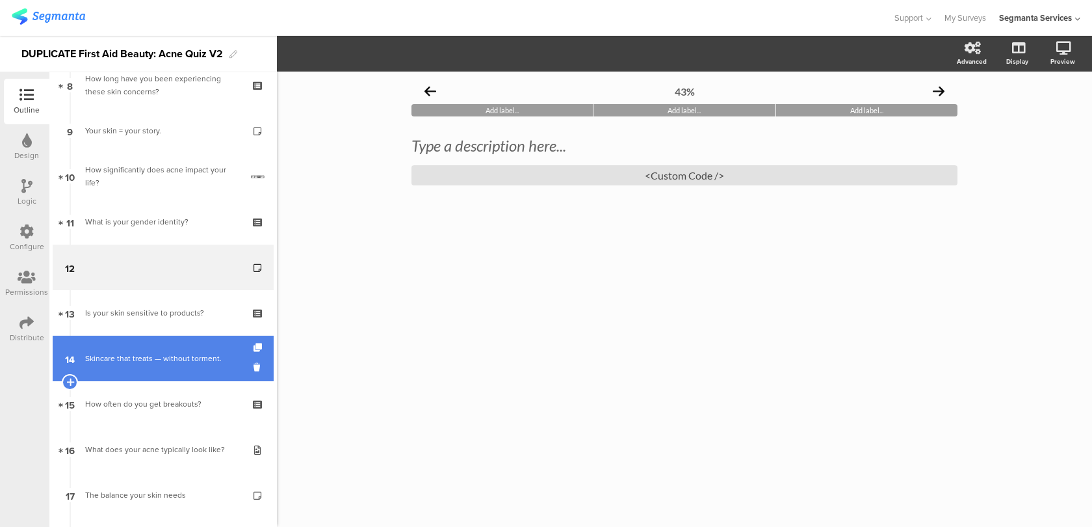
click at [201, 360] on div "Skincare that treats — without torment." at bounding box center [162, 358] width 155 height 13
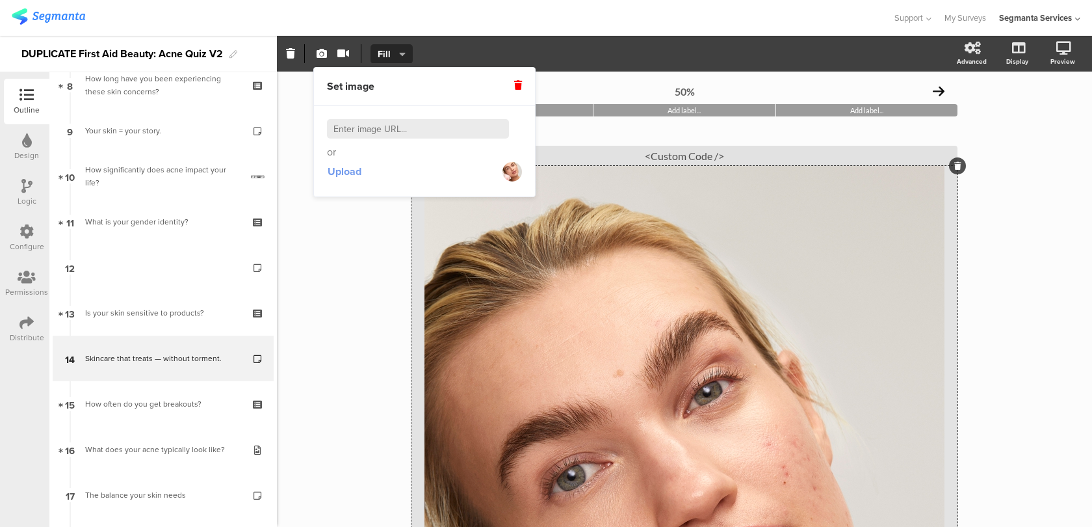
click at [329, 175] on span "Upload" at bounding box center [345, 171] width 34 height 15
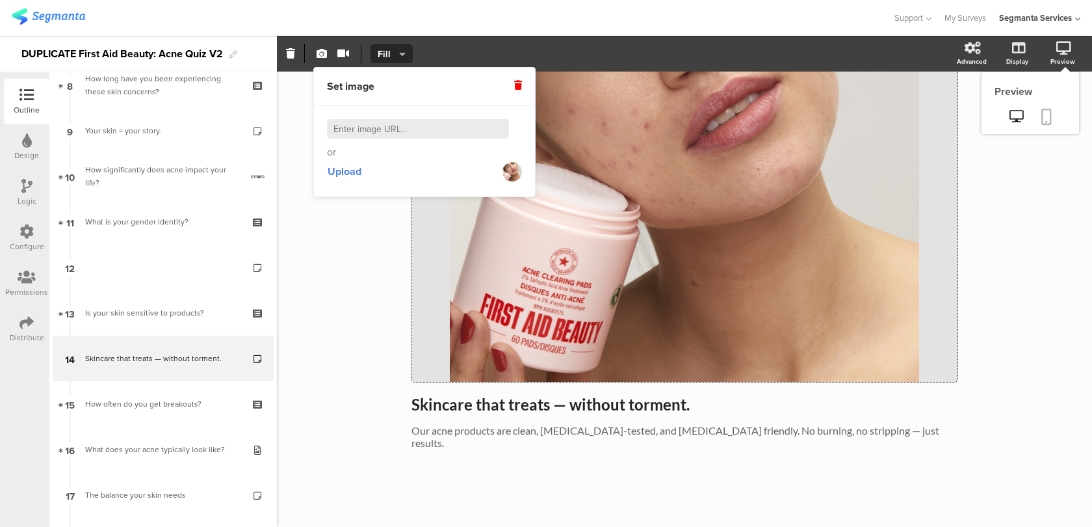
scroll to position [244, 0]
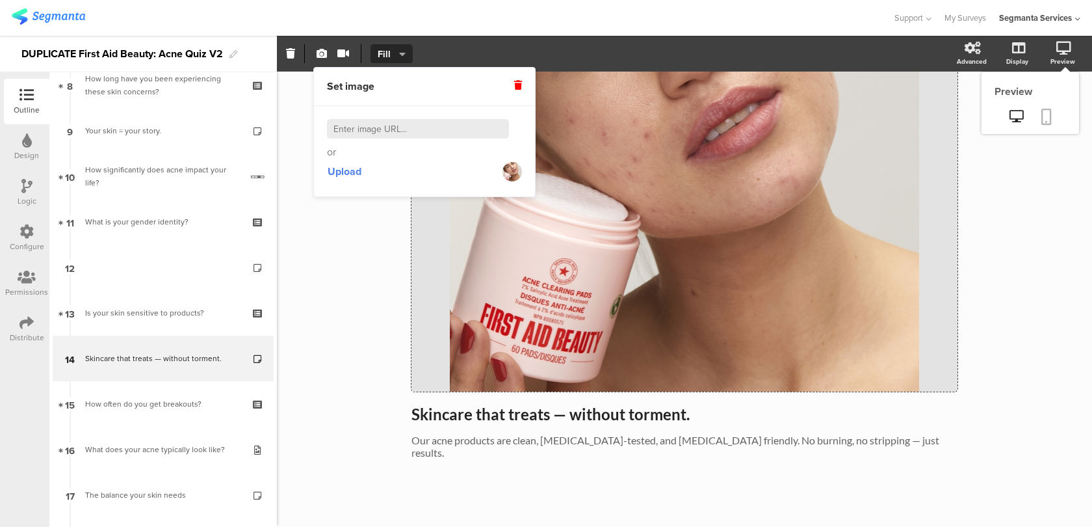
click at [1045, 116] on icon at bounding box center [1046, 117] width 10 height 16
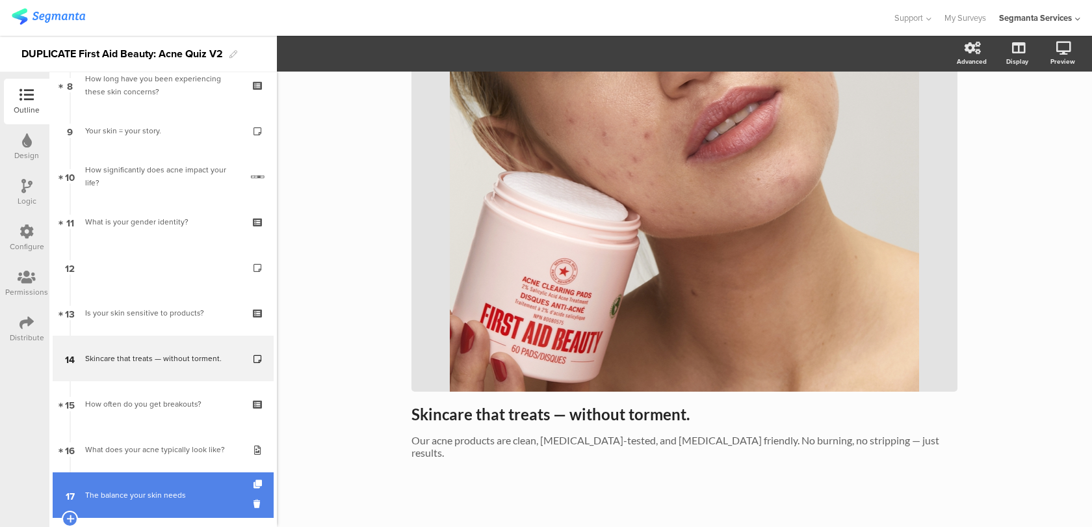
click at [180, 488] on div "The balance your skin needs" at bounding box center [162, 494] width 155 height 13
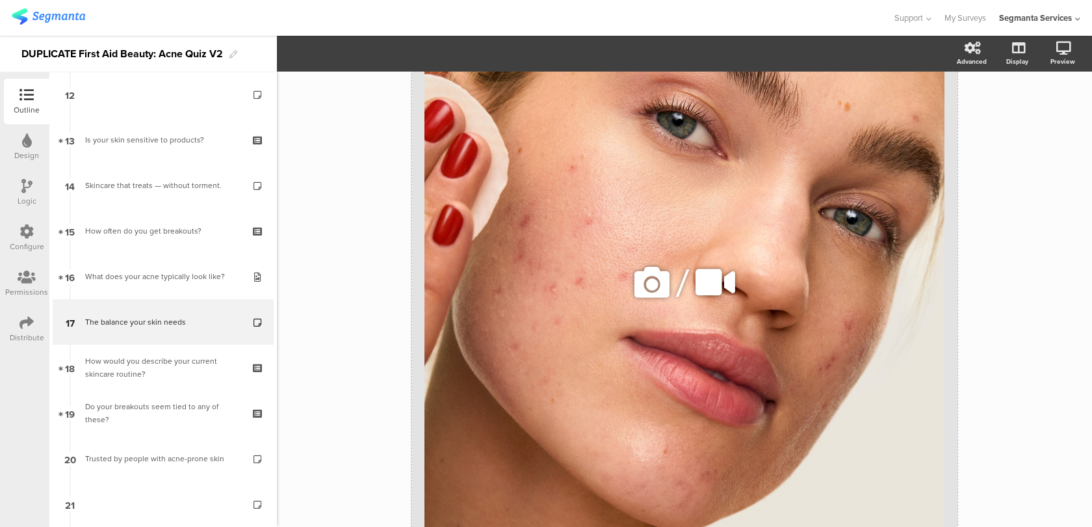
scroll to position [569, 0]
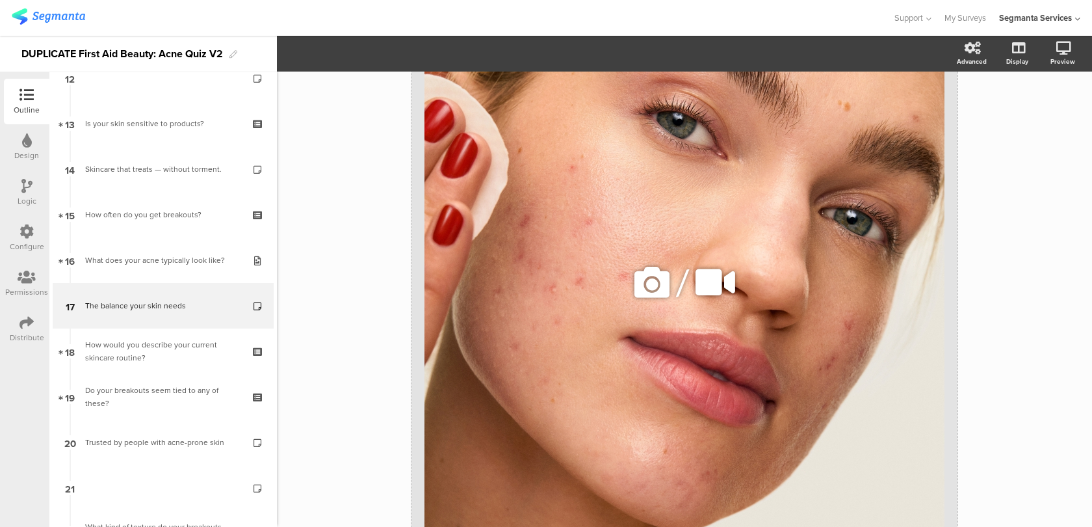
click at [653, 268] on icon at bounding box center [652, 282] width 44 height 44
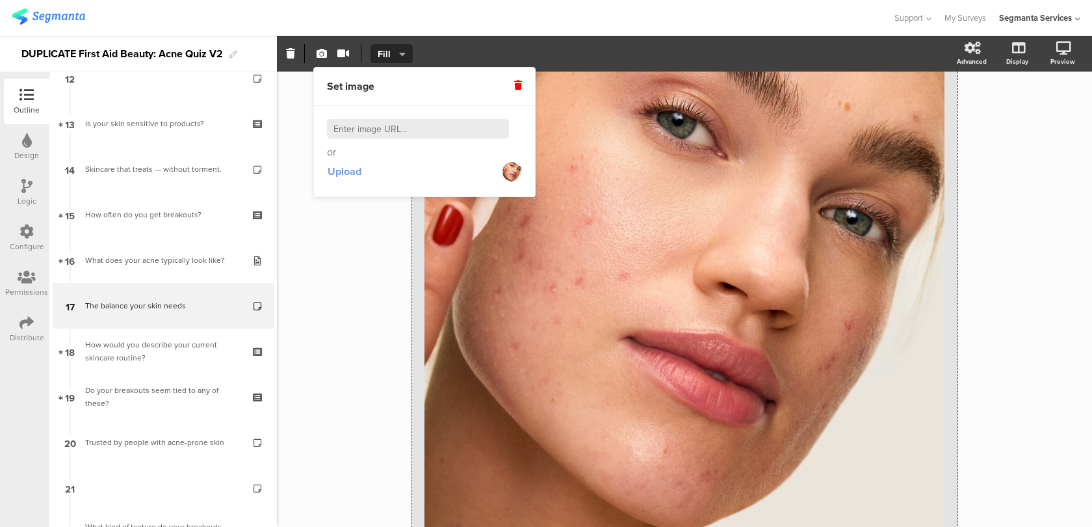
click at [343, 179] on button "Upload" at bounding box center [344, 171] width 35 height 23
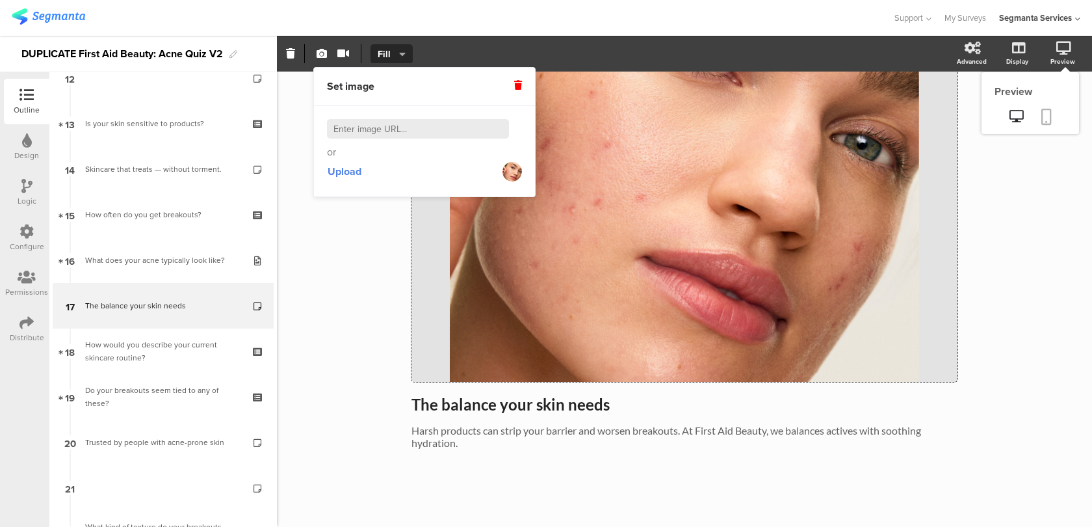
scroll to position [224, 0]
click at [1052, 112] on link at bounding box center [1046, 117] width 29 height 25
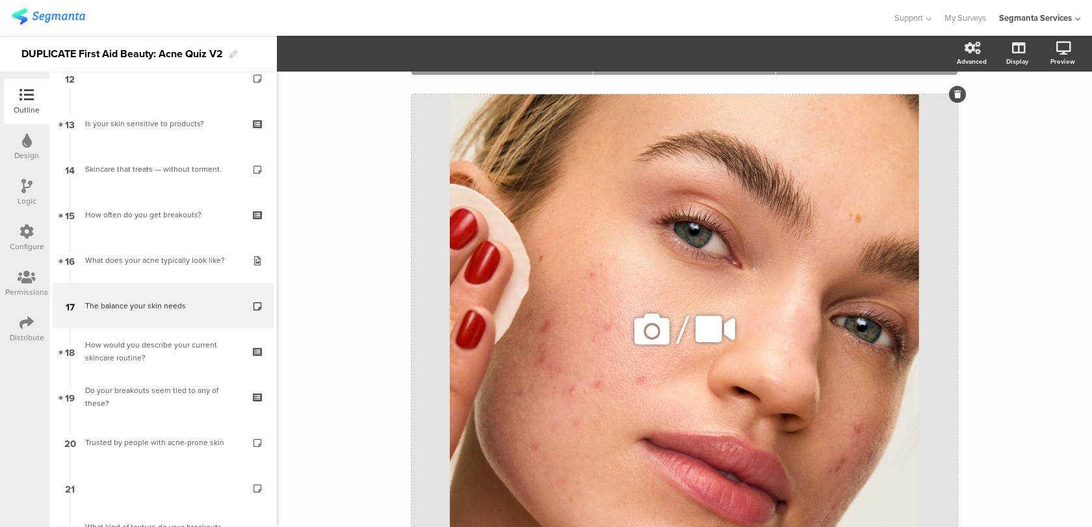
scroll to position [0, 0]
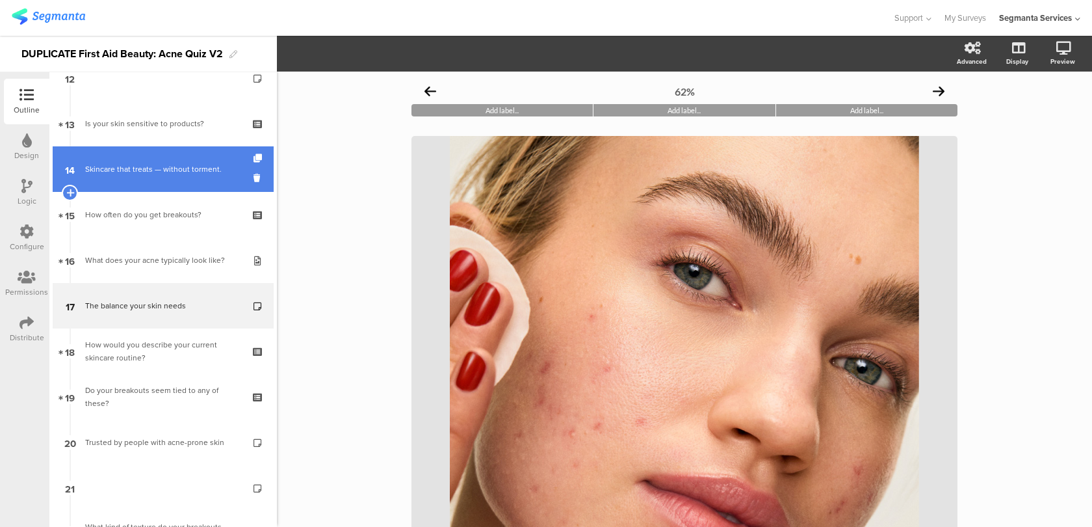
click at [196, 181] on link "14 Skincare that treats — without torment." at bounding box center [163, 169] width 221 height 46
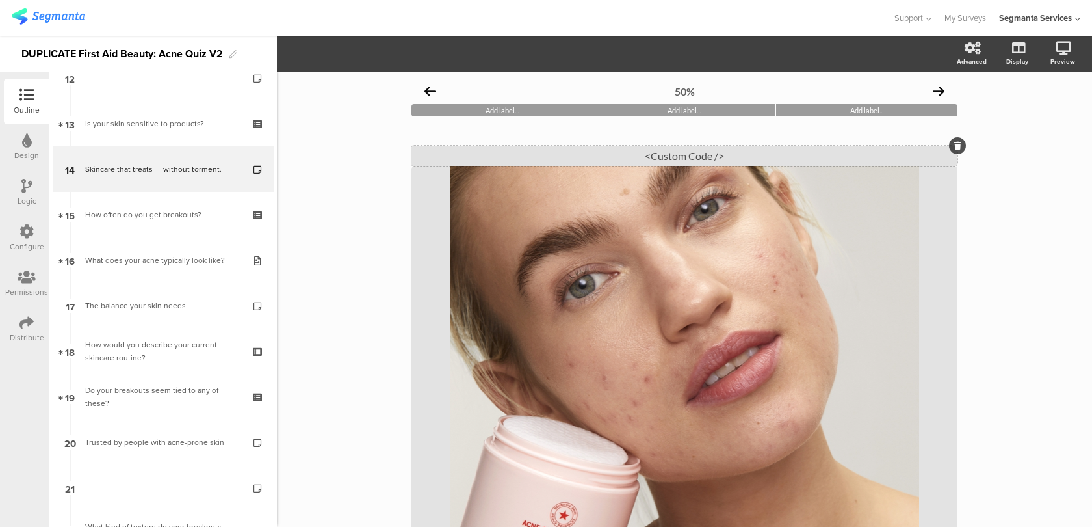
click at [586, 150] on div "<Custom Code />" at bounding box center [684, 156] width 546 height 20
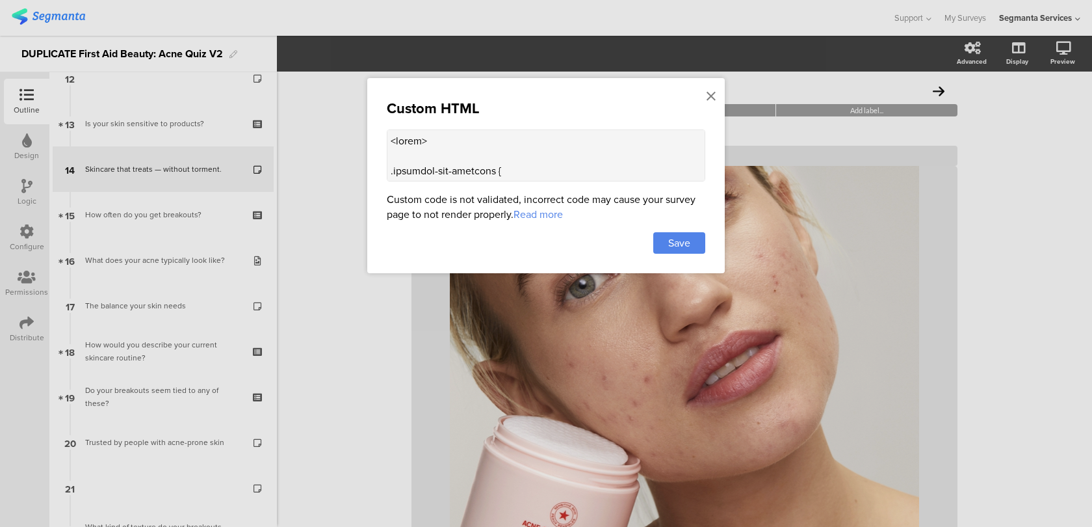
click at [620, 165] on textarea at bounding box center [546, 155] width 319 height 52
type textarea "<style> .progress-bar-segments { display: none !important; } .animated-router-v…"
click at [709, 90] on icon at bounding box center [711, 96] width 9 height 14
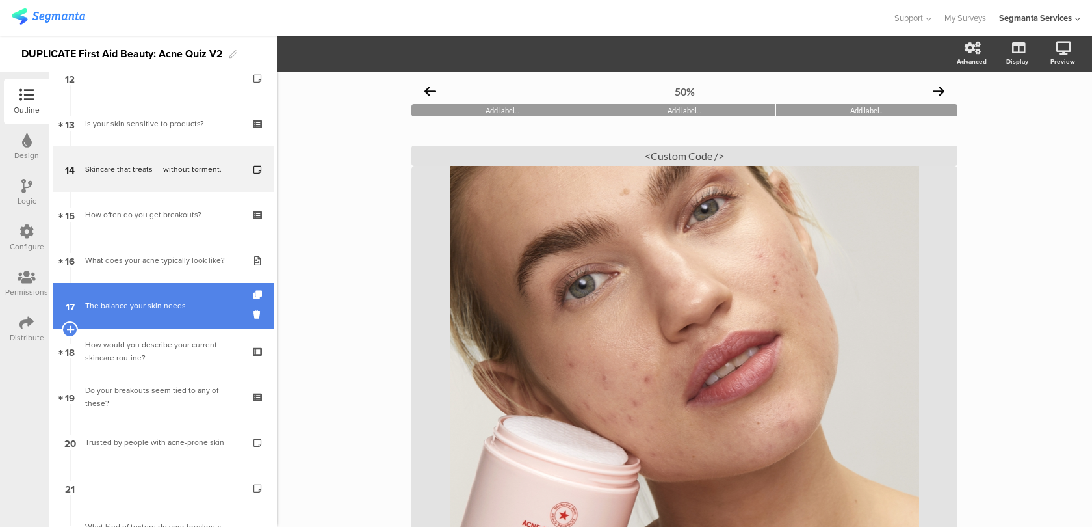
click at [196, 297] on link "17 The balance your skin needs" at bounding box center [163, 306] width 221 height 46
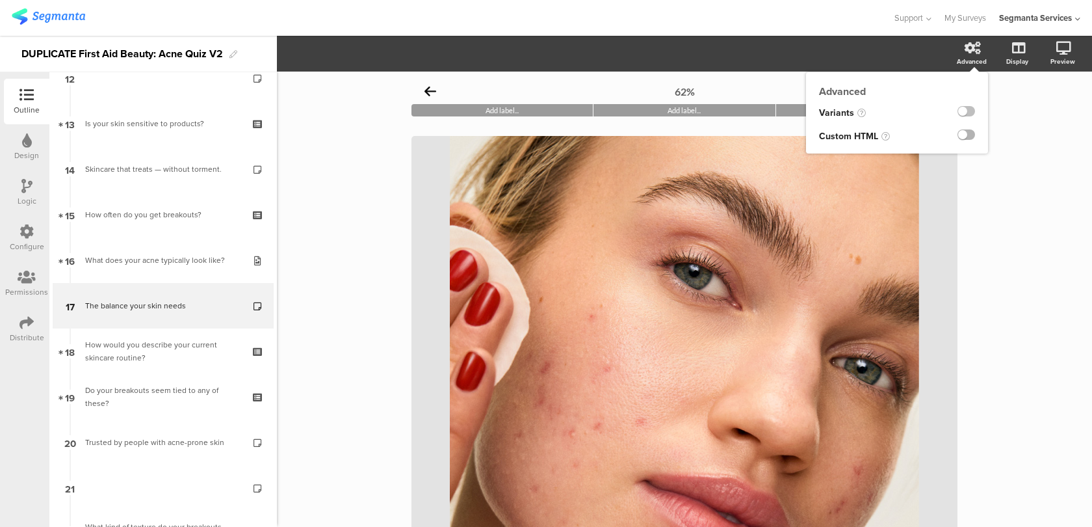
click at [964, 135] on label at bounding box center [967, 134] width 18 height 10
click at [0, 0] on input "checkbox" at bounding box center [0, 0] width 0 height 0
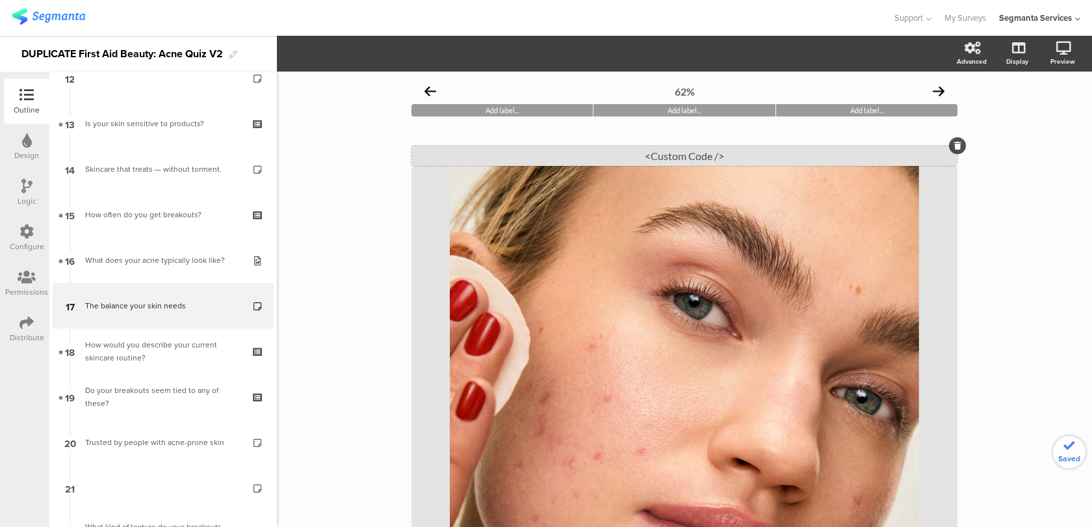
click at [755, 155] on div "<Custom Code />" at bounding box center [684, 156] width 546 height 20
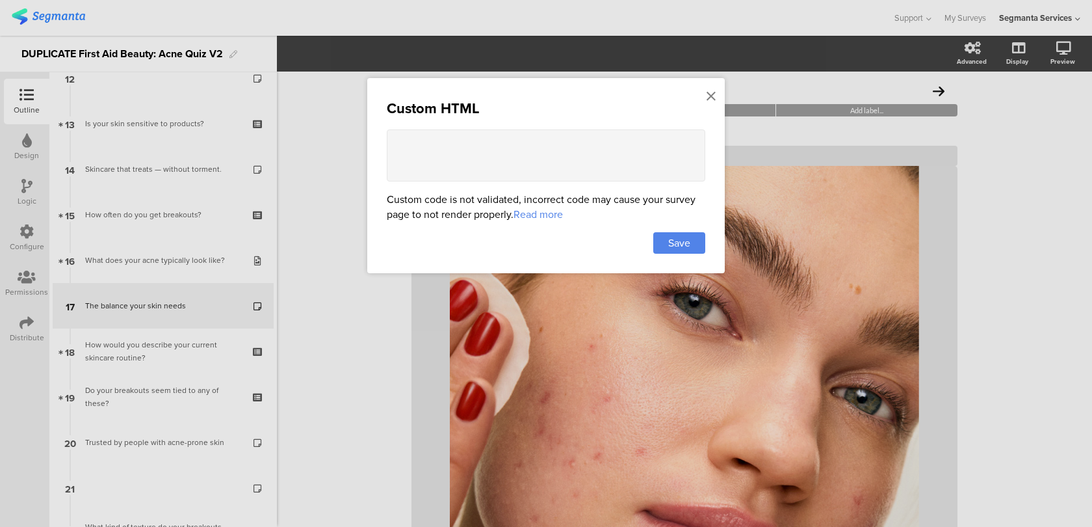
click at [662, 140] on textarea at bounding box center [546, 155] width 319 height 52
paste textarea "<style> .progress-bar-segments { display: none !important; } .animated-router-v…"
type textarea "<style> .progress-bar-segments { display: none !important; } .animated-router-v…"
click at [681, 246] on span "Save" at bounding box center [679, 242] width 22 height 15
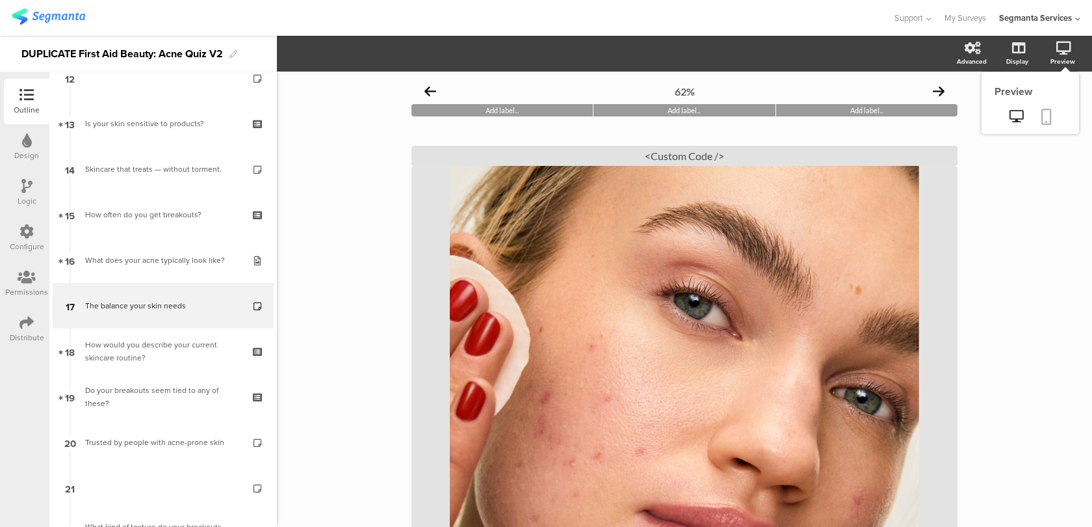
click at [1056, 110] on link at bounding box center [1046, 117] width 29 height 25
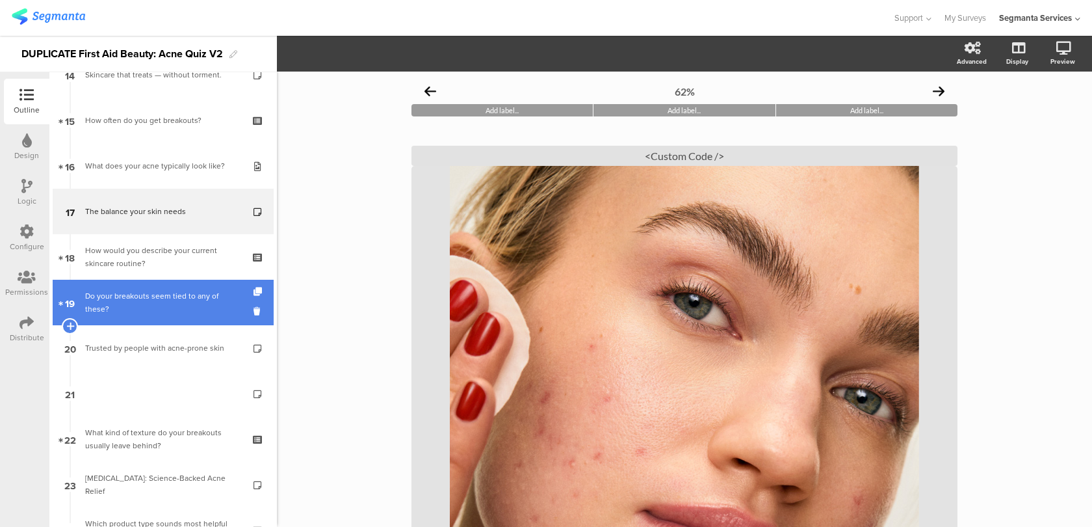
scroll to position [679, 0]
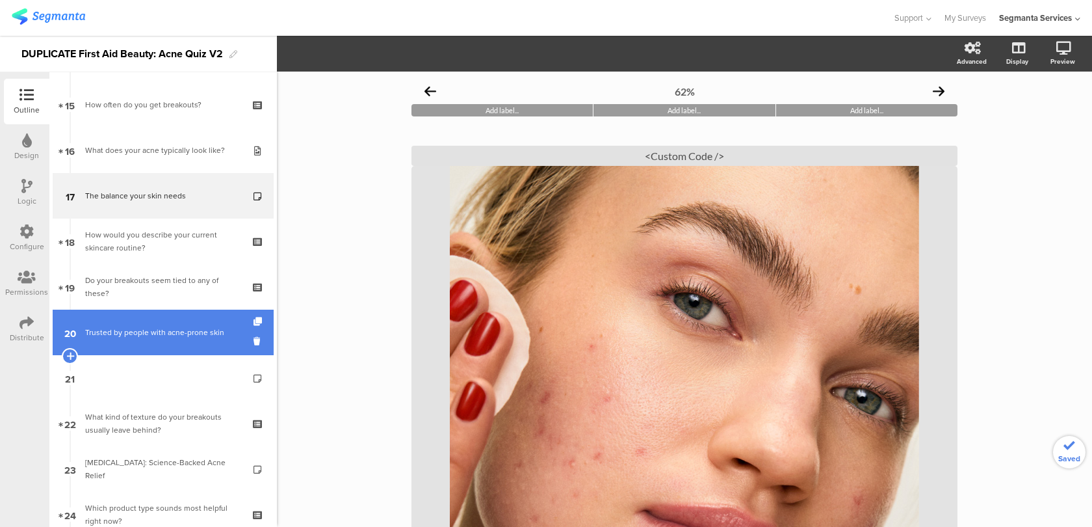
click at [196, 348] on link "20 Trusted by people with acne-prone skin" at bounding box center [163, 332] width 221 height 46
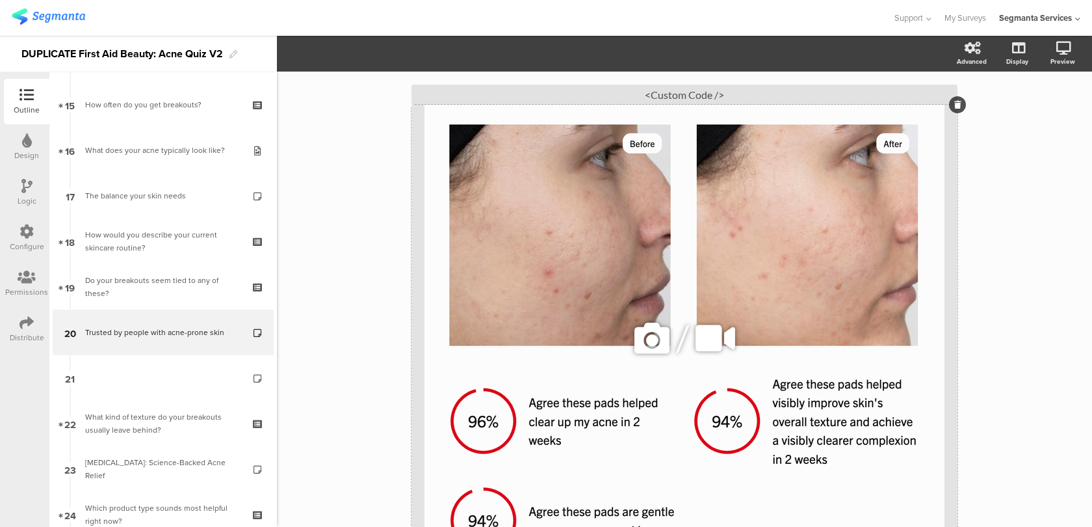
scroll to position [127, 0]
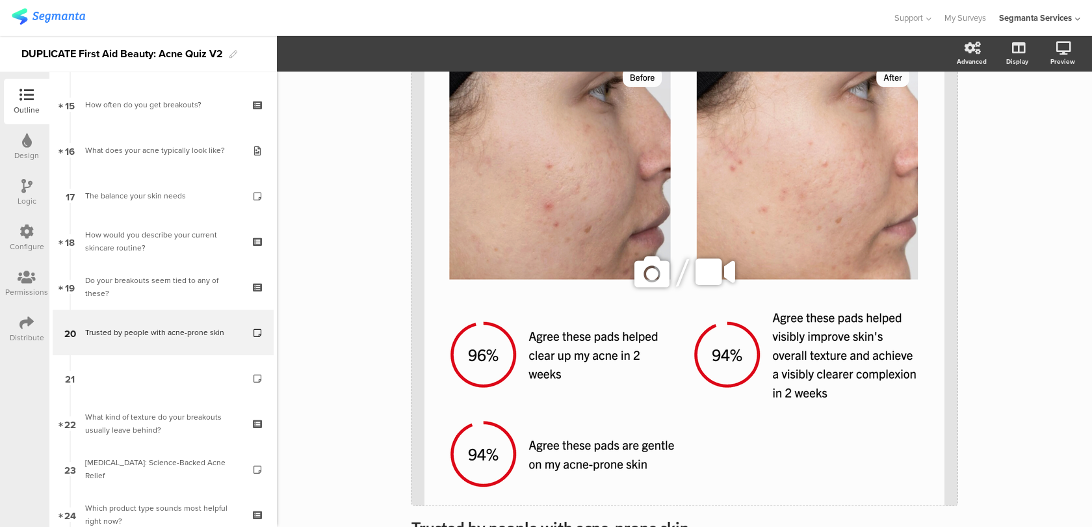
click at [630, 275] on icon at bounding box center [652, 272] width 44 height 44
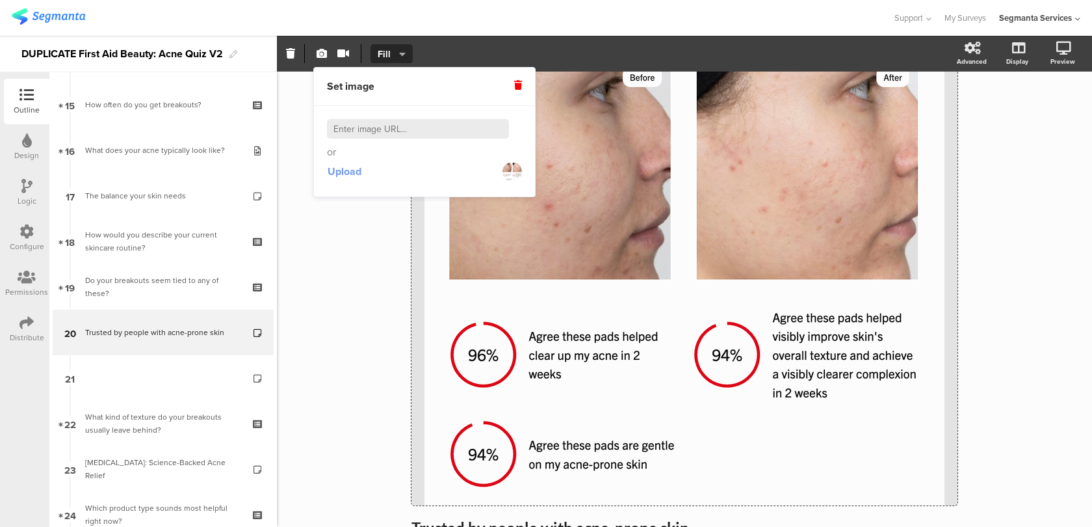
click at [345, 172] on span "Upload" at bounding box center [345, 171] width 34 height 15
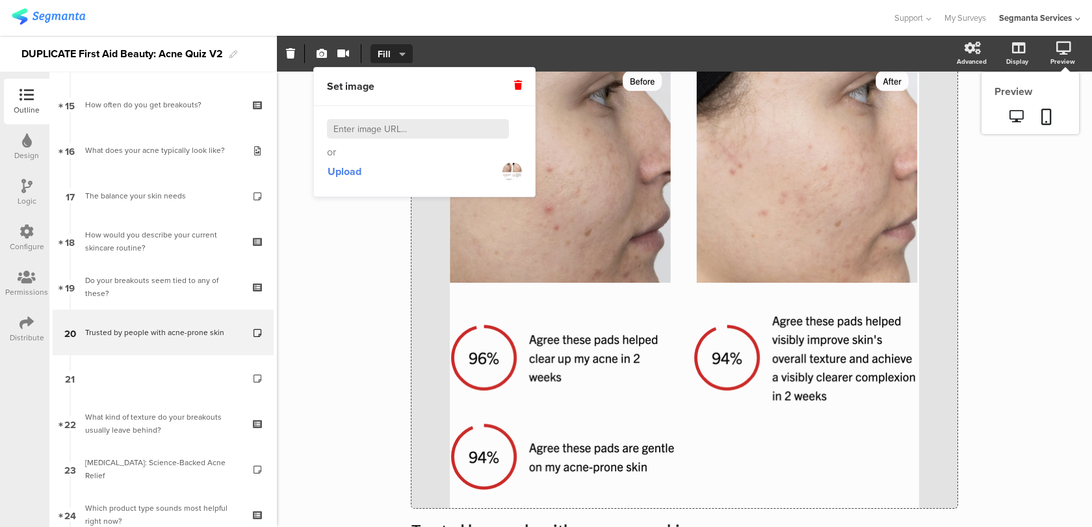
scroll to position [130, 0]
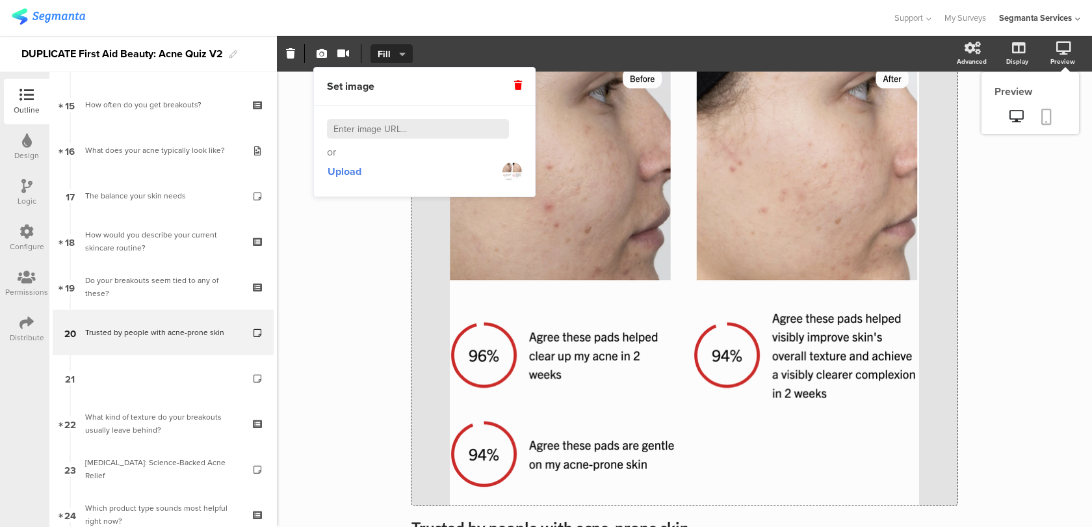
click at [1049, 109] on icon at bounding box center [1046, 117] width 10 height 16
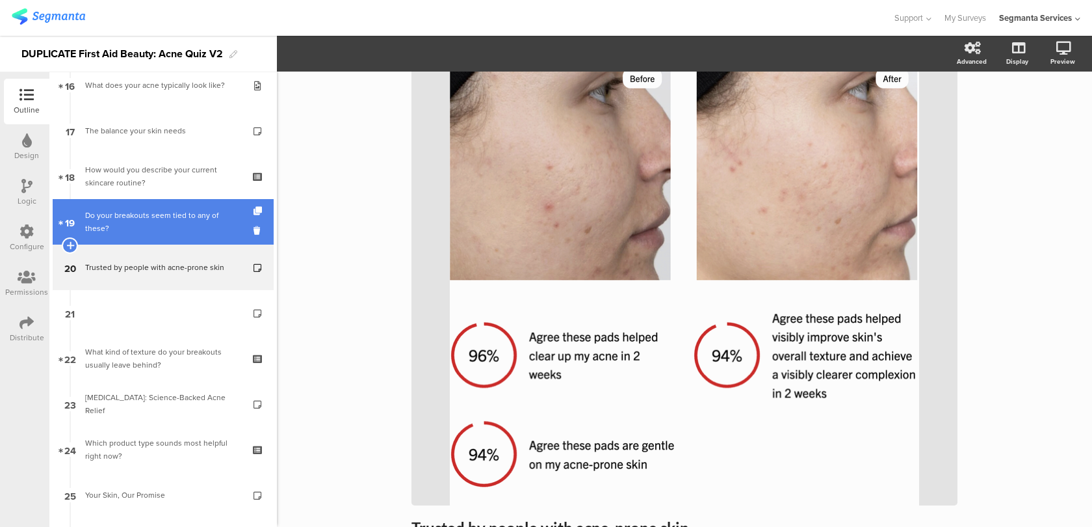
scroll to position [876, 0]
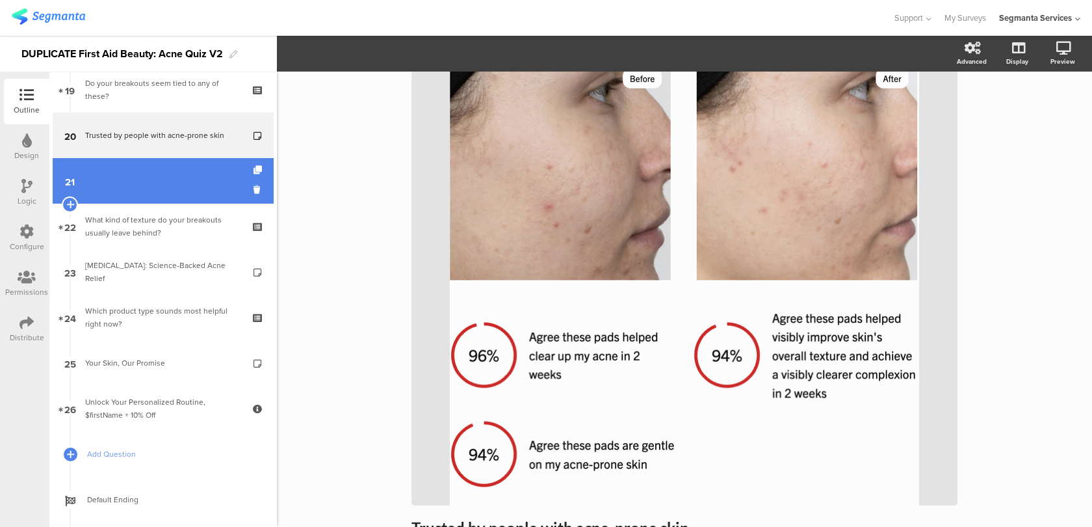
click at [191, 190] on link "21" at bounding box center [163, 181] width 221 height 46
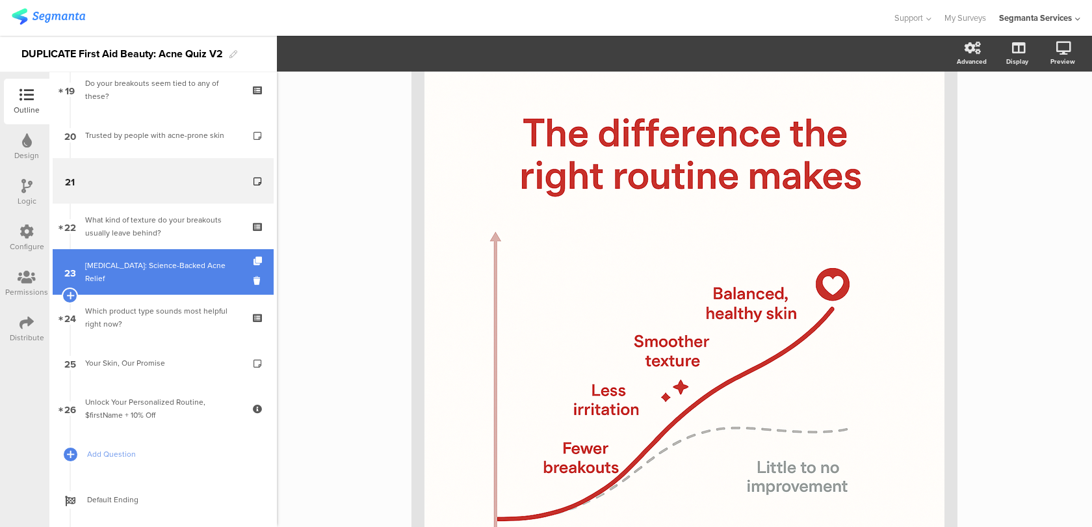
click at [211, 283] on link "23 [MEDICAL_DATA]: Science-Backed Acne Relief" at bounding box center [163, 272] width 221 height 46
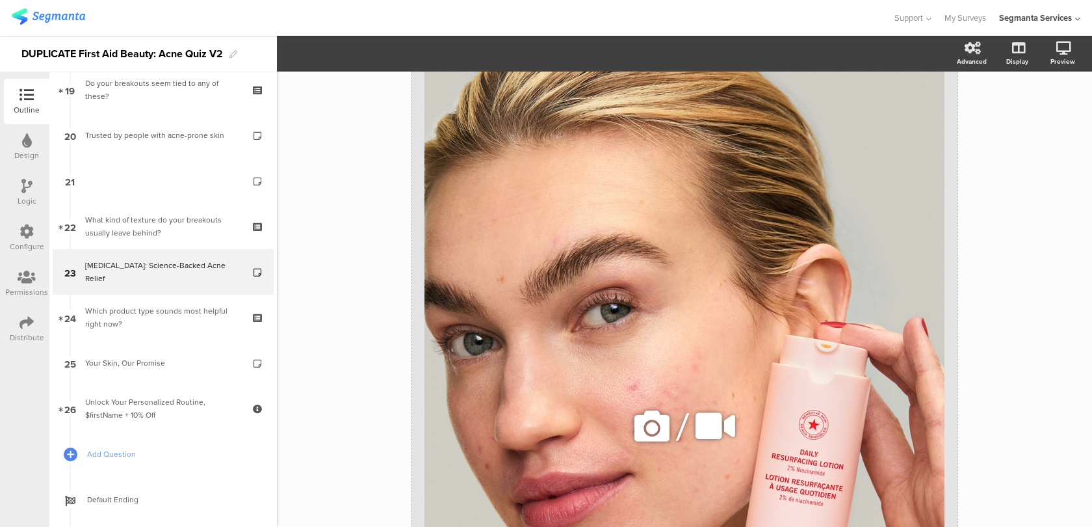
click at [644, 427] on icon at bounding box center [652, 426] width 44 height 44
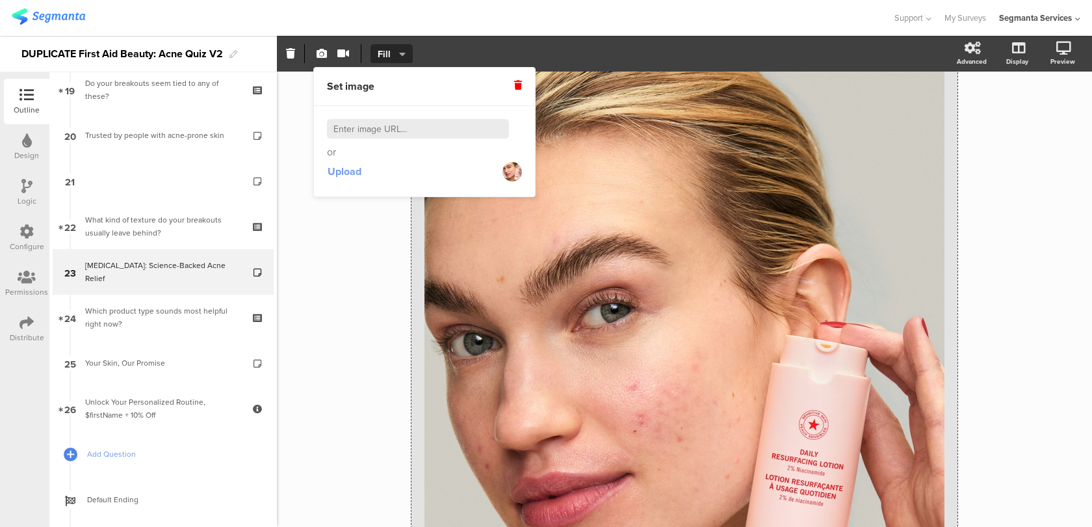
click at [353, 164] on span "Upload" at bounding box center [345, 171] width 34 height 15
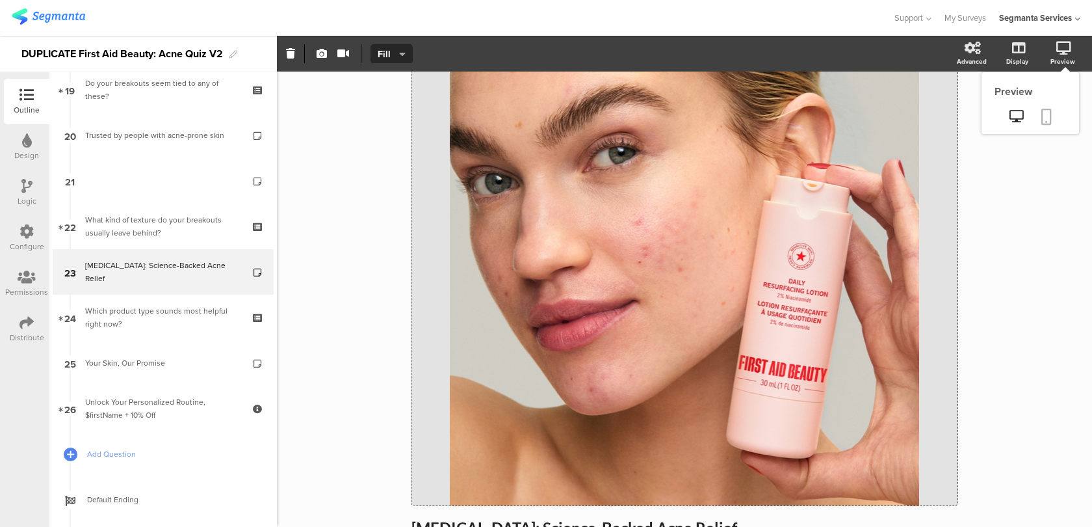
click at [1047, 125] on link at bounding box center [1046, 117] width 29 height 25
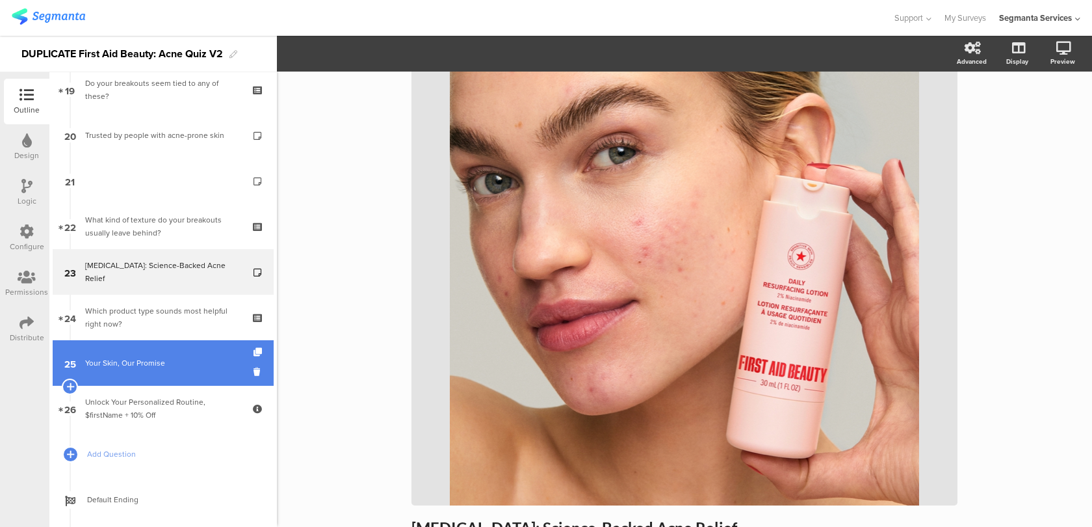
click at [239, 369] on div "Your Skin, Our Promise" at bounding box center [162, 362] width 155 height 13
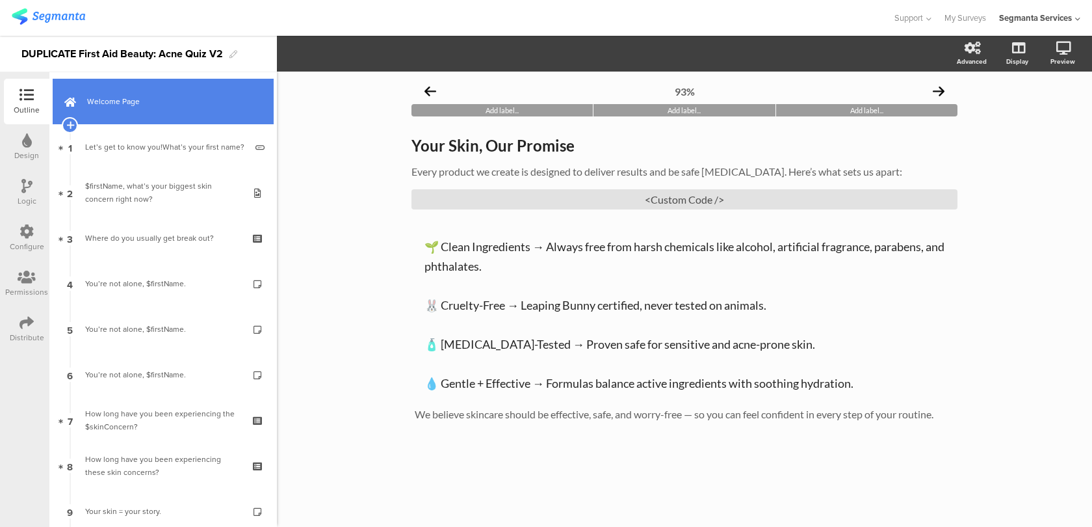
click at [195, 107] on span "Welcome Page" at bounding box center [170, 101] width 166 height 13
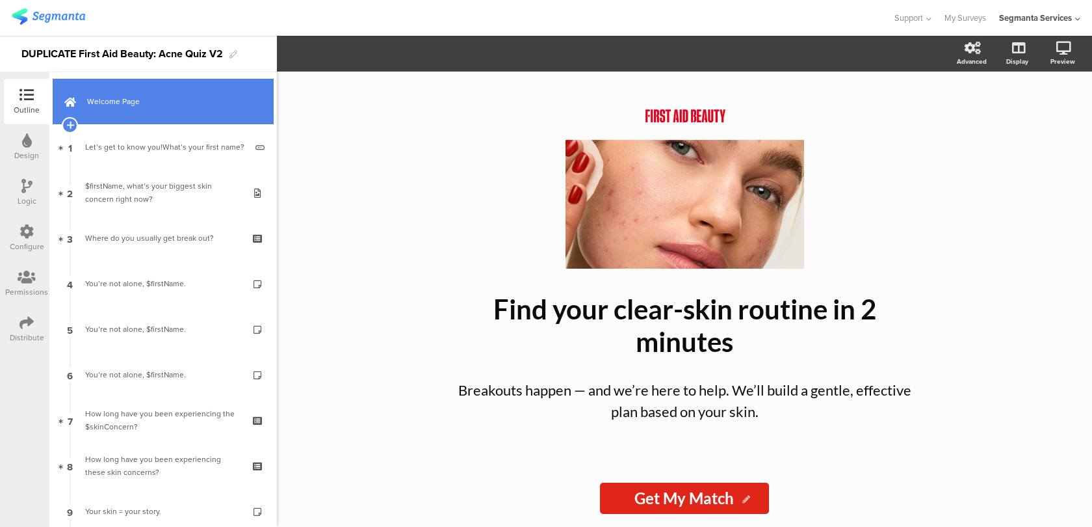
click at [171, 111] on link "Welcome Page" at bounding box center [163, 102] width 221 height 46
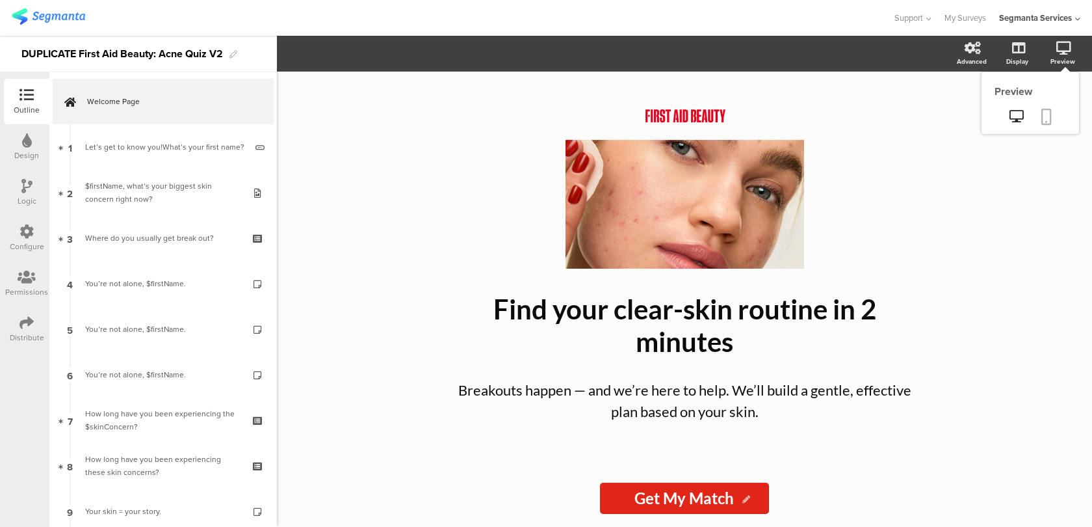
click at [1045, 118] on icon at bounding box center [1046, 117] width 10 height 16
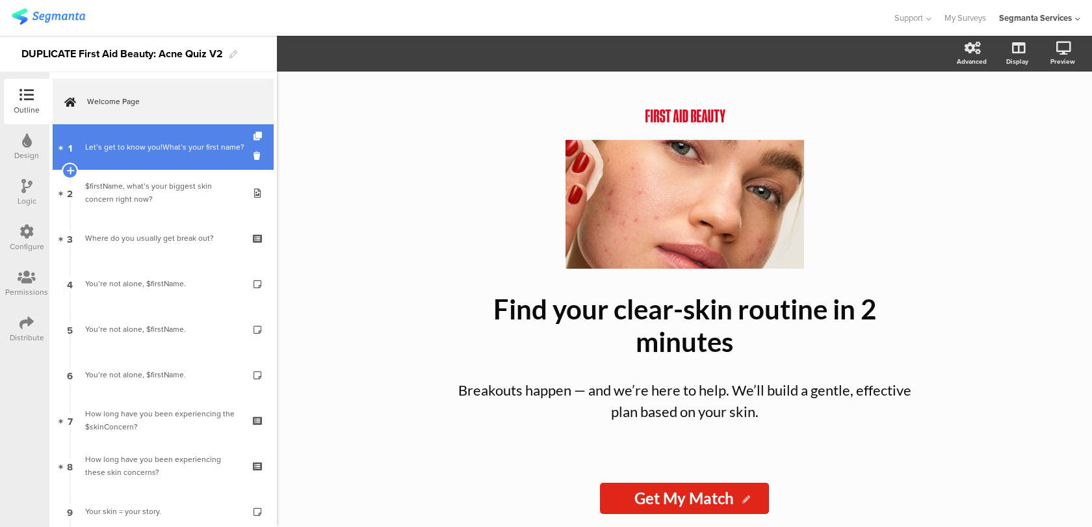
click at [146, 147] on div "Let’s get to know you!What’s your first name?" at bounding box center [165, 146] width 161 height 13
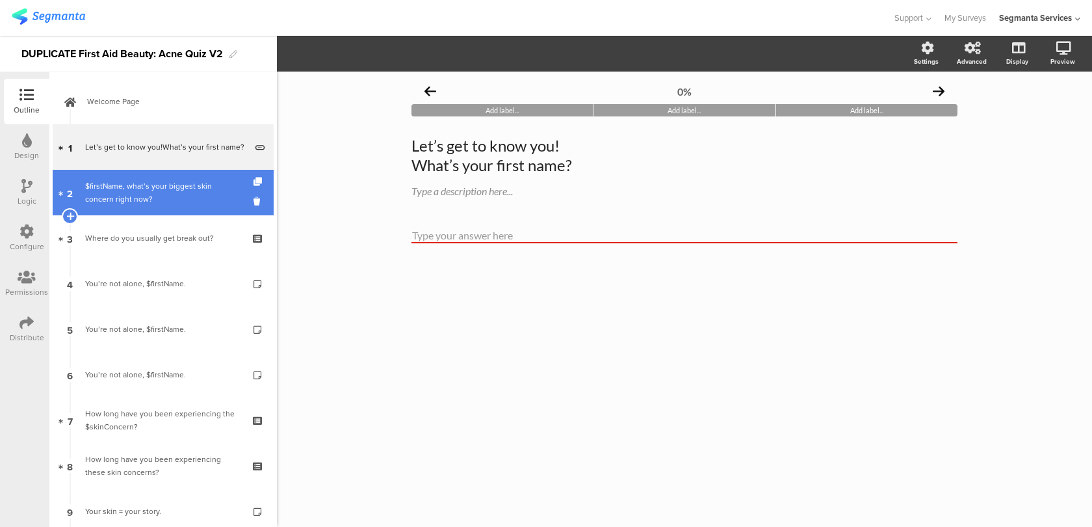
click at [145, 187] on div "$firstName, what’s your biggest skin concern right now?" at bounding box center [162, 192] width 155 height 26
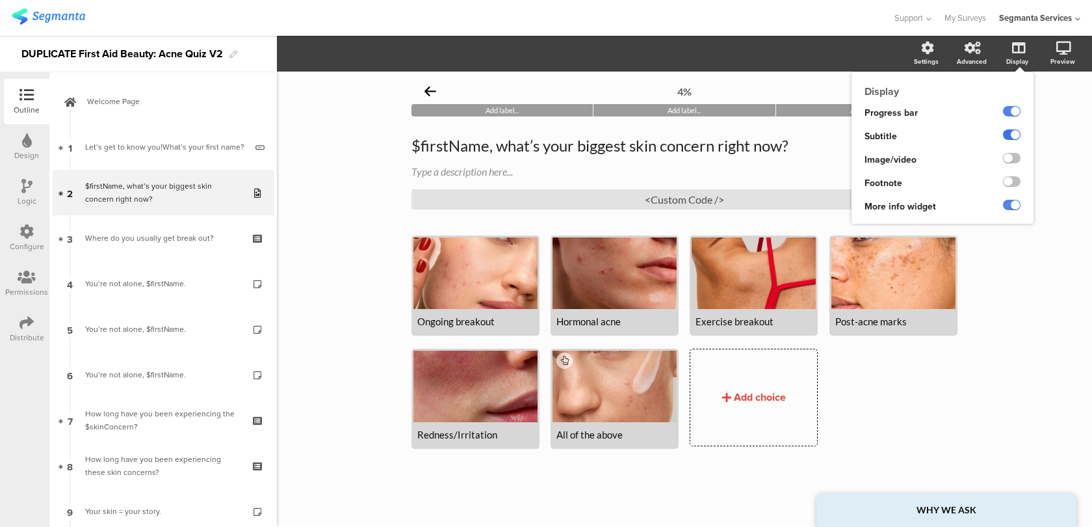
click at [1010, 134] on label at bounding box center [1012, 134] width 18 height 10
click at [0, 0] on input "checkbox" at bounding box center [0, 0] width 0 height 0
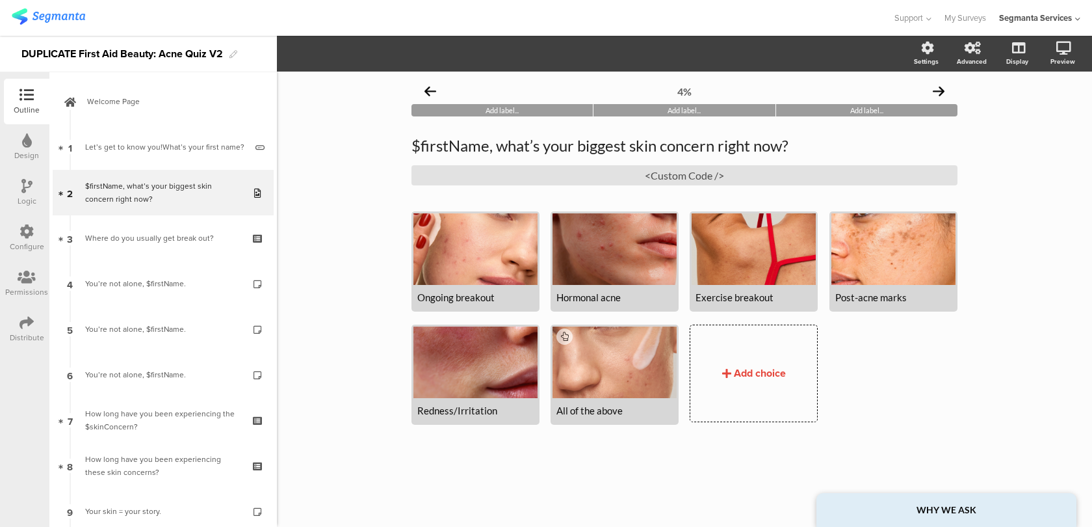
click at [20, 329] on icon at bounding box center [27, 322] width 14 height 14
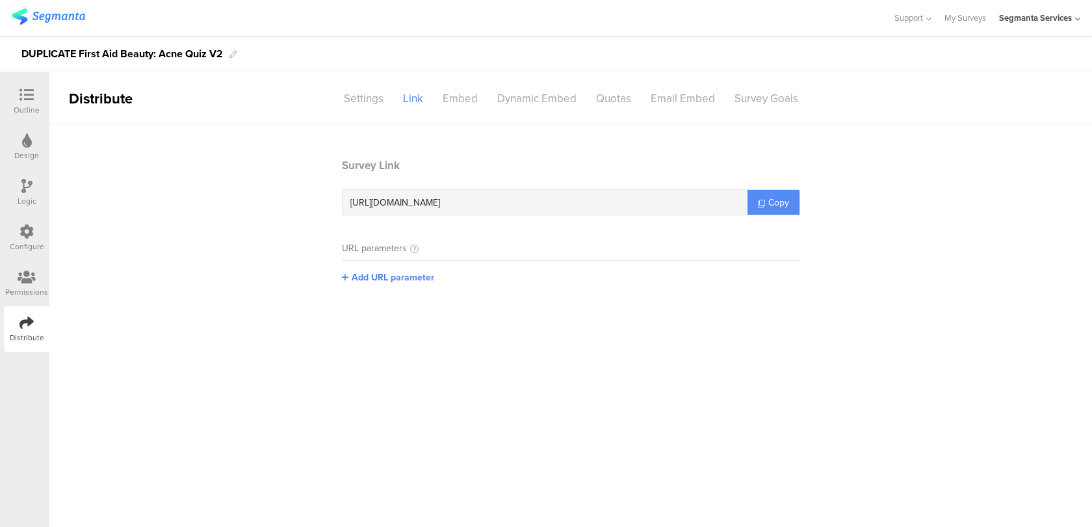
click at [780, 202] on span "Copy" at bounding box center [778, 203] width 21 height 14
click at [20, 88] on icon at bounding box center [27, 95] width 14 height 14
